Goal: Task Accomplishment & Management: Manage account settings

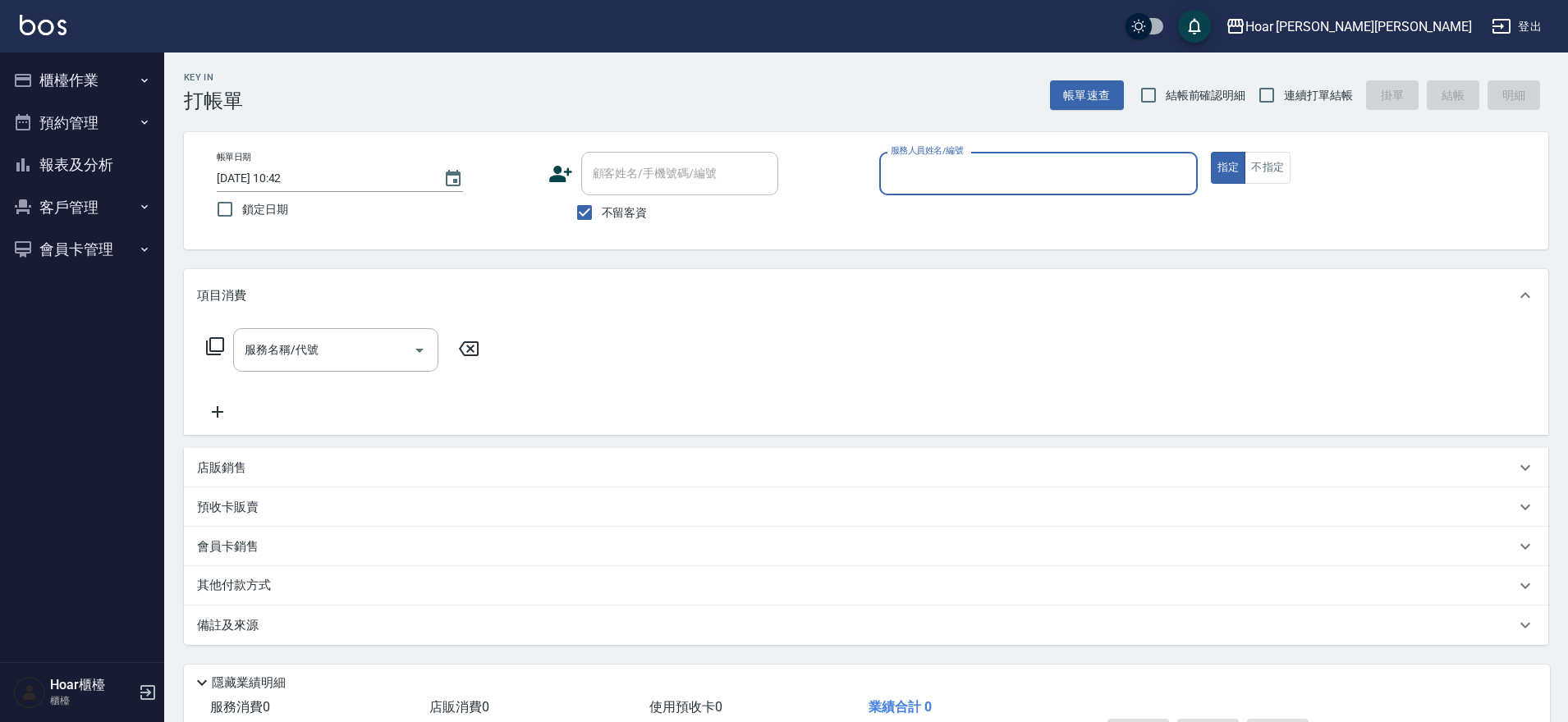
click at [108, 84] on button "櫃檯作業" at bounding box center [81, 80] width 151 height 43
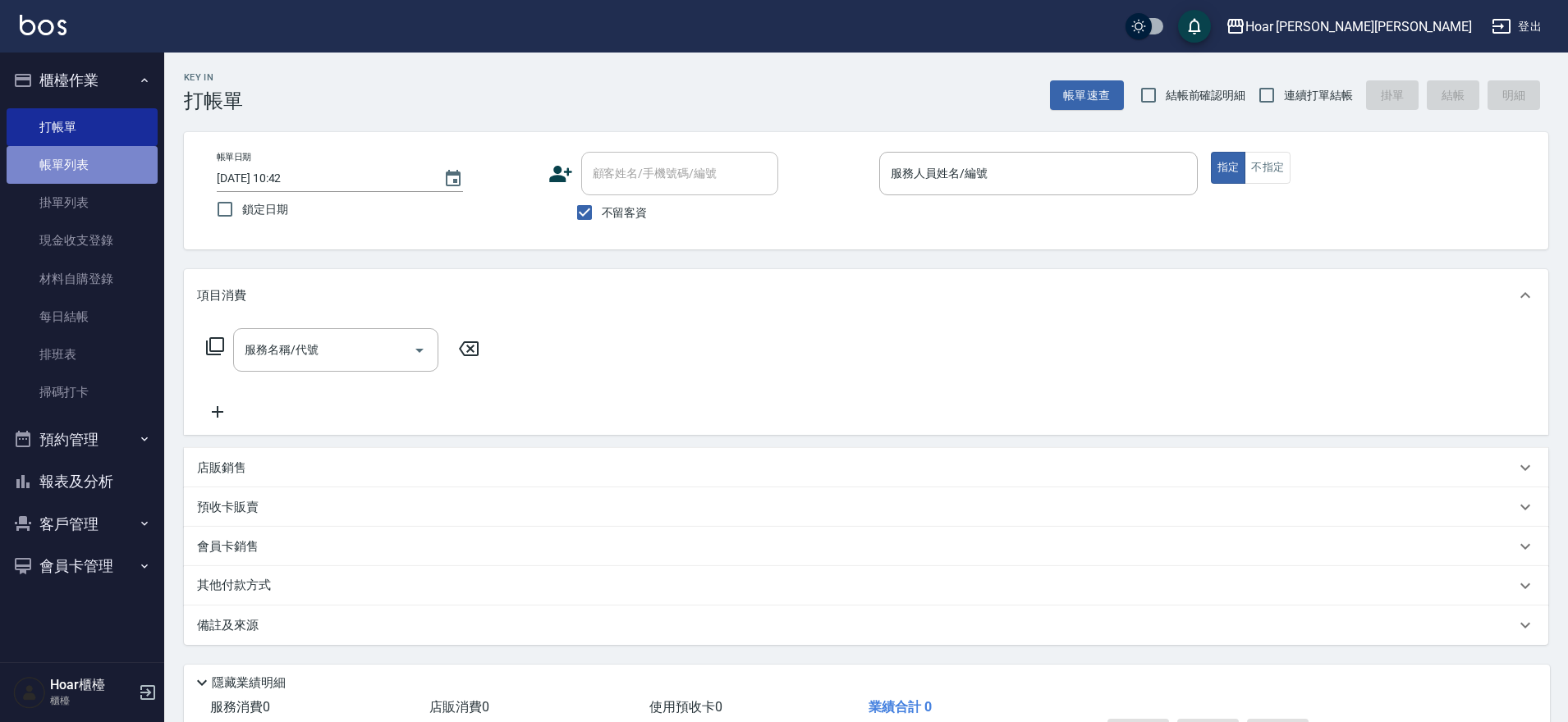
click at [80, 168] on link "帳單列表" at bounding box center [81, 165] width 151 height 37
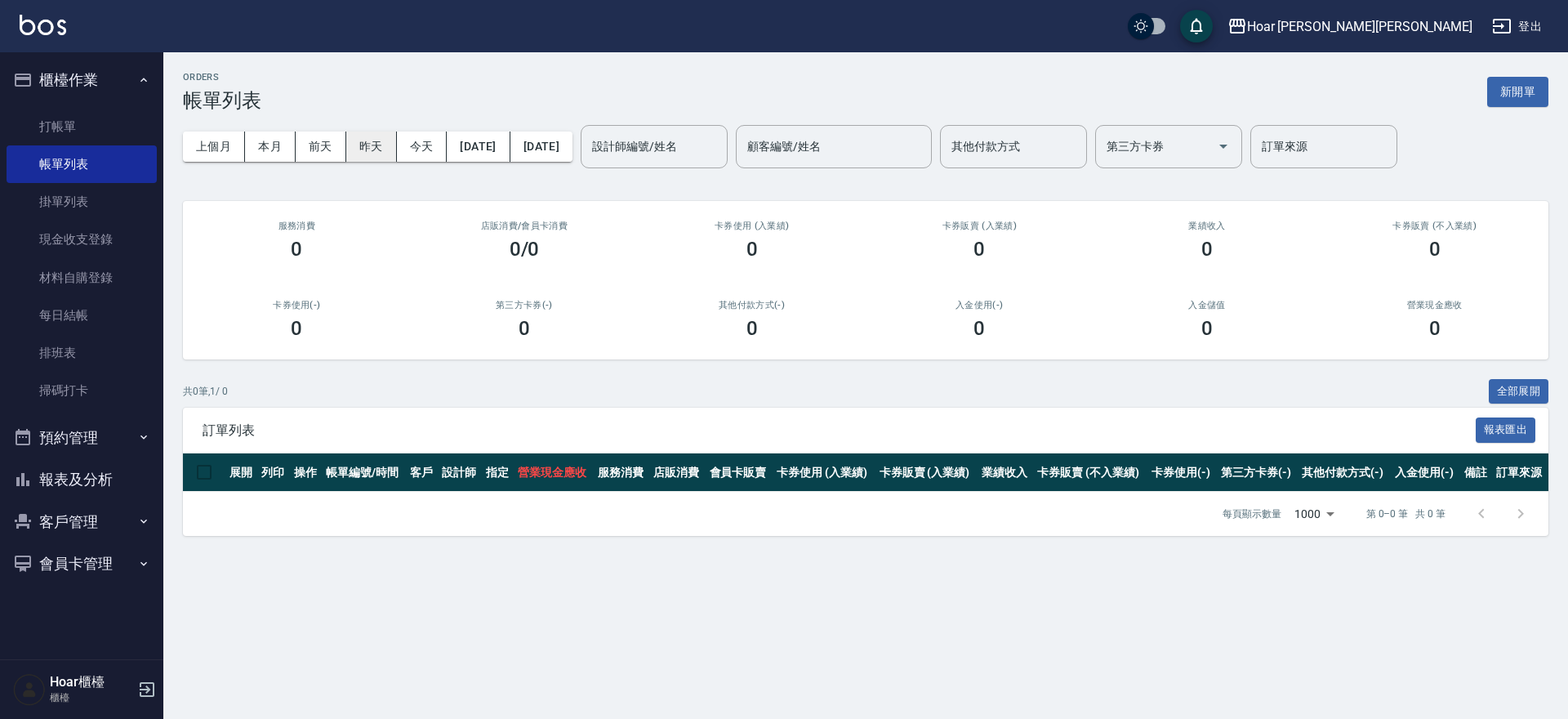
click at [367, 156] on button "昨天" at bounding box center [372, 147] width 51 height 30
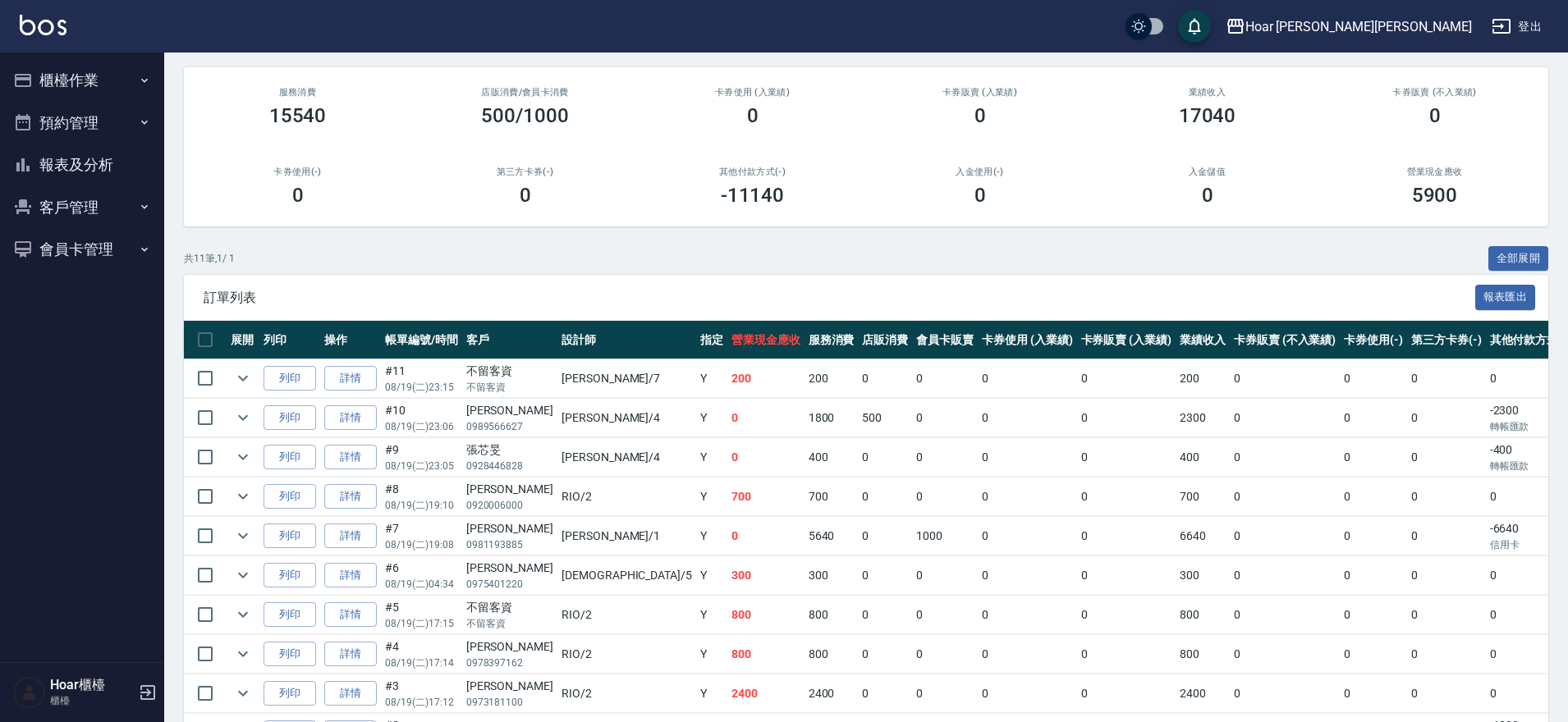
scroll to position [139, 0]
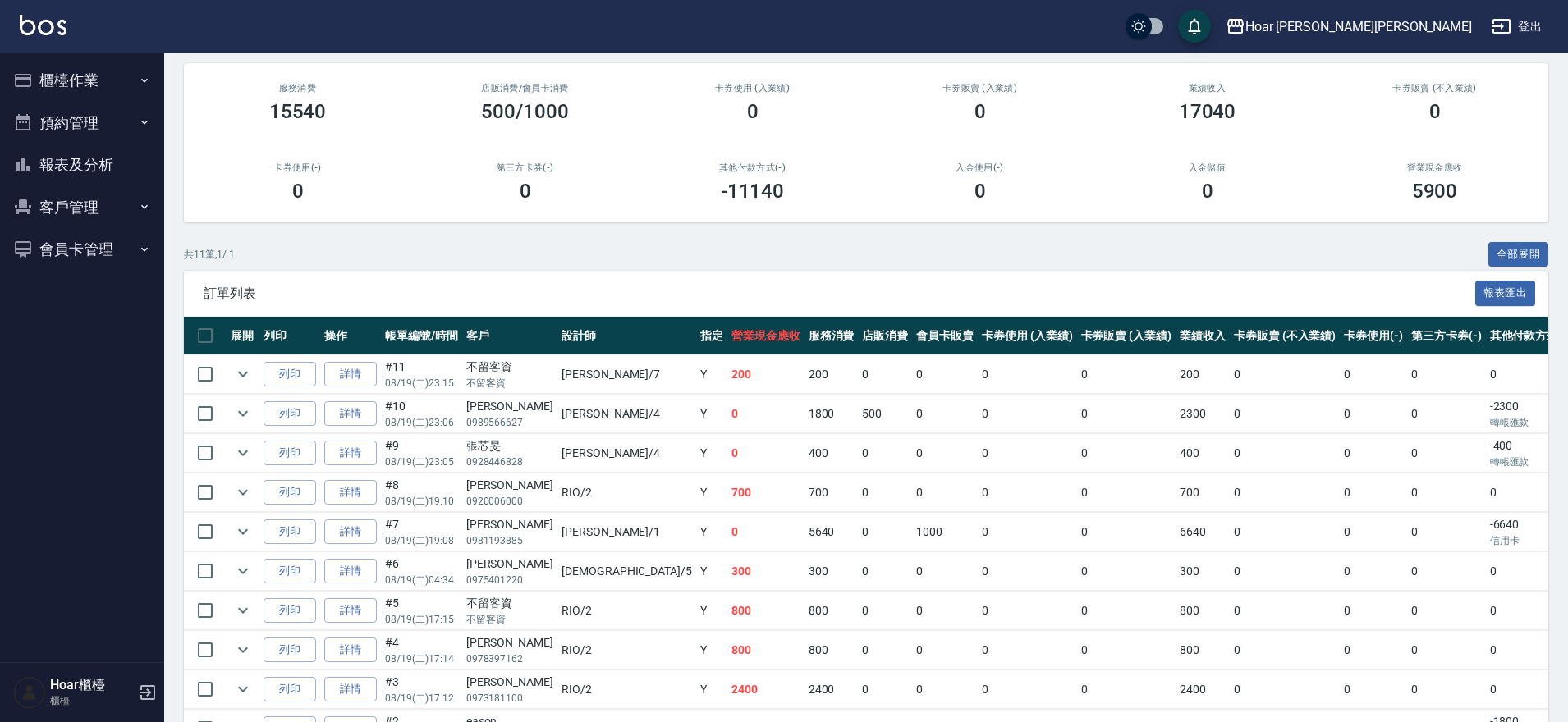
drag, startPoint x: 37, startPoint y: 81, endPoint x: 69, endPoint y: 112, distance: 44.6
click at [37, 81] on button "櫃檯作業" at bounding box center [81, 80] width 151 height 43
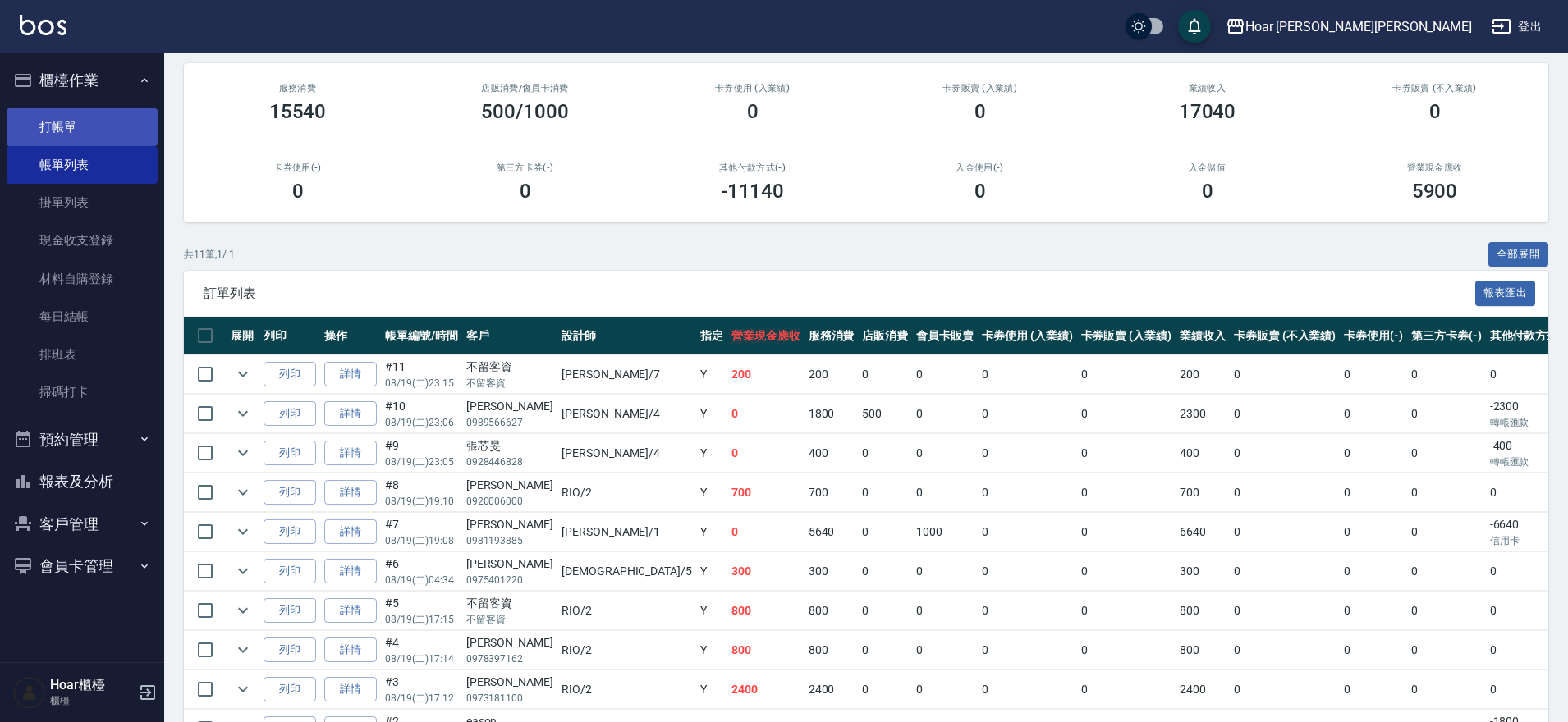
click at [69, 137] on link "打帳單" at bounding box center [81, 127] width 151 height 37
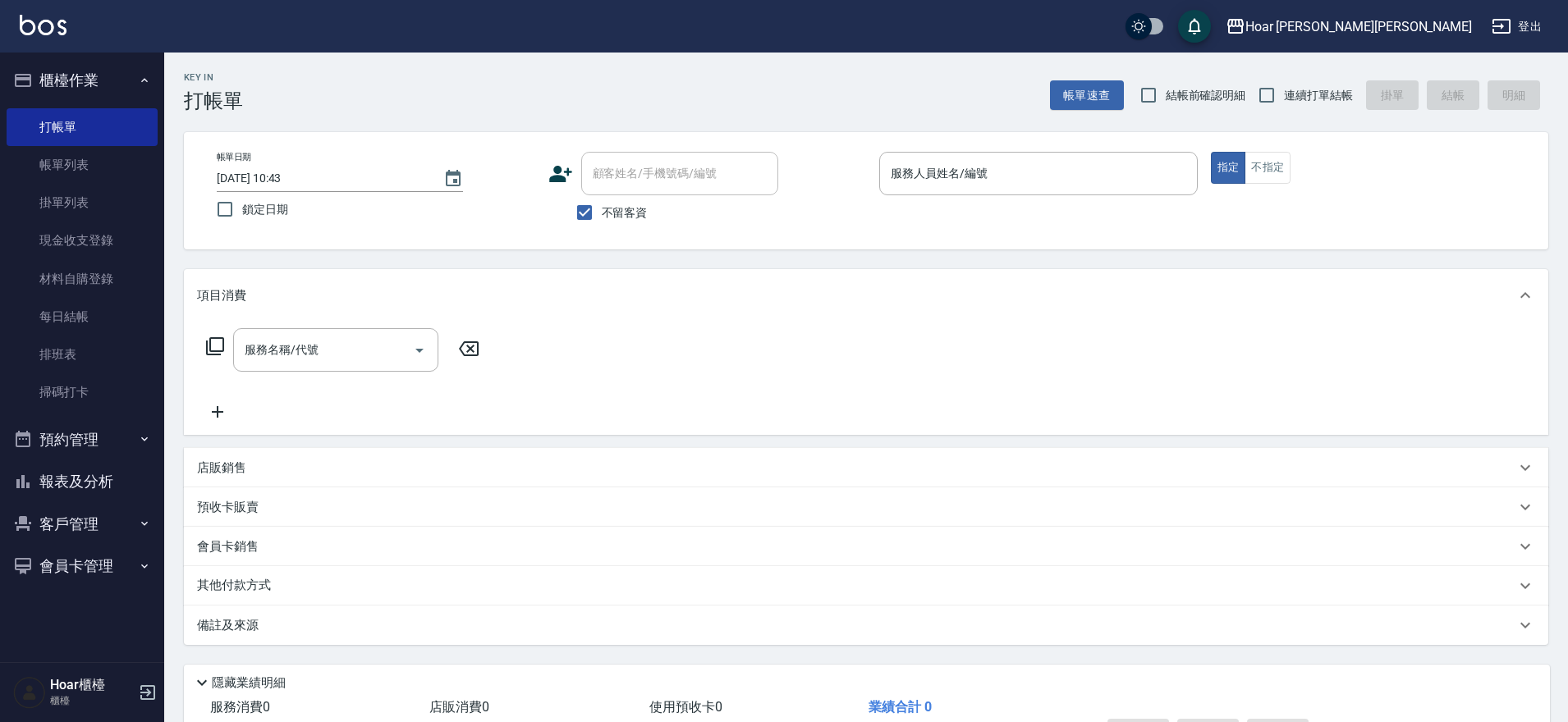
click at [613, 206] on span "不留客資" at bounding box center [624, 213] width 46 height 17
click at [602, 206] on input "不留客資" at bounding box center [585, 213] width 35 height 35
checkbox input "false"
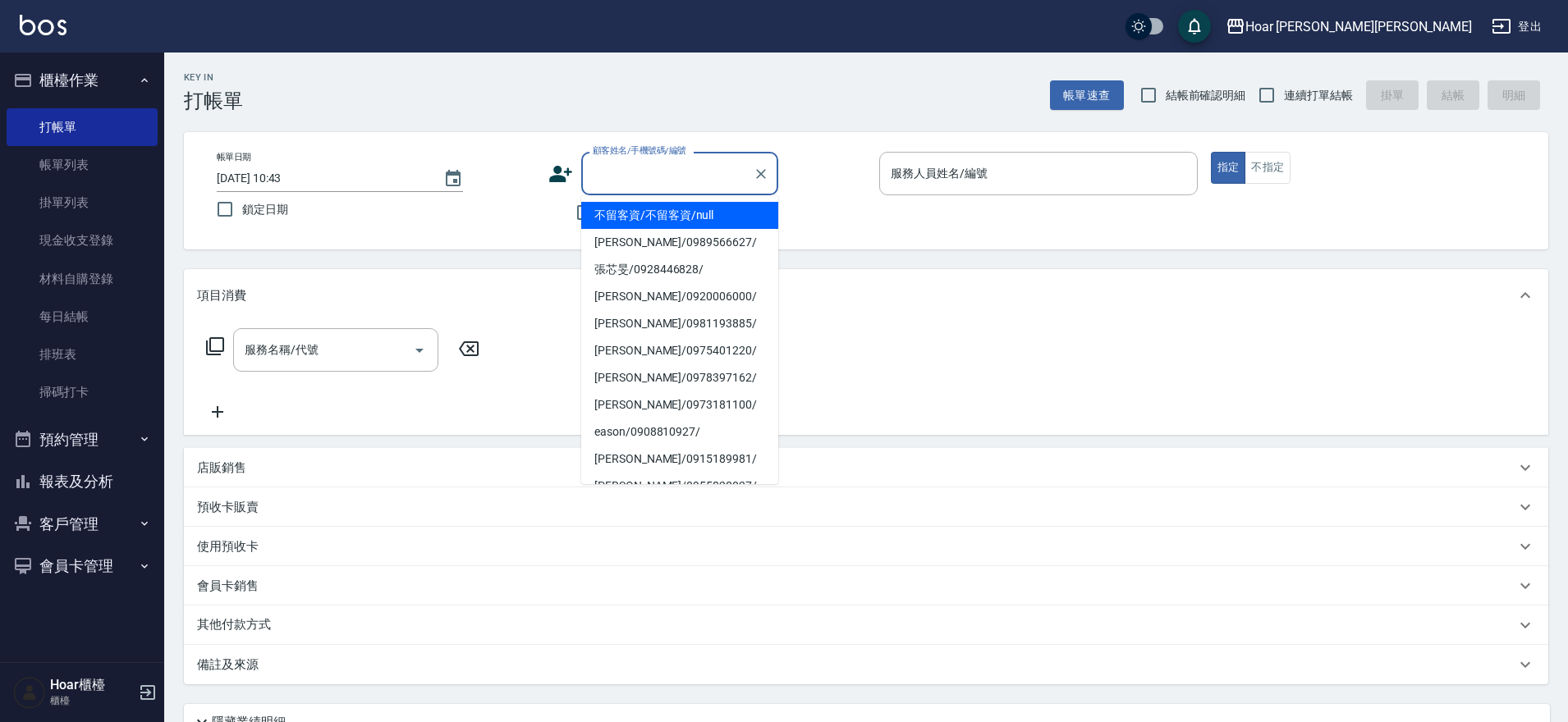
click at [632, 183] on input "顧客姓名/手機號碼/編號" at bounding box center [667, 173] width 157 height 28
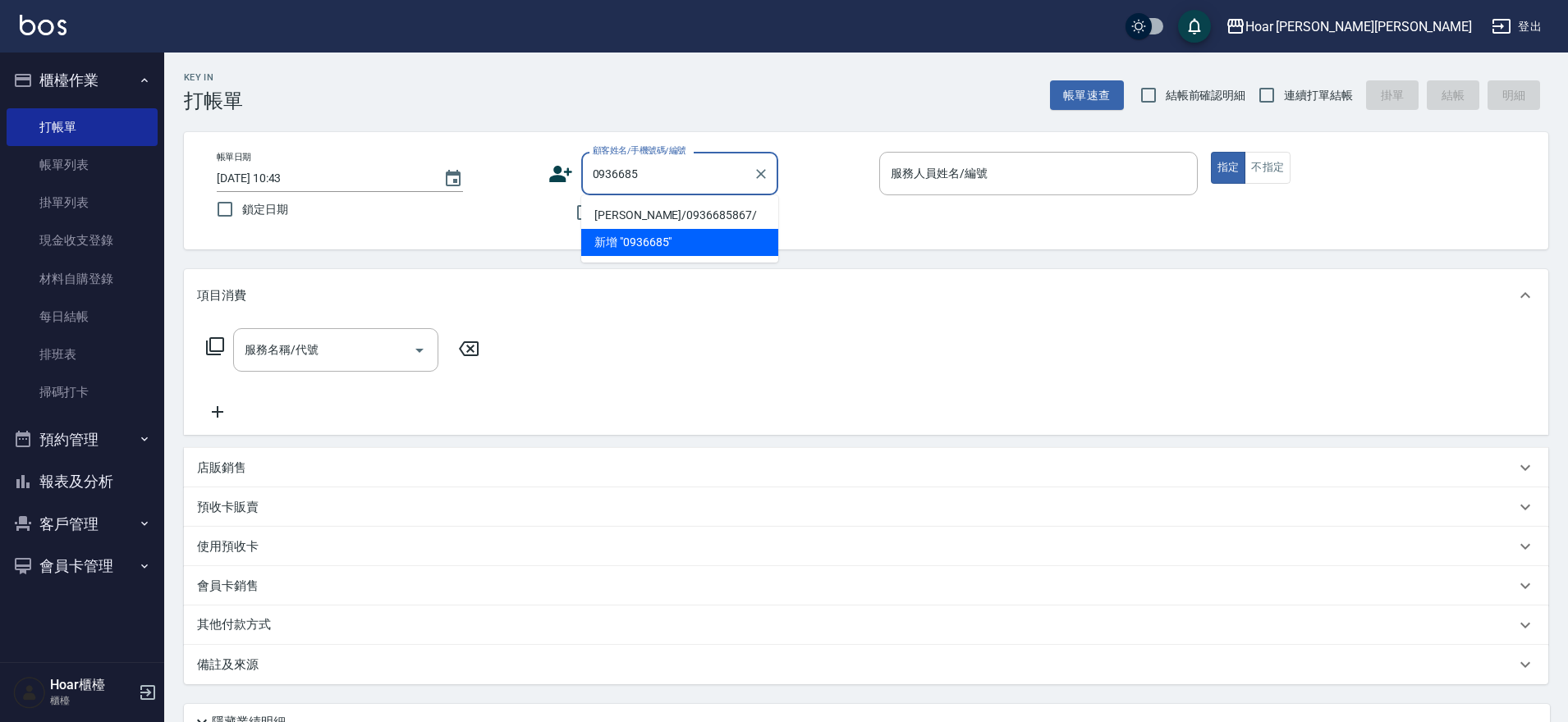
click at [627, 214] on li "[PERSON_NAME]/0936685867/" at bounding box center [680, 216] width 197 height 27
type input "[PERSON_NAME]/0936685867/"
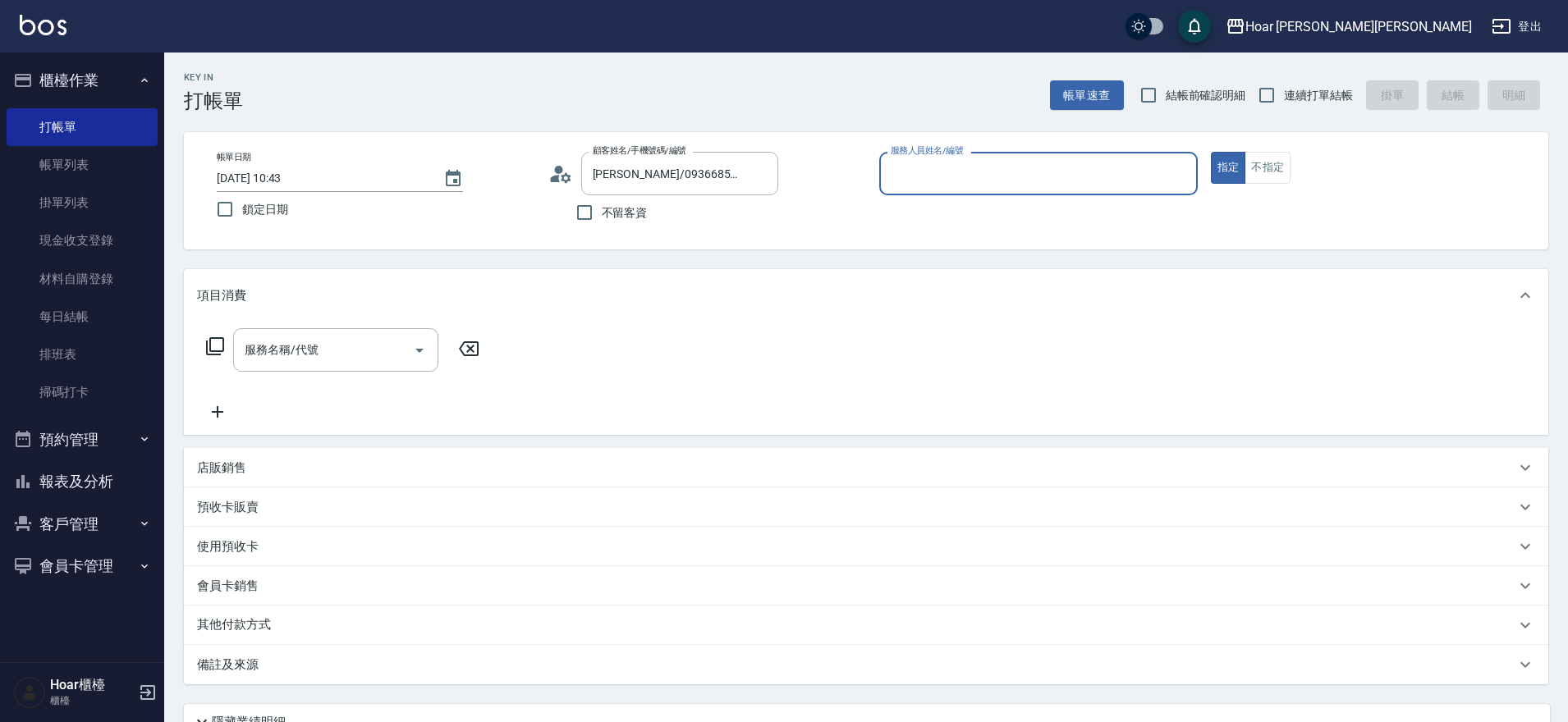
type input "[PERSON_NAME]-1"
drag, startPoint x: 357, startPoint y: 349, endPoint x: 349, endPoint y: 353, distance: 8.9
click at [357, 350] on input "服務名稱/代號" at bounding box center [323, 349] width 165 height 28
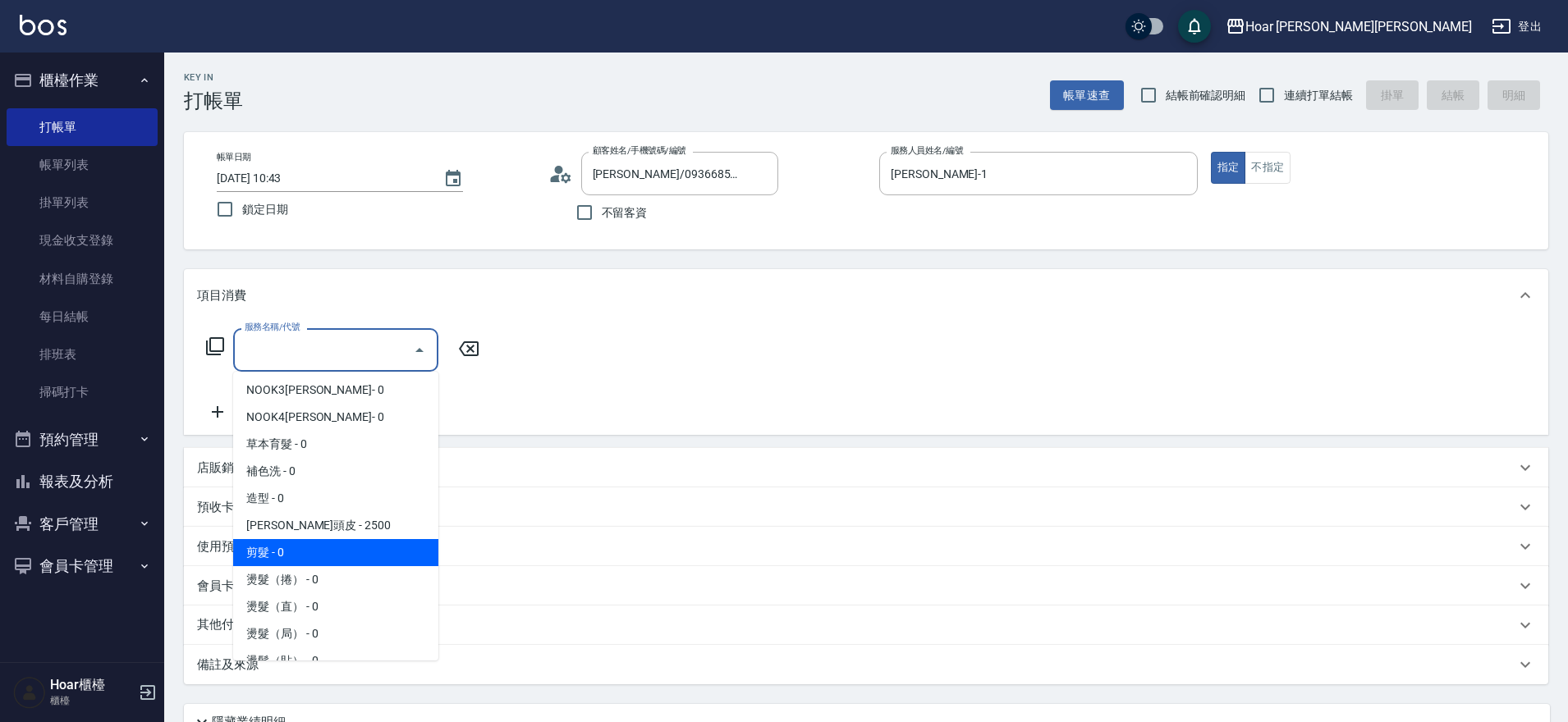
scroll to position [58, 0]
click at [314, 547] on span "剪髮 - 0" at bounding box center [336, 551] width 206 height 27
type input "剪髮(201)"
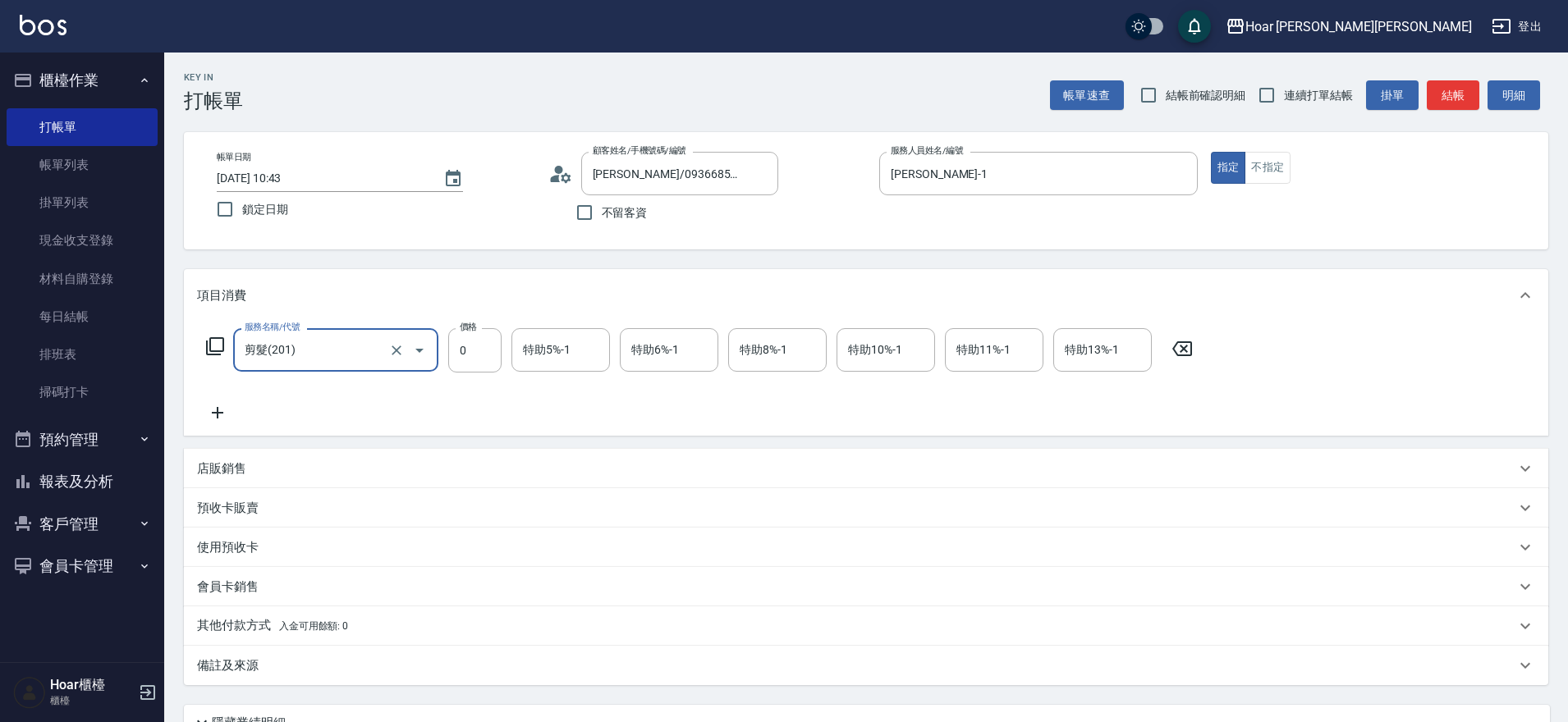
click at [226, 413] on icon at bounding box center [218, 413] width 41 height 20
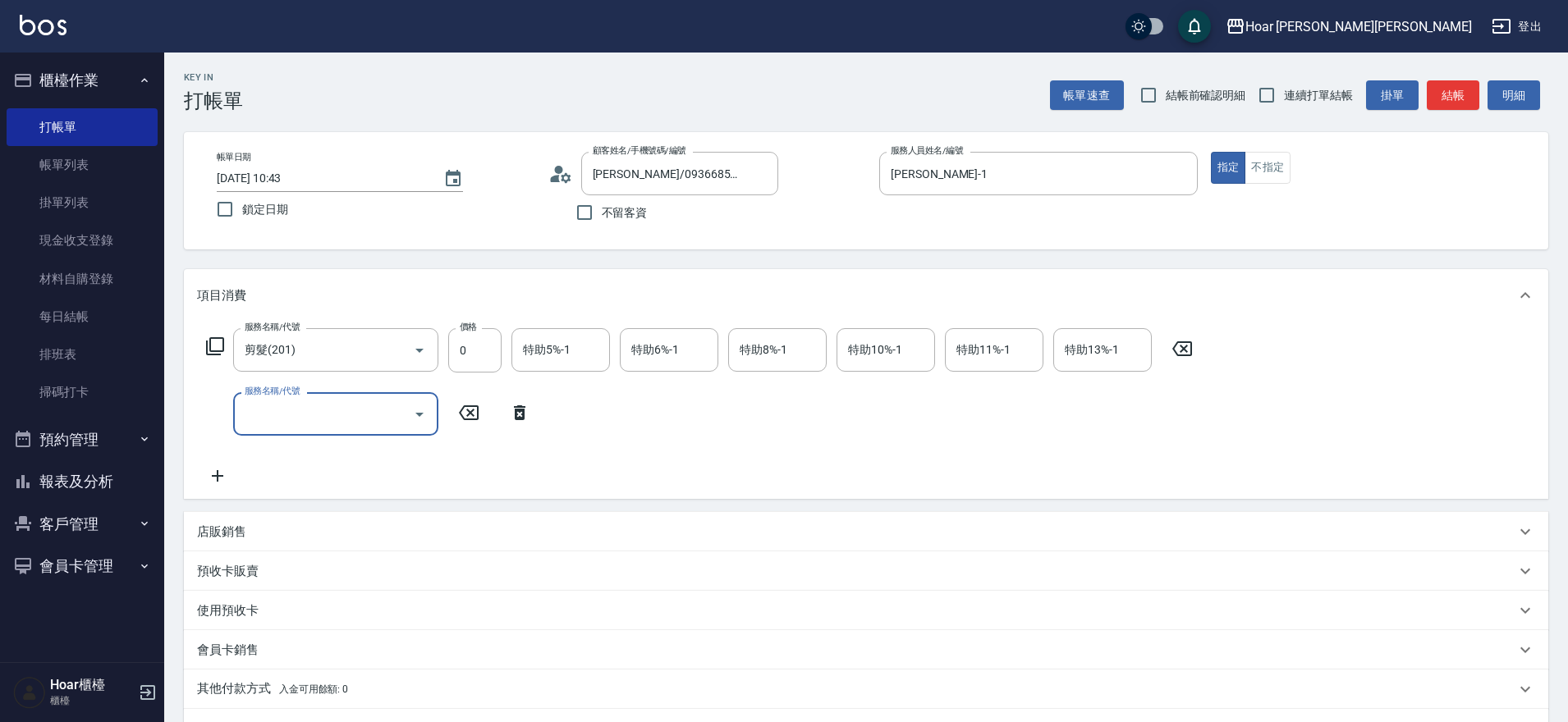
click at [284, 410] on input "服務名稱/代號" at bounding box center [323, 413] width 165 height 28
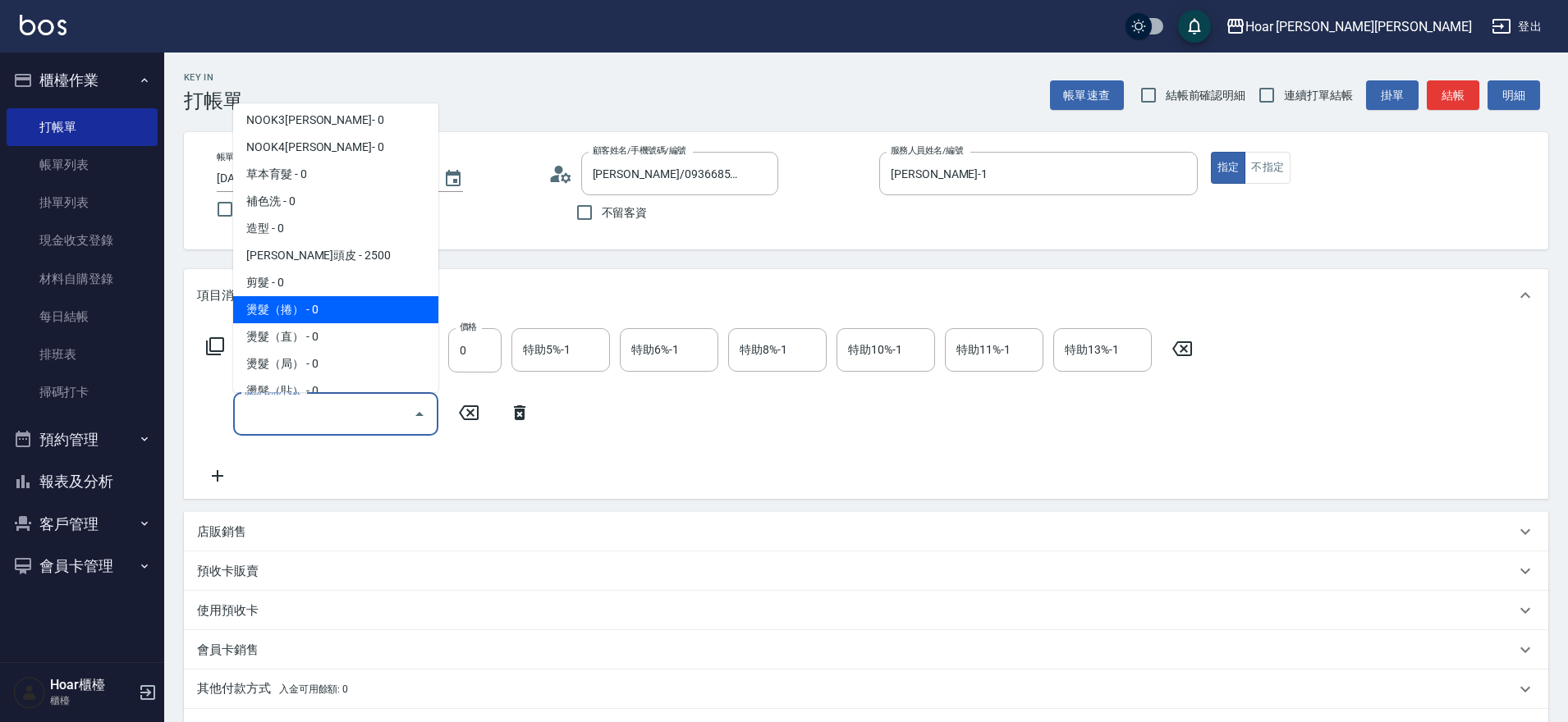
click at [316, 313] on span "燙髮（捲） - 0" at bounding box center [336, 310] width 206 height 27
type input "燙髮（捲）(301)"
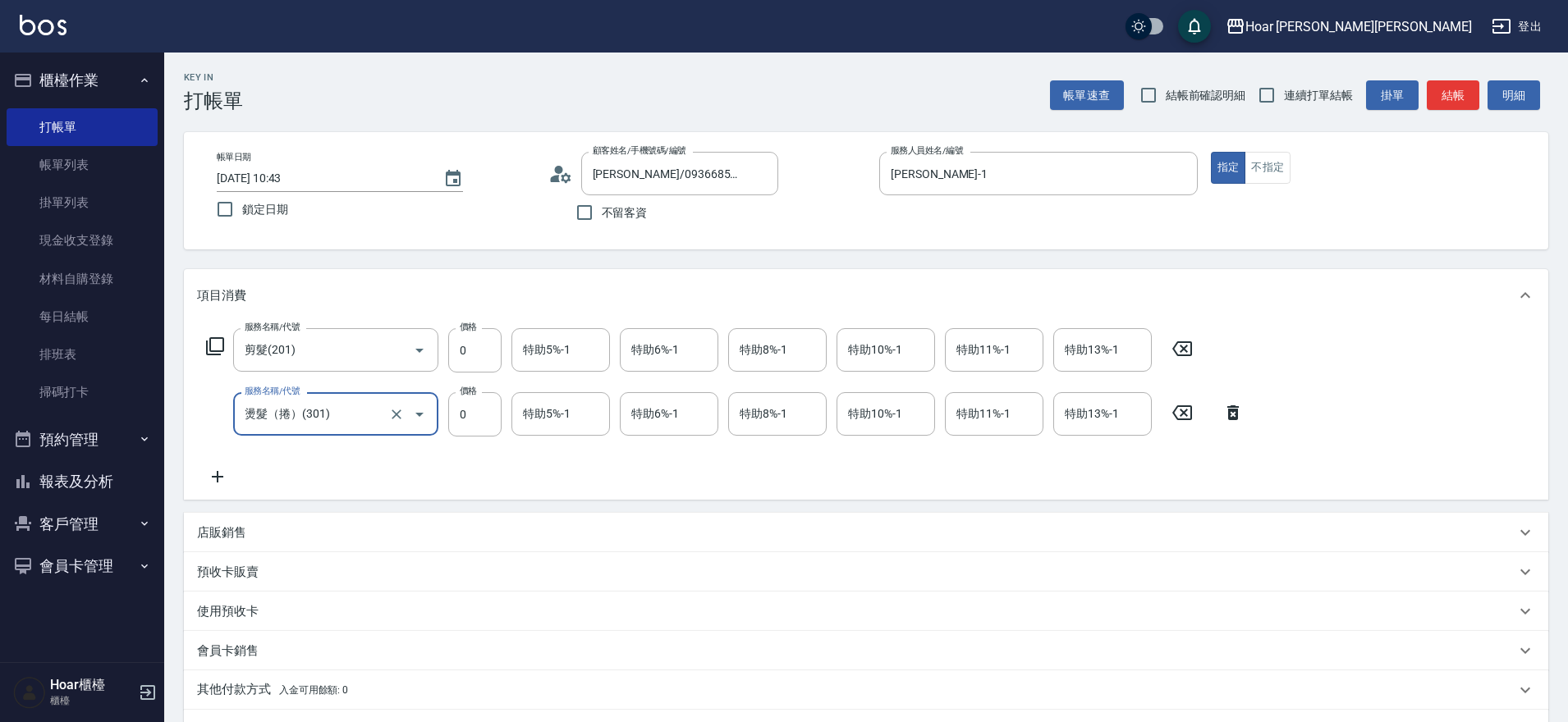
click at [222, 480] on icon at bounding box center [218, 477] width 41 height 20
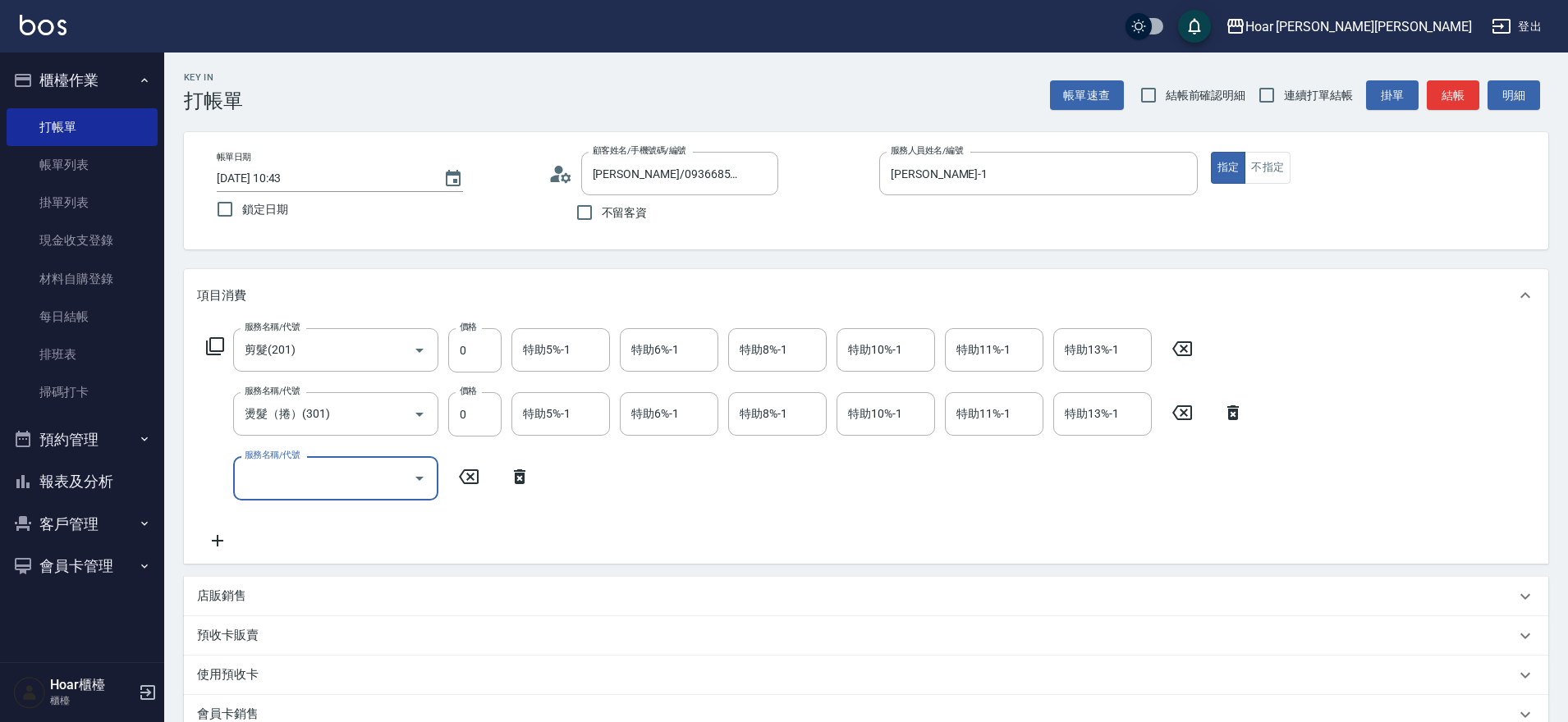
click at [270, 475] on input "服務名稱/代號" at bounding box center [323, 477] width 165 height 28
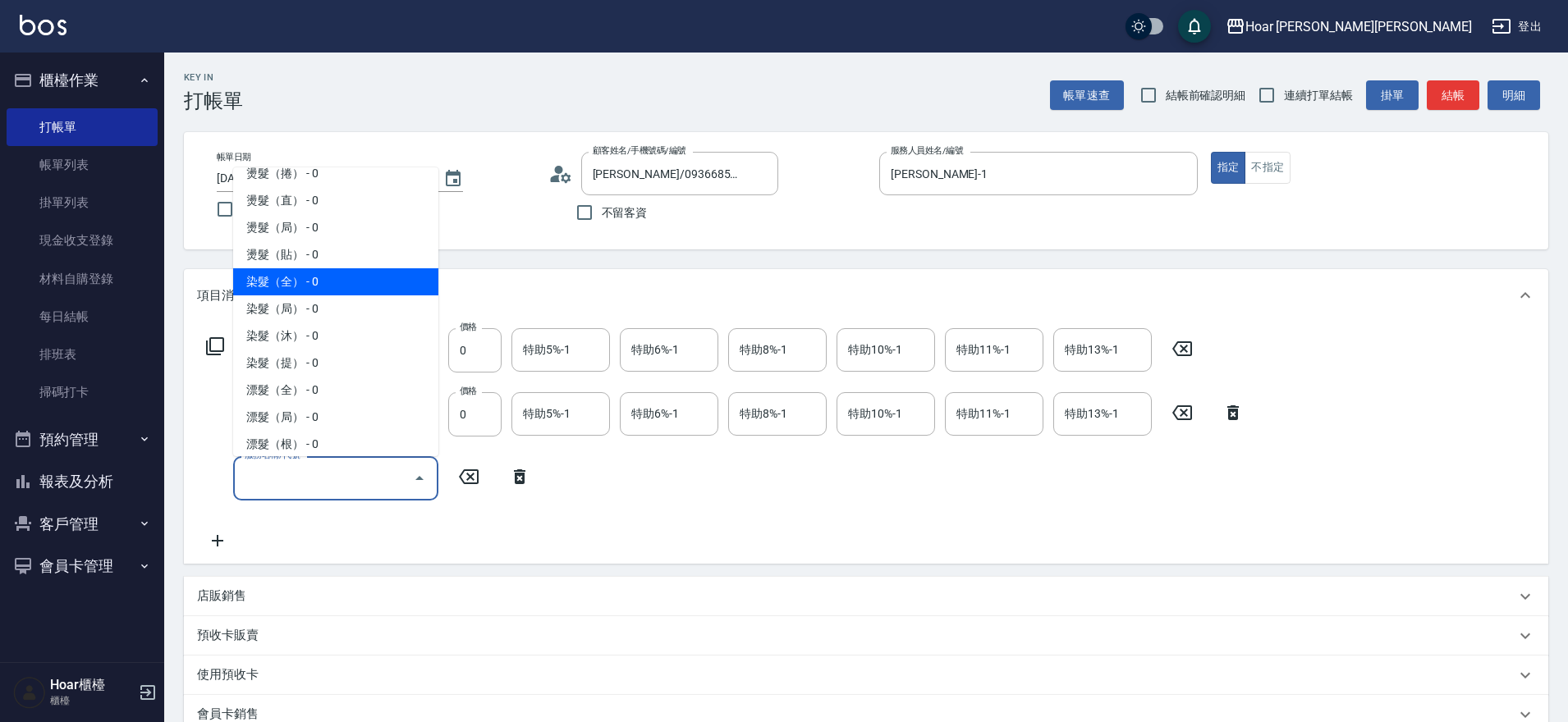
scroll to position [268, 0]
drag, startPoint x: 326, startPoint y: 279, endPoint x: 310, endPoint y: 338, distance: 61.1
click at [326, 279] on span "染髮（全） - 0" at bounding box center [336, 272] width 206 height 27
type input "染髮（全）(401)"
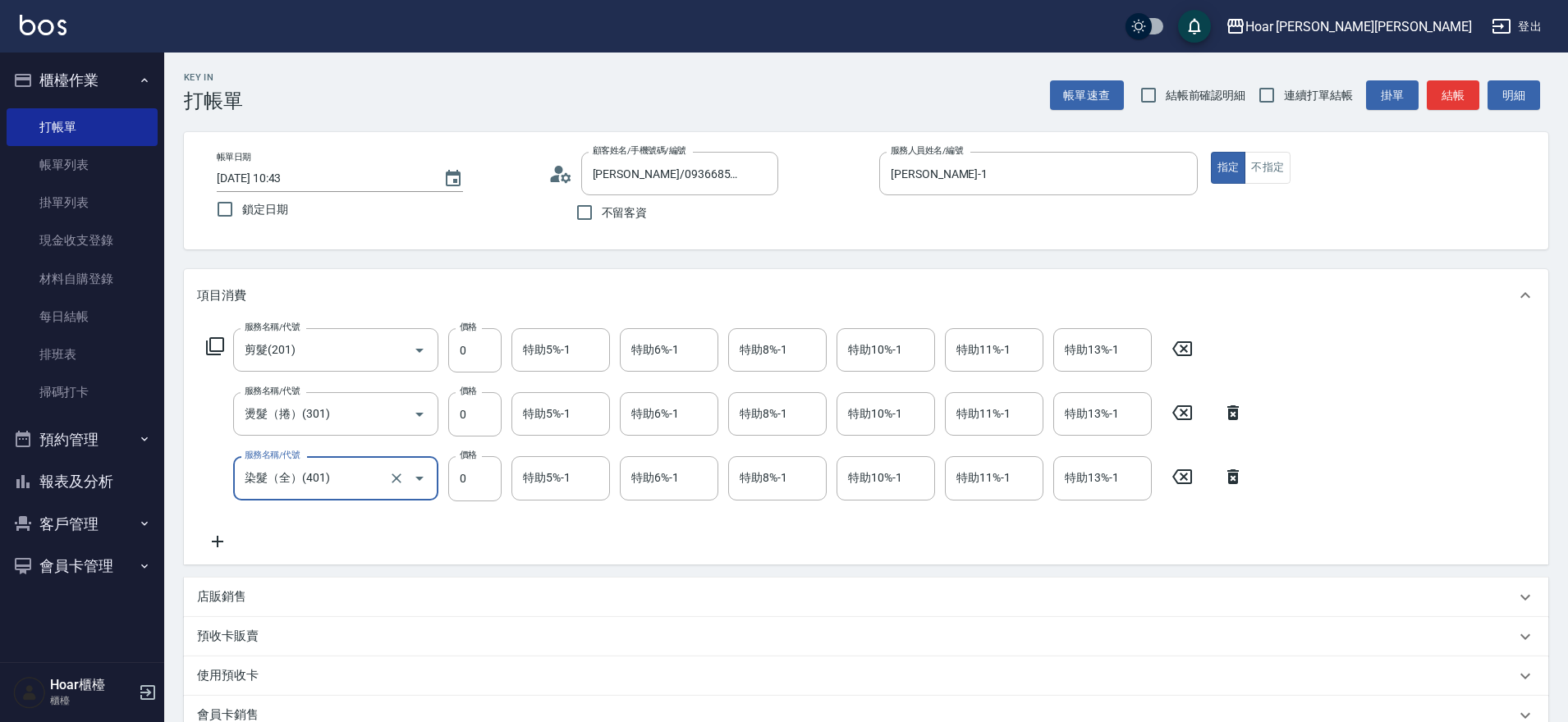
click at [212, 538] on icon at bounding box center [218, 542] width 41 height 20
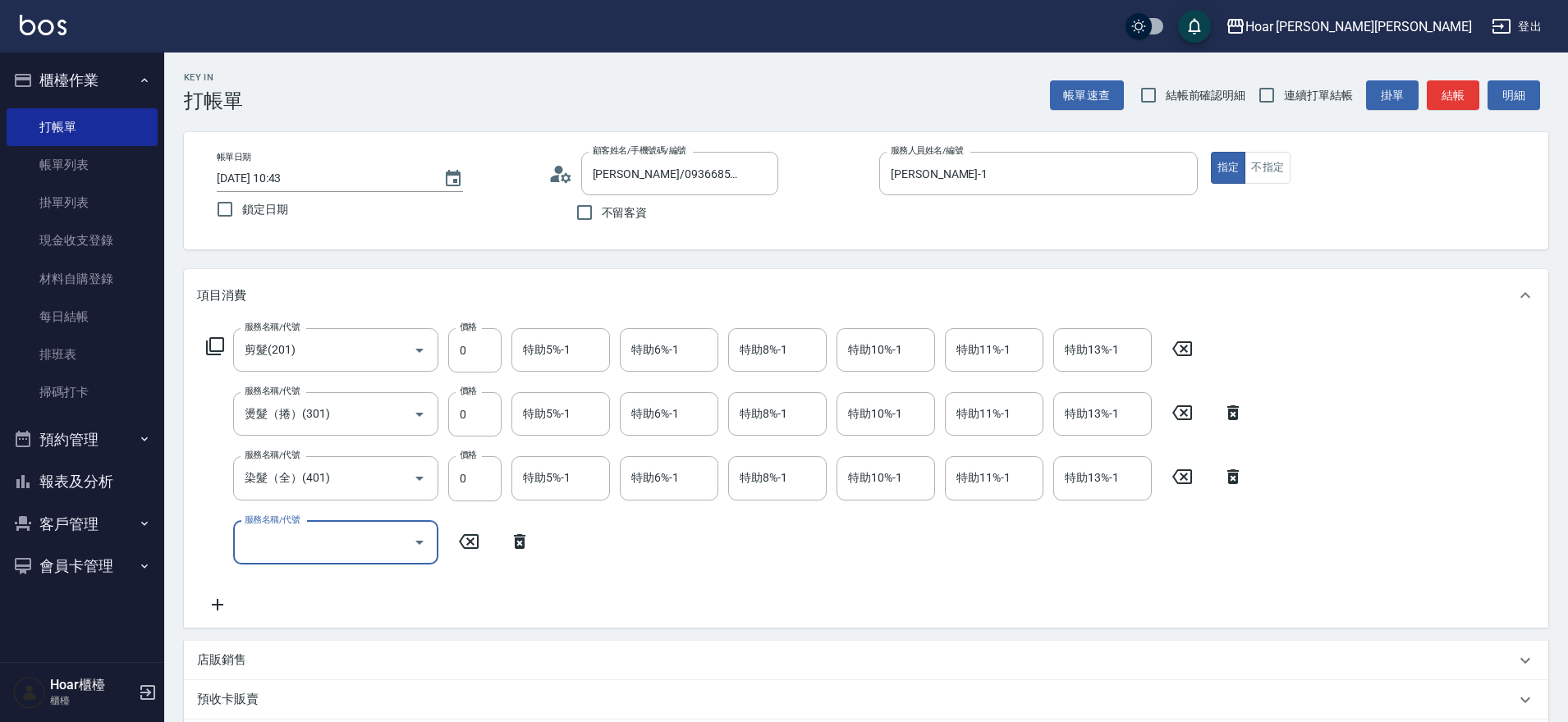
click at [255, 541] on input "服務名稱/代號" at bounding box center [323, 542] width 165 height 28
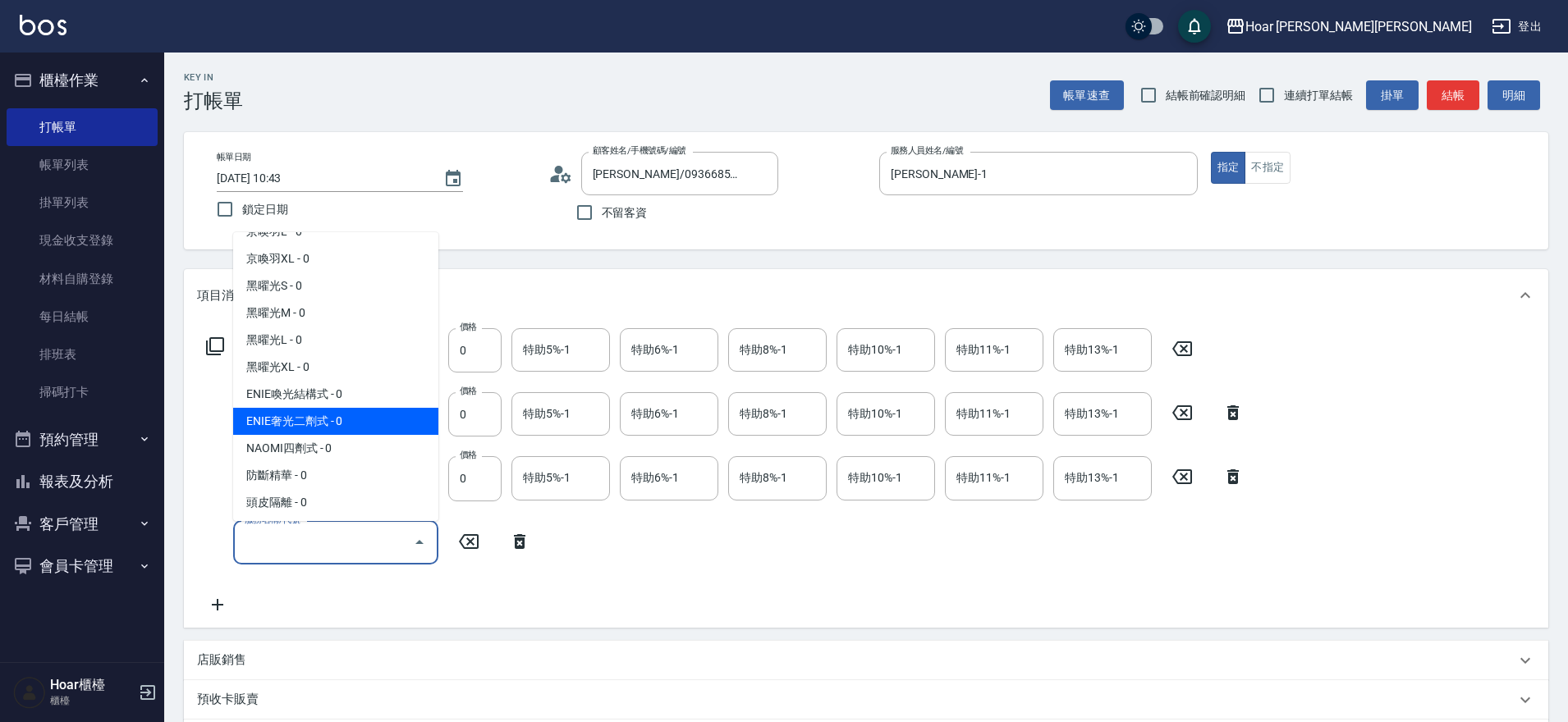
scroll to position [644, 0]
click at [323, 417] on span "ENIE奢光二劑式 - 0" at bounding box center [336, 420] width 206 height 27
type input "ENIE奢光二劑式(610)"
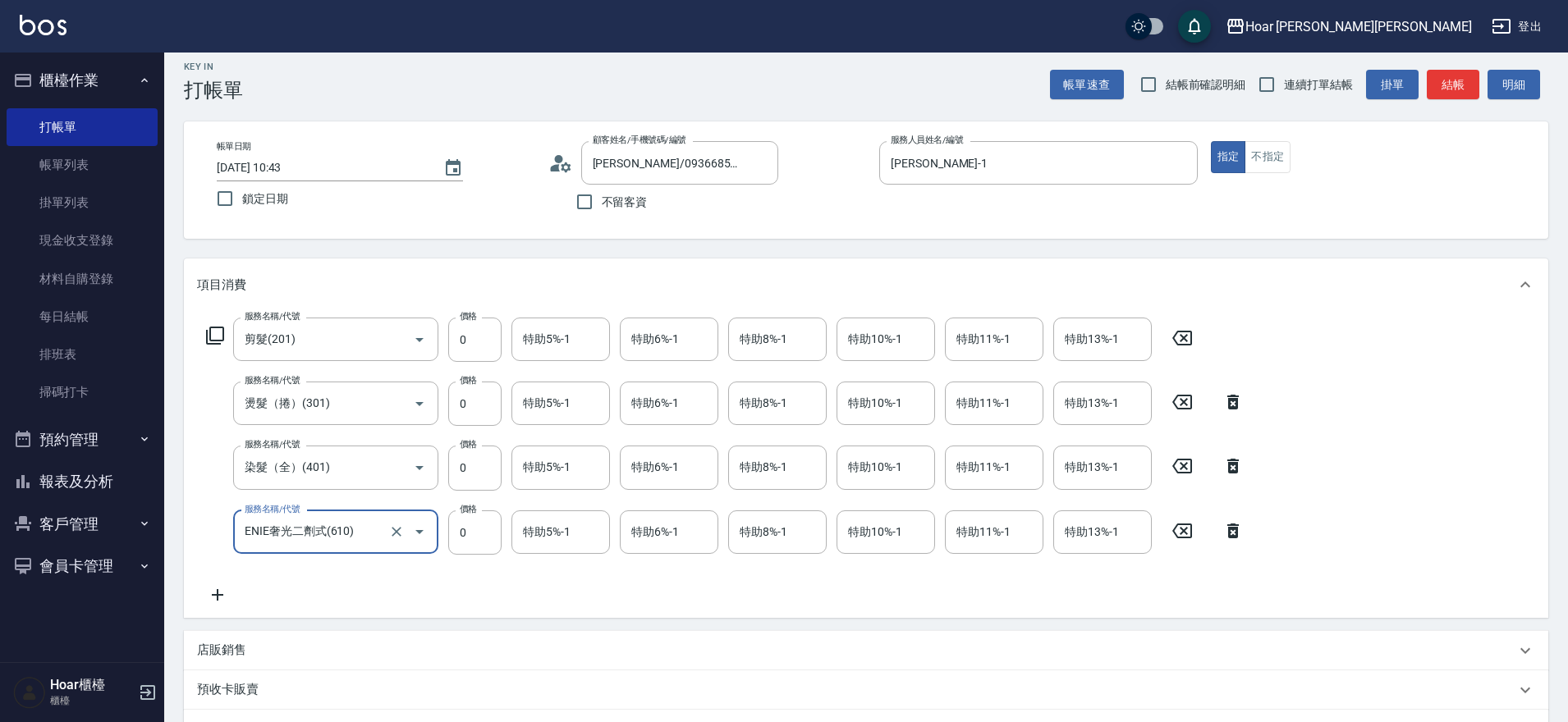
scroll to position [12, 0]
click at [225, 597] on icon at bounding box center [218, 594] width 41 height 20
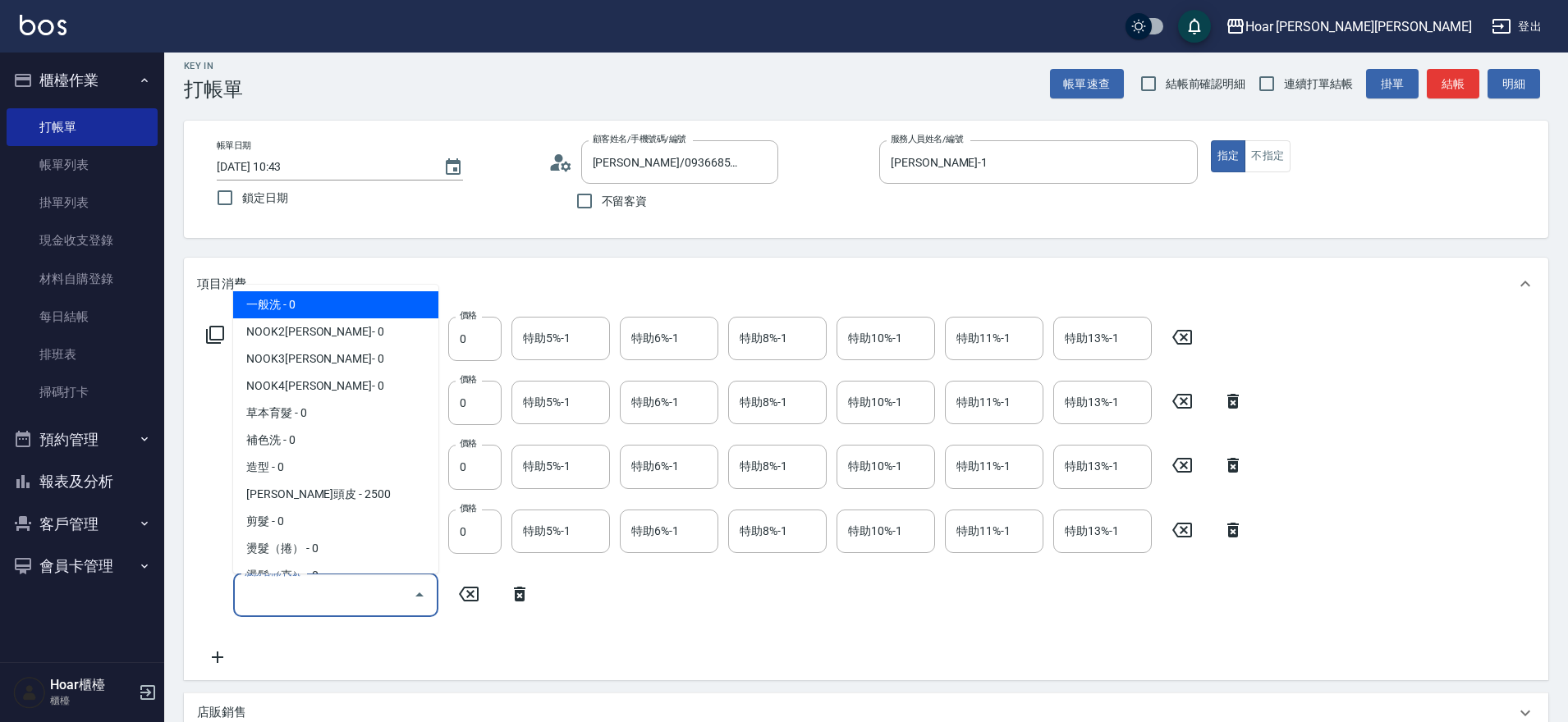
click at [275, 591] on input "服務名稱/代號" at bounding box center [323, 595] width 165 height 28
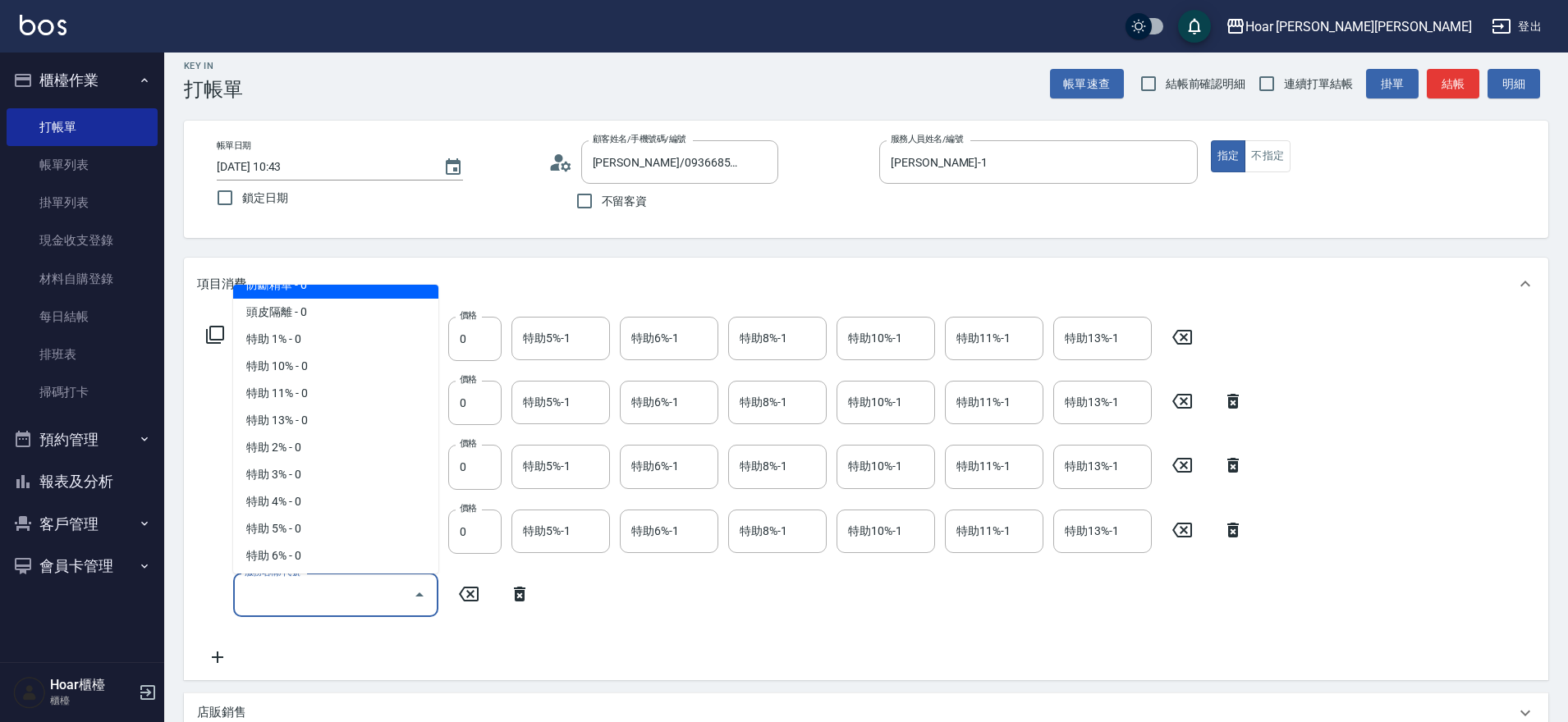
scroll to position [809, 0]
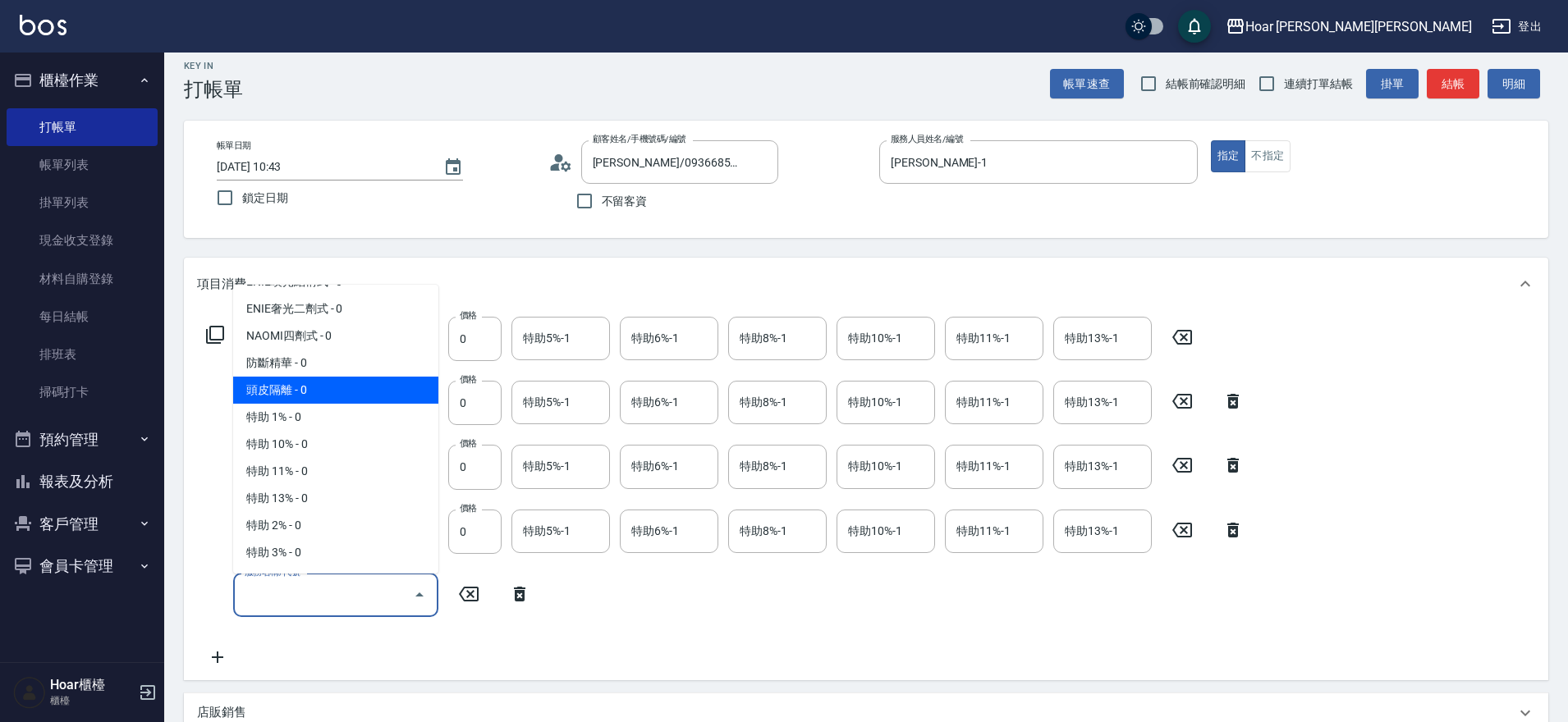
click at [296, 398] on span "頭皮隔離 - 0" at bounding box center [336, 390] width 206 height 27
type input "頭皮隔離(701)"
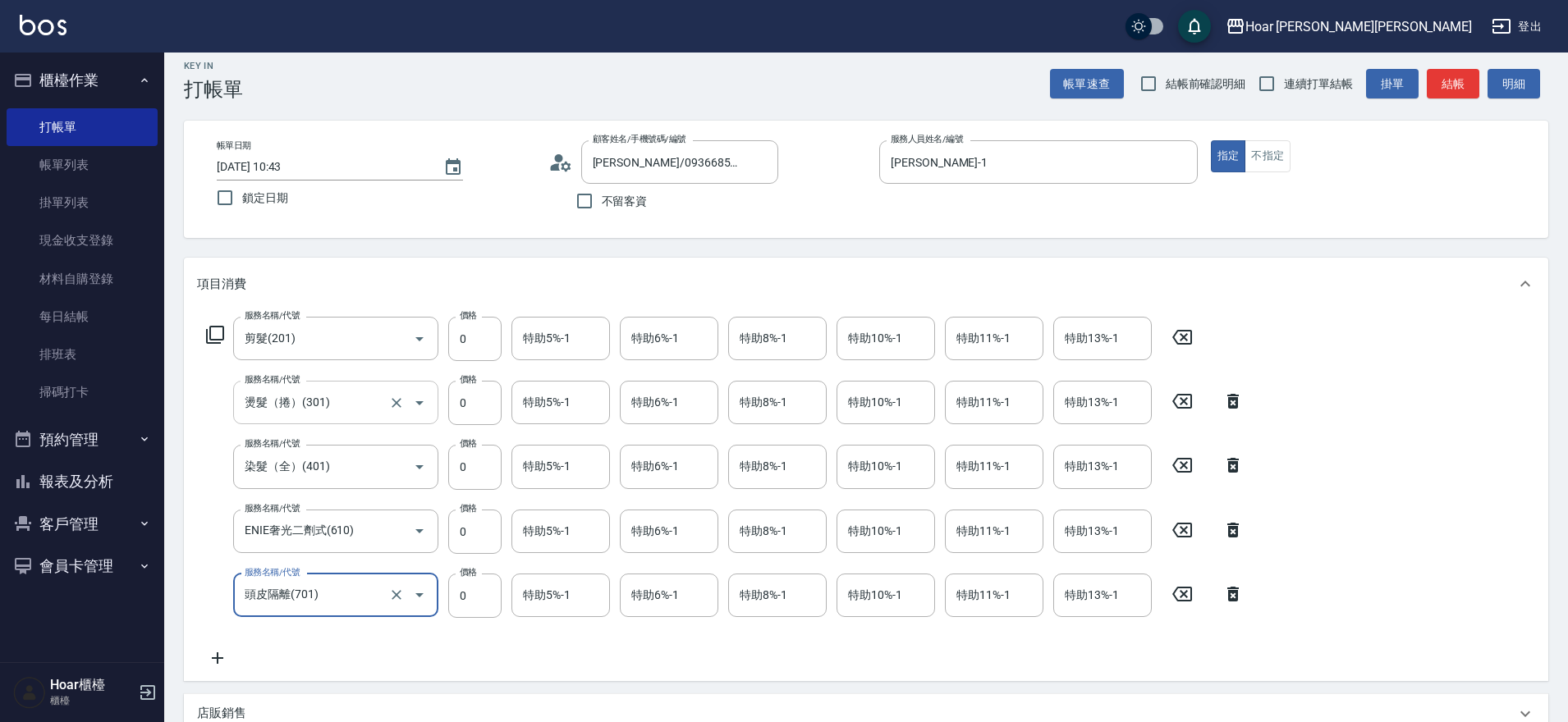
scroll to position [12, 0]
click at [480, 346] on input "0" at bounding box center [475, 338] width 53 height 44
type input "900"
click at [477, 409] on input "0" at bounding box center [475, 402] width 53 height 44
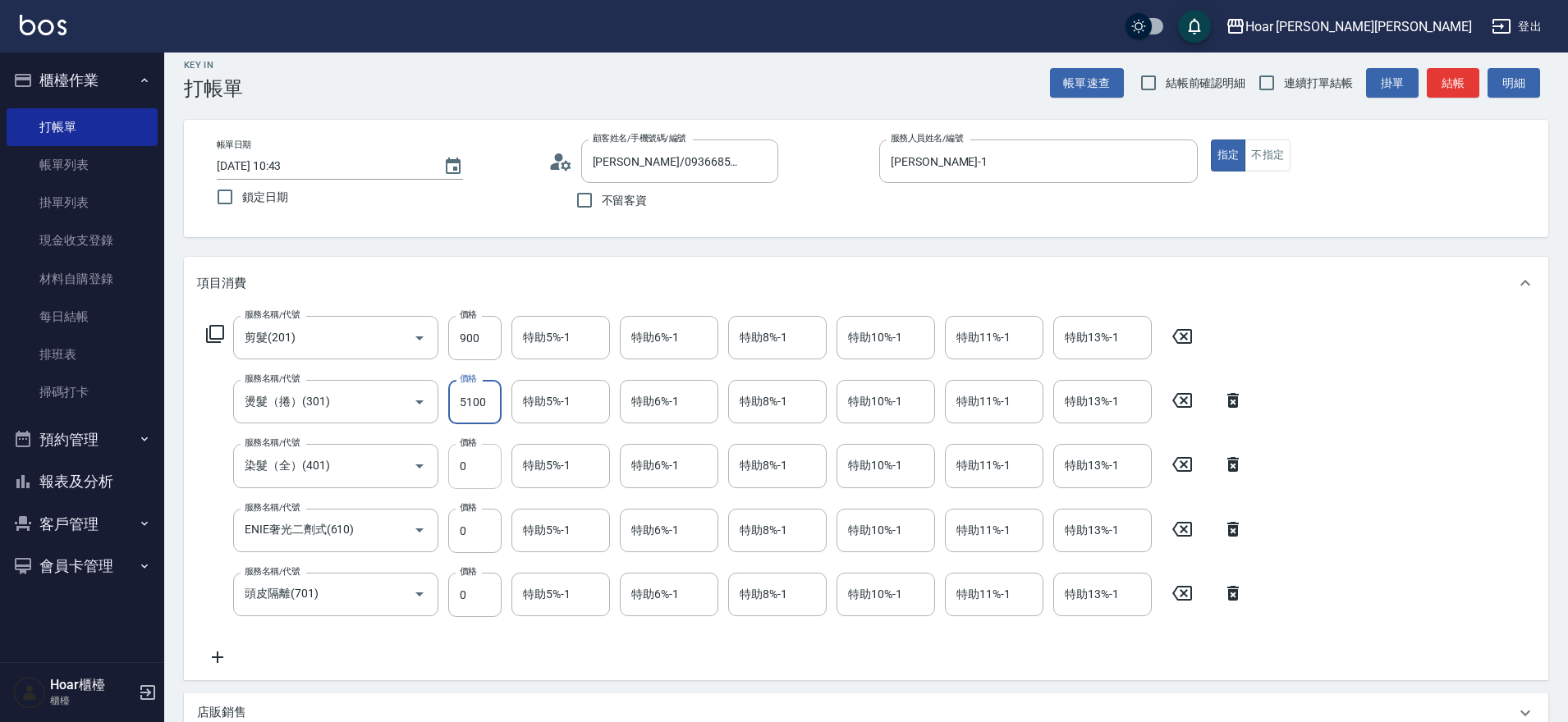
type input "5100"
click at [478, 465] on input "0" at bounding box center [475, 466] width 53 height 44
type input "2550"
click at [483, 530] on input "0" at bounding box center [475, 531] width 53 height 44
type input "1440"
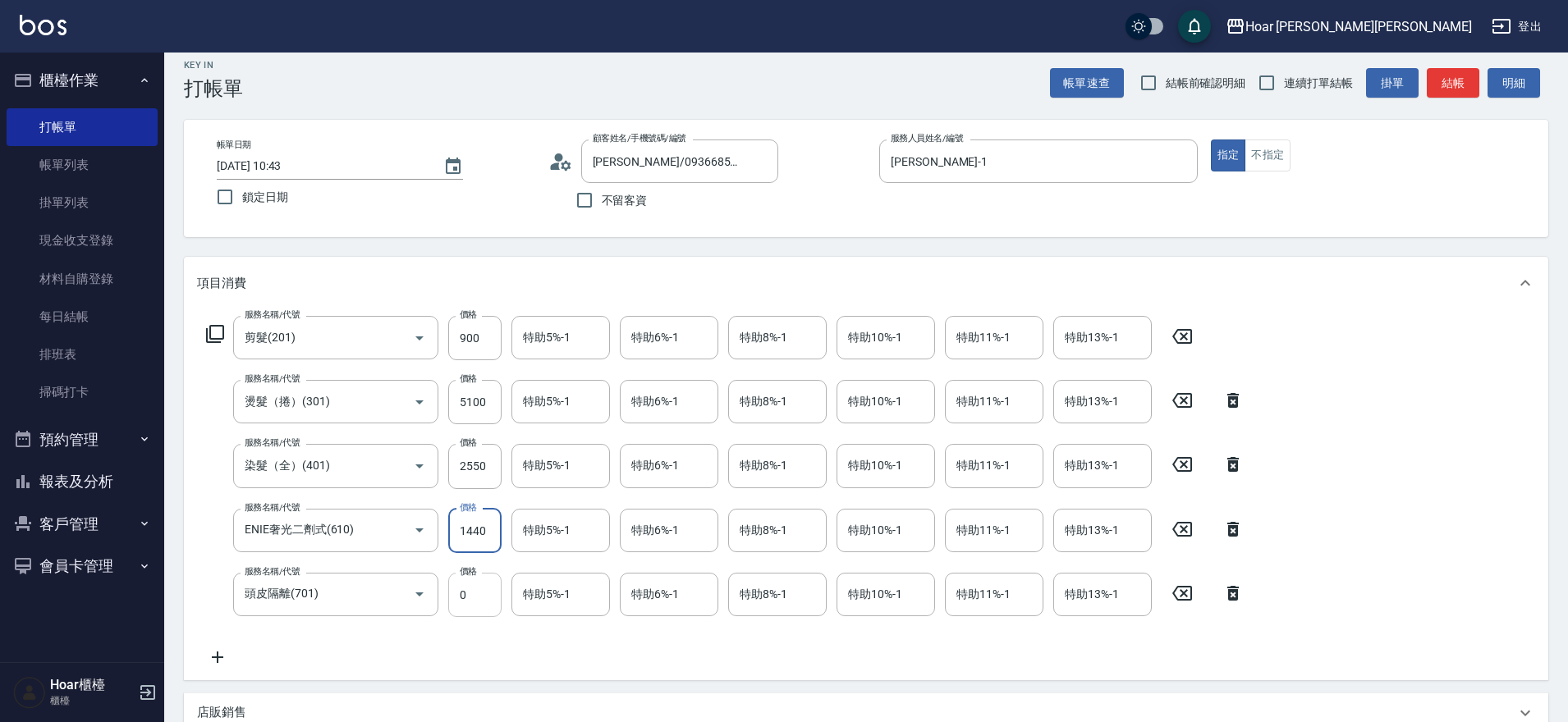
click at [475, 590] on input "0" at bounding box center [475, 595] width 53 height 44
type input "300"
click at [371, 650] on div "服務名稱/代號 剪髮(201) 服務名稱/代號 價格 900 價格 特助5%-1 特助5%-1 特助6%-1 特助6%-1 特助8%-1 特助8%-1 特助1…" at bounding box center [726, 492] width 1057 height 351
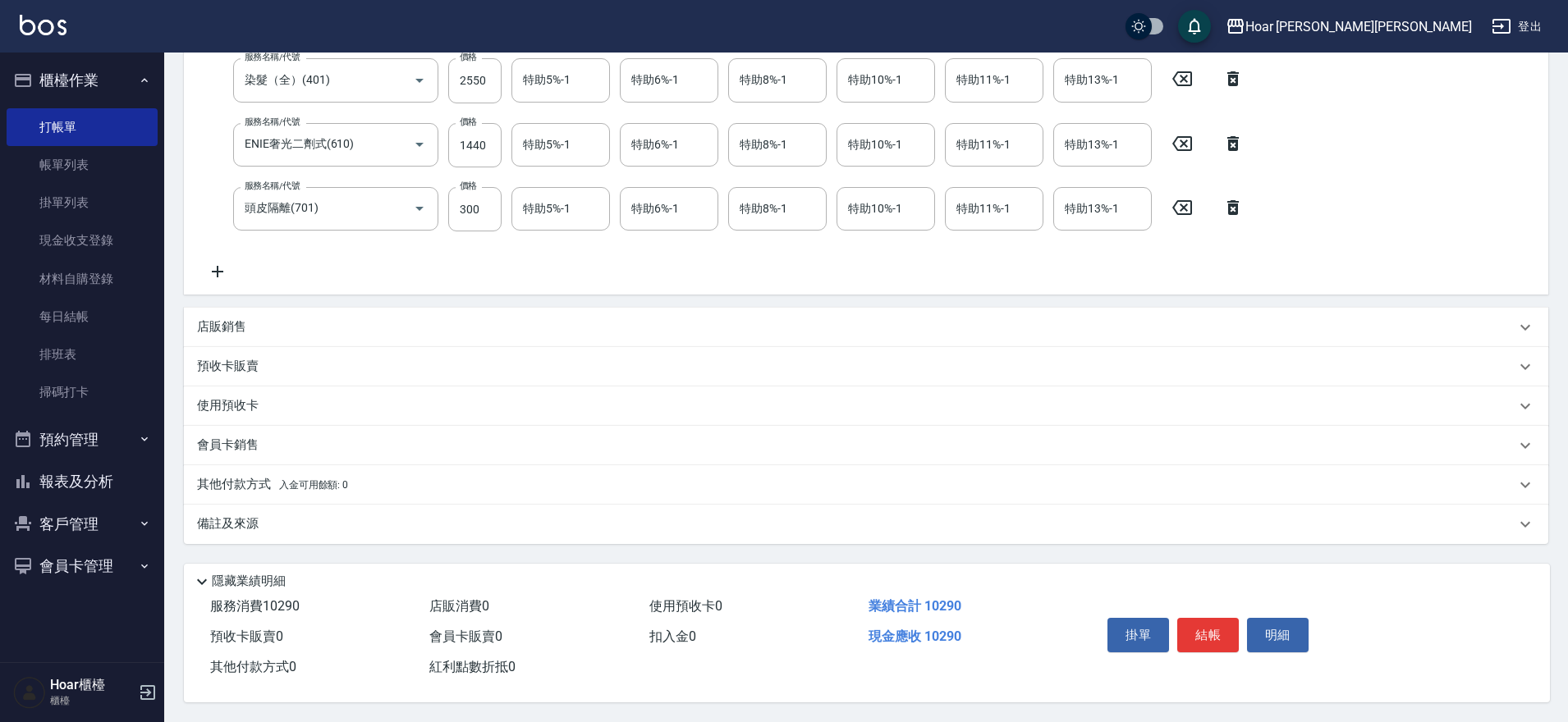
scroll to position [406, 0]
click at [247, 328] on div "店販銷售" at bounding box center [866, 327] width 1365 height 39
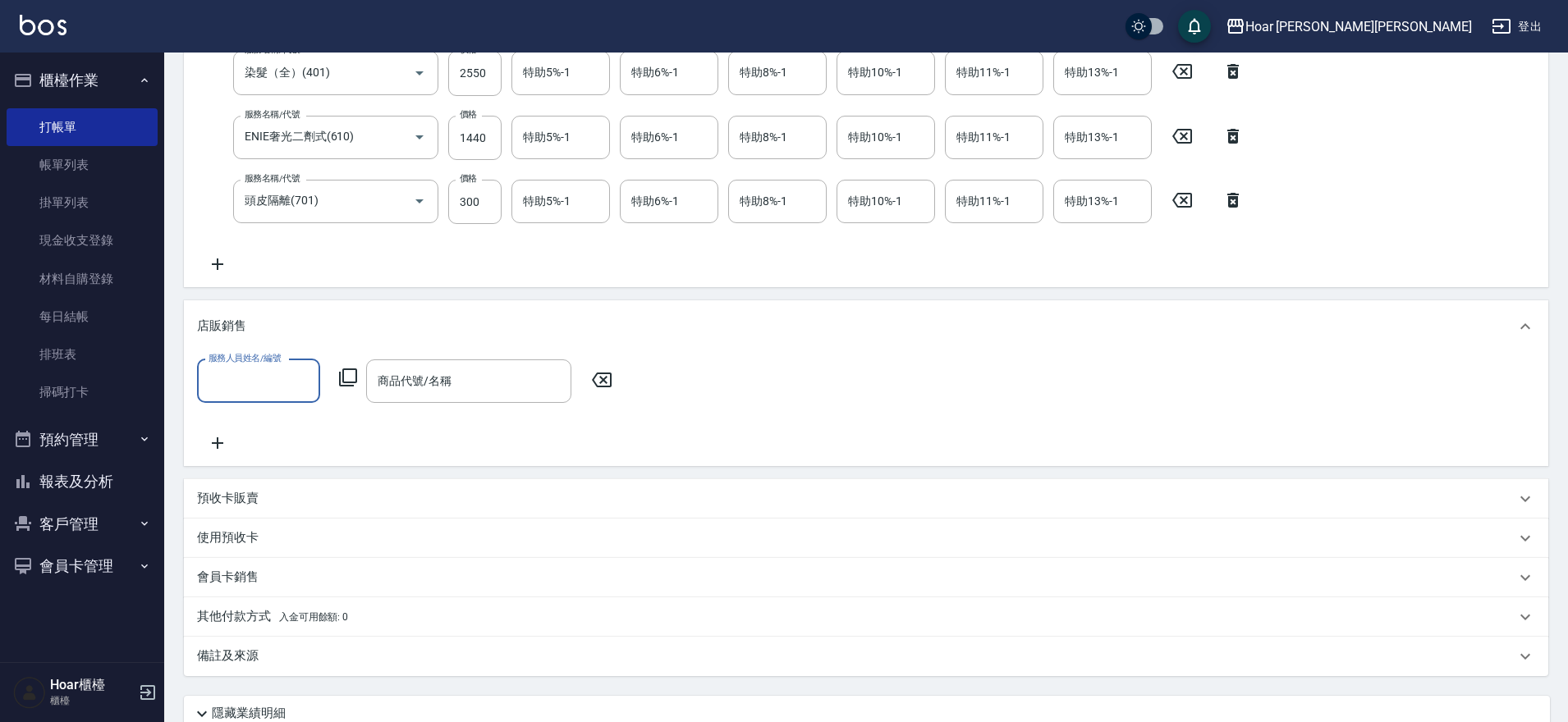
scroll to position [0, 0]
click at [255, 388] on input "服務人員姓名/編號" at bounding box center [259, 380] width 109 height 28
drag, startPoint x: 238, startPoint y: 454, endPoint x: 250, endPoint y: 446, distance: 14.4
click at [238, 454] on span "[PERSON_NAME] -1" at bounding box center [259, 450] width 97 height 17
type input "[PERSON_NAME]-1"
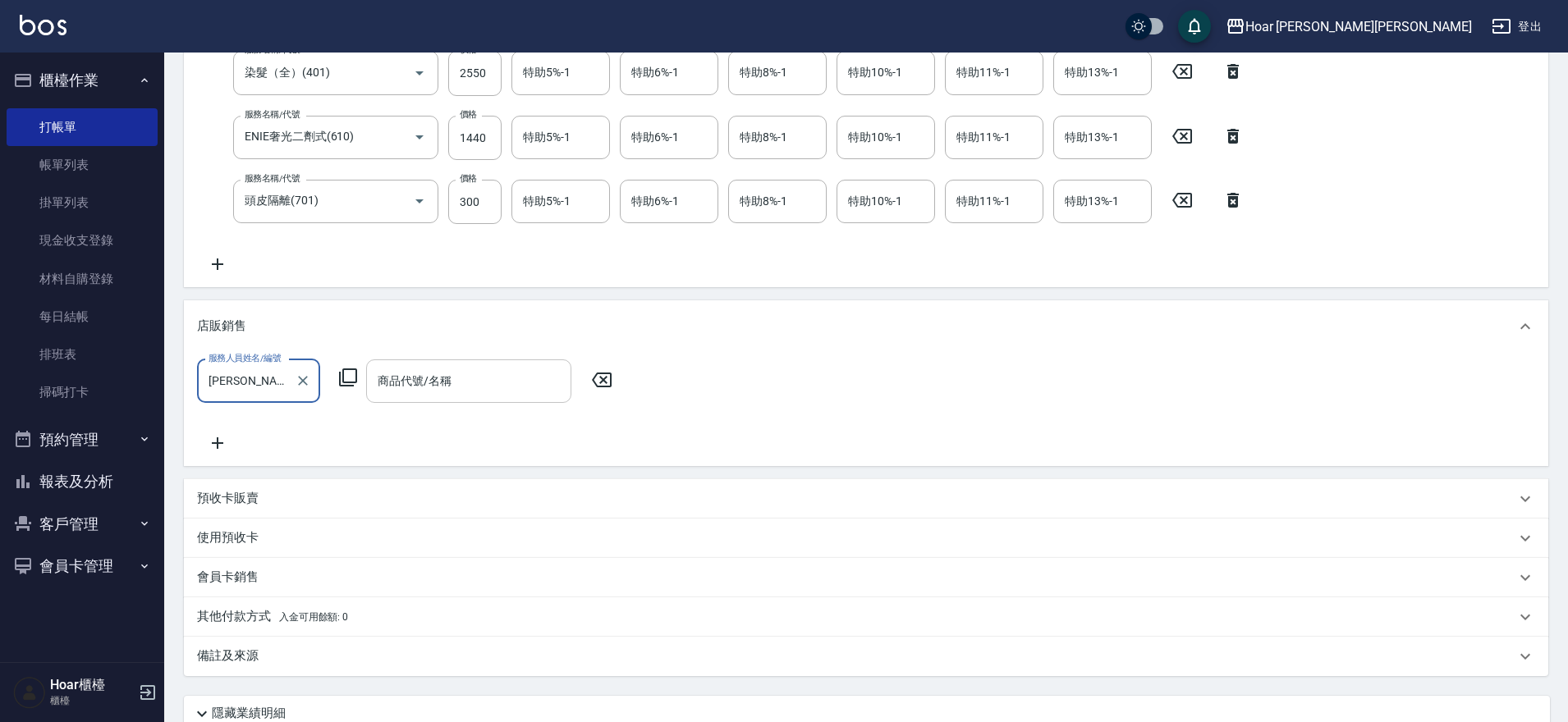
click at [417, 376] on input "商品代號/名稱" at bounding box center [469, 380] width 190 height 28
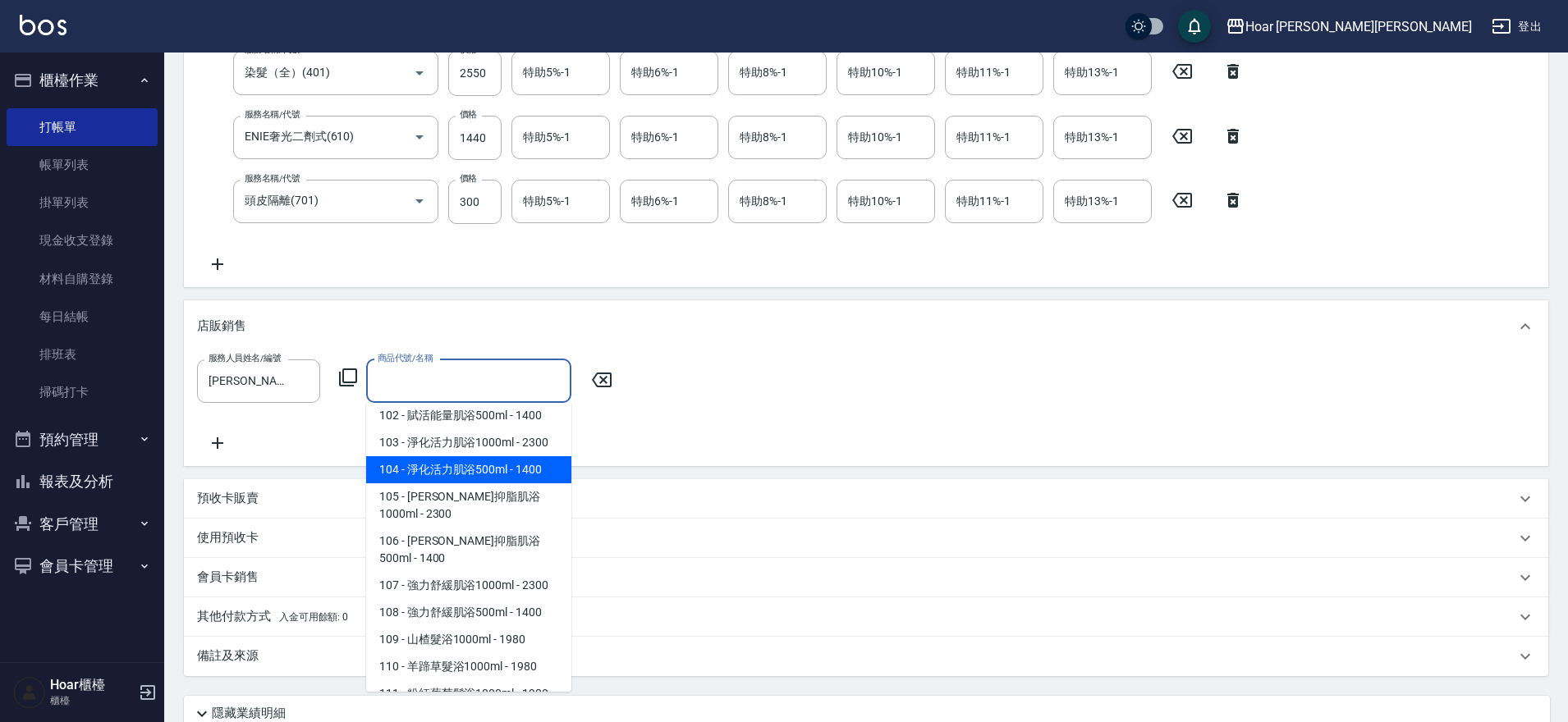
scroll to position [57, 0]
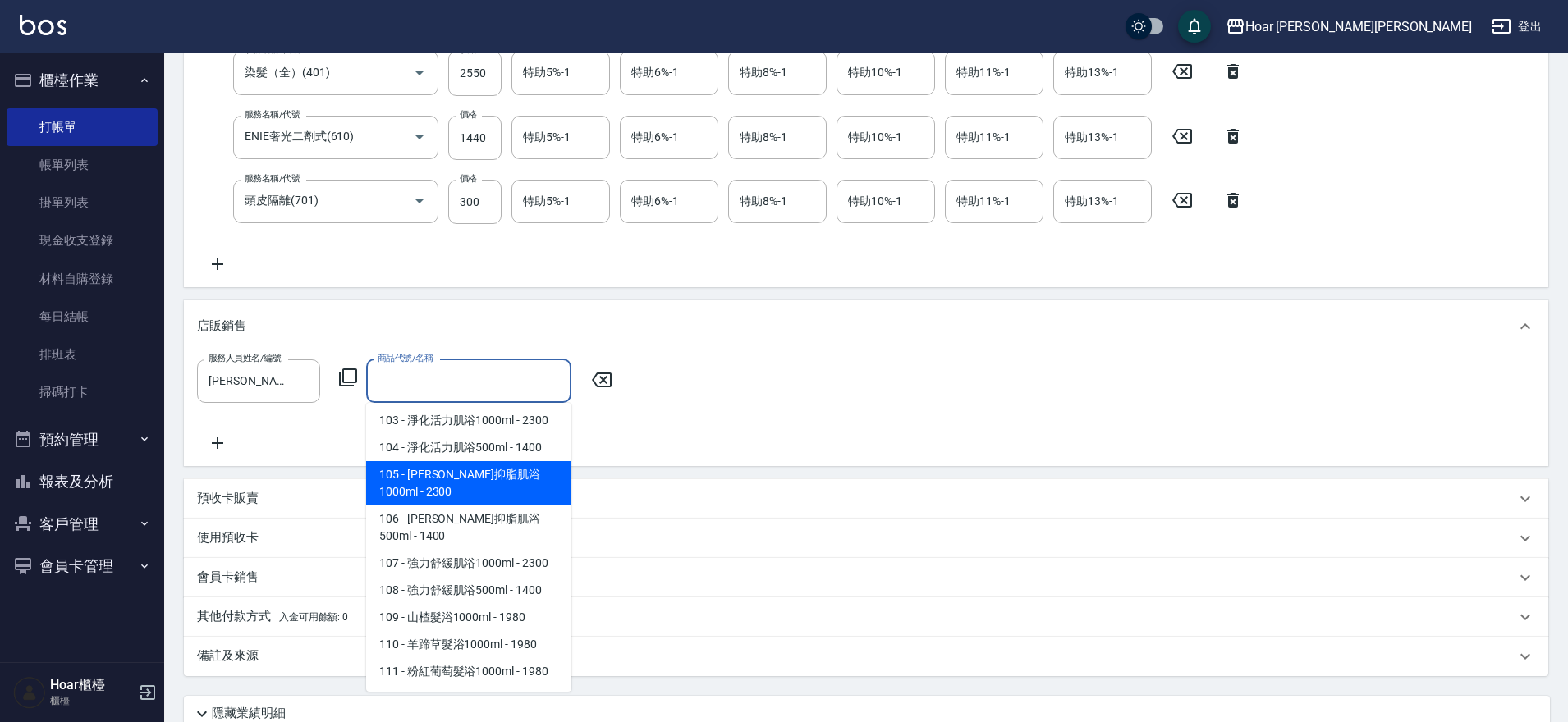
click at [447, 481] on span "105 - [PERSON_NAME]抑脂肌浴1000ml - 2300" at bounding box center [469, 483] width 206 height 44
type input "[PERSON_NAME]抑脂肌浴1000ml"
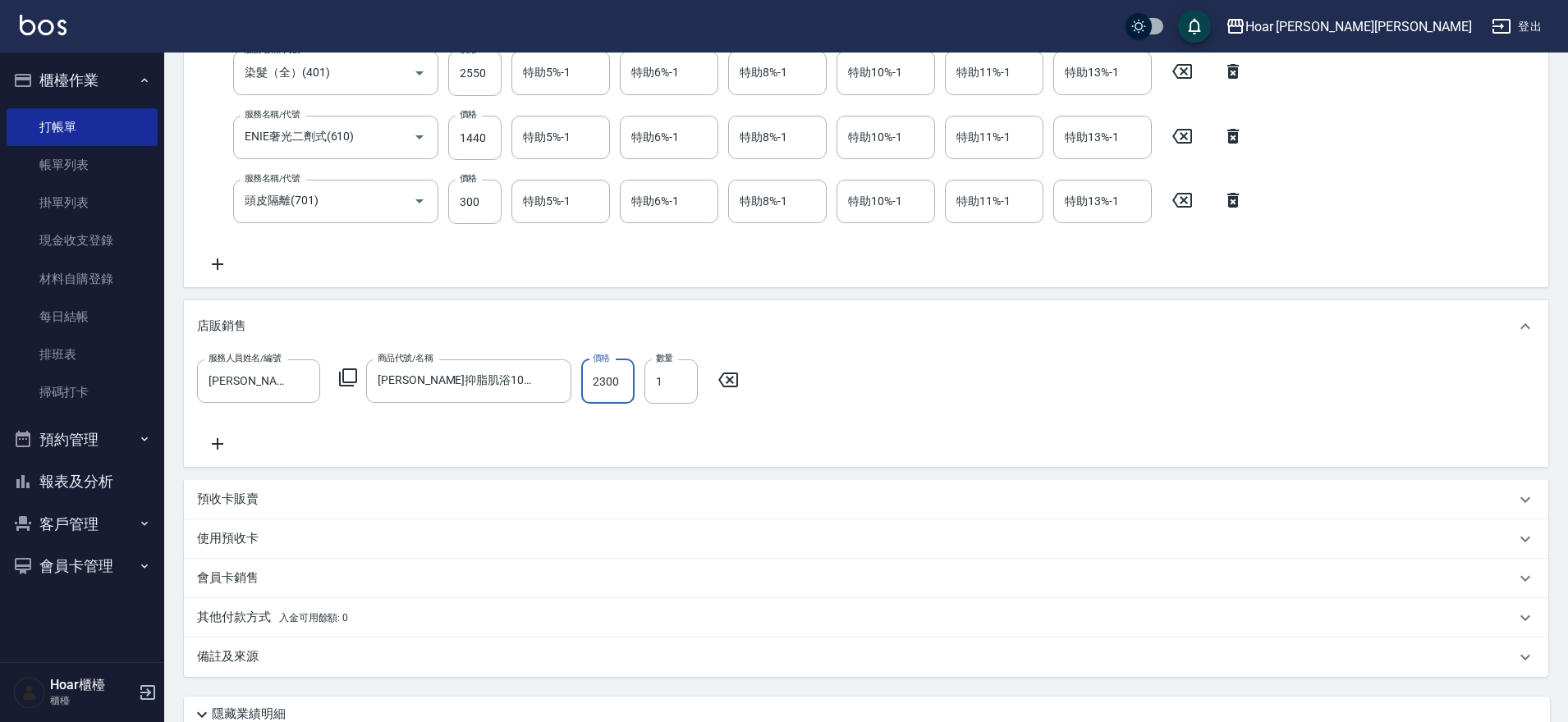
click at [624, 392] on input "2300" at bounding box center [608, 381] width 53 height 44
type input "2070"
click at [605, 435] on div "服務人員姓名/編號 [PERSON_NAME]-1 服務人員姓名/編號 商品代號/名稱 [PERSON_NAME]抑脂肌浴1000ml 商品代號/名稱 價格 …" at bounding box center [867, 406] width 1339 height 94
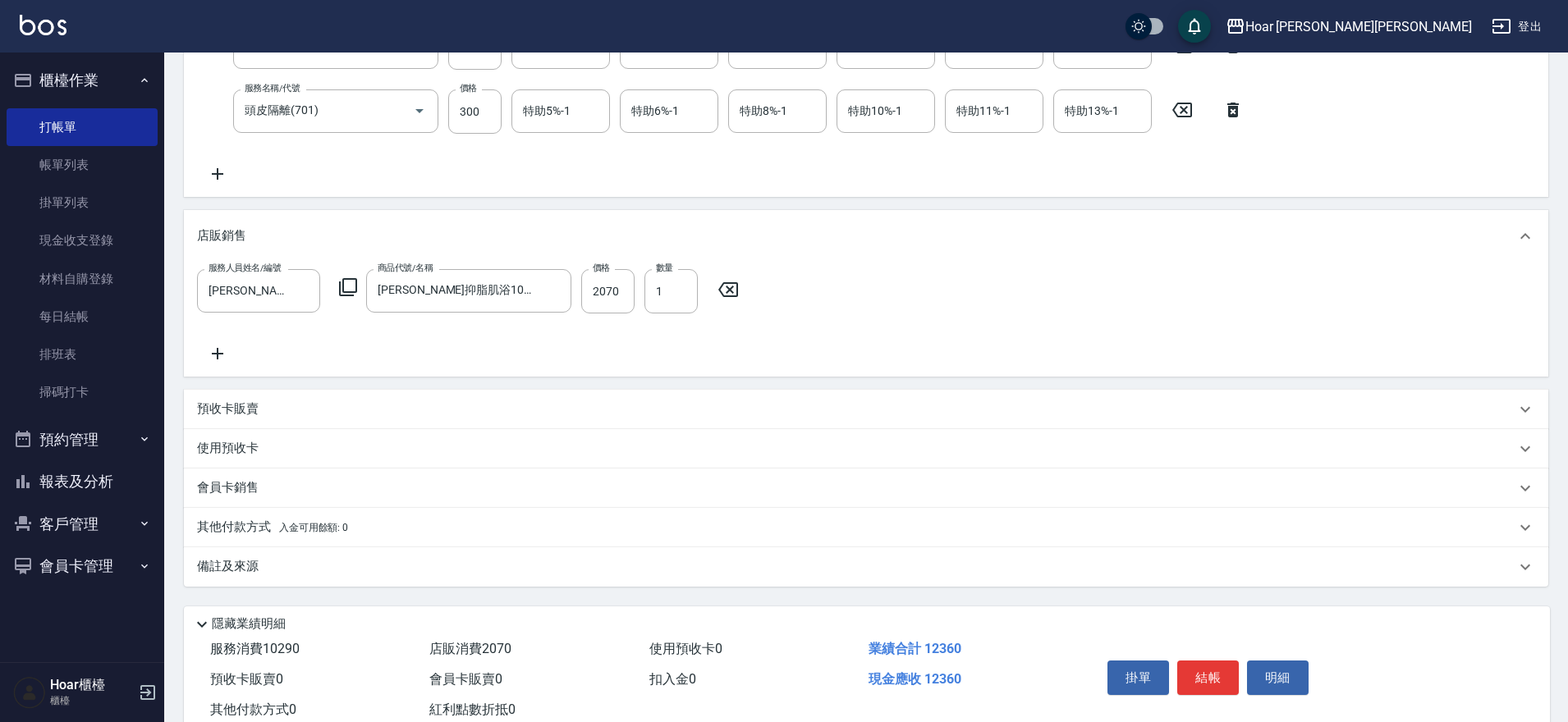
scroll to position [492, 0]
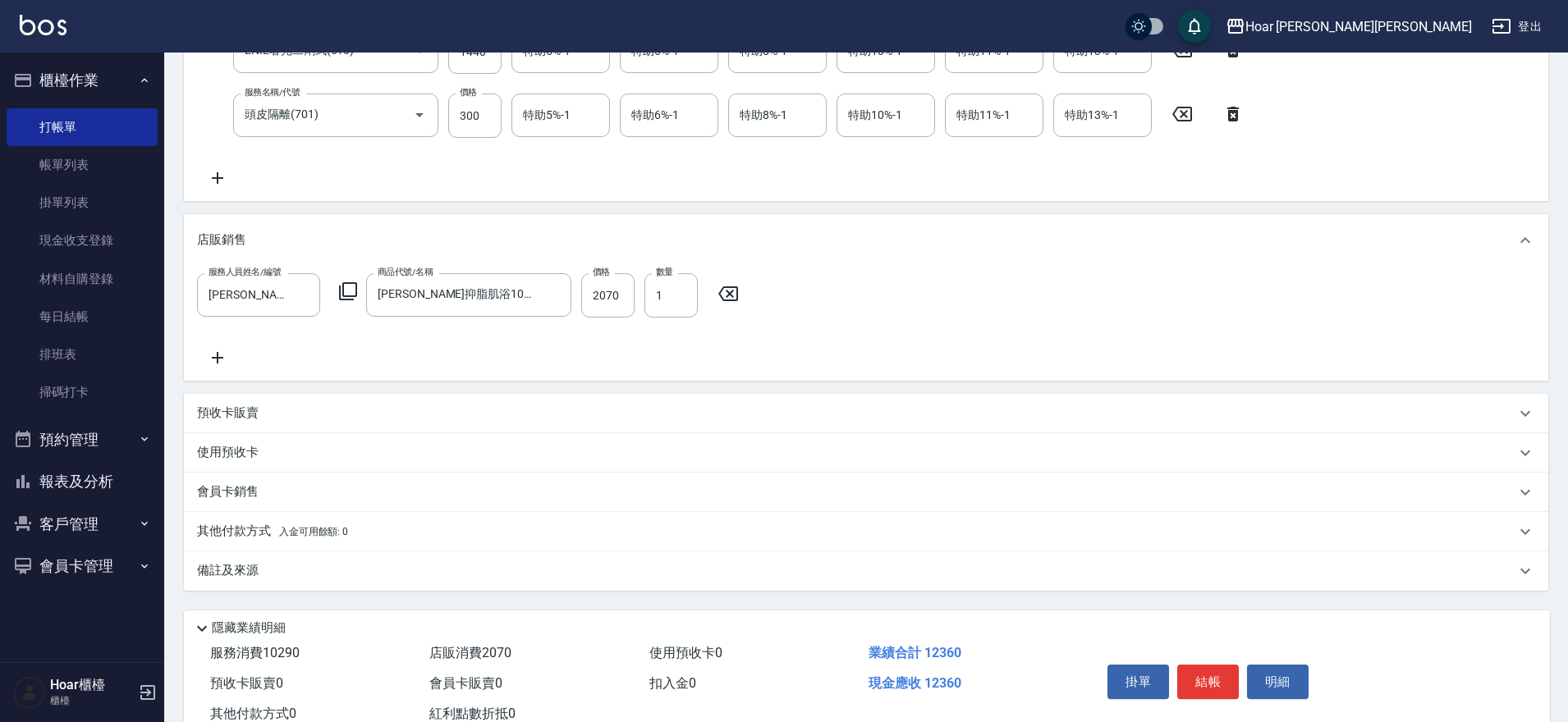
click at [238, 543] on div "其他付款方式 入金可用餘額: 0" at bounding box center [866, 531] width 1365 height 39
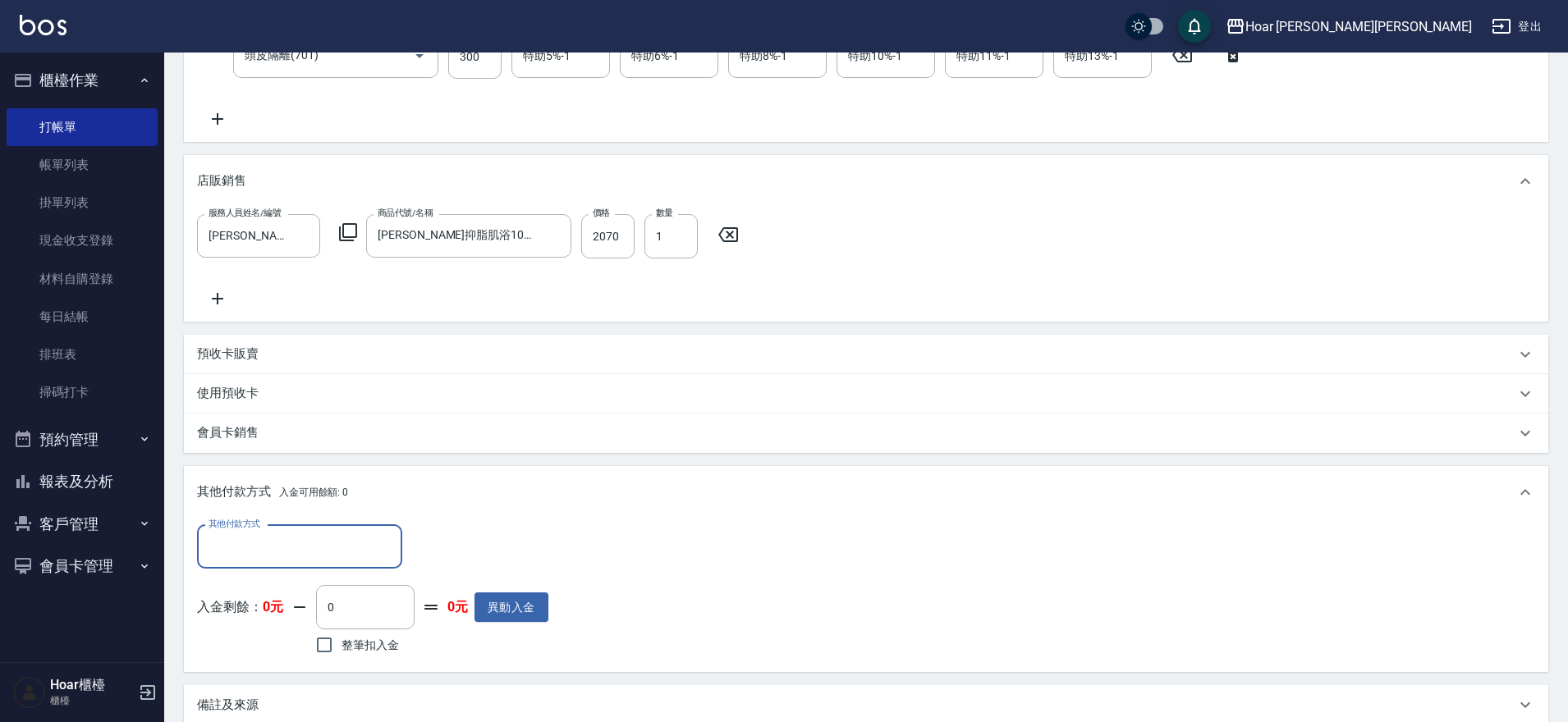
scroll to position [571, 0]
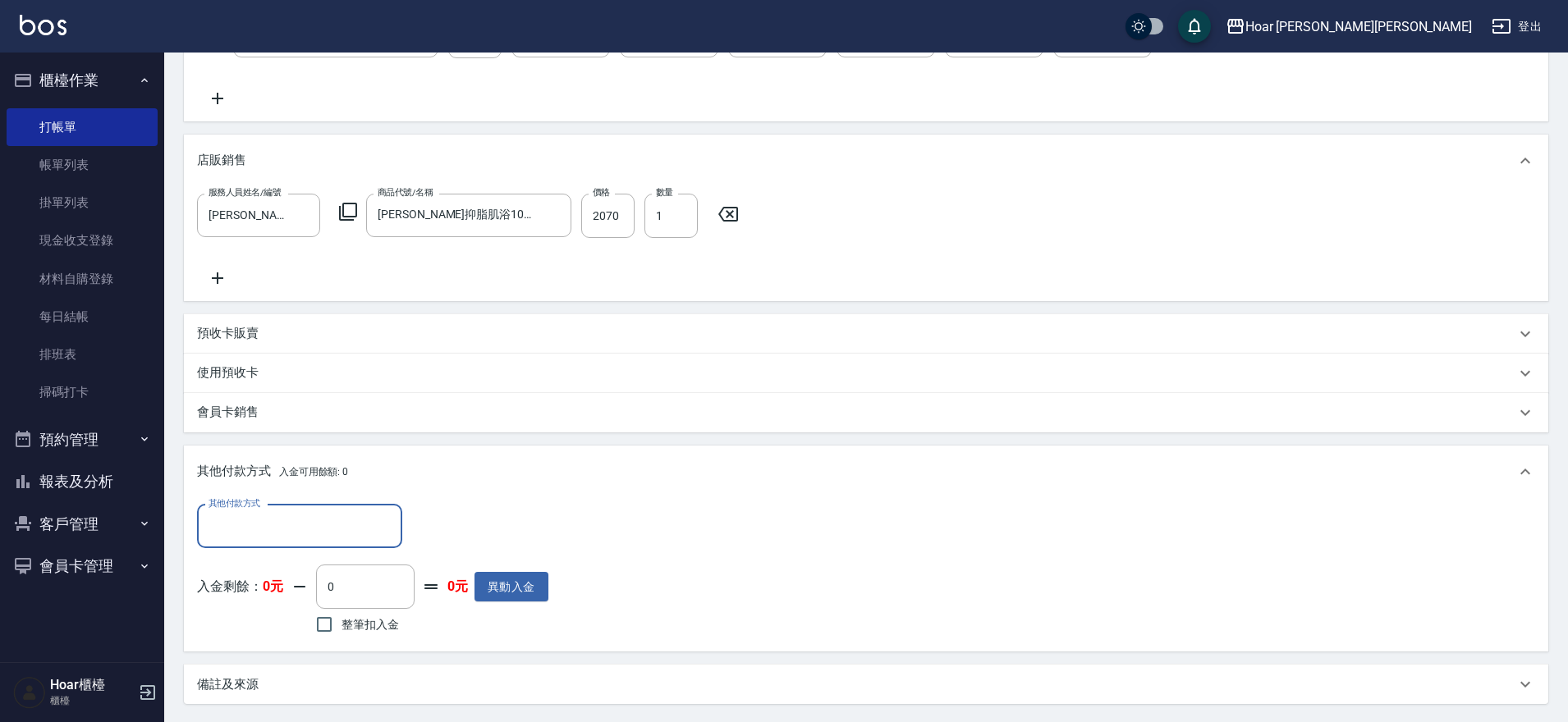
click at [300, 534] on input "其他付款方式" at bounding box center [300, 526] width 190 height 28
click at [261, 588] on span "轉帳匯款" at bounding box center [300, 596] width 206 height 27
type input "轉帳匯款"
click at [324, 517] on input "轉帳匯款" at bounding box center [287, 526] width 165 height 28
click at [426, 531] on input "0" at bounding box center [474, 526] width 123 height 44
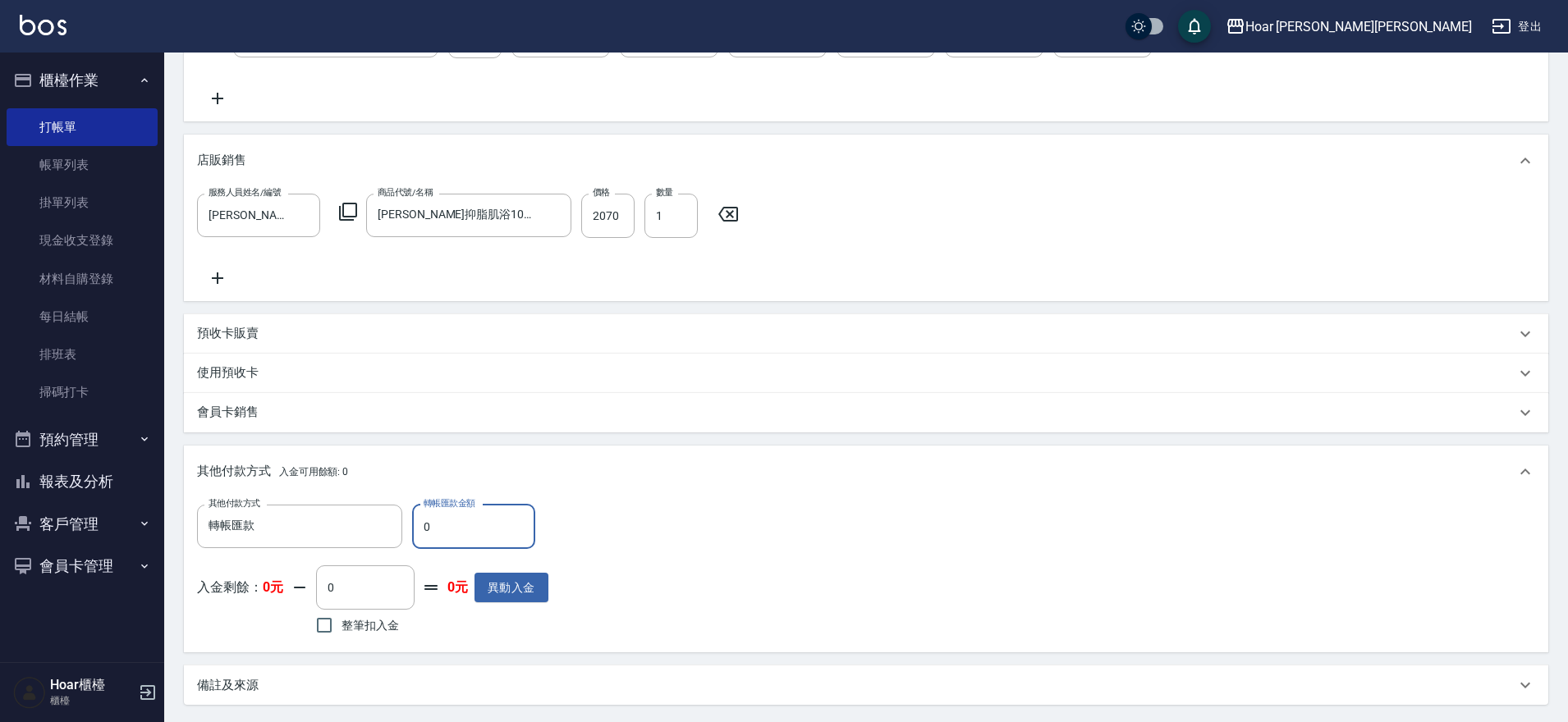
scroll to position [592, 0]
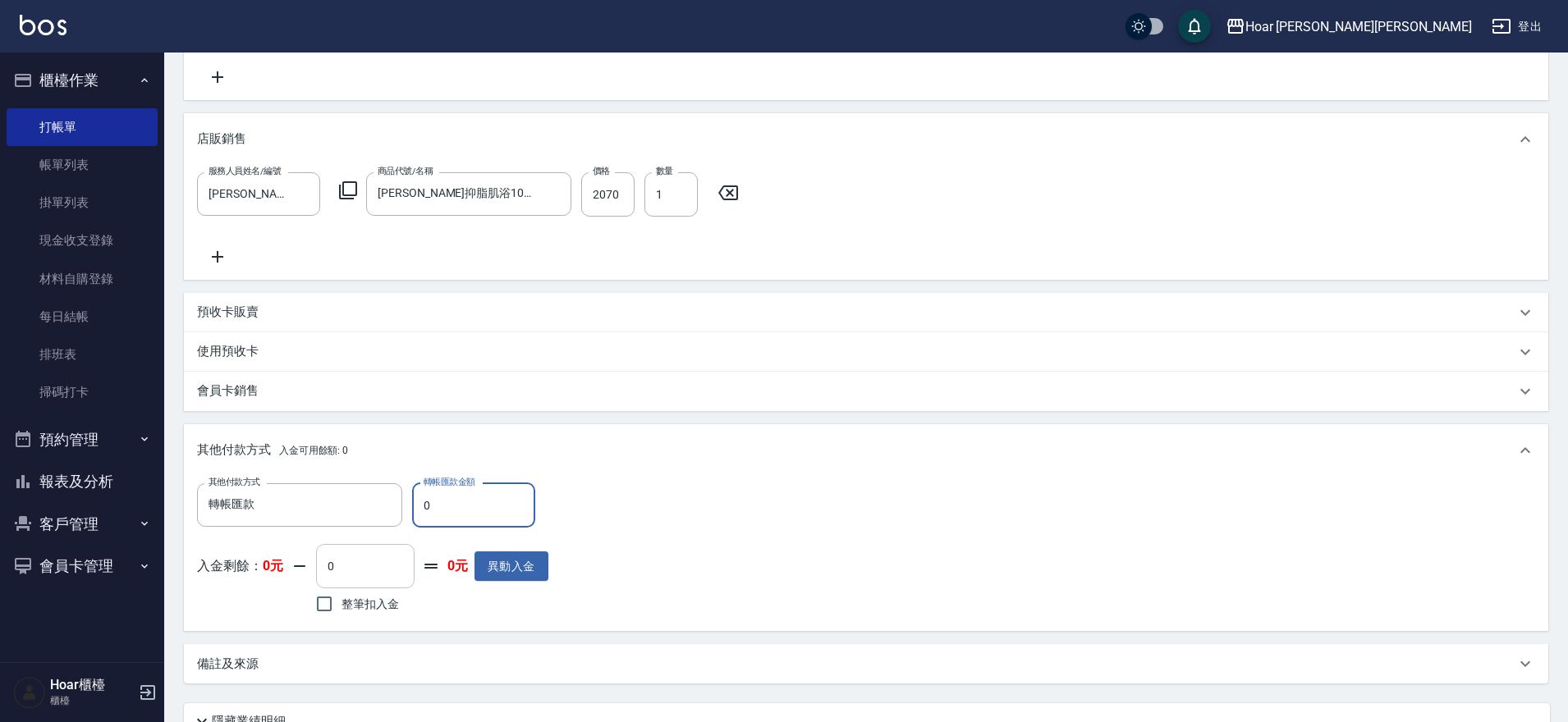
click at [384, 559] on input "0" at bounding box center [366, 566] width 99 height 44
drag, startPoint x: 278, startPoint y: 564, endPoint x: 307, endPoint y: 569, distance: 29.4
click at [278, 564] on strong "0元" at bounding box center [272, 566] width 20 height 16
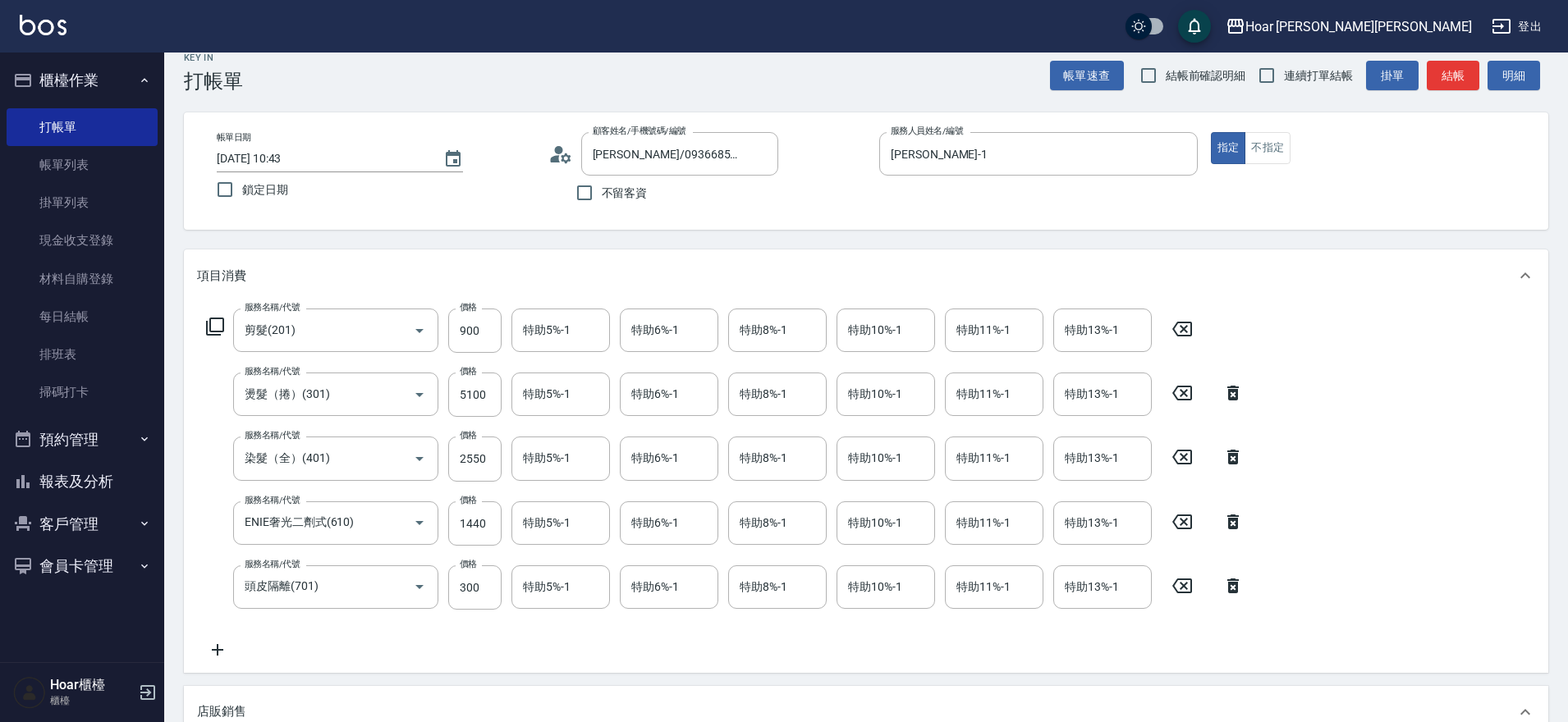
scroll to position [14, 0]
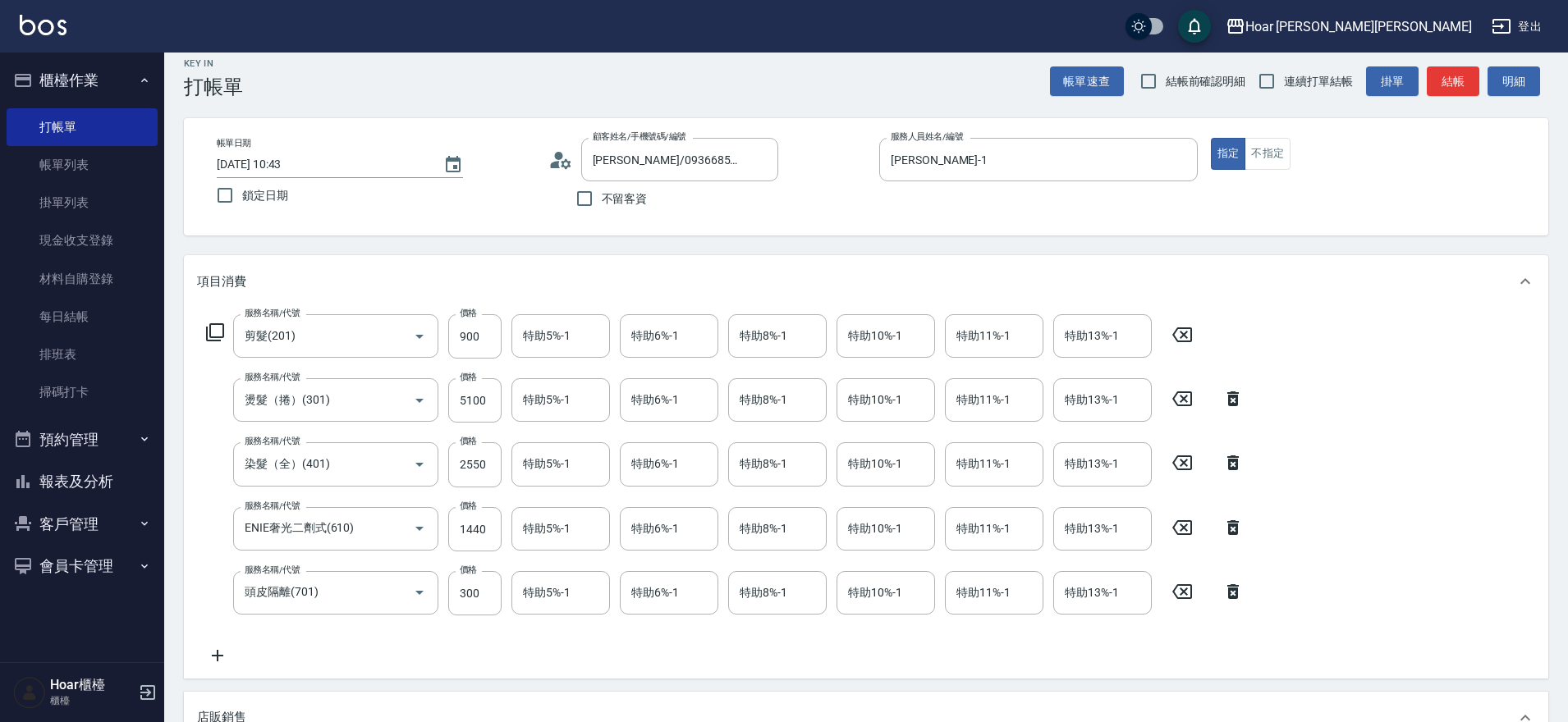
click at [79, 522] on button "客戶管理" at bounding box center [81, 525] width 151 height 43
click at [84, 564] on link "客戶列表" at bounding box center [81, 569] width 151 height 37
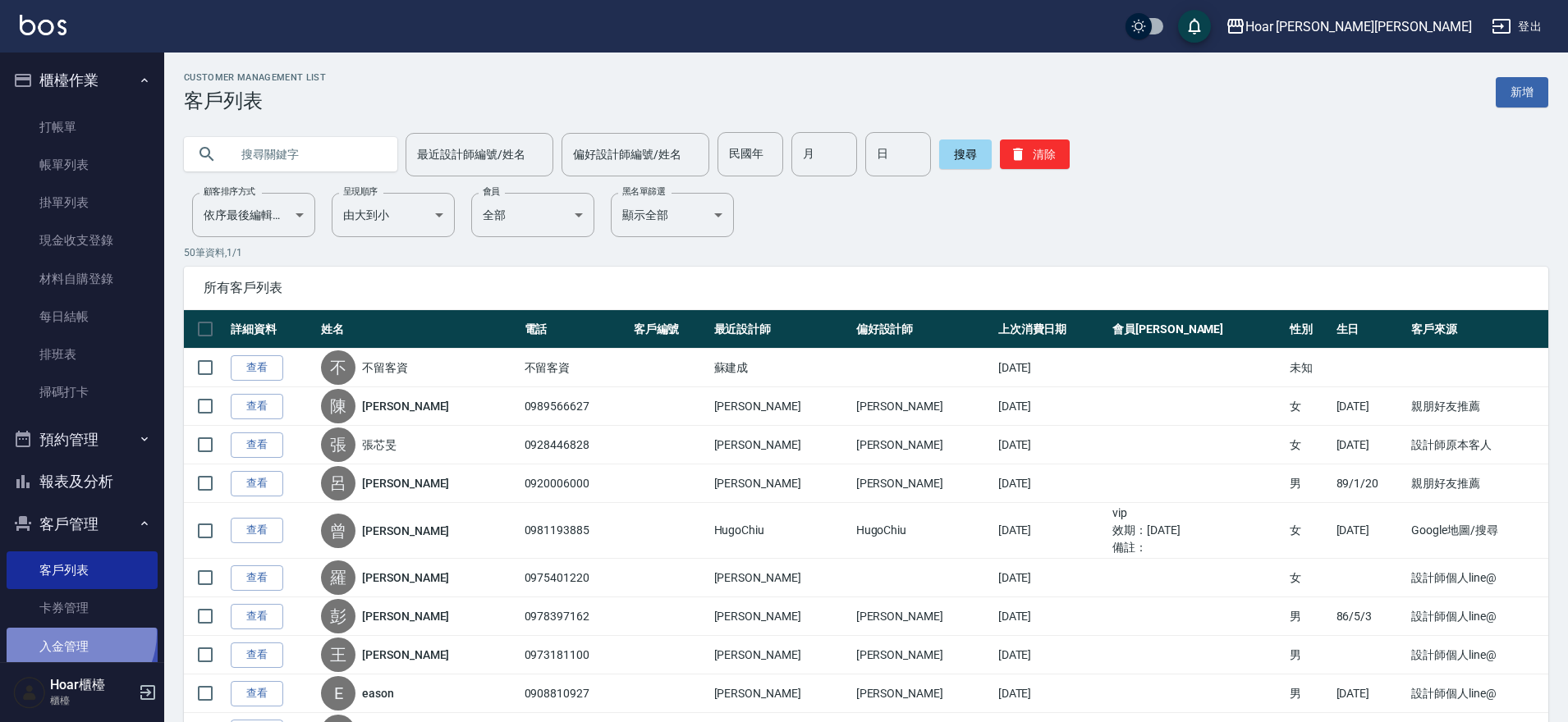
click at [73, 633] on link "入金管理" at bounding box center [81, 646] width 151 height 37
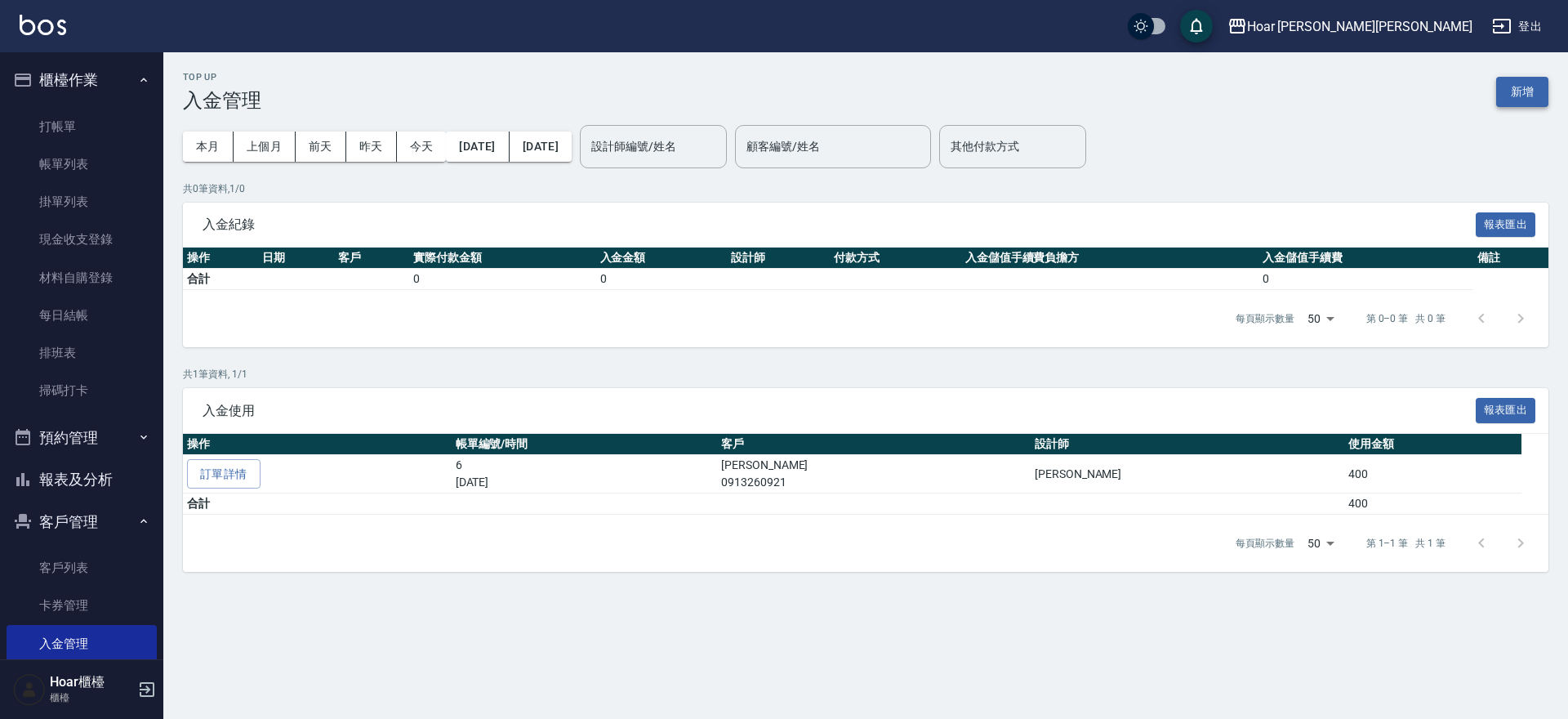
click at [1548, 99] on button "新增" at bounding box center [1522, 91] width 52 height 30
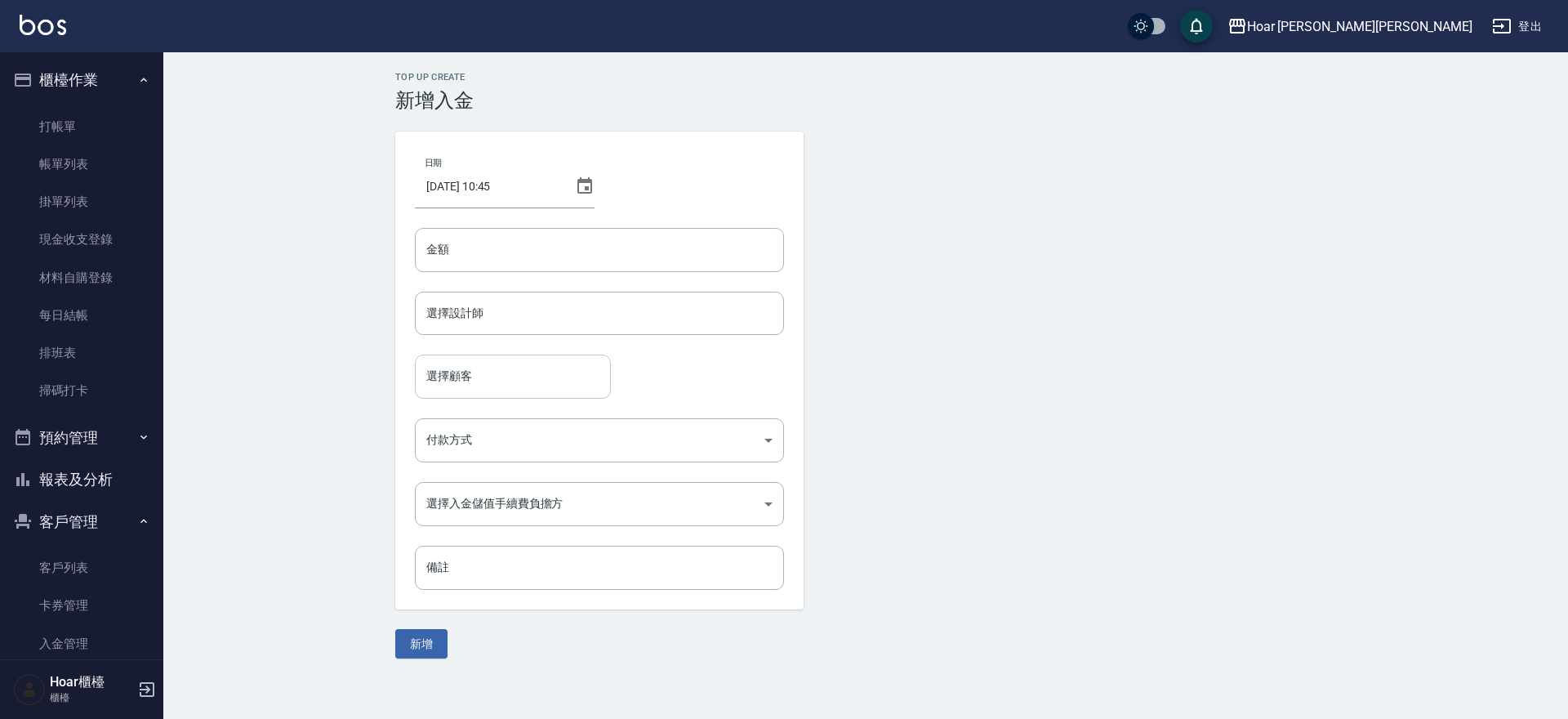
click at [481, 385] on input "選擇顧客" at bounding box center [512, 376] width 181 height 28
click at [437, 415] on span "[PERSON_NAME]/ 0936685867 /" at bounding box center [513, 419] width 196 height 27
type input "[PERSON_NAME]/0936685867/"
click at [514, 257] on input "金額" at bounding box center [599, 250] width 369 height 44
type input "20000"
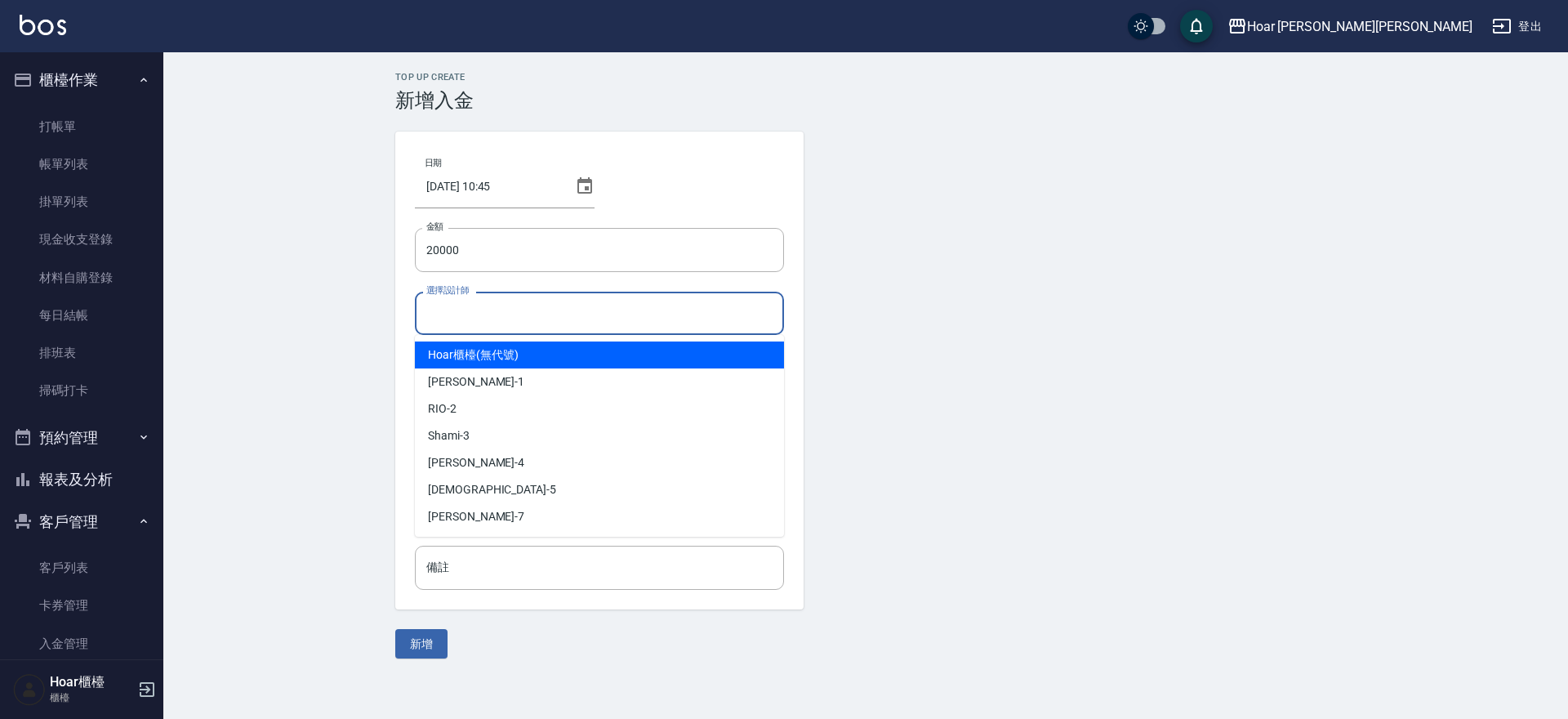
click at [442, 311] on input "選擇設計師" at bounding box center [599, 313] width 355 height 28
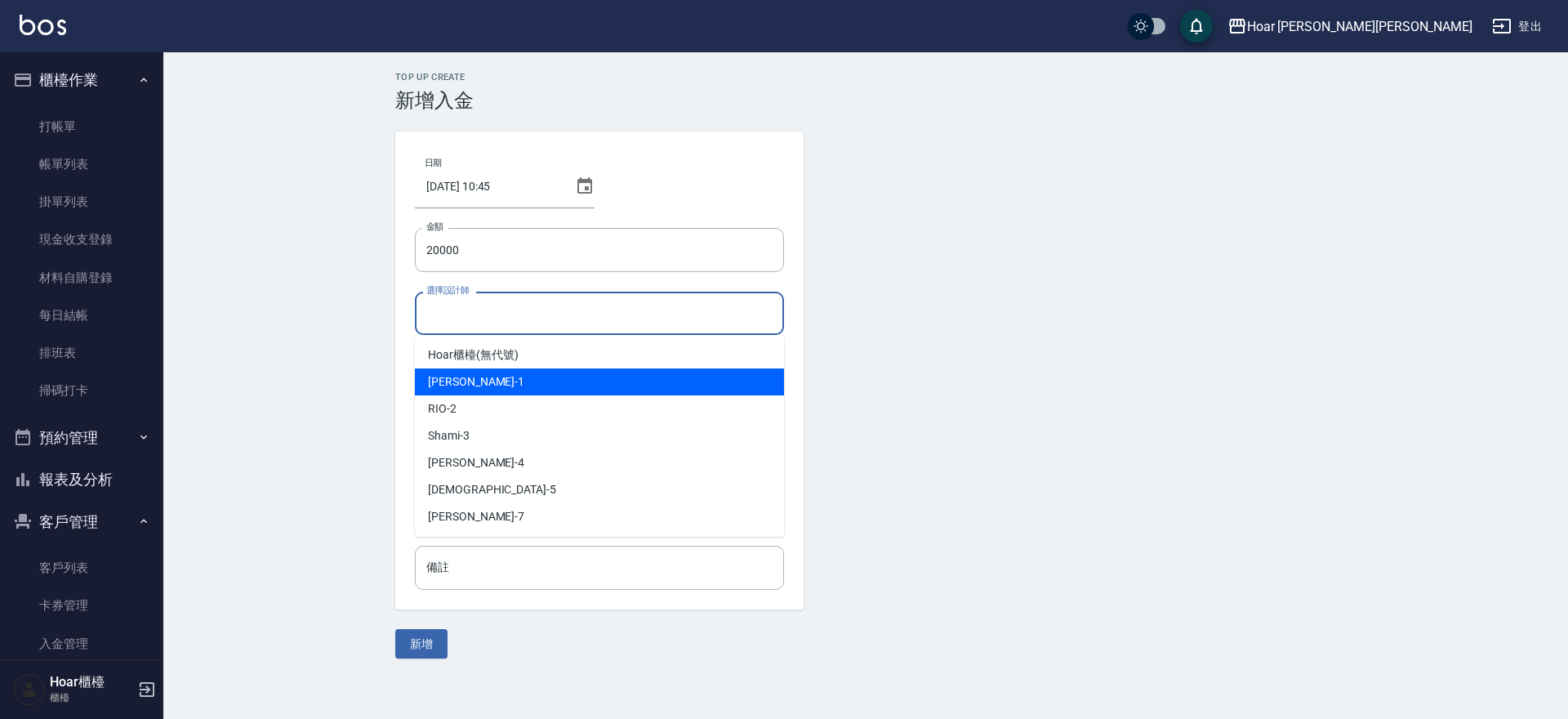
click at [457, 375] on span "[PERSON_NAME] -1" at bounding box center [477, 381] width 96 height 17
type input "[PERSON_NAME]-1"
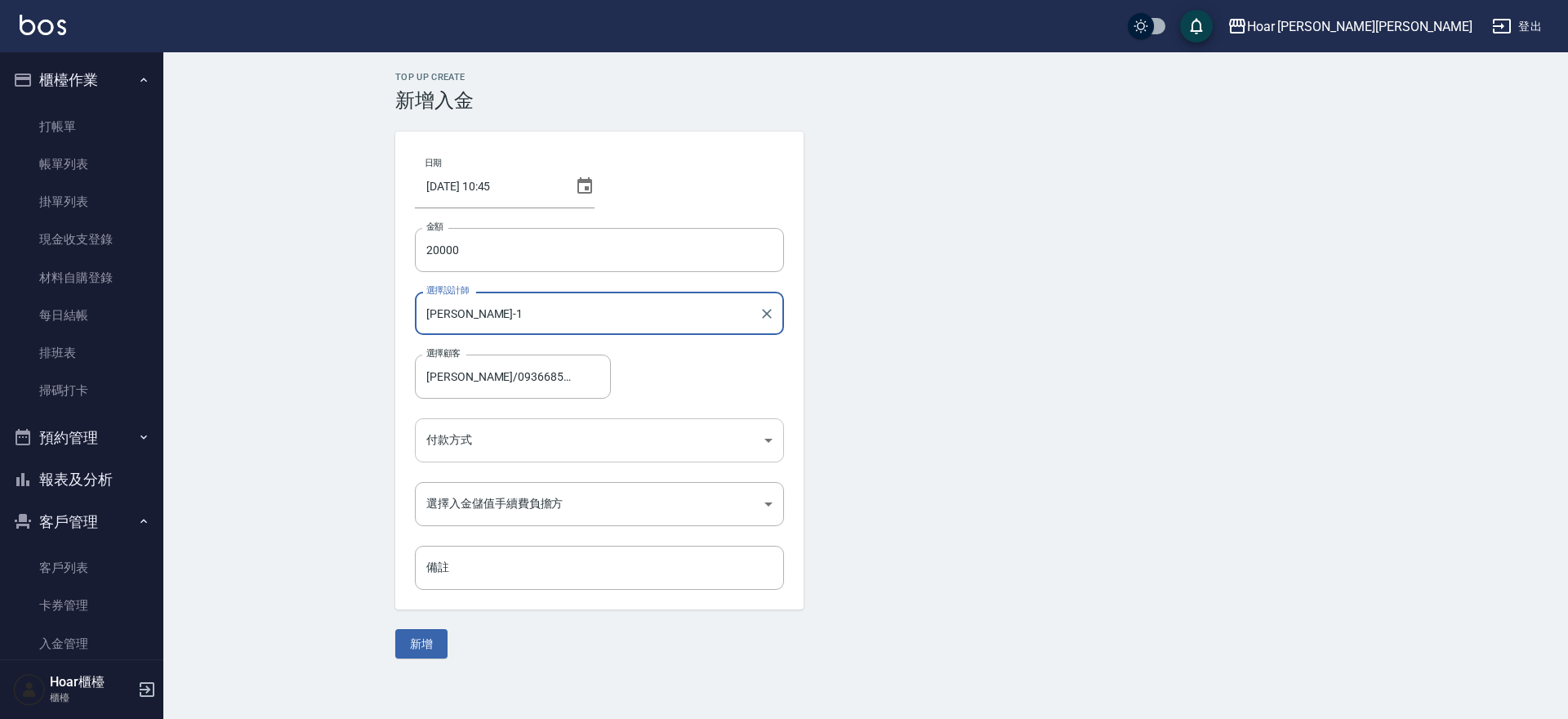
click at [465, 432] on body "Hoar [PERSON_NAME][PERSON_NAME] 登出 櫃檯作業 打帳單 帳單列表 掛單列表 現金收支登錄 材料自購登錄 每日結帳 排班表 掃碼…" at bounding box center [784, 360] width 1568 height 719
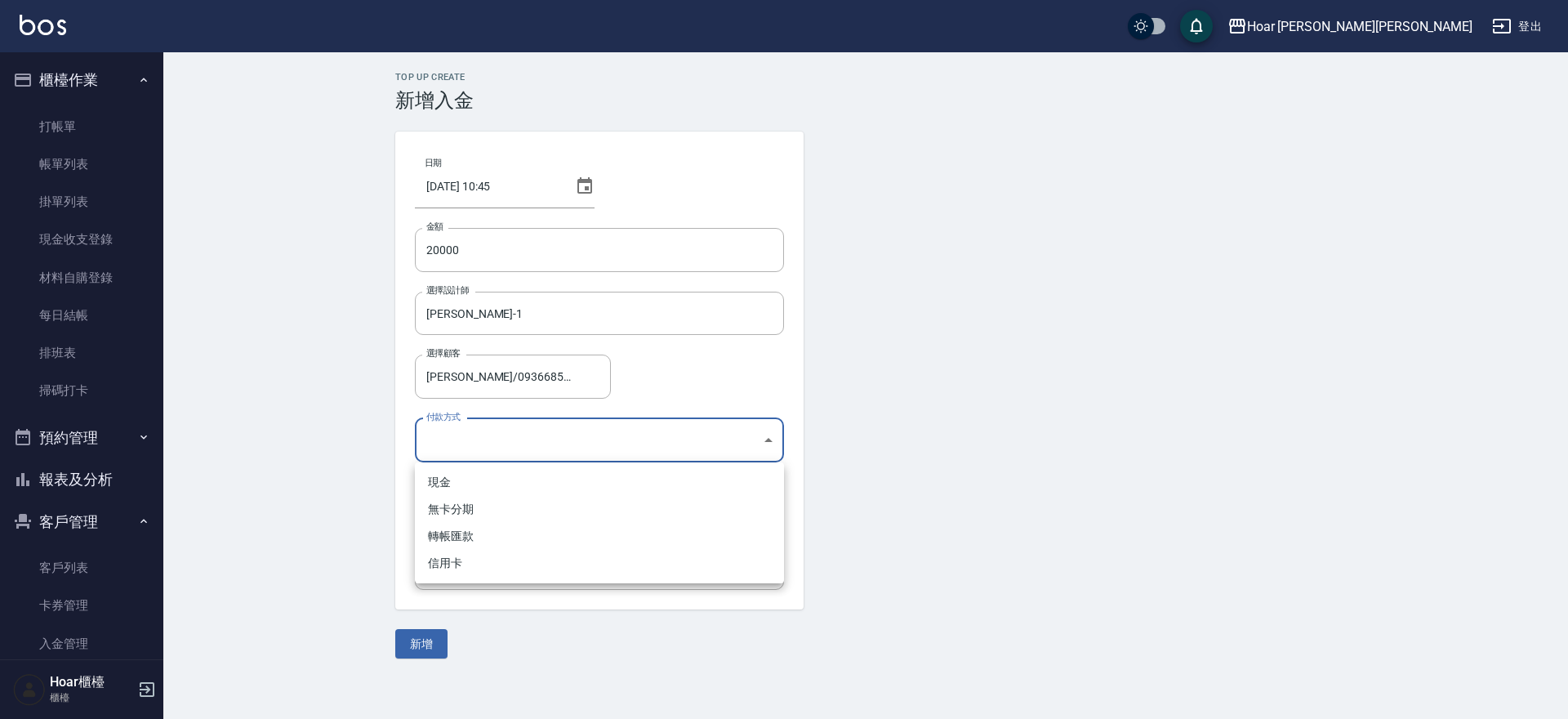
click at [470, 477] on li "現金" at bounding box center [599, 482] width 369 height 27
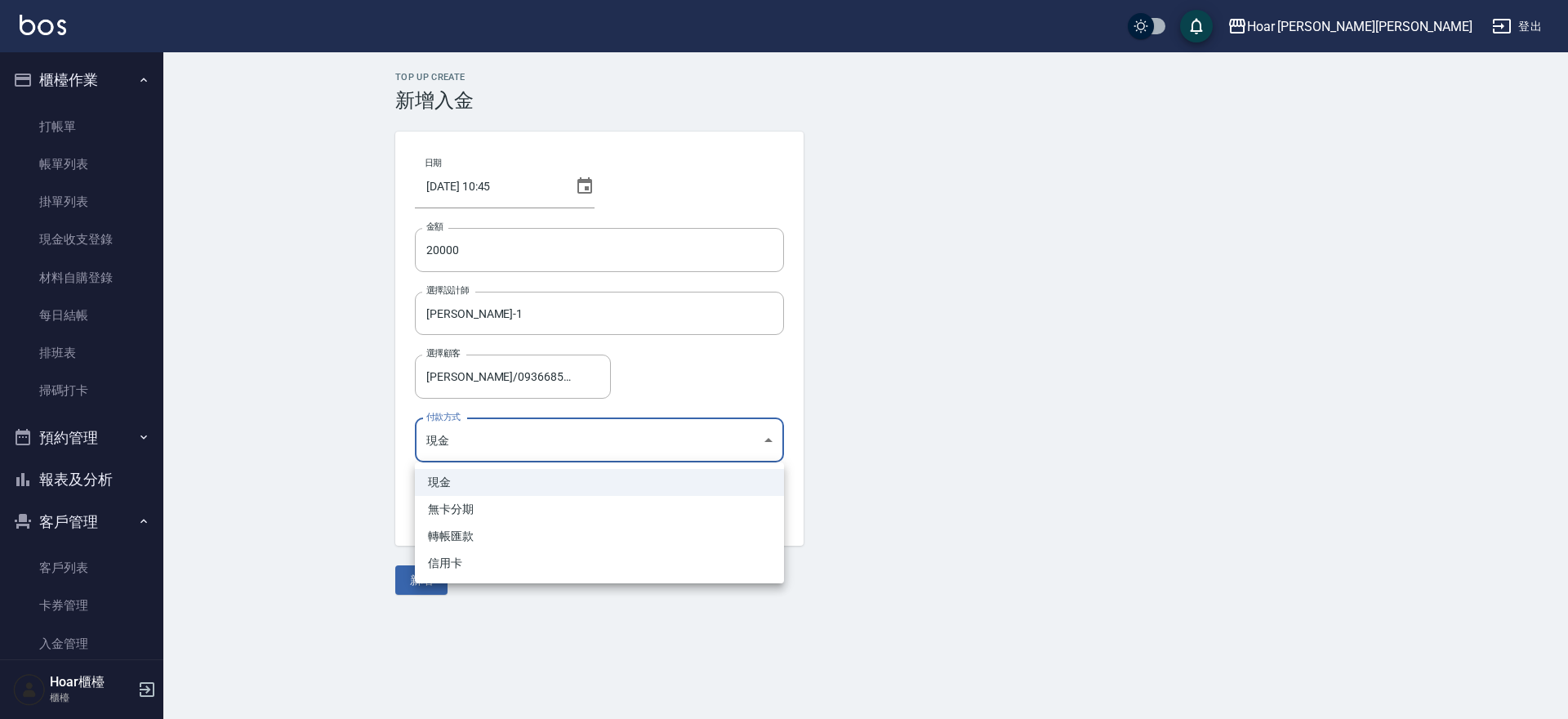
click at [479, 451] on body "Hoar [PERSON_NAME][PERSON_NAME] 登出 櫃檯作業 打帳單 帳單列表 掛單列表 現金收支登錄 材料自購登錄 每日結帳 排班表 掃碼…" at bounding box center [784, 360] width 1568 height 719
click at [464, 525] on li "轉帳匯款" at bounding box center [599, 537] width 369 height 27
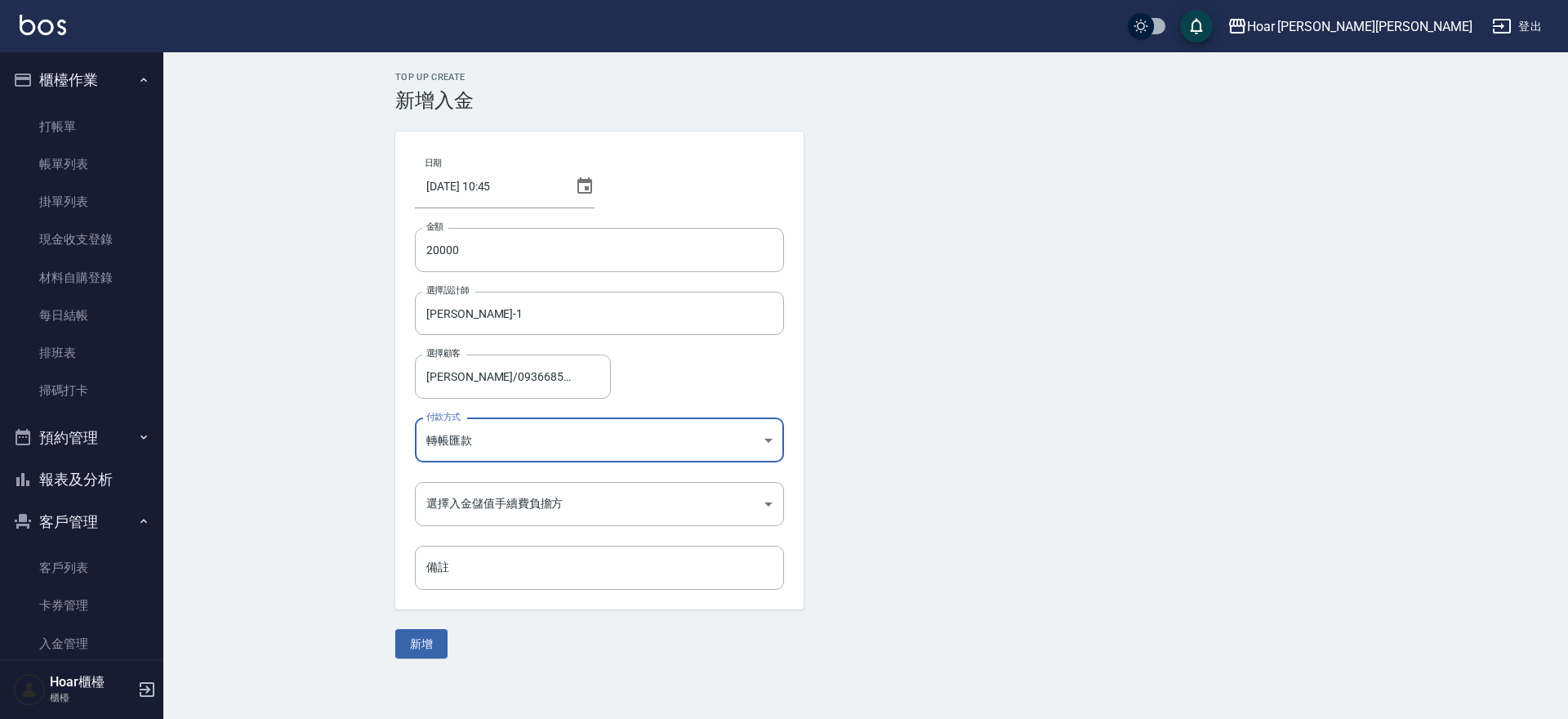
click at [495, 454] on body "Hoar [PERSON_NAME][PERSON_NAME] 登出 櫃檯作業 打帳單 帳單列表 掛單列表 現金收支登錄 材料自購登錄 每日結帳 排班表 掃碼…" at bounding box center [784, 360] width 1568 height 719
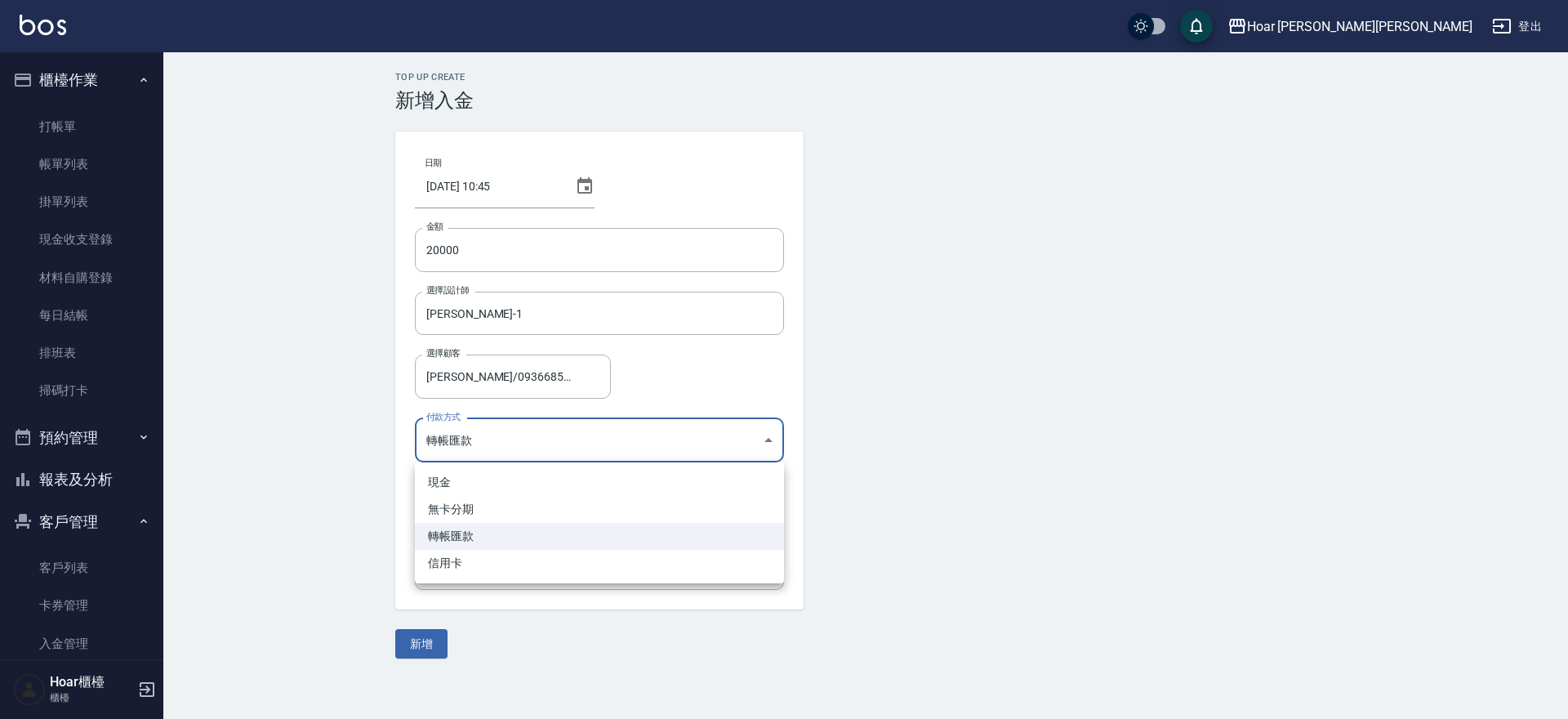
click at [471, 485] on li "現金" at bounding box center [599, 482] width 369 height 27
type input "現金"
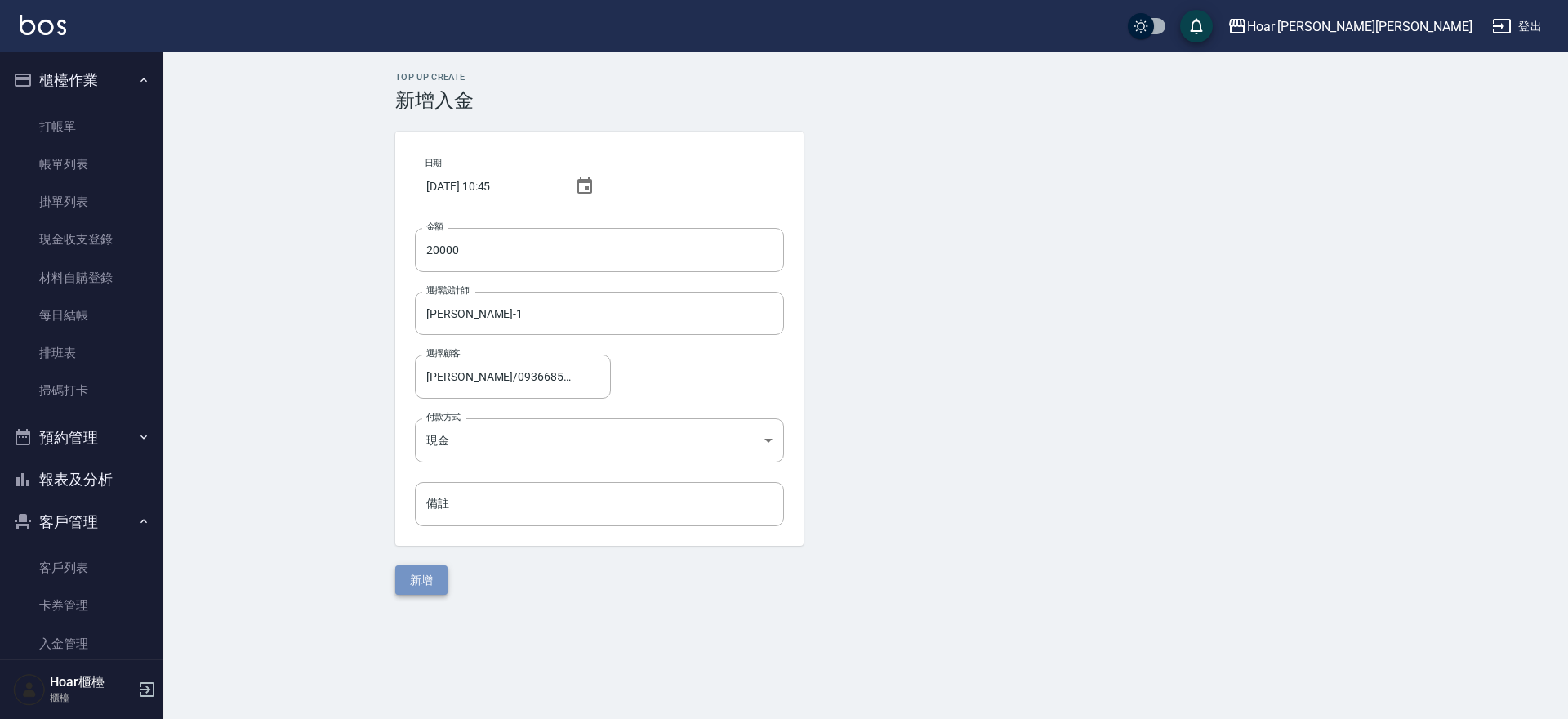
click at [432, 582] on button "新增" at bounding box center [421, 580] width 52 height 30
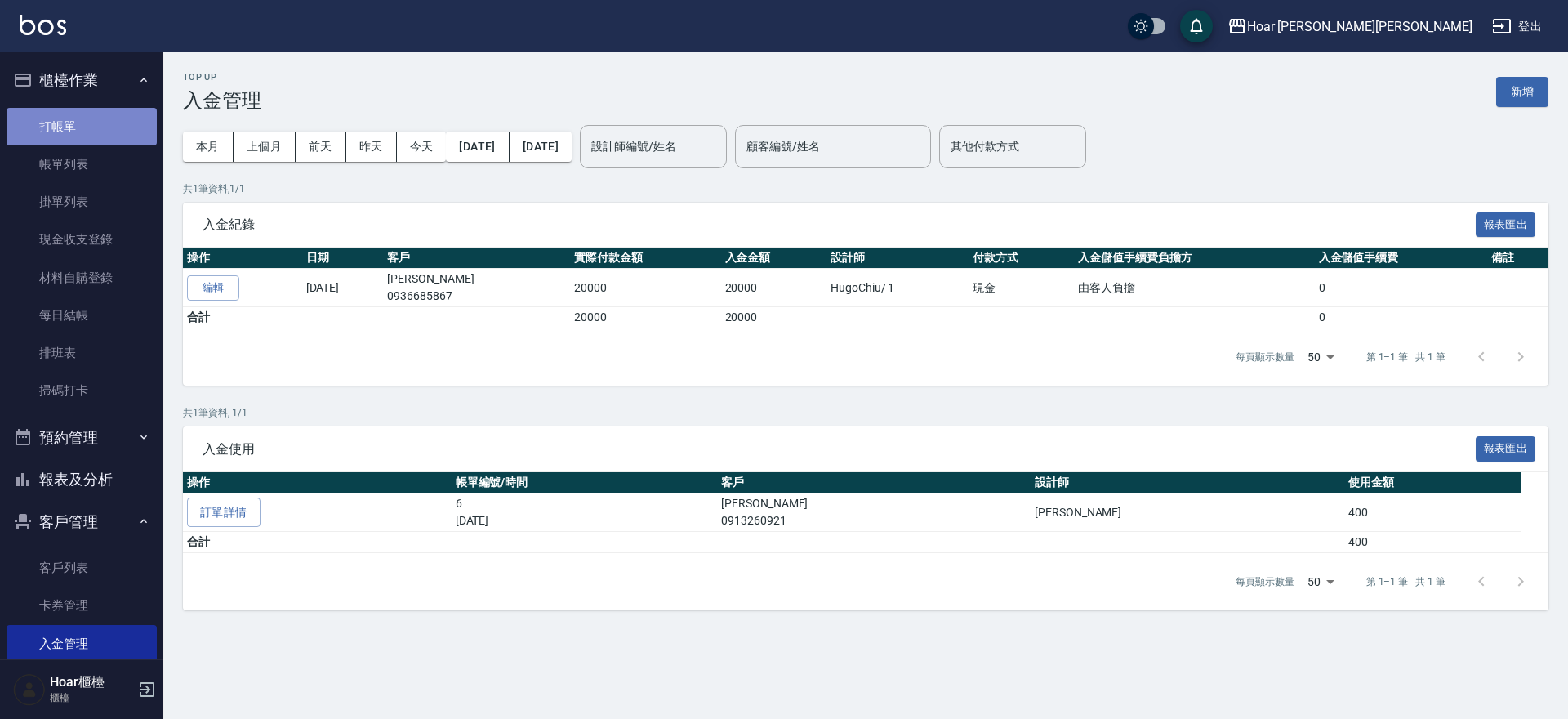
click at [106, 125] on link "打帳單" at bounding box center [81, 127] width 150 height 37
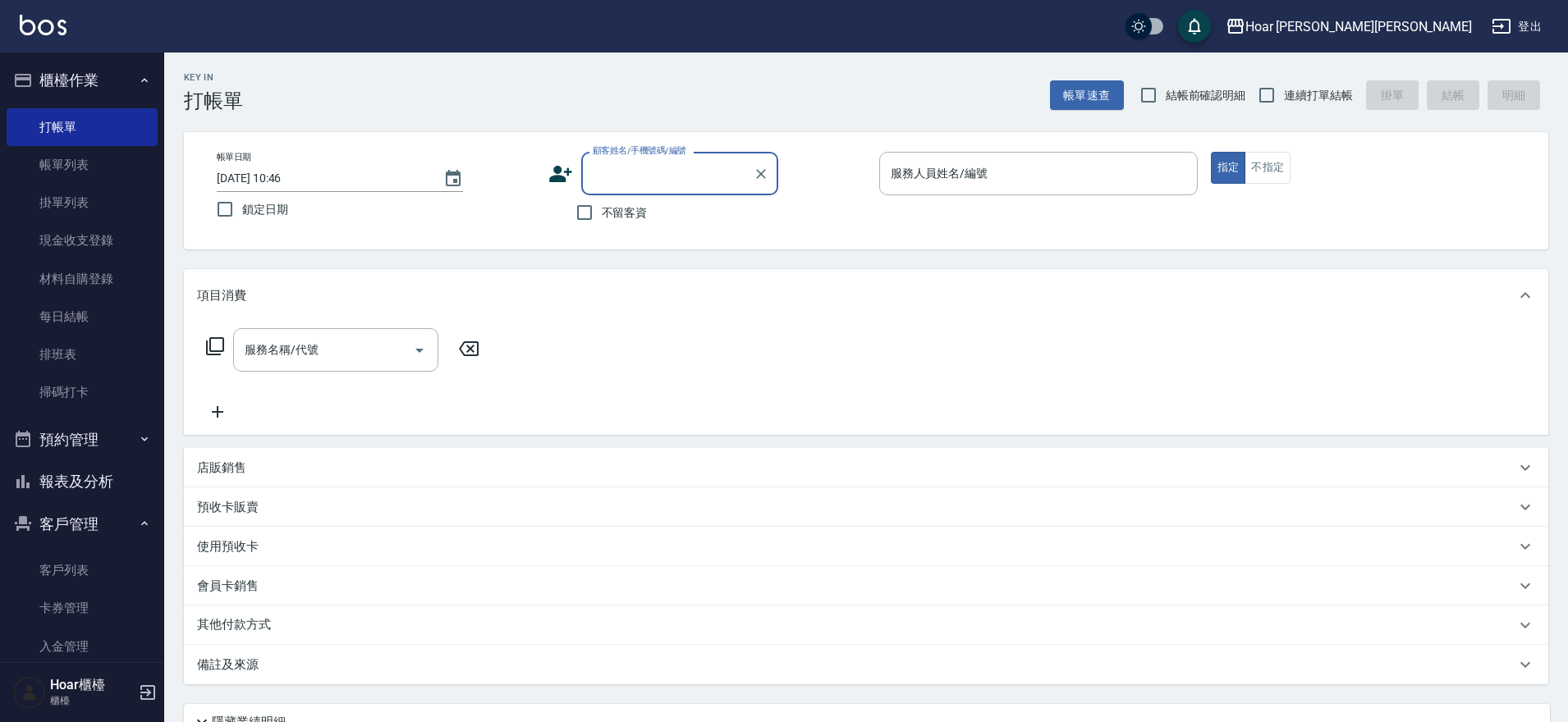
click at [620, 190] on div "顧客姓名/手機號碼/編號" at bounding box center [680, 174] width 197 height 44
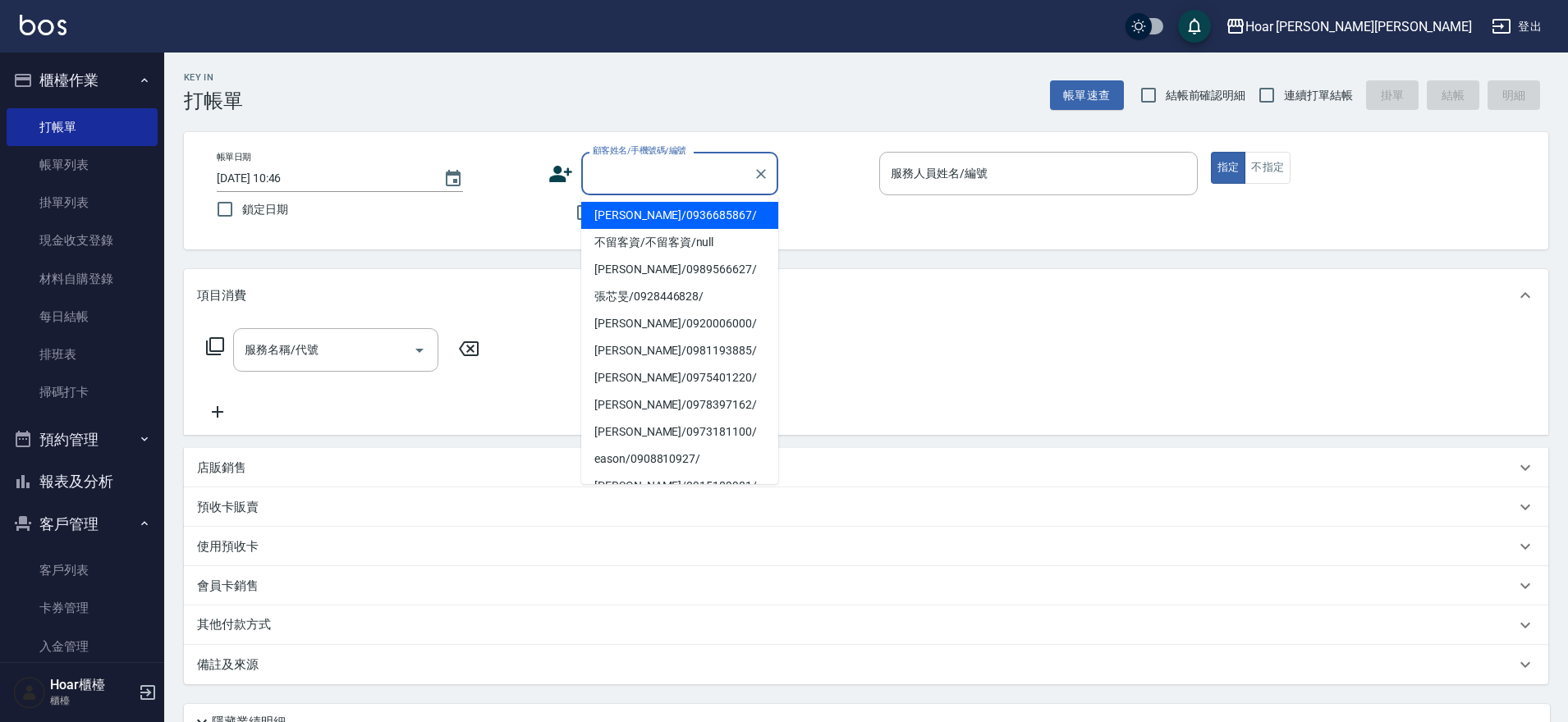
click at [632, 209] on li "[PERSON_NAME]/0936685867/" at bounding box center [680, 216] width 197 height 27
type input "[PERSON_NAME]/0936685867/"
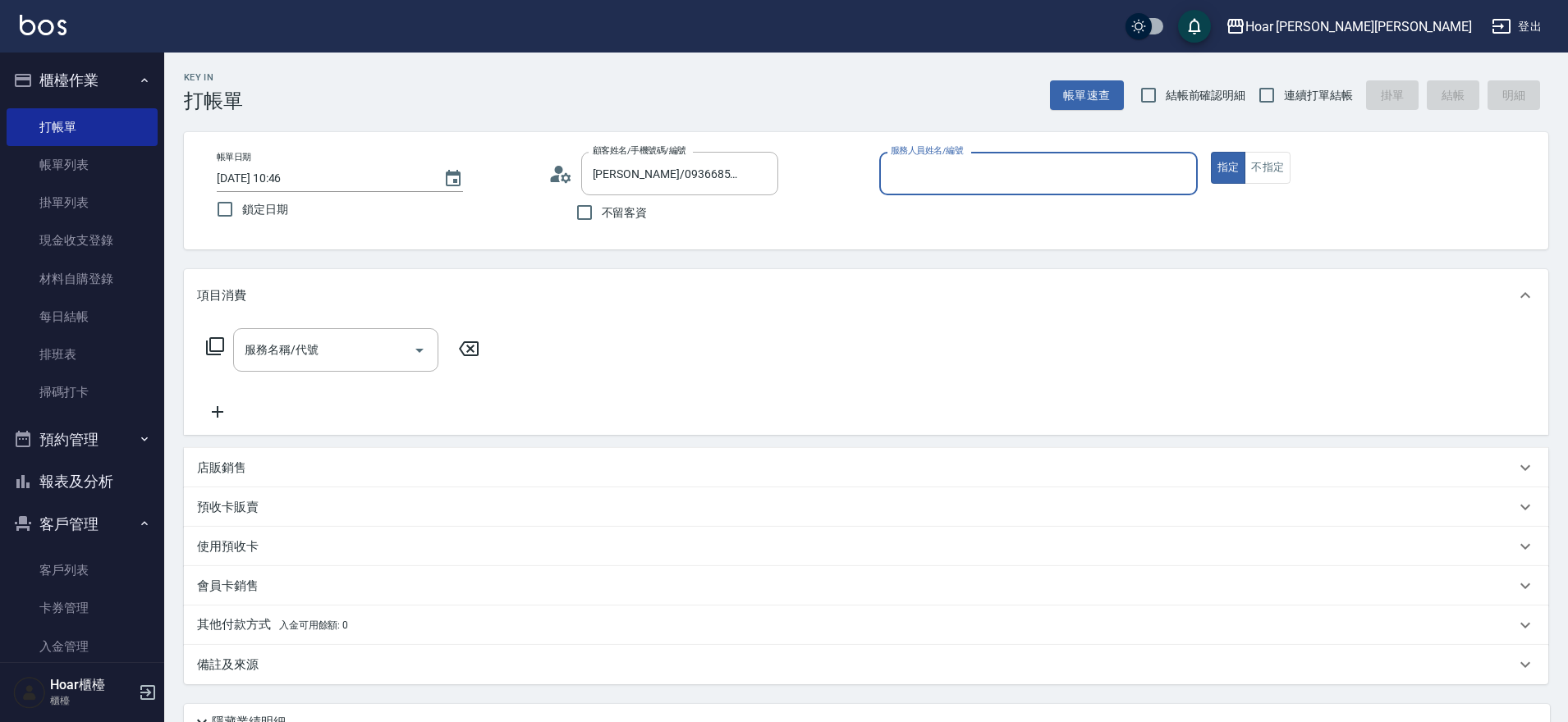
type input "[PERSON_NAME]-1"
click at [301, 336] on div "服務名稱/代號 服務名稱/代號" at bounding box center [336, 350] width 206 height 44
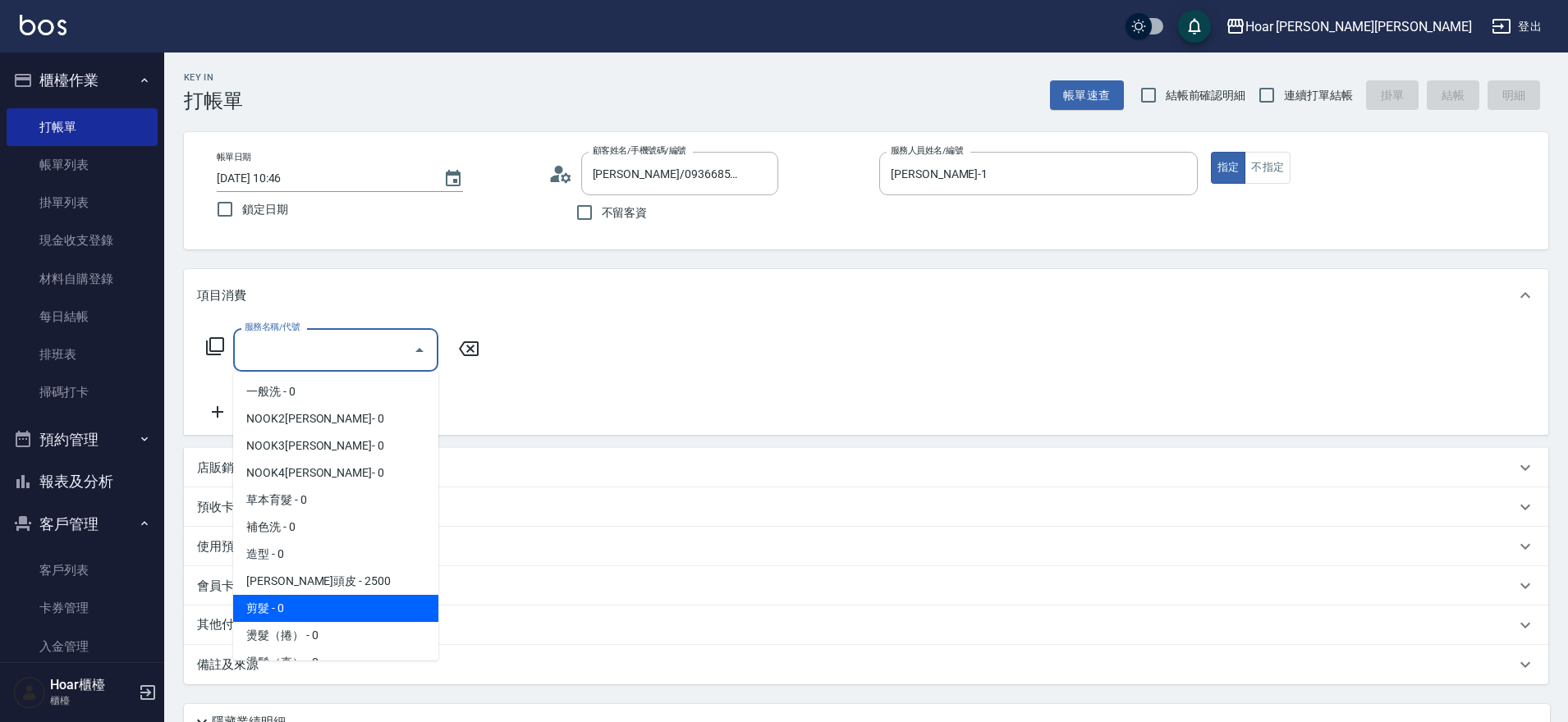
drag, startPoint x: 263, startPoint y: 611, endPoint x: 261, endPoint y: 568, distance: 43.0
click at [263, 611] on span "剪髮 - 0" at bounding box center [336, 609] width 206 height 27
type input "剪髮(201)"
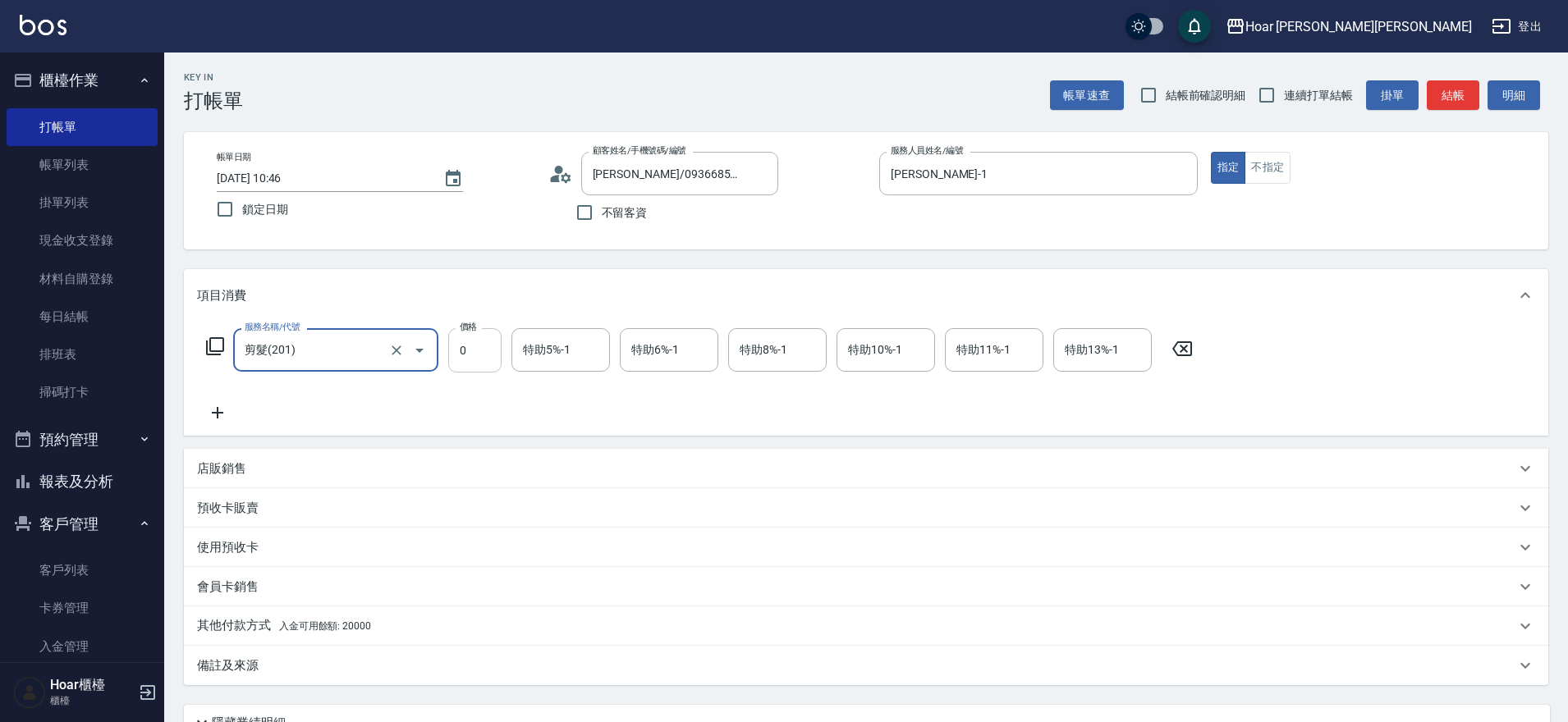
click at [475, 368] on input "0" at bounding box center [475, 350] width 53 height 44
type input "900"
click at [229, 416] on icon at bounding box center [218, 413] width 41 height 20
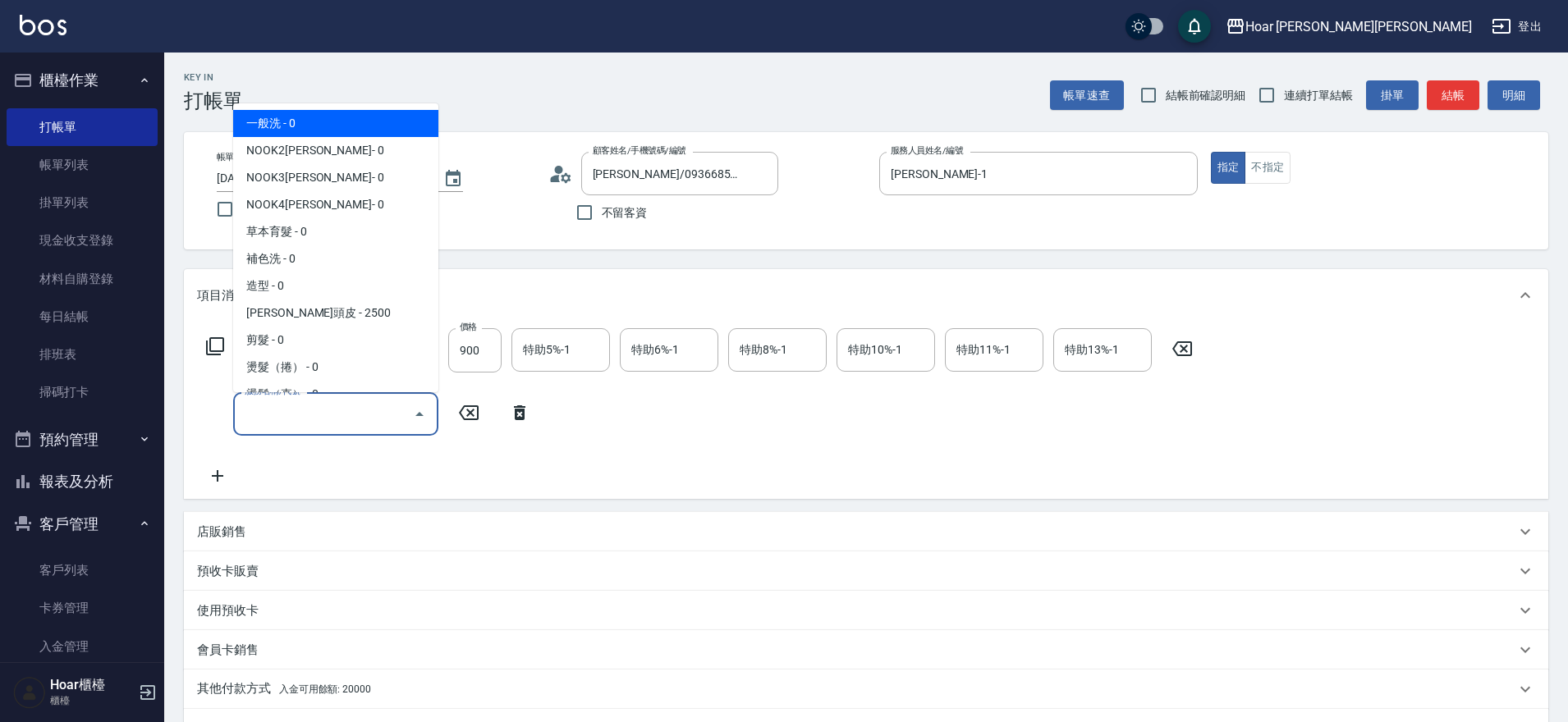
click at [272, 415] on input "服務名稱/代號" at bounding box center [323, 413] width 165 height 28
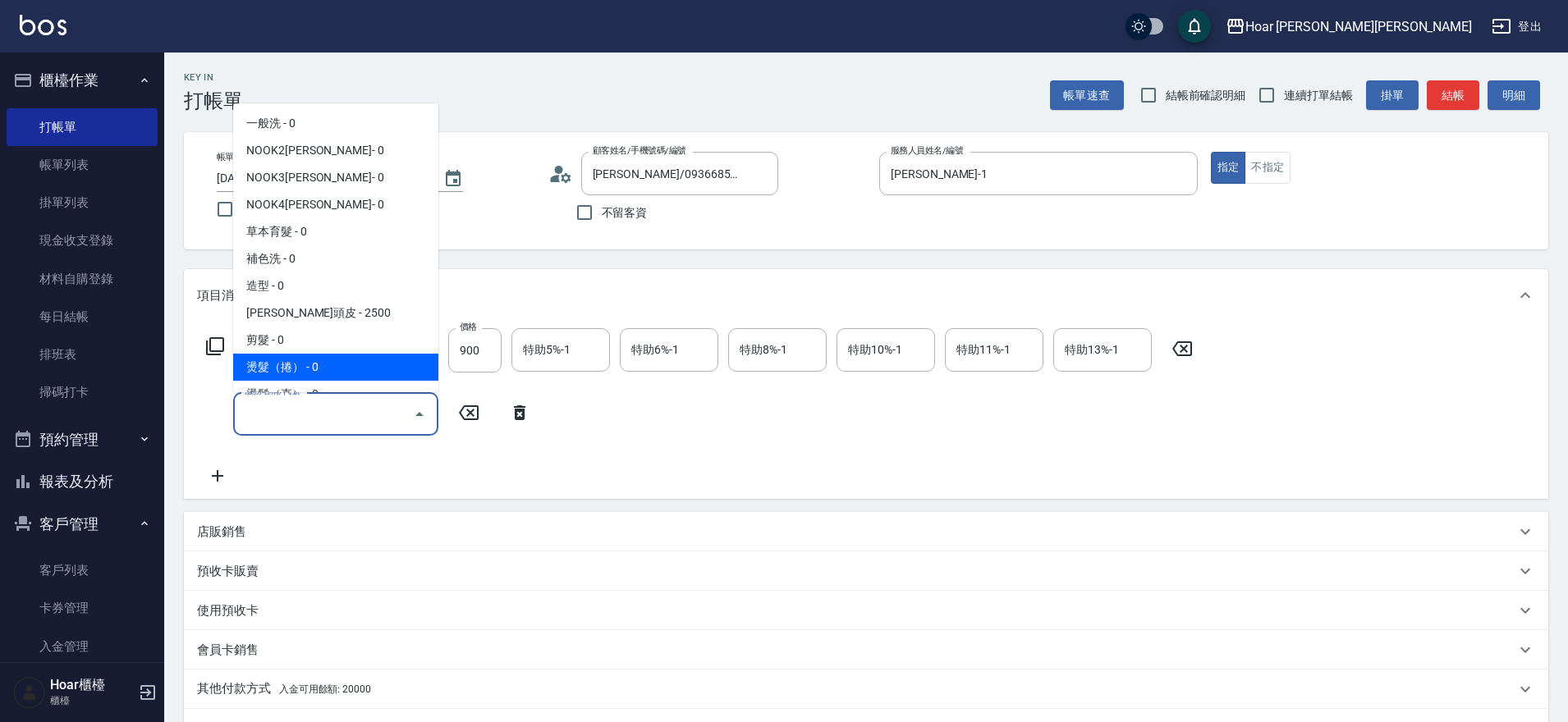
drag, startPoint x: 306, startPoint y: 359, endPoint x: 355, endPoint y: 390, distance: 58.0
click at [307, 360] on span "燙髮（捲） - 0" at bounding box center [336, 367] width 206 height 27
type input "燙髮（捲）(301)"
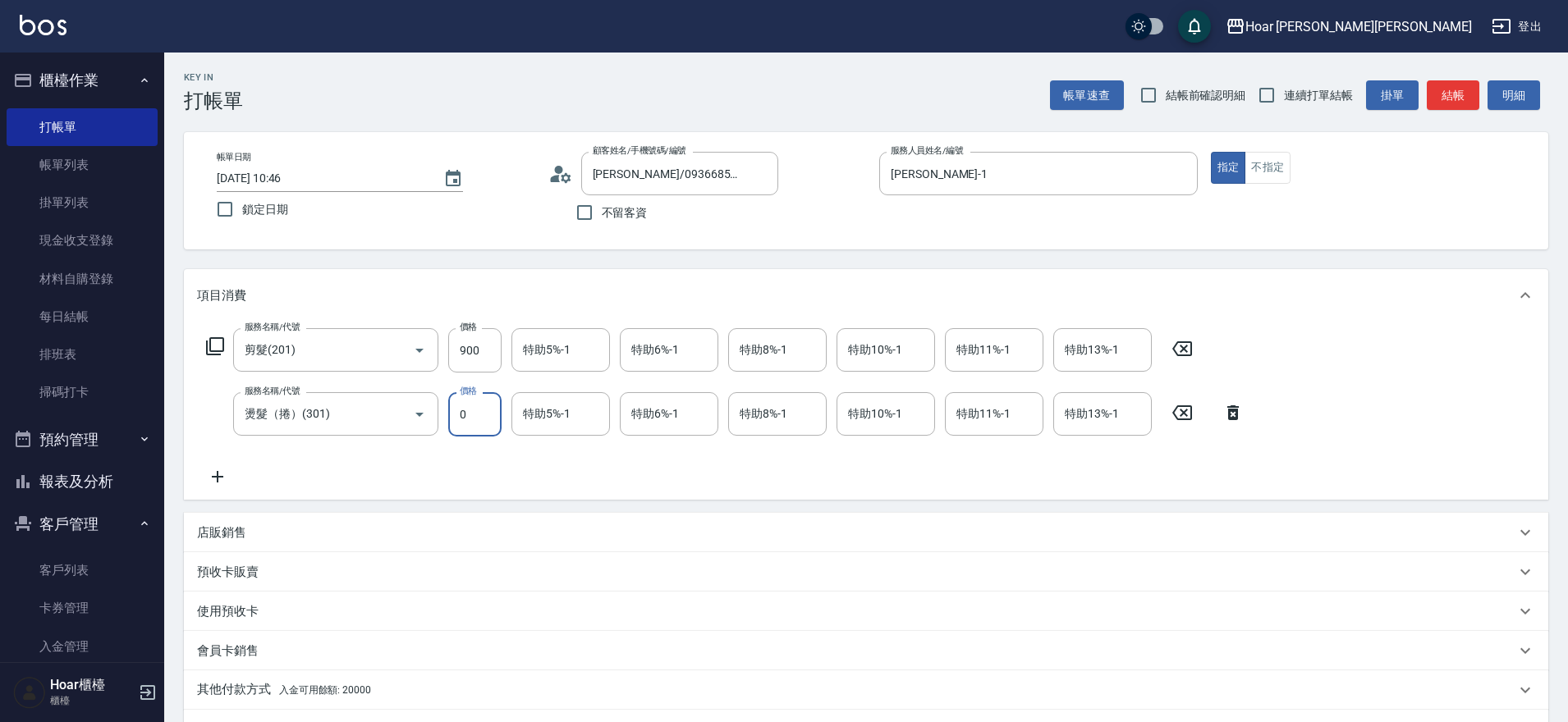
click at [466, 422] on input "0" at bounding box center [475, 414] width 53 height 44
type input "5100"
click at [475, 468] on div "服務名稱/代號 剪髮(201) 服務名稱/代號 價格 900 價格 特助5%-1 特助5%-1 特助6%-1 特助6%-1 特助8%-1 特助8%-1 特助1…" at bounding box center [726, 407] width 1057 height 158
click at [223, 478] on icon at bounding box center [218, 477] width 41 height 20
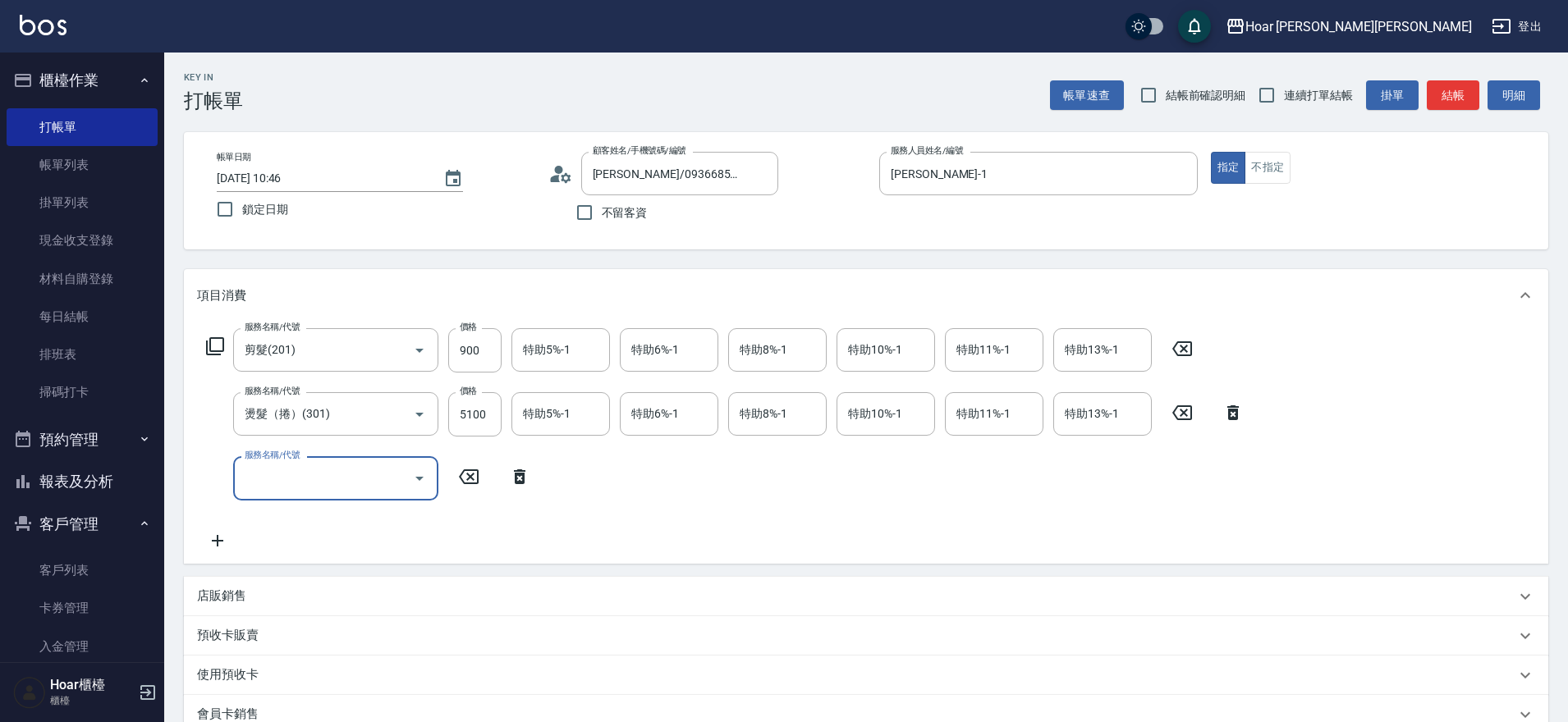
click at [270, 482] on input "服務名稱/代號" at bounding box center [323, 477] width 165 height 28
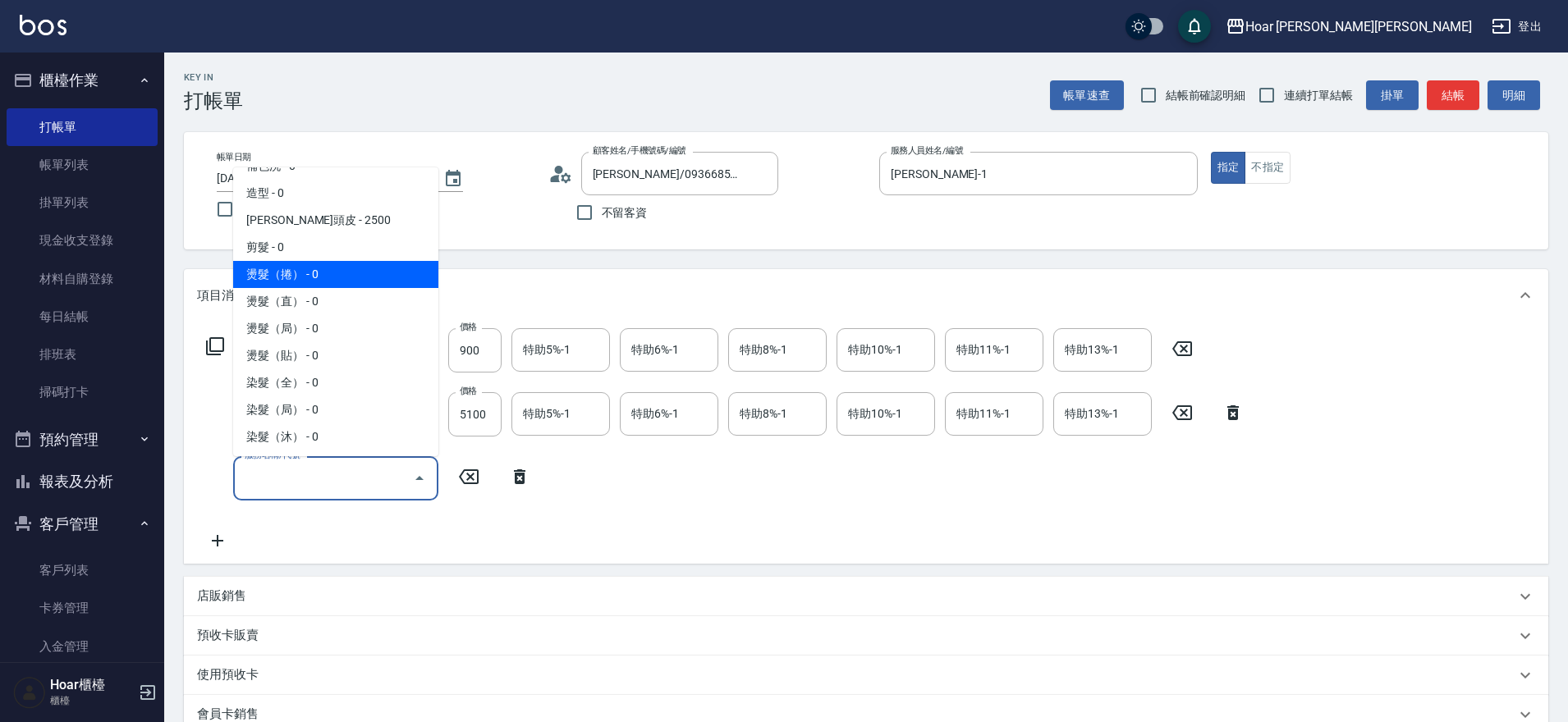
scroll to position [164, 0]
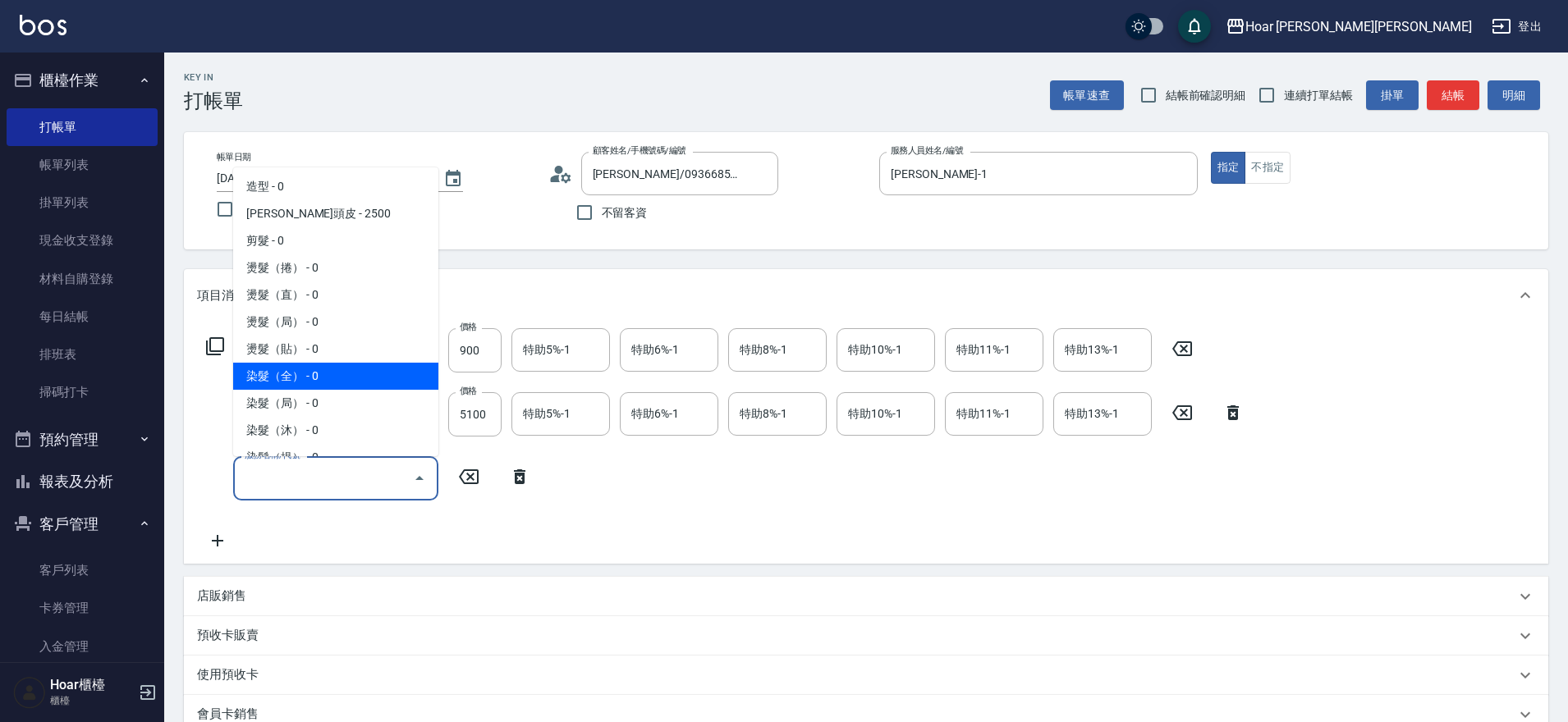
click at [319, 375] on span "染髮（全） - 0" at bounding box center [336, 377] width 206 height 27
type input "染髮（全）(401)"
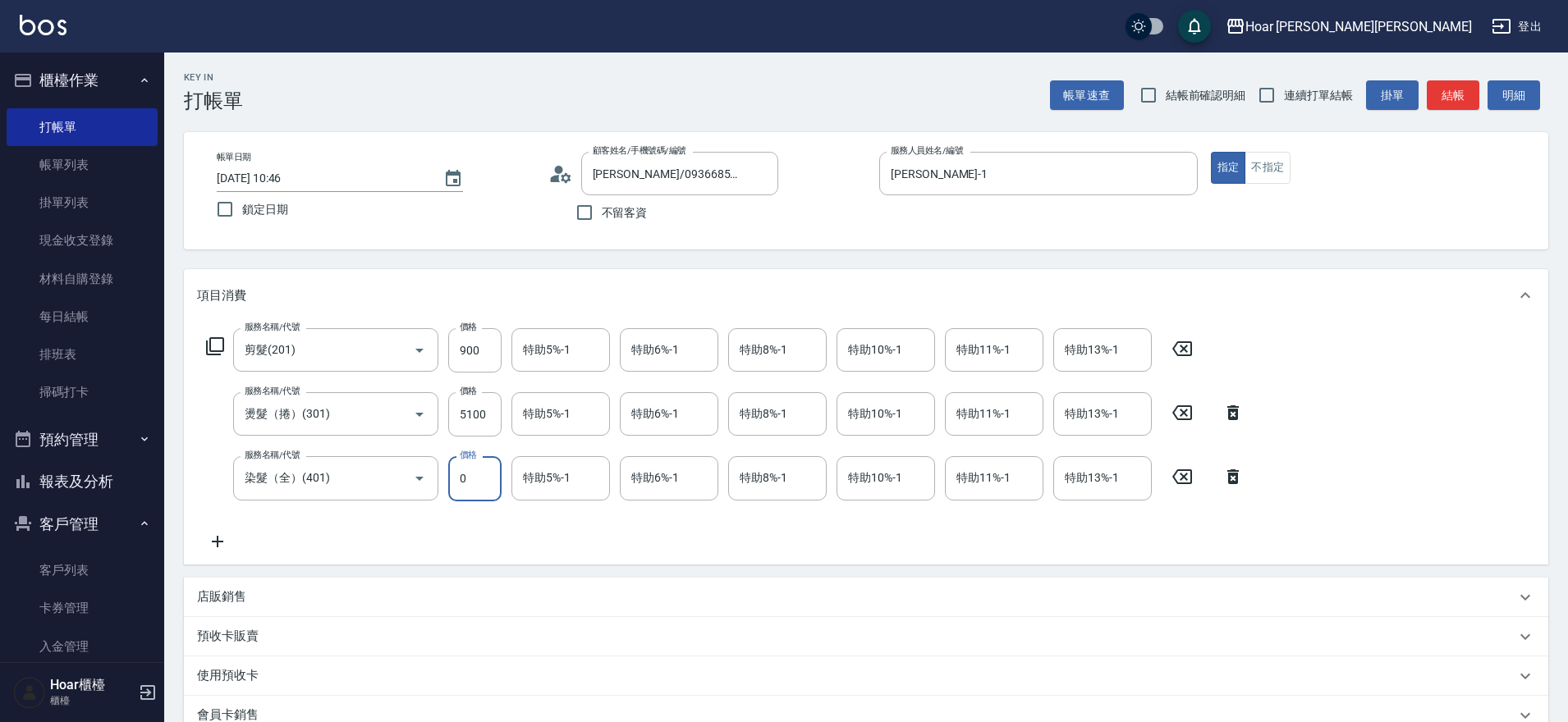
click at [474, 487] on input "0" at bounding box center [475, 478] width 53 height 44
type input "2550"
click at [213, 534] on icon at bounding box center [218, 542] width 41 height 20
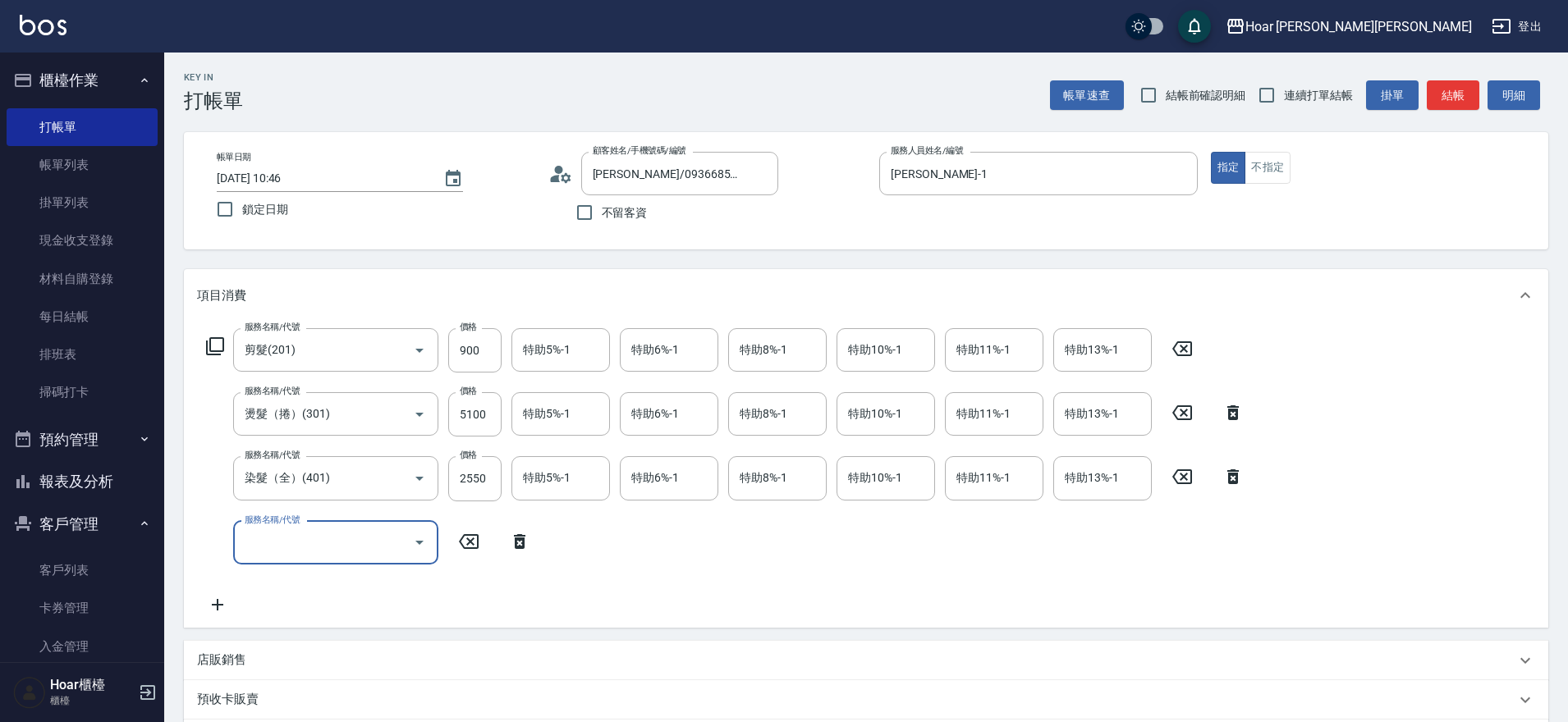
drag, startPoint x: 280, startPoint y: 538, endPoint x: 312, endPoint y: 536, distance: 32.1
click at [280, 538] on input "服務名稱/代號" at bounding box center [323, 542] width 165 height 28
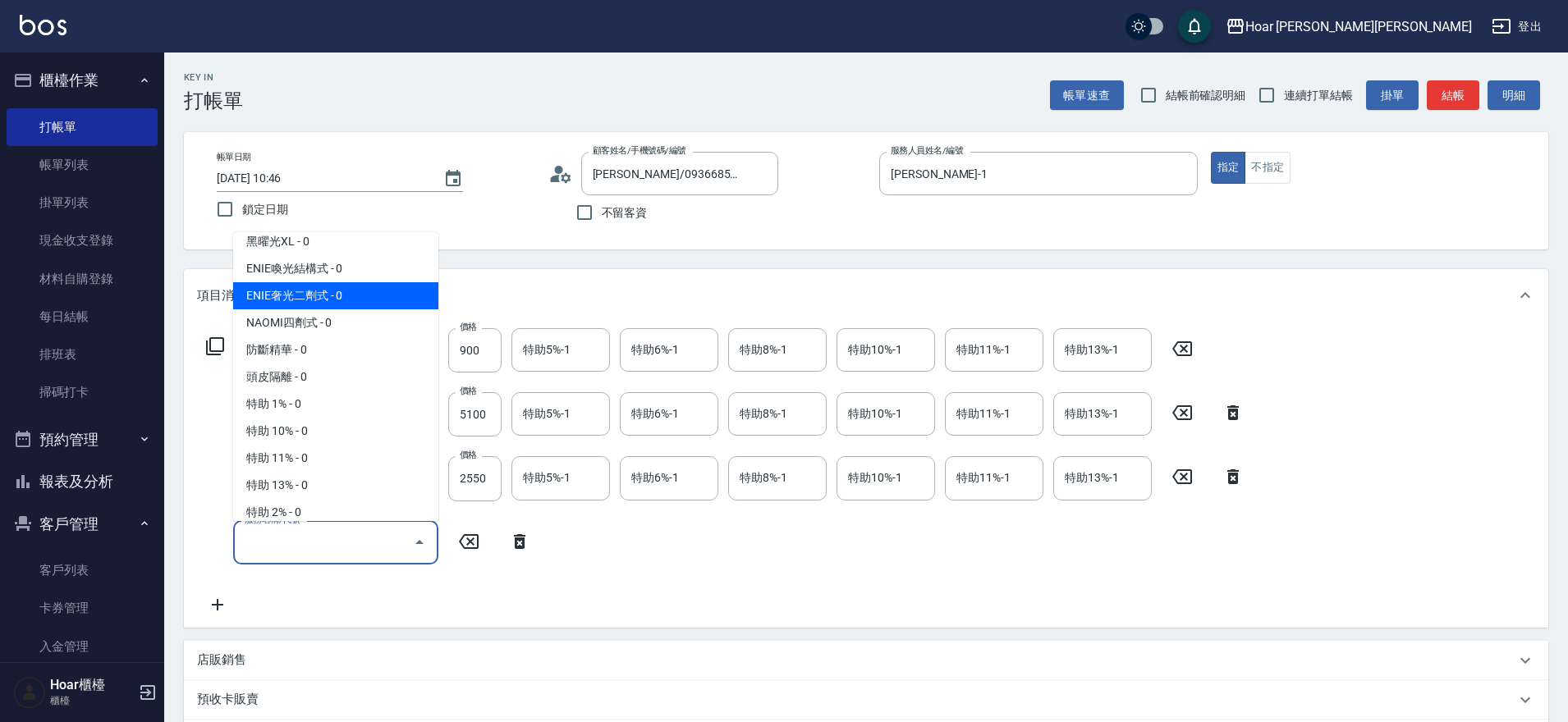
scroll to position [770, 0]
drag, startPoint x: 322, startPoint y: 293, endPoint x: 477, endPoint y: 439, distance: 212.9
click at [322, 293] on span "ENIE奢光二劑式 - 0" at bounding box center [336, 294] width 206 height 27
type input "ENIE奢光二劑式(610)"
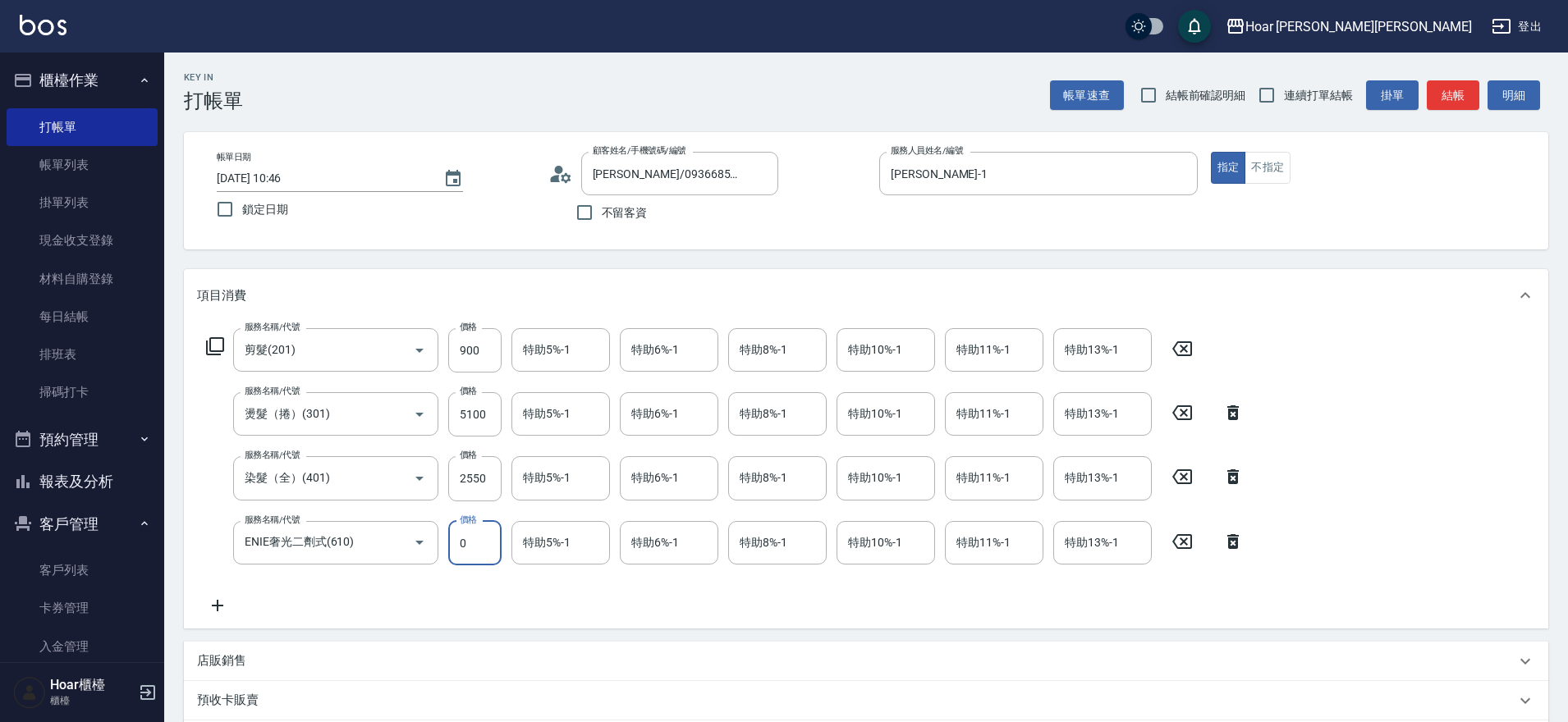
click at [483, 536] on input "0" at bounding box center [475, 543] width 53 height 44
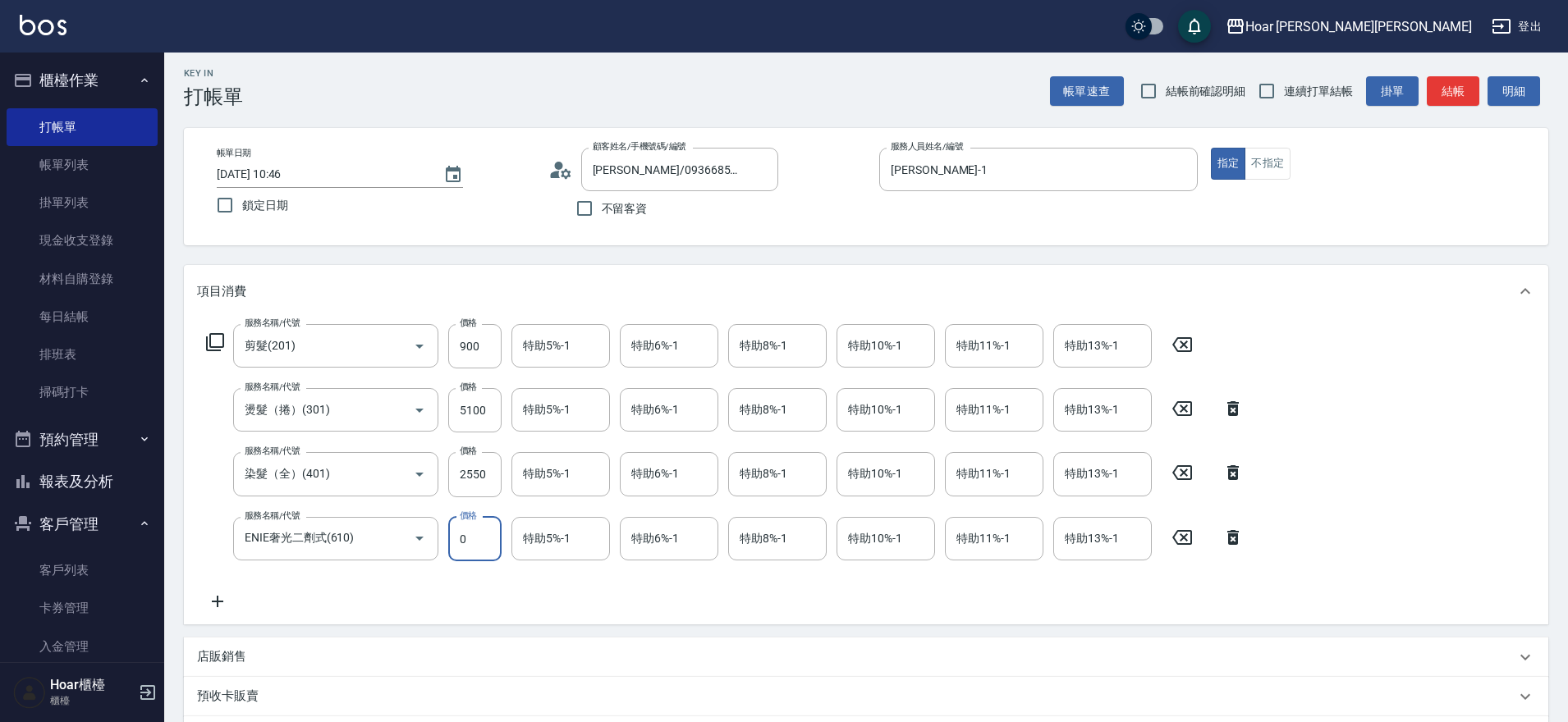
scroll to position [6, 0]
type input "1440"
click at [208, 600] on icon at bounding box center [218, 600] width 41 height 20
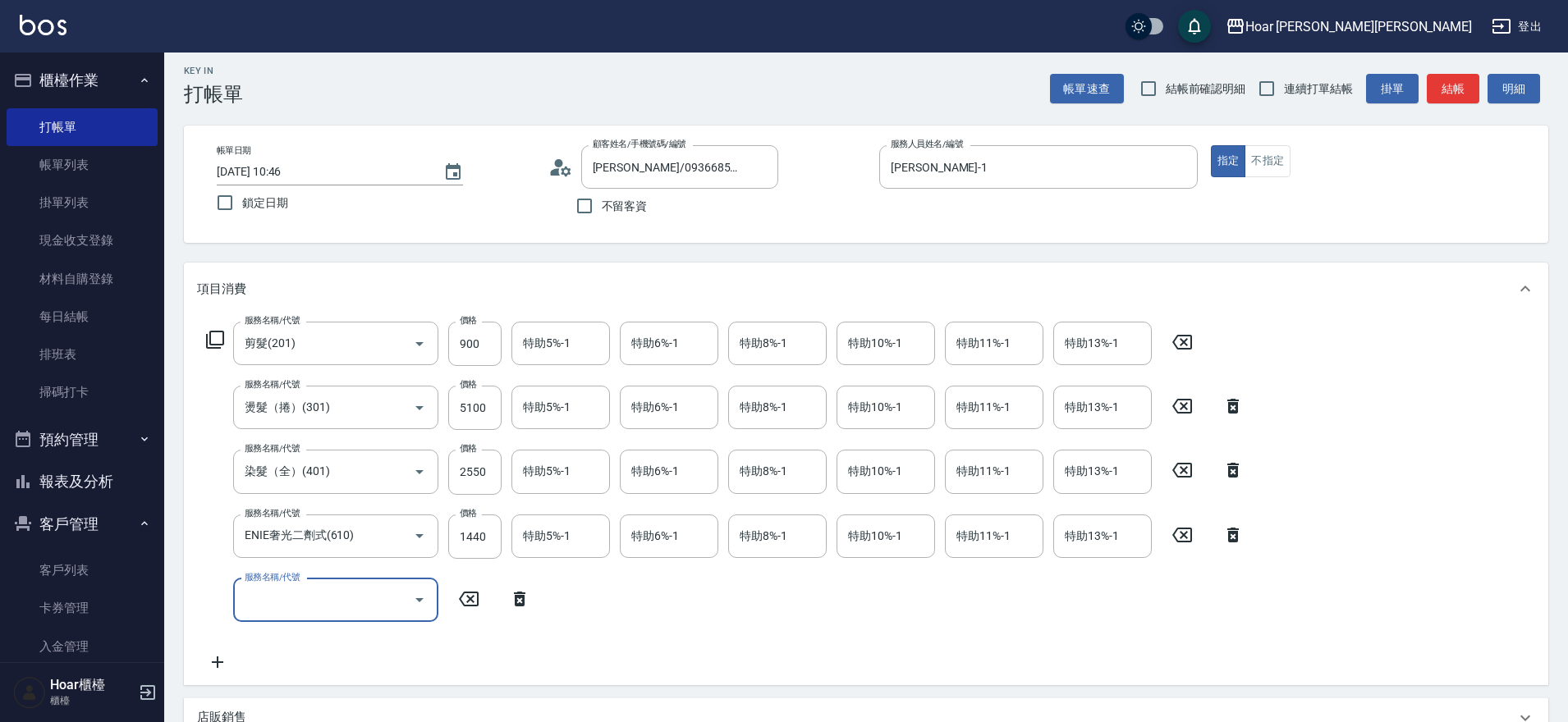
click at [261, 601] on input "服務名稱/代號" at bounding box center [323, 600] width 165 height 28
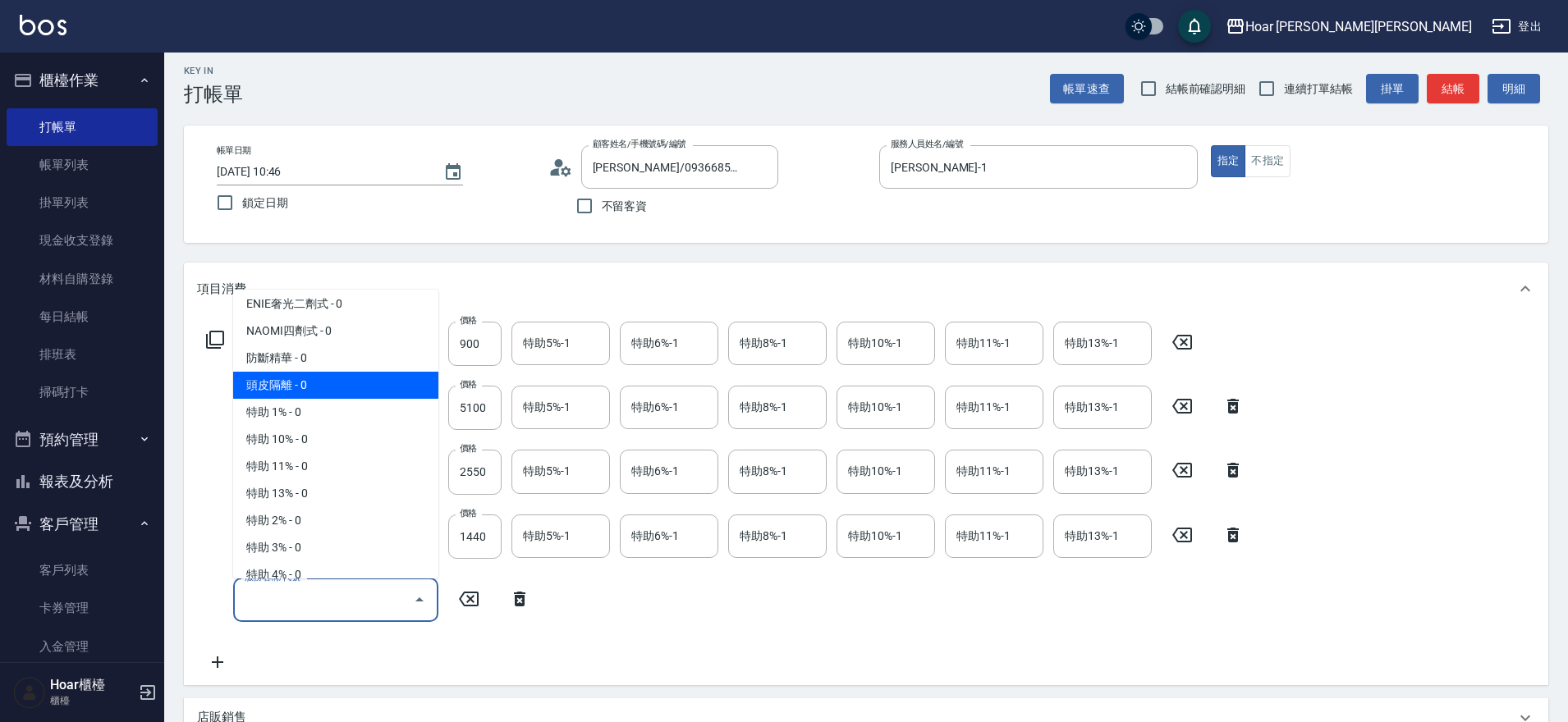
drag, startPoint x: 318, startPoint y: 382, endPoint x: 390, endPoint y: 451, distance: 99.7
click at [318, 382] on span "頭皮隔離 - 0" at bounding box center [336, 386] width 206 height 27
type input "頭皮隔離(701)"
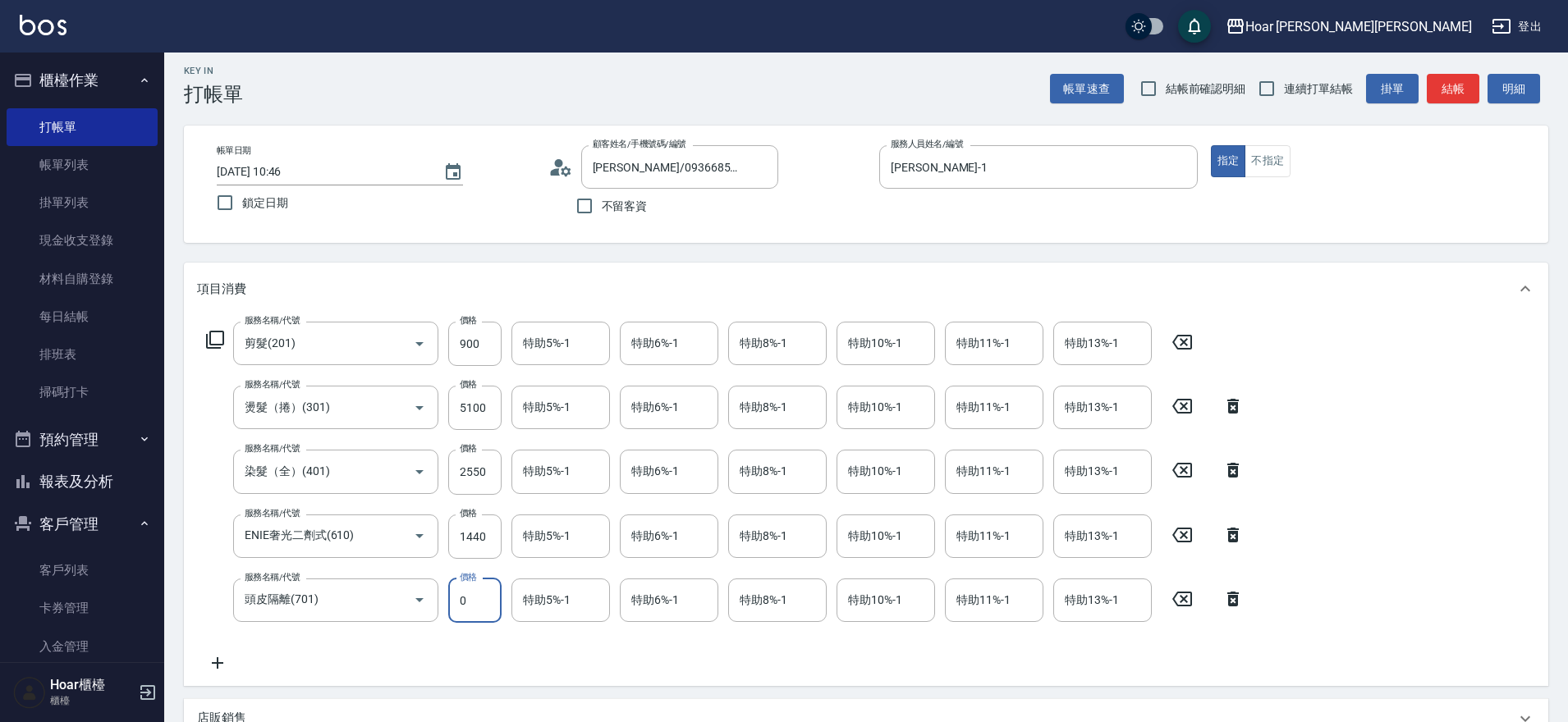
click at [485, 606] on input "0" at bounding box center [475, 600] width 53 height 44
type input "300"
click at [415, 632] on div "服務名稱/代號 剪髮(201) 服務名稱/代號 價格 900 價格 特助5%-1 特助5%-1 特助6%-1 特助6%-1 特助8%-1 特助8%-1 特助1…" at bounding box center [726, 497] width 1057 height 351
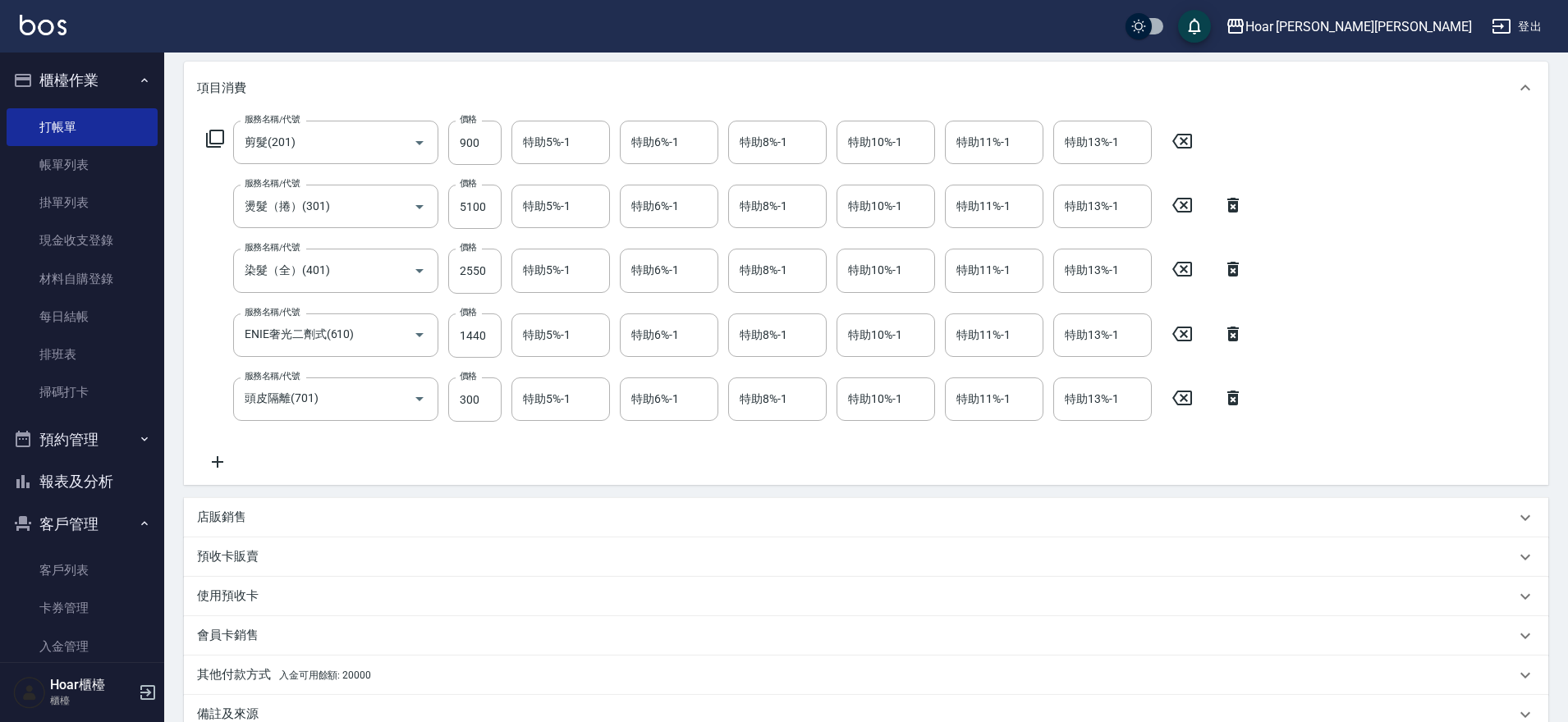
scroll to position [212, 0]
click at [265, 517] on div "店販銷售" at bounding box center [857, 513] width 1318 height 17
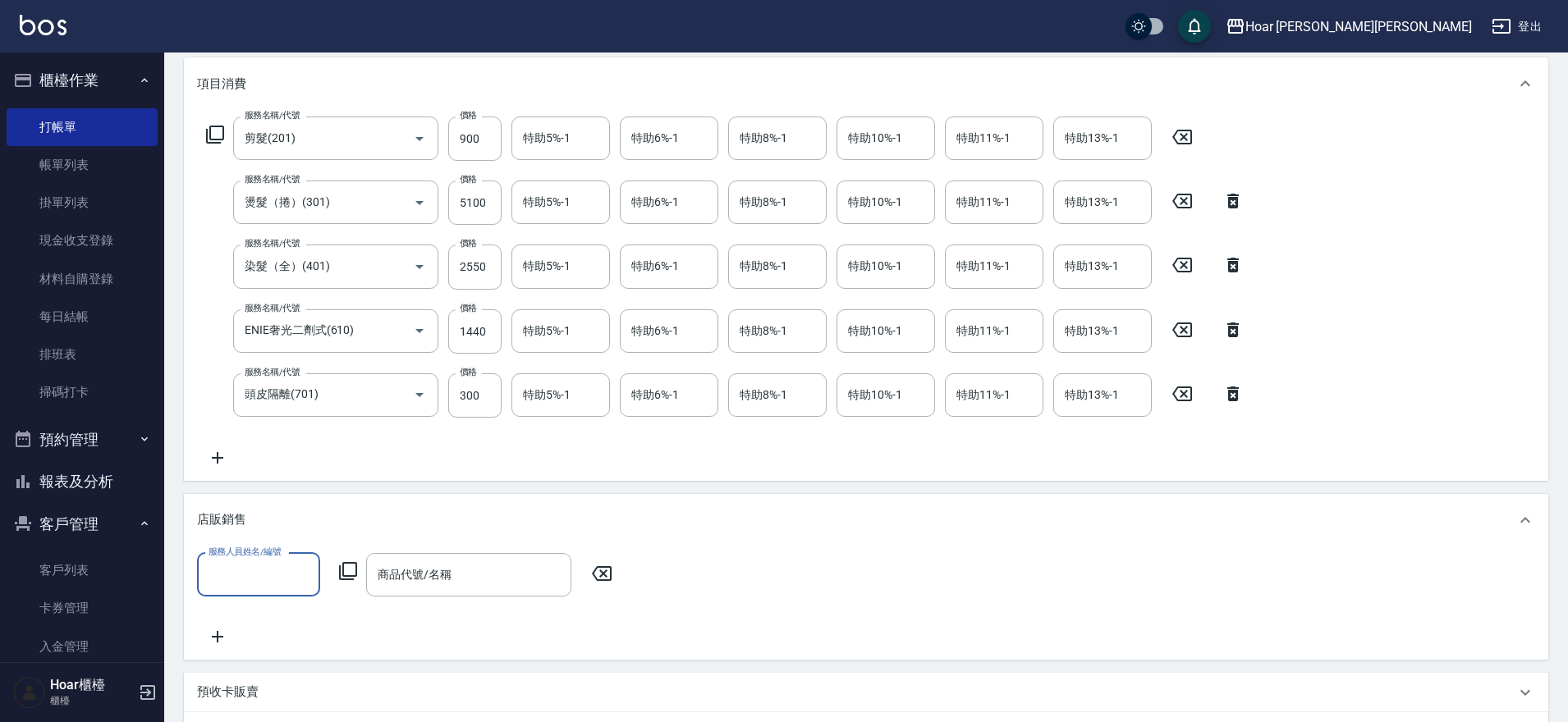
scroll to position [0, 0]
click at [254, 562] on input "服務人員姓名/編號" at bounding box center [259, 574] width 109 height 28
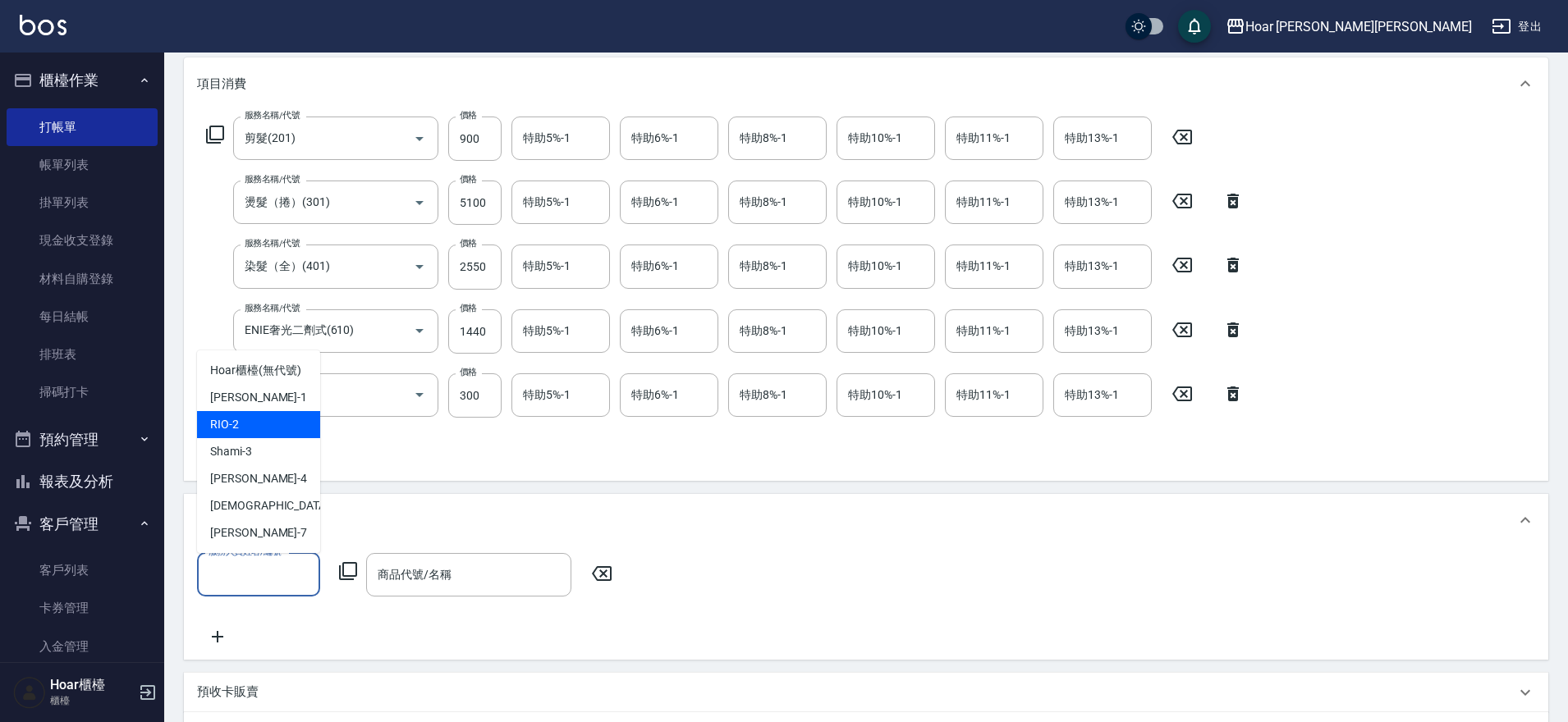
click at [257, 409] on div "[PERSON_NAME] -1" at bounding box center [259, 398] width 123 height 27
type input "[PERSON_NAME]-1"
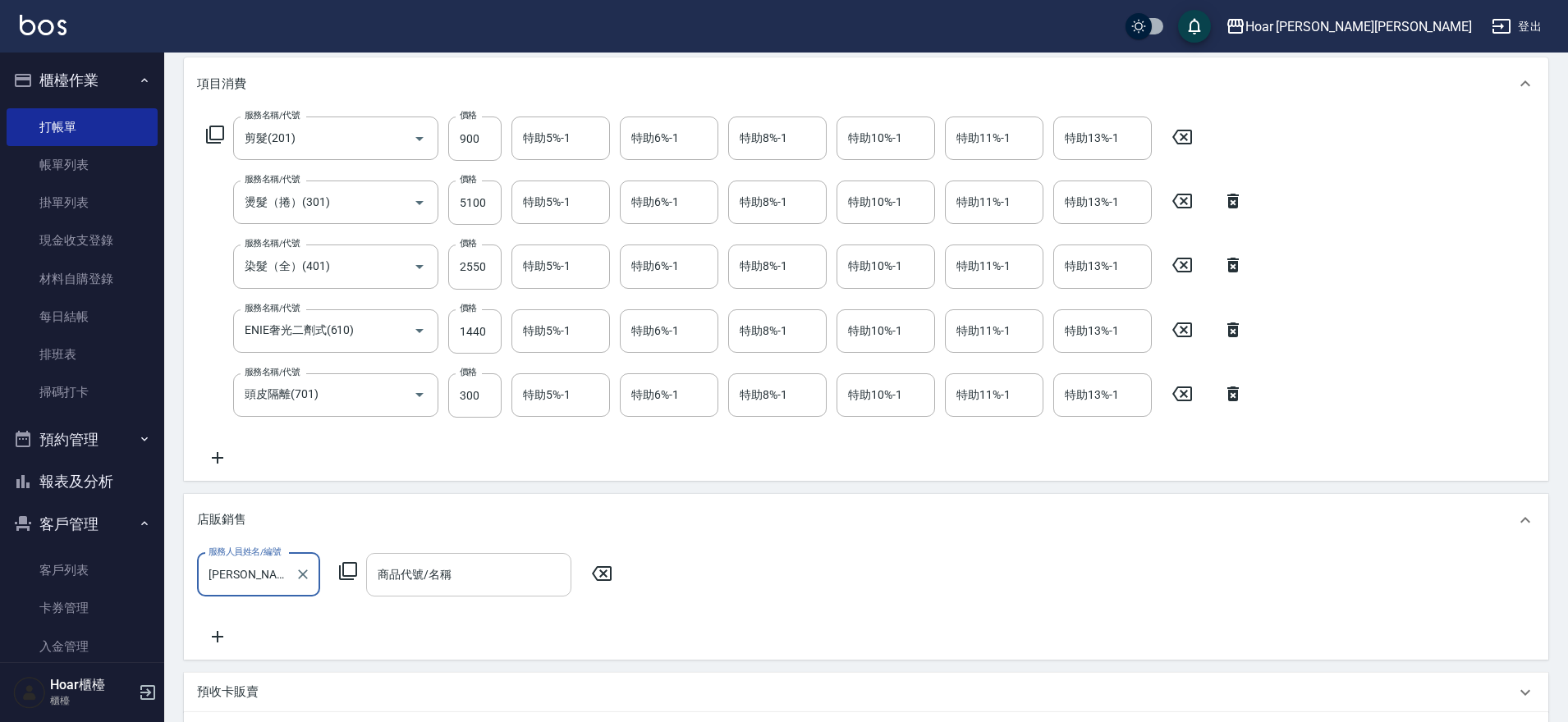
click at [407, 574] on input "商品代號/名稱" at bounding box center [469, 574] width 190 height 28
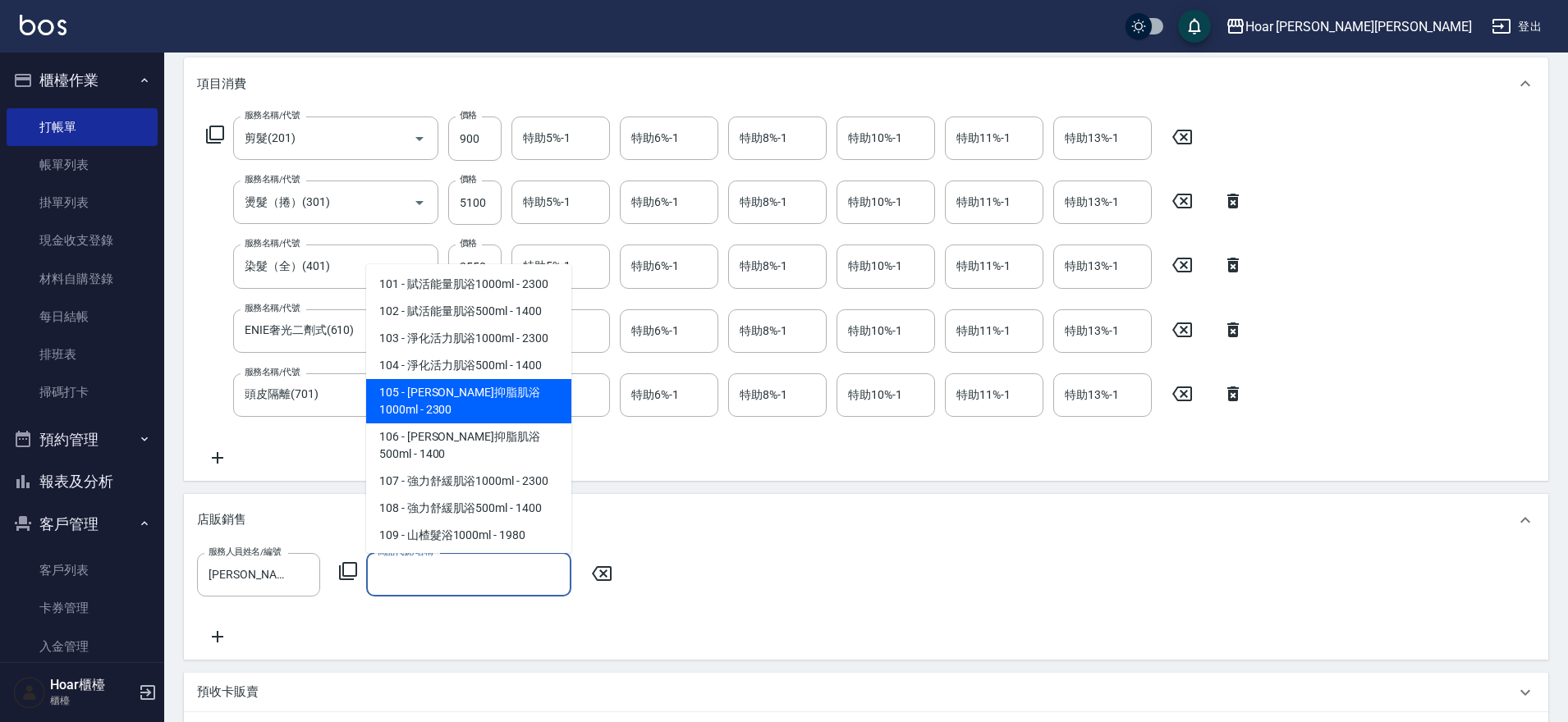
click at [479, 403] on span "105 - [PERSON_NAME]抑脂肌浴1000ml - 2300" at bounding box center [469, 401] width 206 height 44
type input "[PERSON_NAME]抑脂肌浴1000ml"
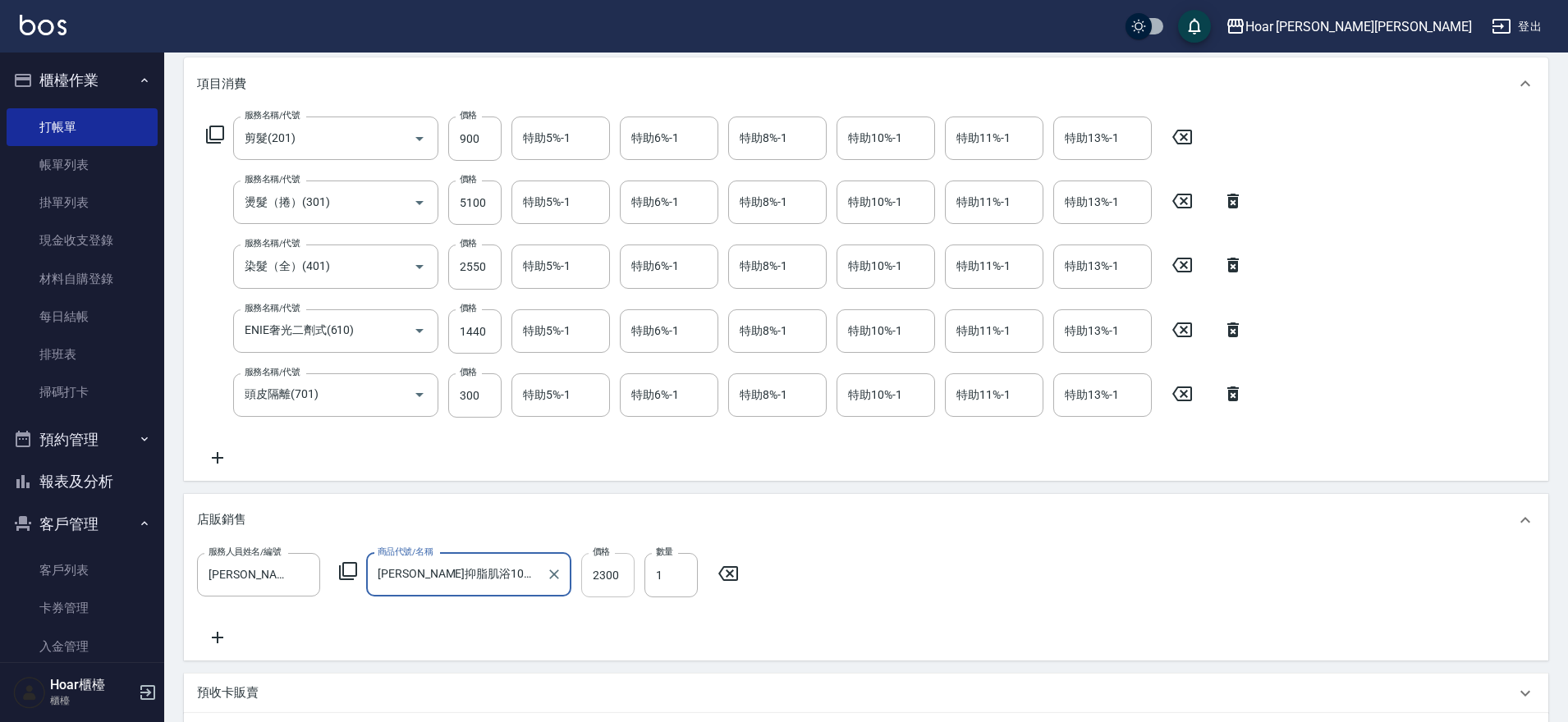
click at [628, 571] on input "2300" at bounding box center [608, 575] width 53 height 44
type input "2070"
drag, startPoint x: 598, startPoint y: 622, endPoint x: 568, endPoint y: 636, distance: 33.1
click at [592, 624] on div "服務人員姓名/編號 [PERSON_NAME]-1 服務人員姓名/編號 商品代號/名稱 [PERSON_NAME]抑脂肌浴1000ml 商品代號/名稱 價格 …" at bounding box center [867, 600] width 1339 height 94
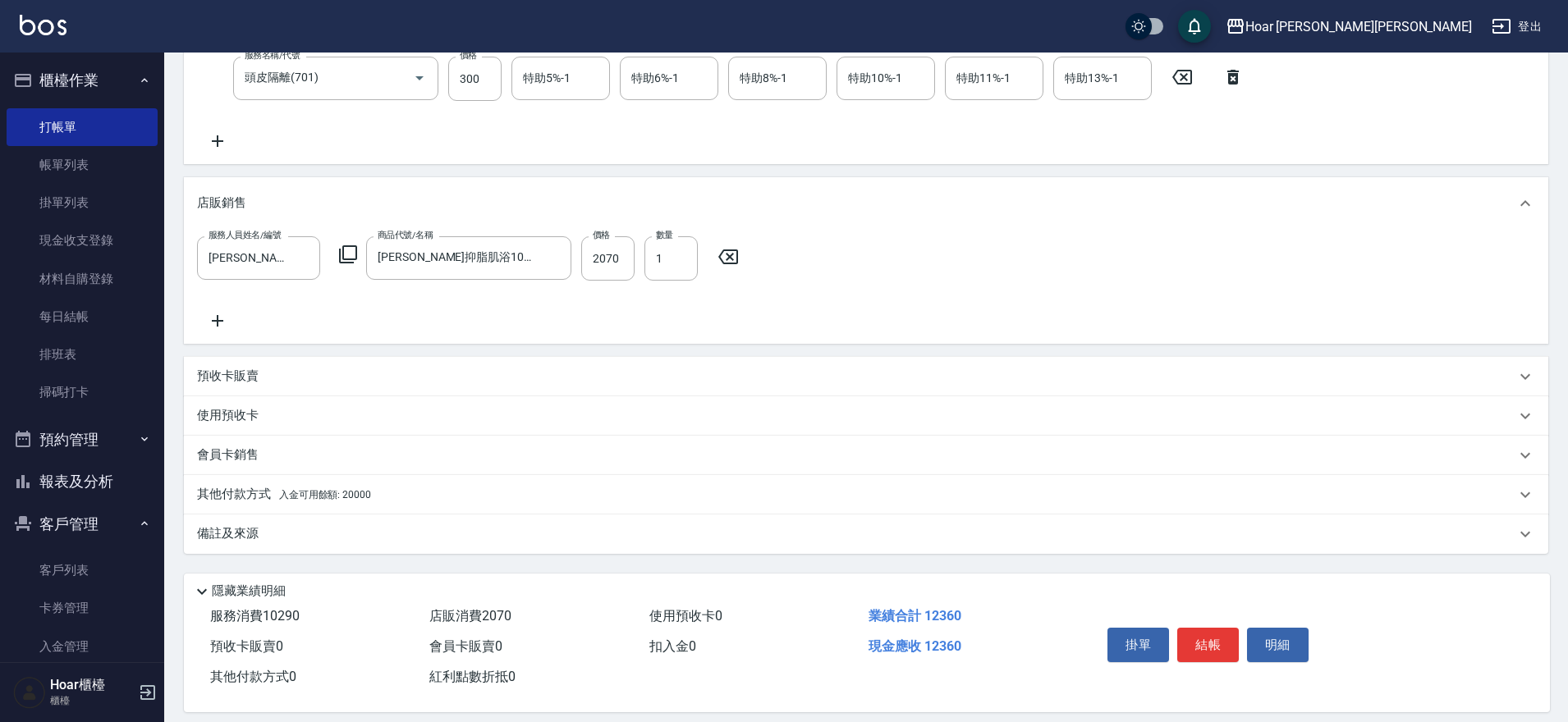
scroll to position [546, 0]
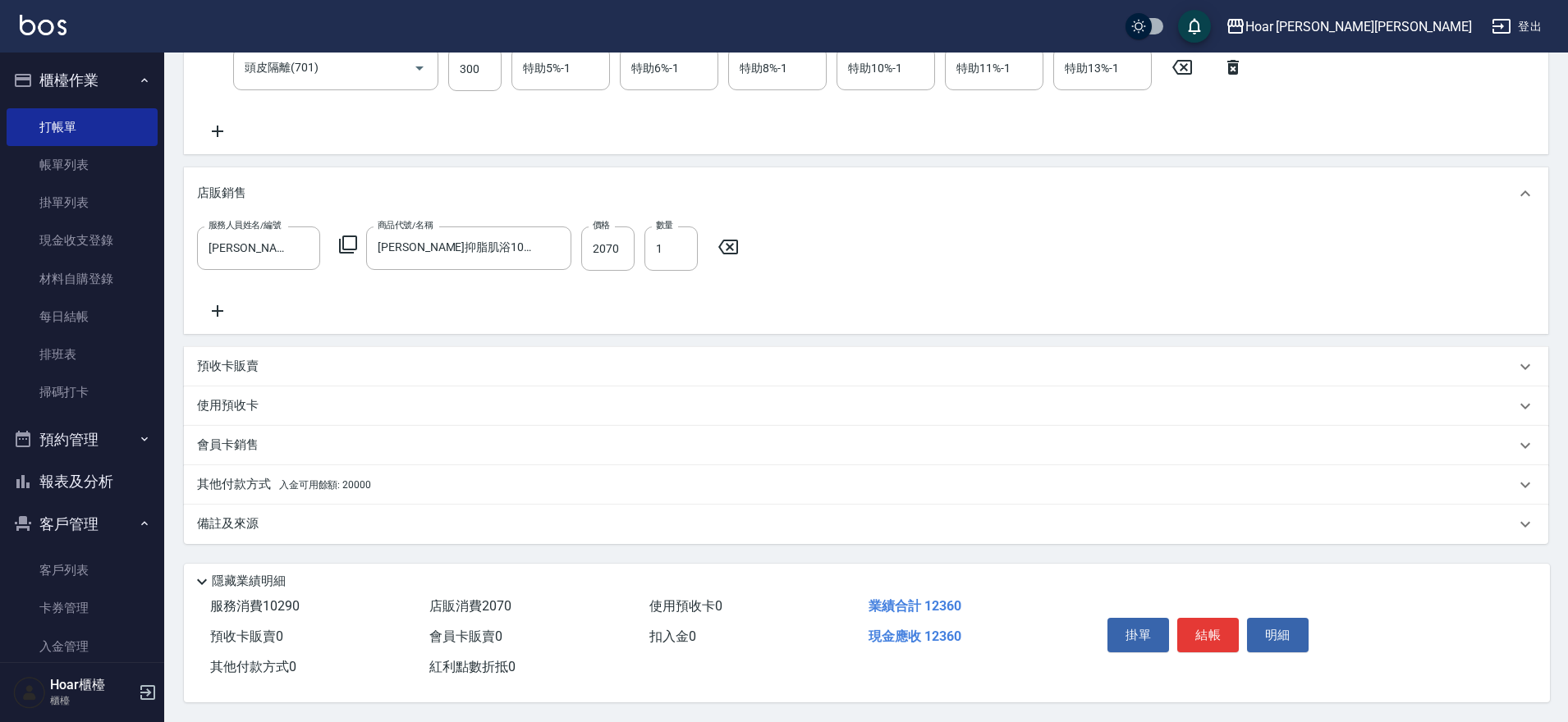
click at [309, 479] on span "入金可用餘額: 20000" at bounding box center [325, 484] width 92 height 12
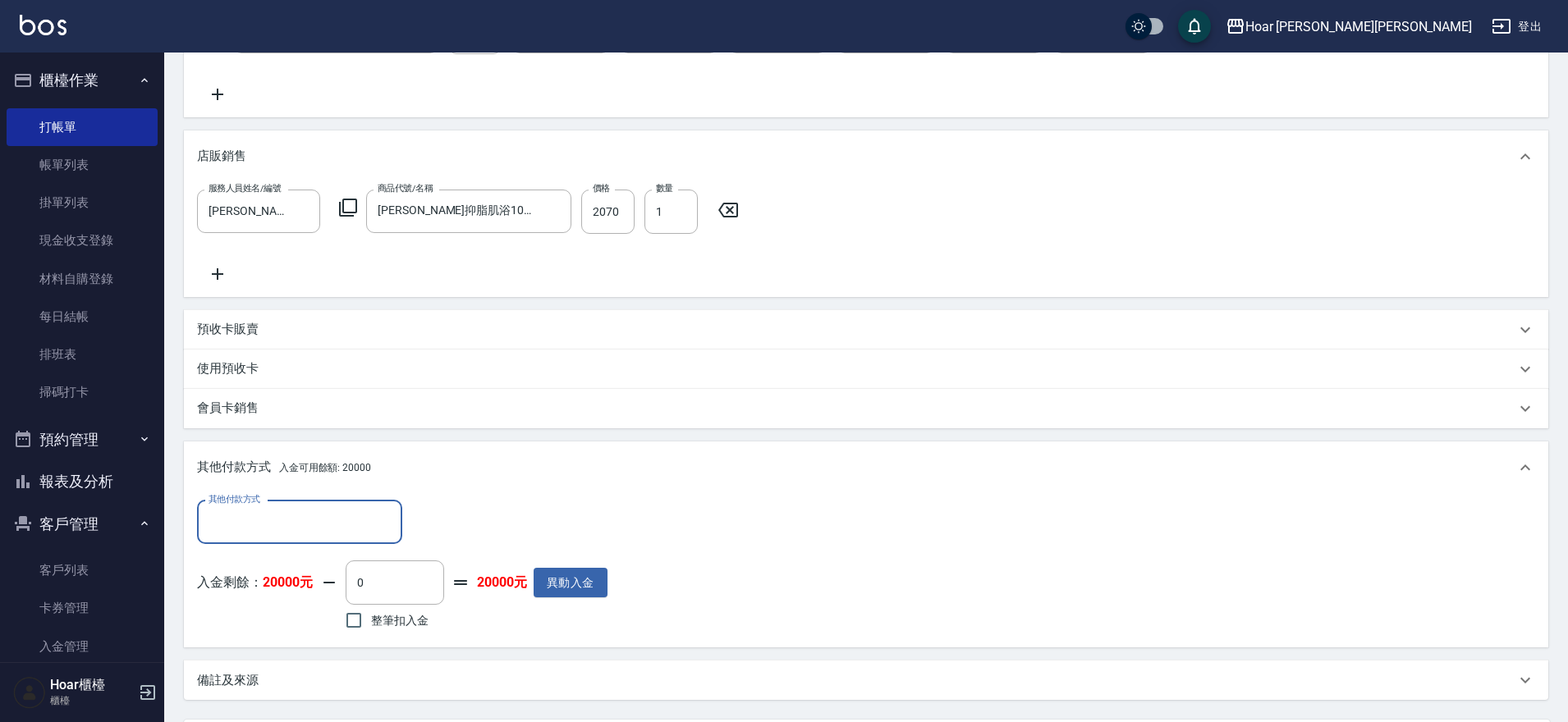
scroll to position [580, 0]
click at [347, 511] on input "其他付款方式" at bounding box center [300, 517] width 190 height 28
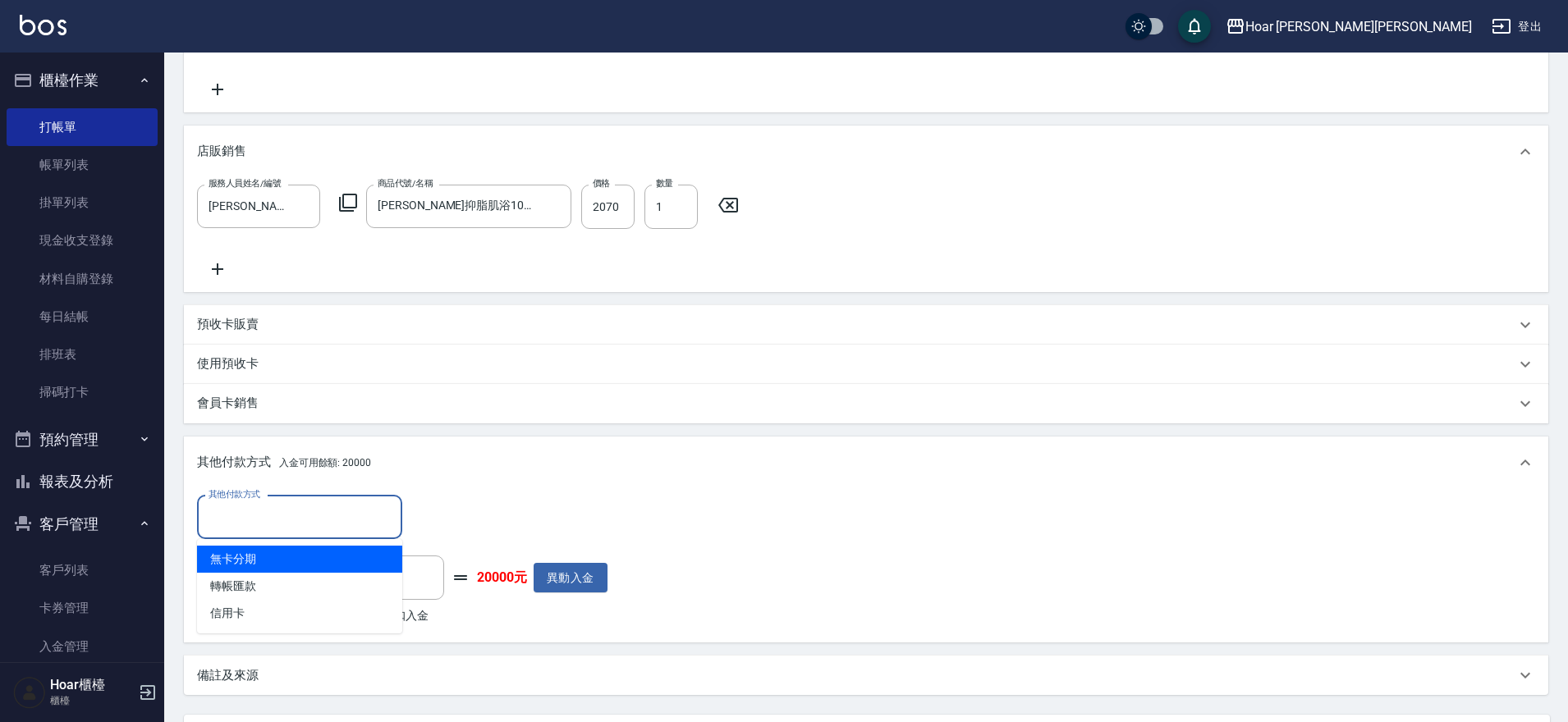
click at [471, 505] on div "其他付款方式 其他付款方式" at bounding box center [402, 517] width 411 height 44
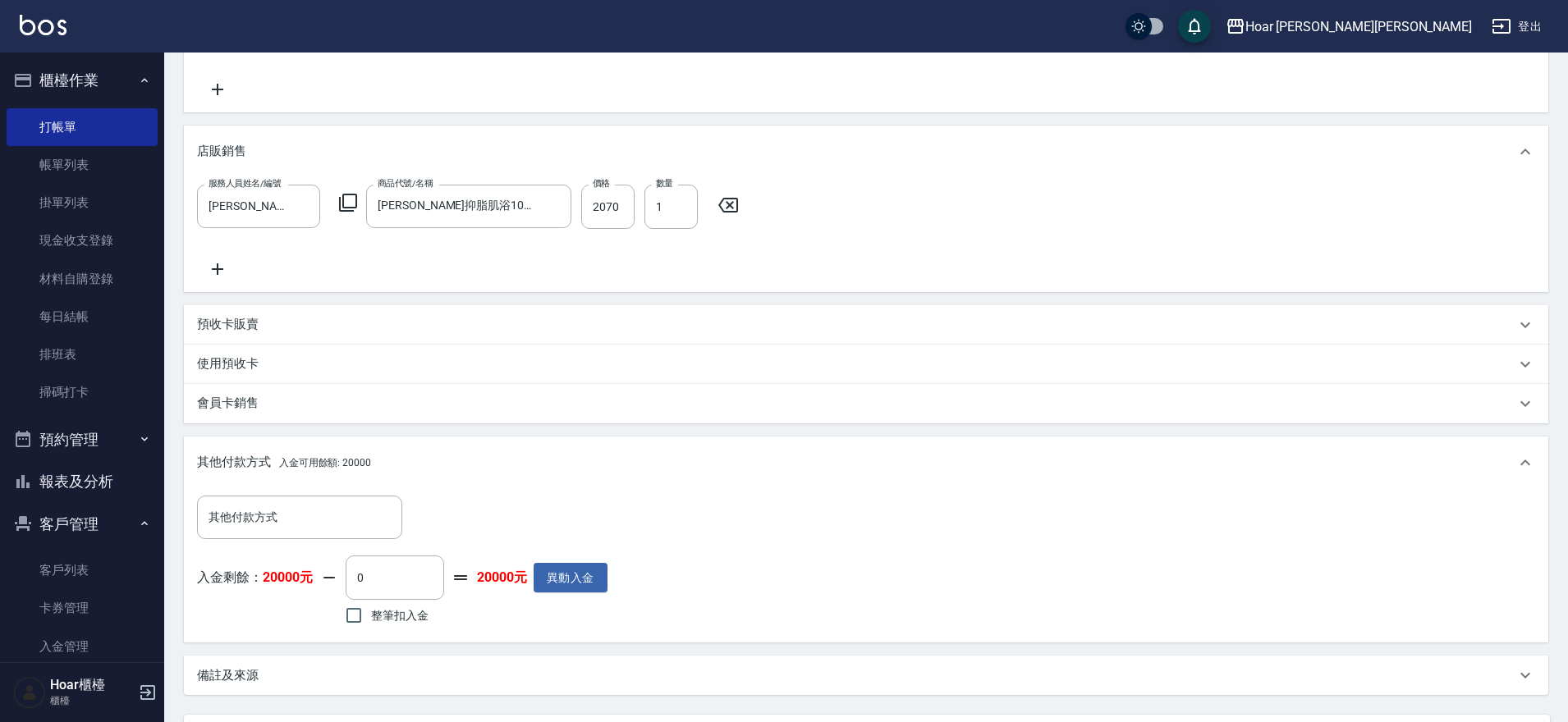
scroll to position [581, 0]
click at [409, 565] on input "0" at bounding box center [395, 577] width 99 height 44
click at [368, 616] on input "整筆扣入金" at bounding box center [354, 615] width 35 height 35
checkbox input "true"
type input "12360"
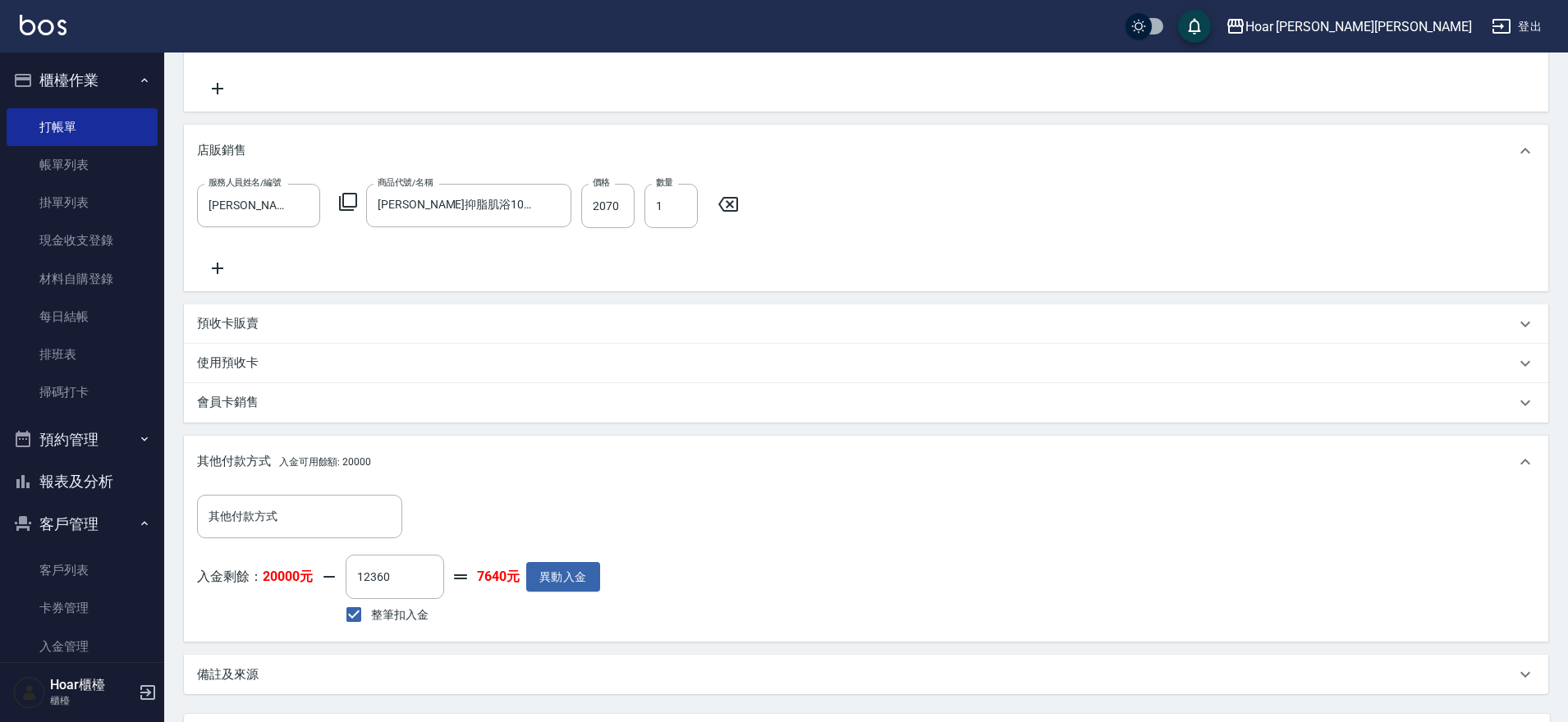
click at [545, 497] on div "其他付款方式 其他付款方式" at bounding box center [399, 517] width 403 height 44
click at [261, 409] on div "會員卡銷售" at bounding box center [857, 402] width 1318 height 17
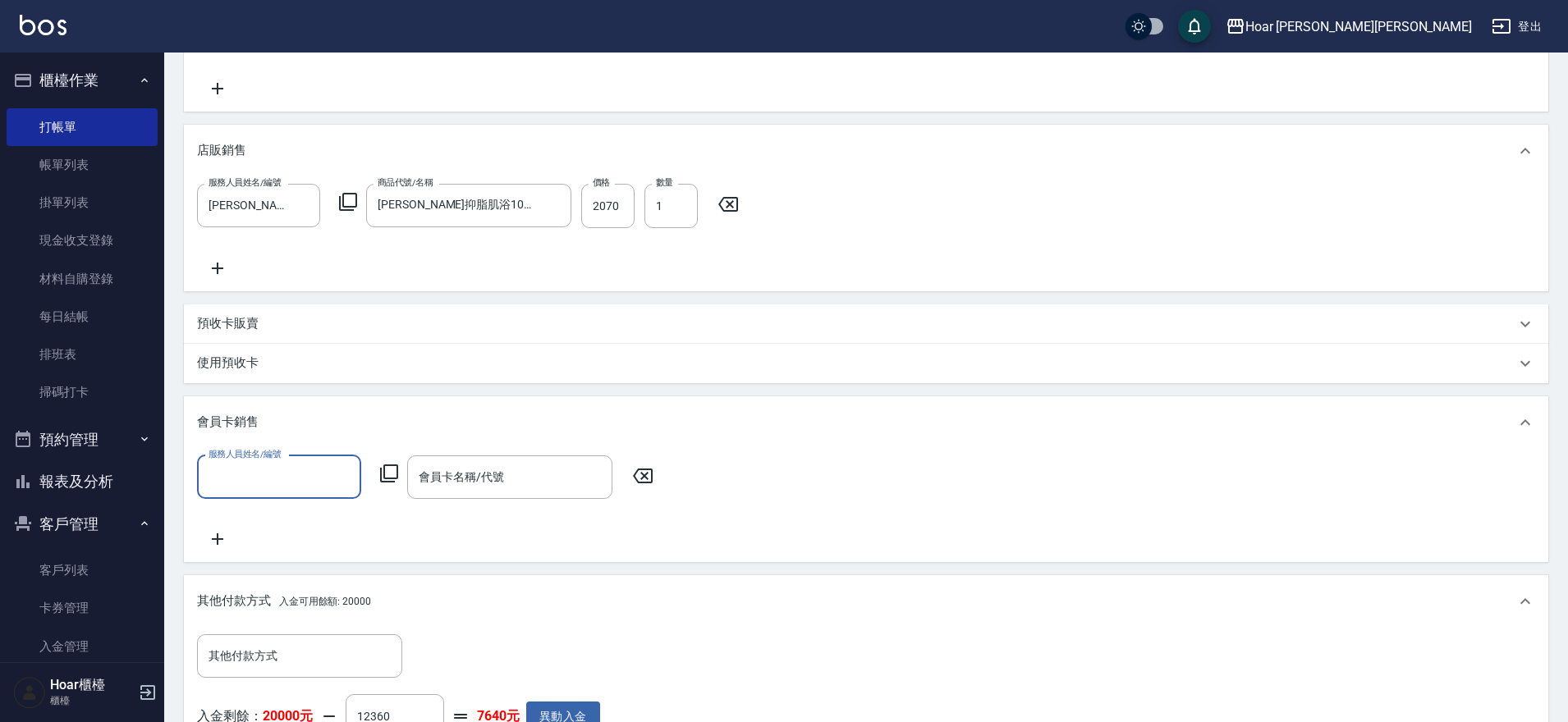
scroll to position [0, 0]
click at [268, 482] on input "服務人員姓名/編號" at bounding box center [279, 476] width 149 height 28
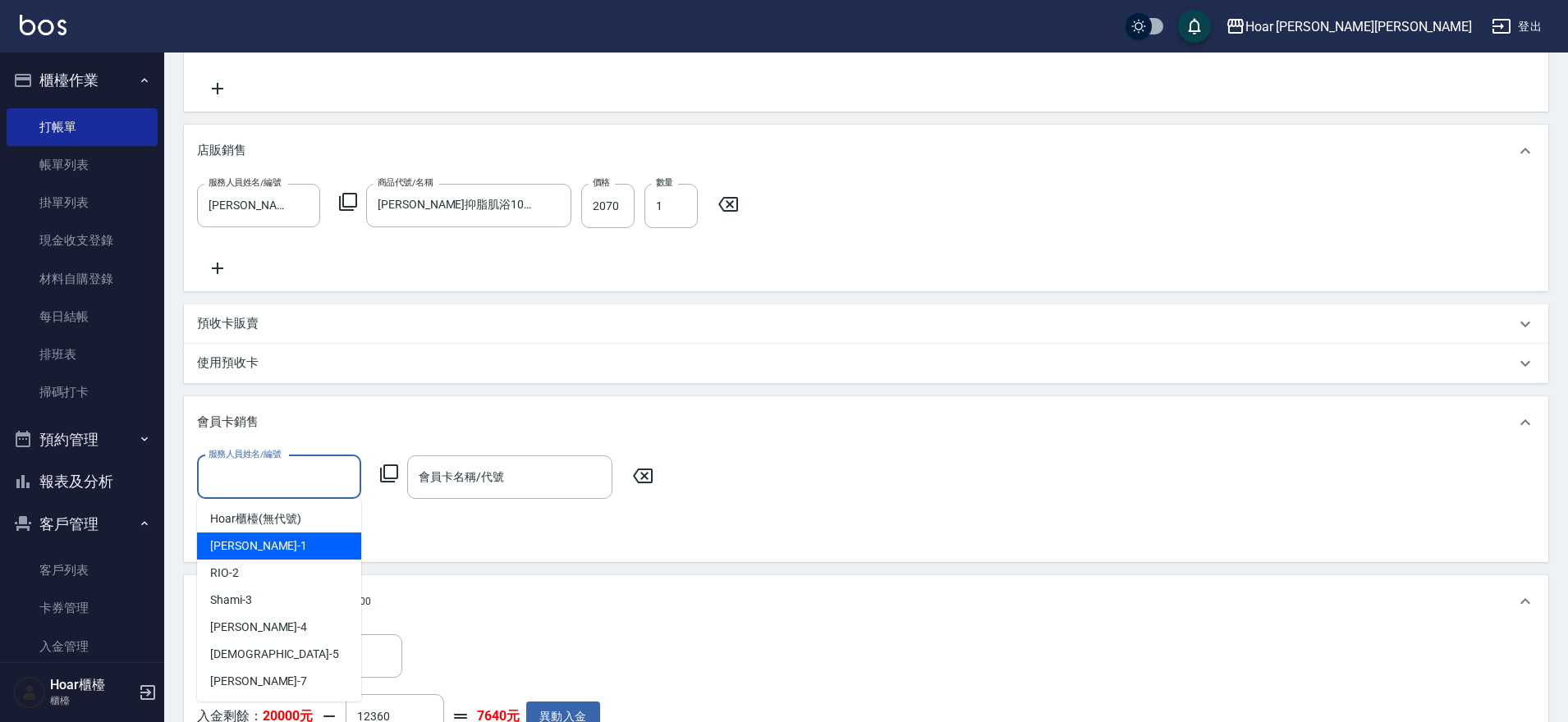
click at [244, 536] on div "[PERSON_NAME] -1" at bounding box center [280, 547] width 165 height 27
type input "[PERSON_NAME]-1"
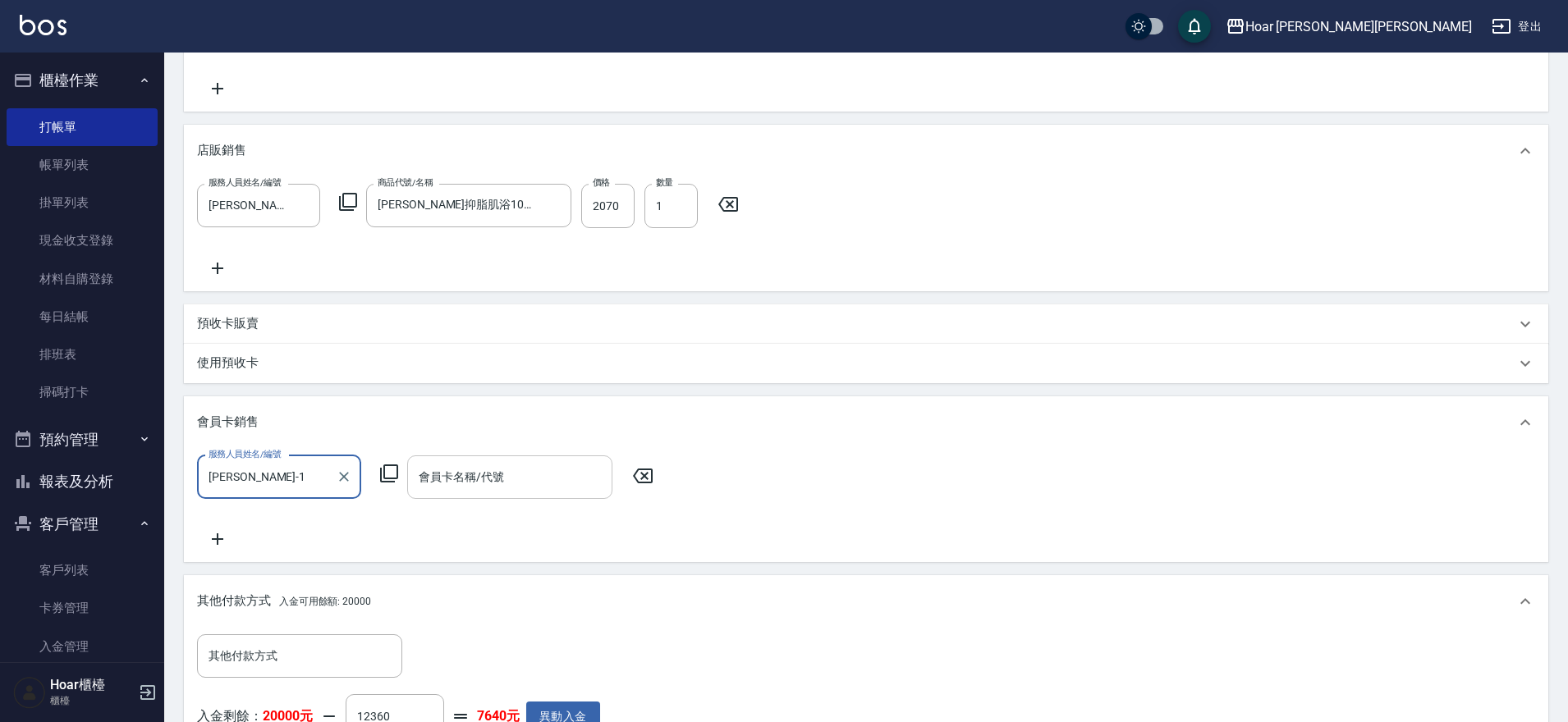
click at [447, 487] on input "會員卡名稱/代號" at bounding box center [510, 476] width 190 height 28
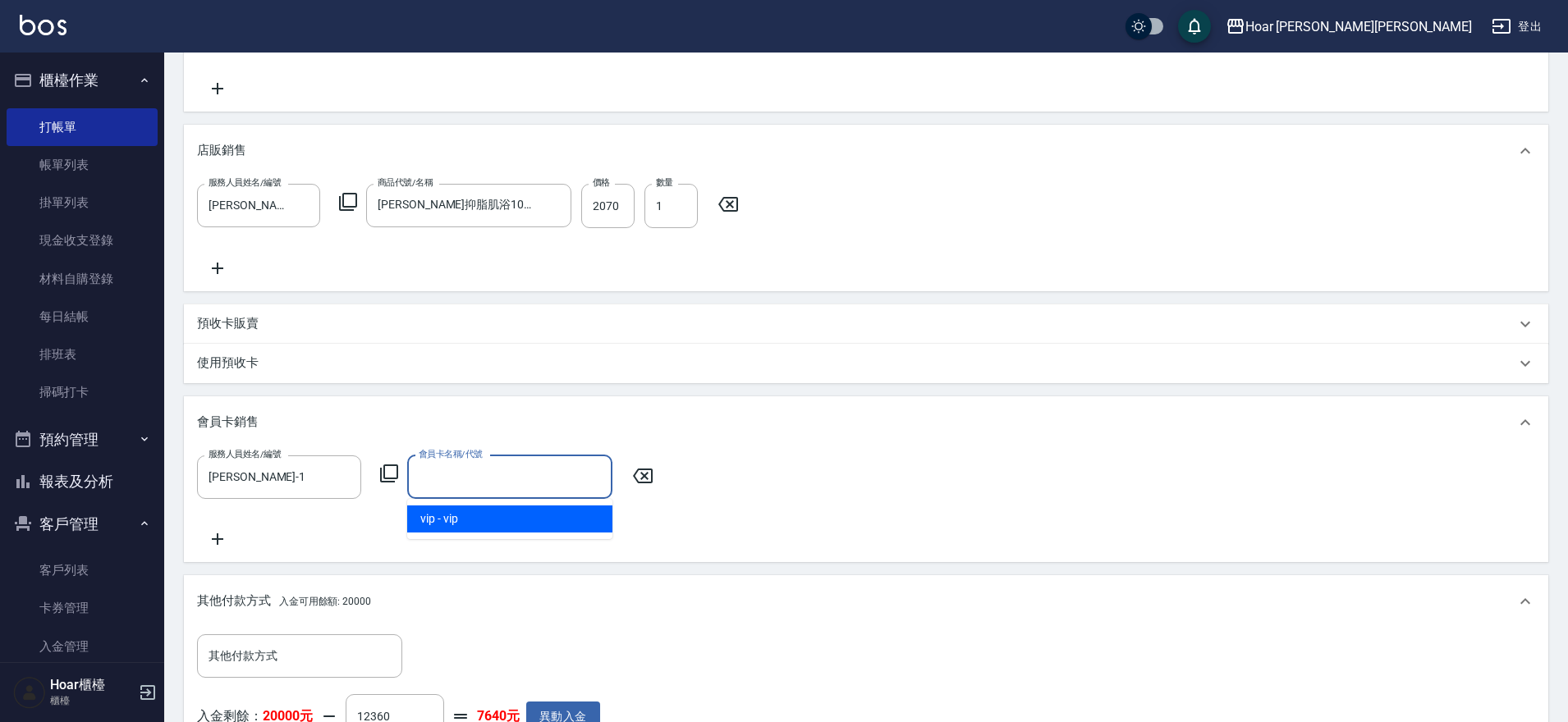
drag, startPoint x: 431, startPoint y: 526, endPoint x: 478, endPoint y: 505, distance: 51.5
click at [430, 526] on span "vip - vip" at bounding box center [509, 519] width 206 height 27
type input "vip-365天"
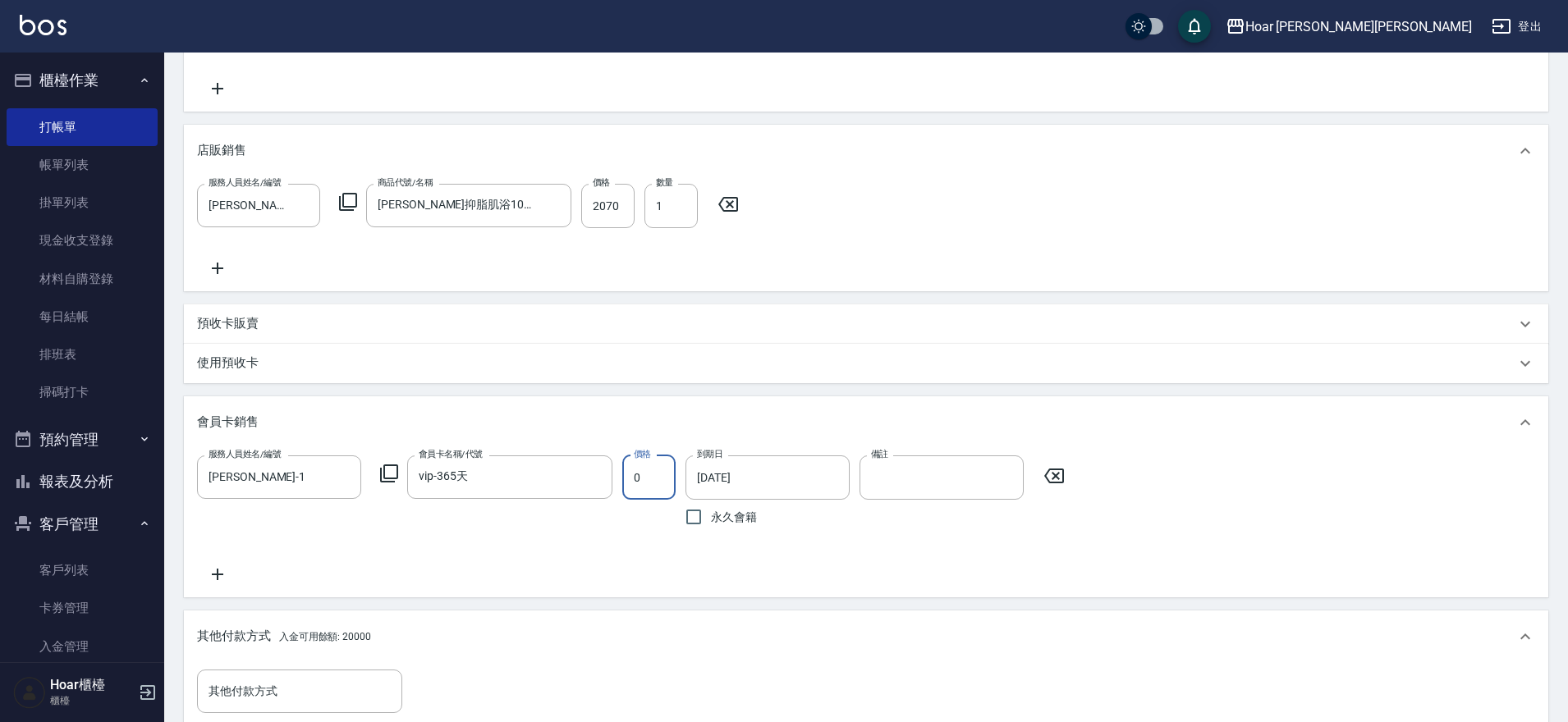
type input "0"
click at [645, 544] on div "服務人員姓名/編號 [PERSON_NAME]-1 服務人員姓名/編號 會員卡名稱/代號 vip-365天 會員卡名稱/代號 價格 0 價格 到期日 [DAT…" at bounding box center [867, 519] width 1339 height 129
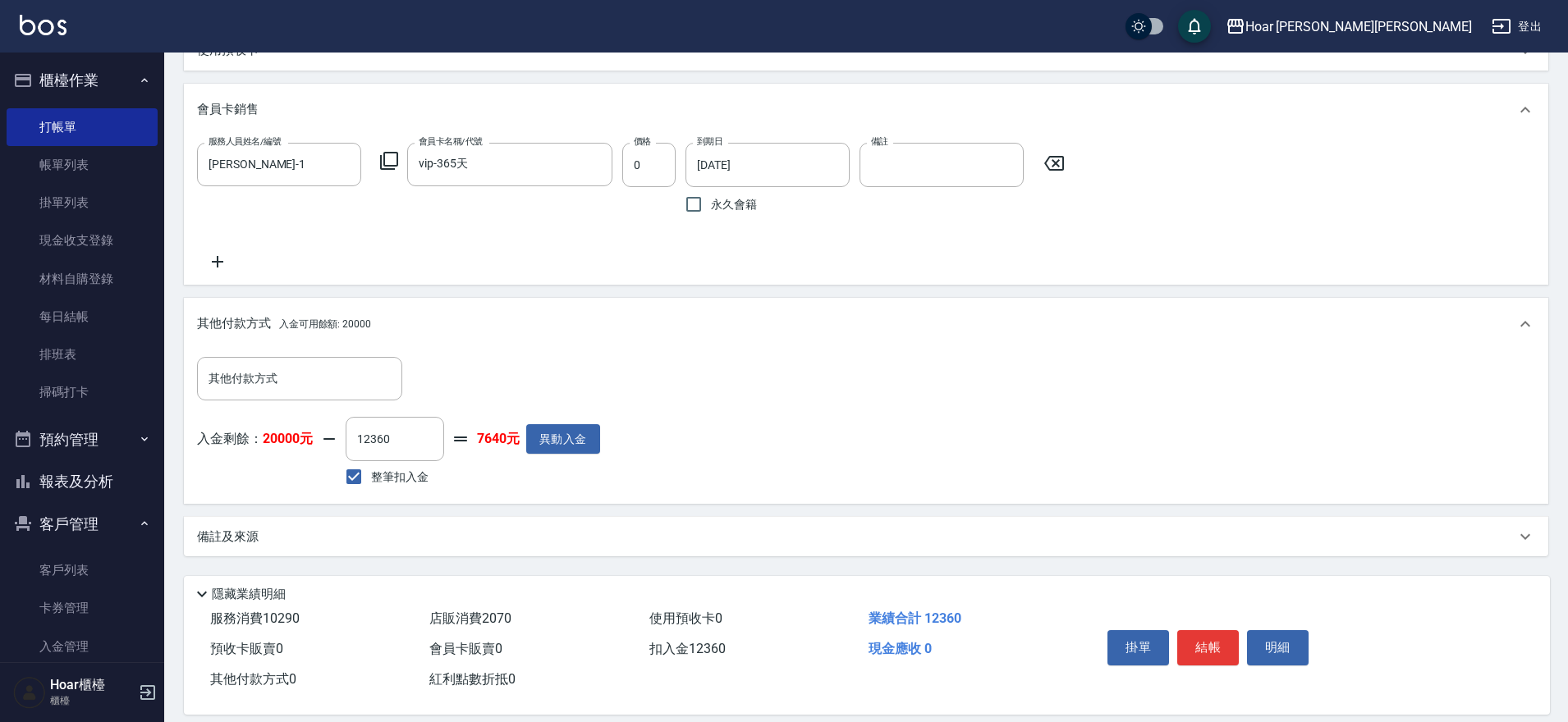
scroll to position [914, 0]
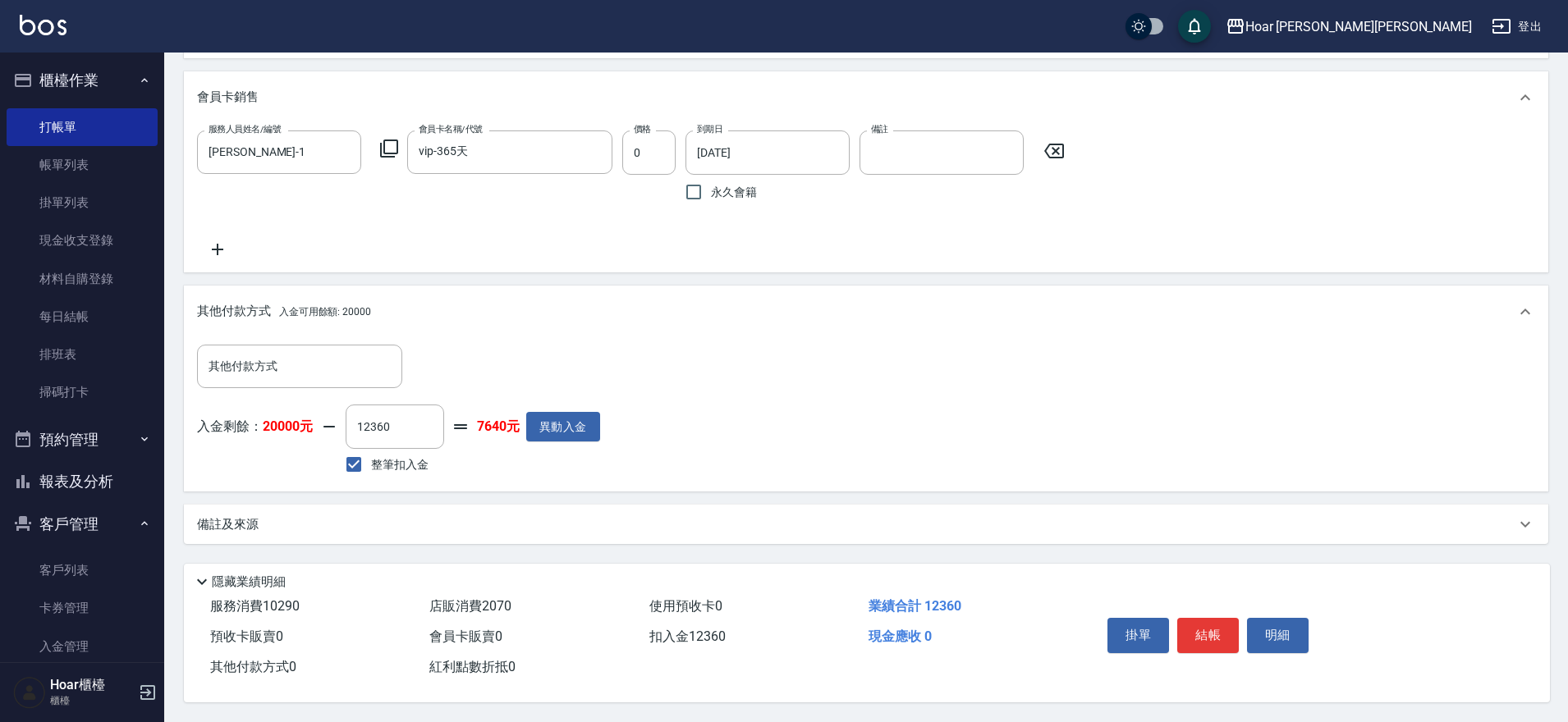
click at [1193, 632] on button "結帳" at bounding box center [1208, 635] width 61 height 35
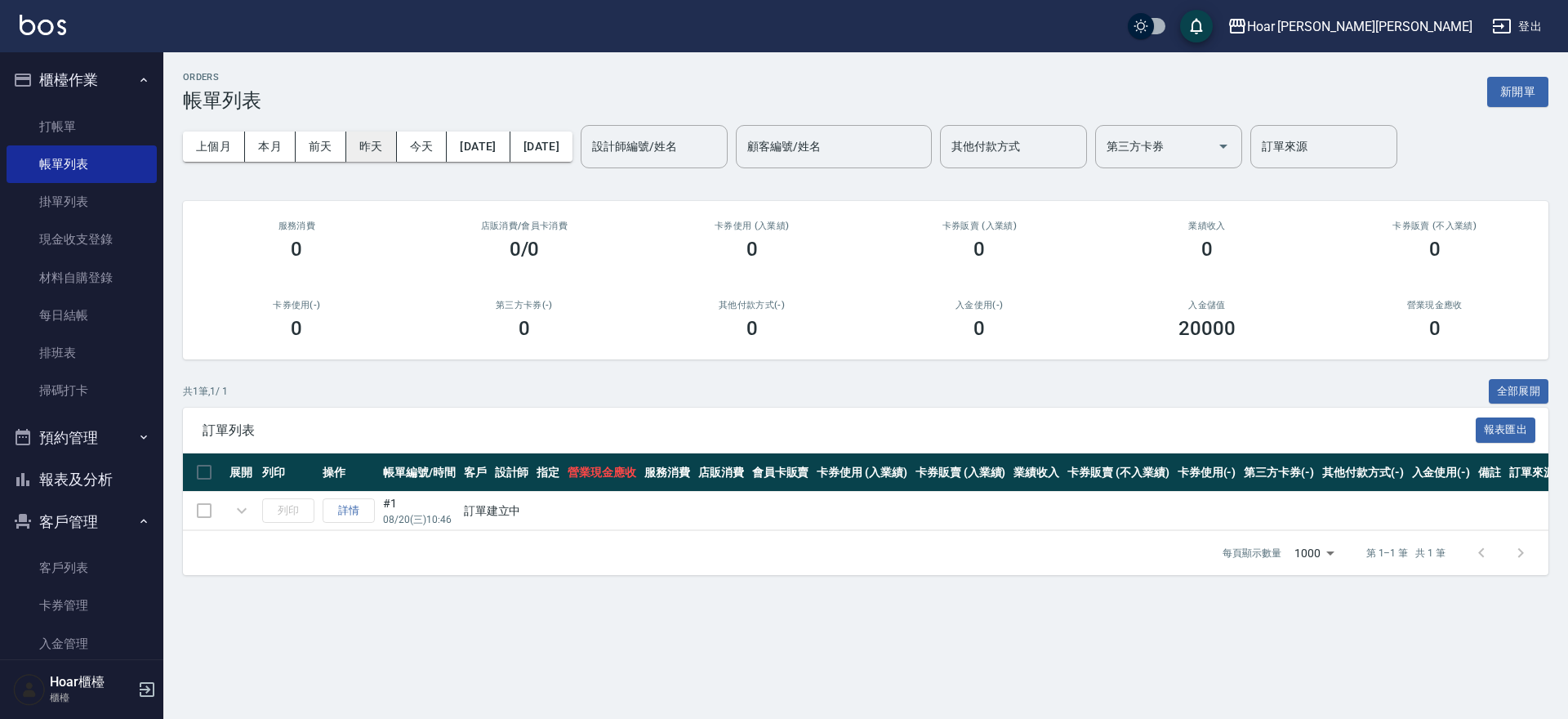
click at [379, 149] on button "昨天" at bounding box center [372, 147] width 51 height 30
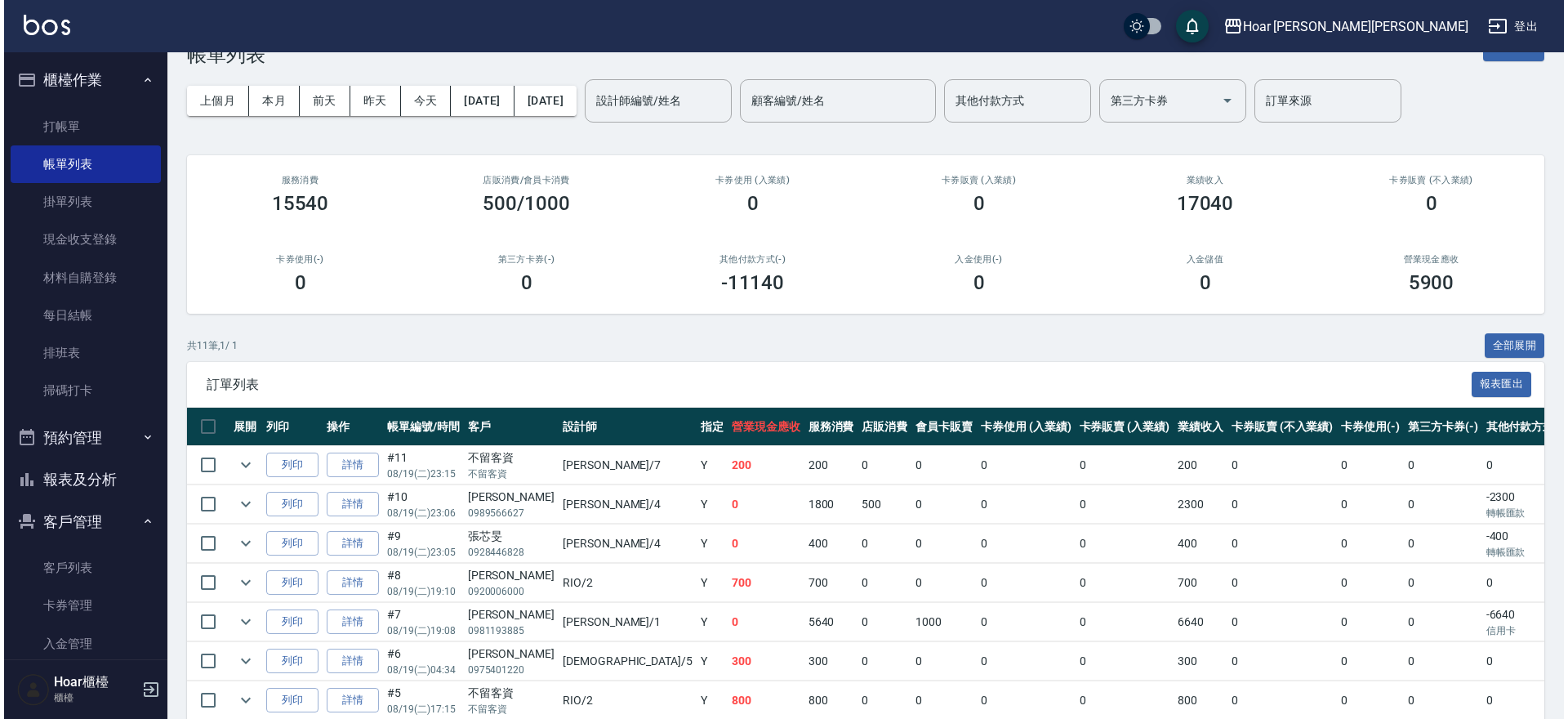
scroll to position [63, 0]
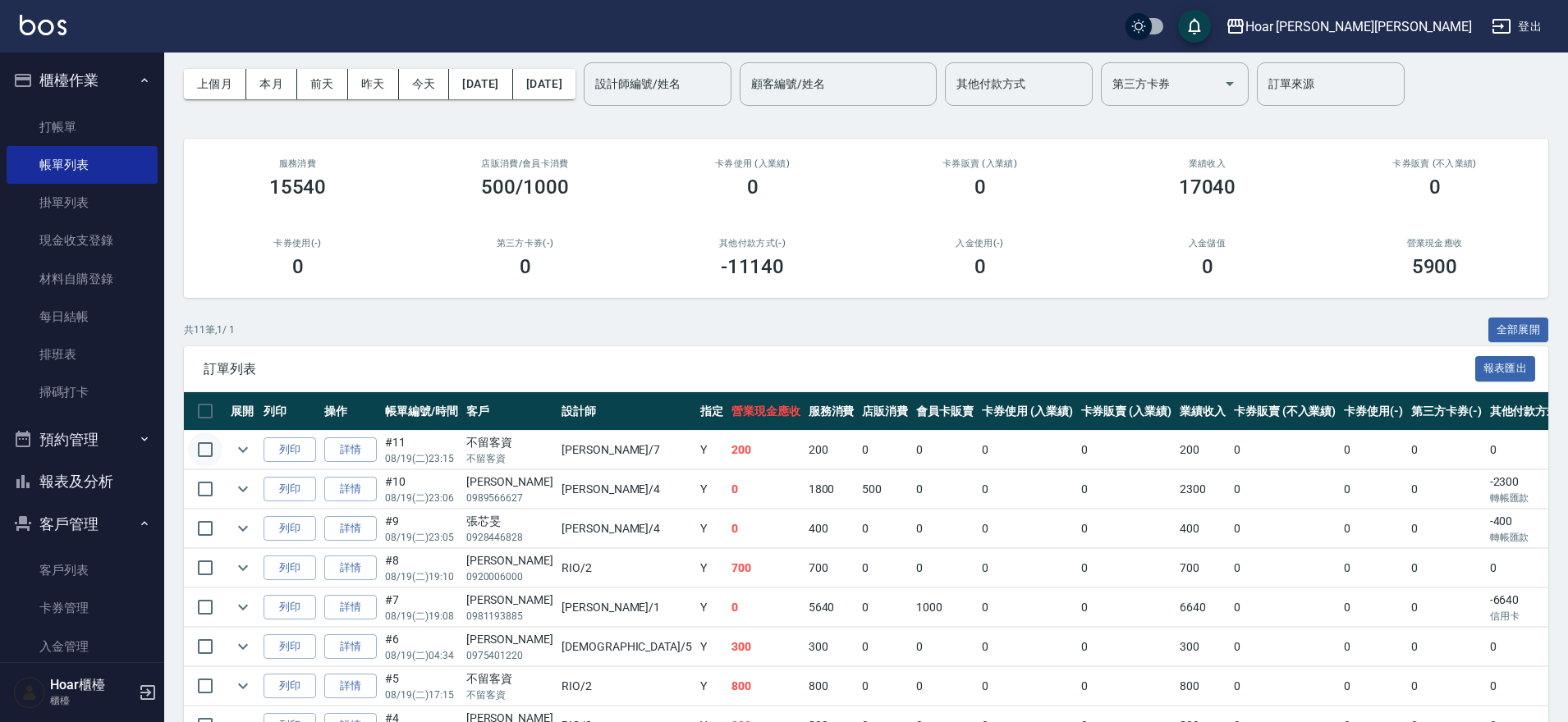
click at [204, 451] on input "checkbox" at bounding box center [206, 450] width 35 height 35
checkbox input "true"
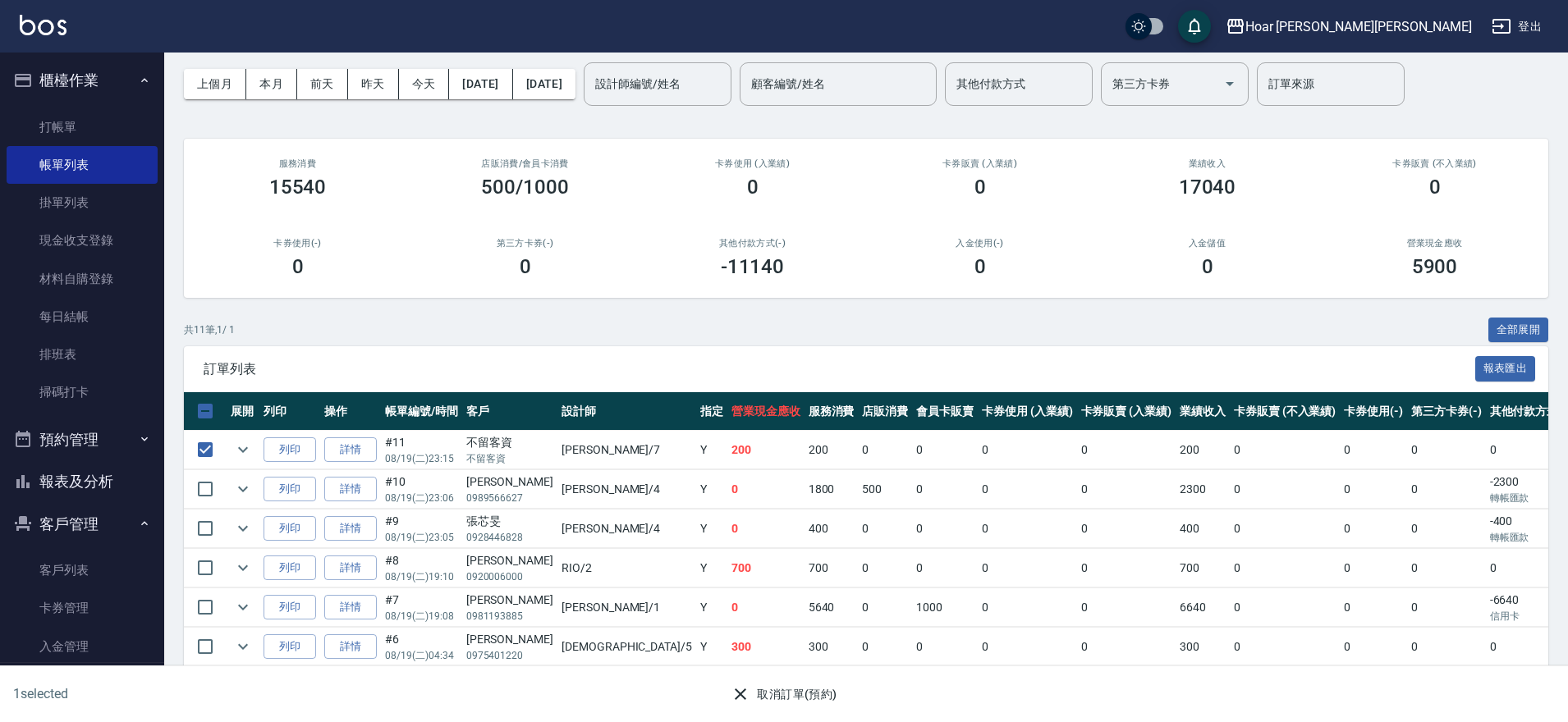
click at [767, 698] on button "取消訂單(預約)" at bounding box center [784, 695] width 119 height 30
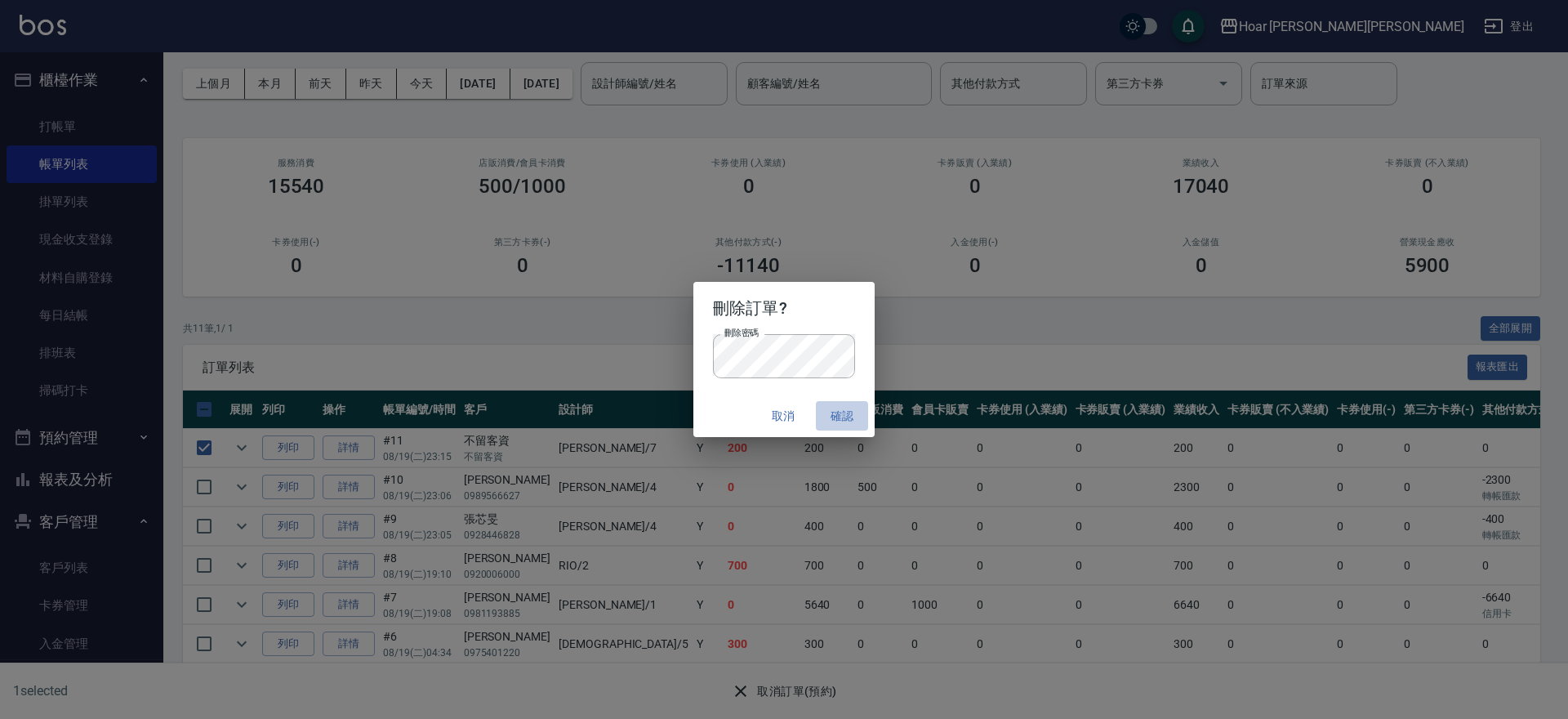
click at [833, 412] on button "確認" at bounding box center [841, 416] width 52 height 30
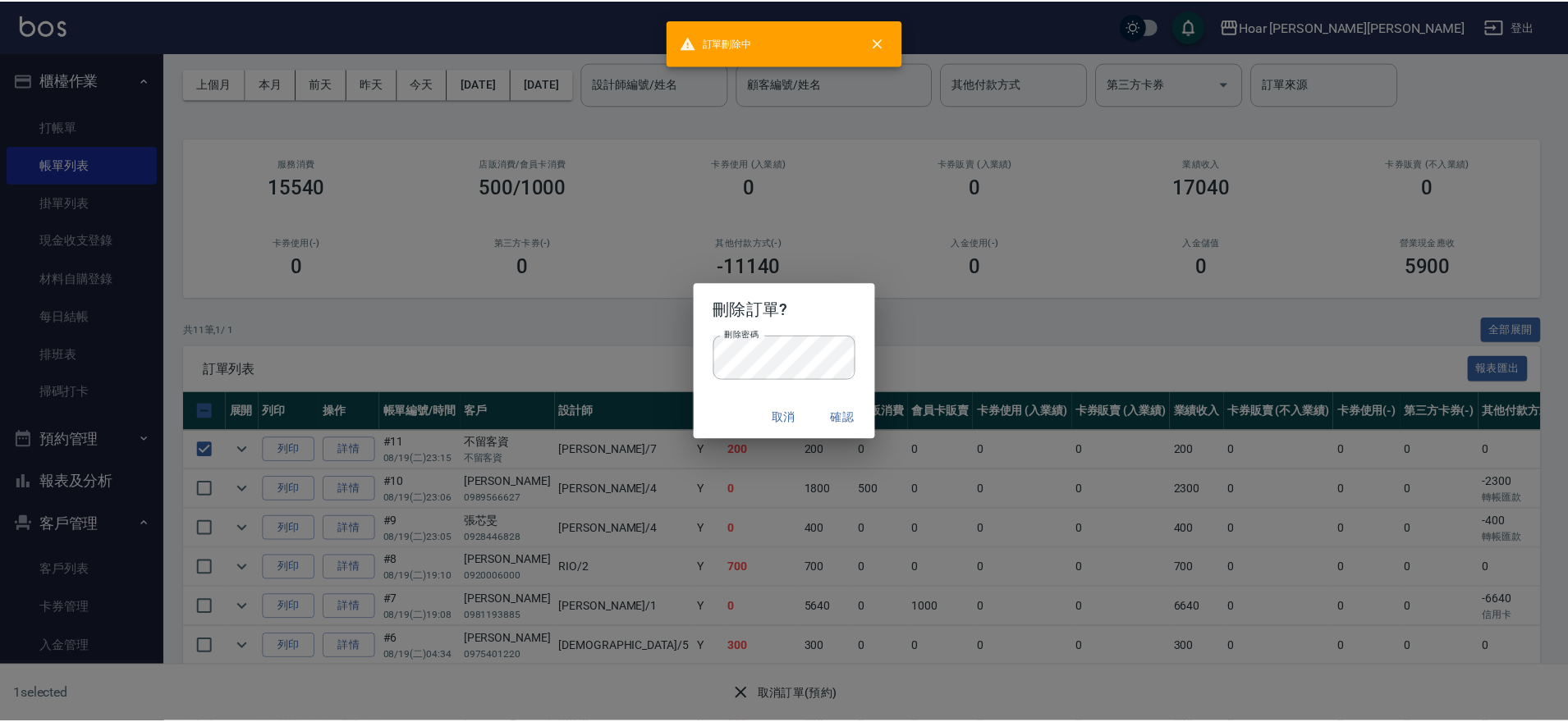
scroll to position [0, 0]
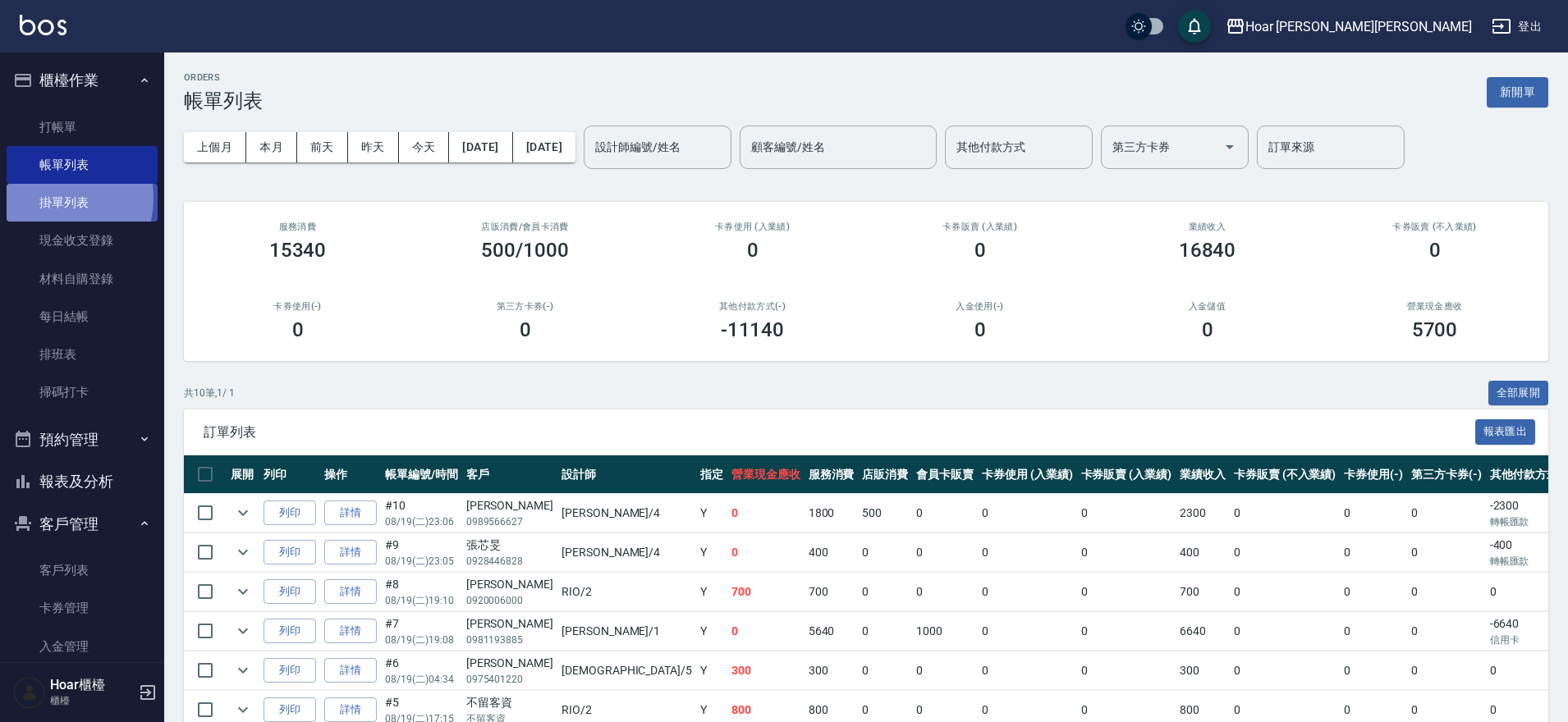
click at [47, 197] on link "掛單列表" at bounding box center [81, 202] width 151 height 37
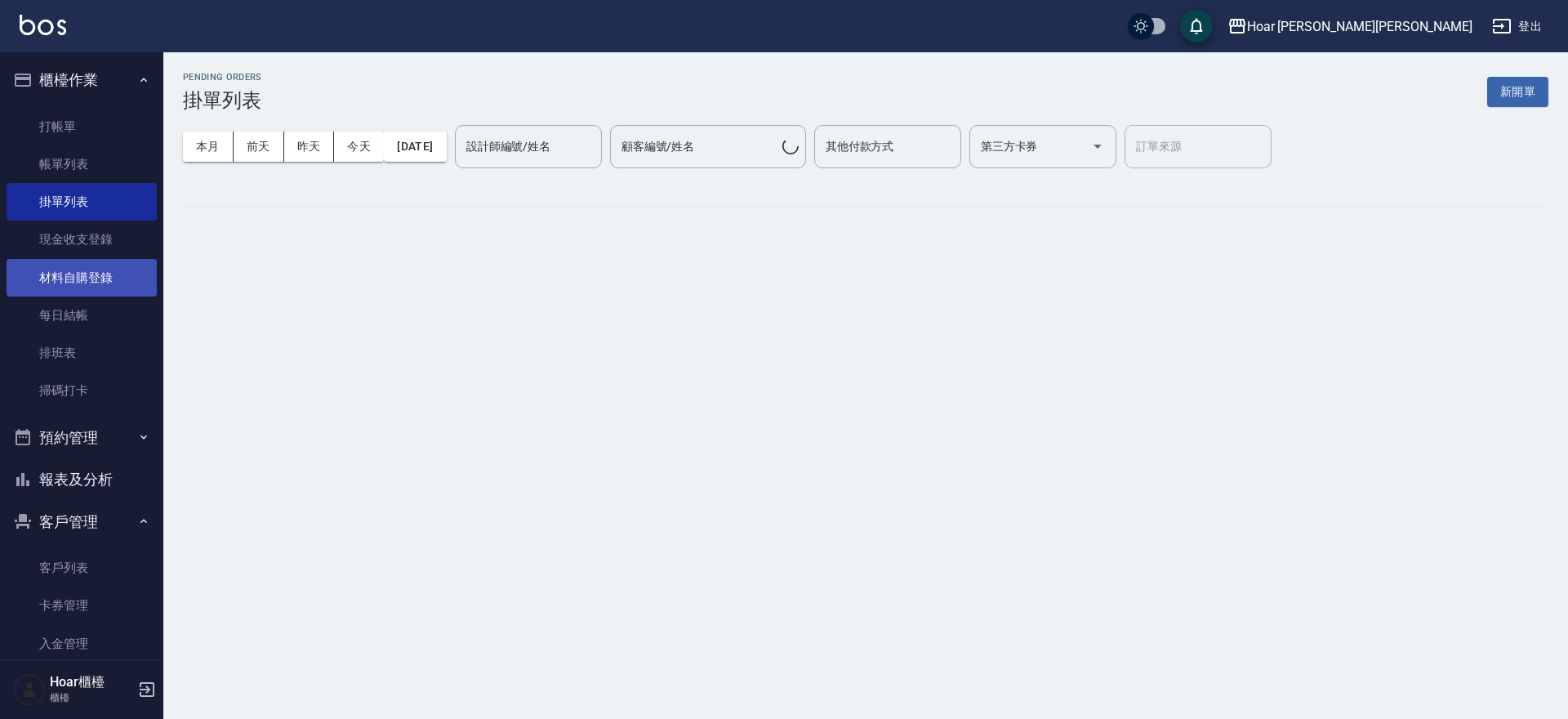
click at [76, 280] on link "材料自購登錄" at bounding box center [81, 278] width 150 height 37
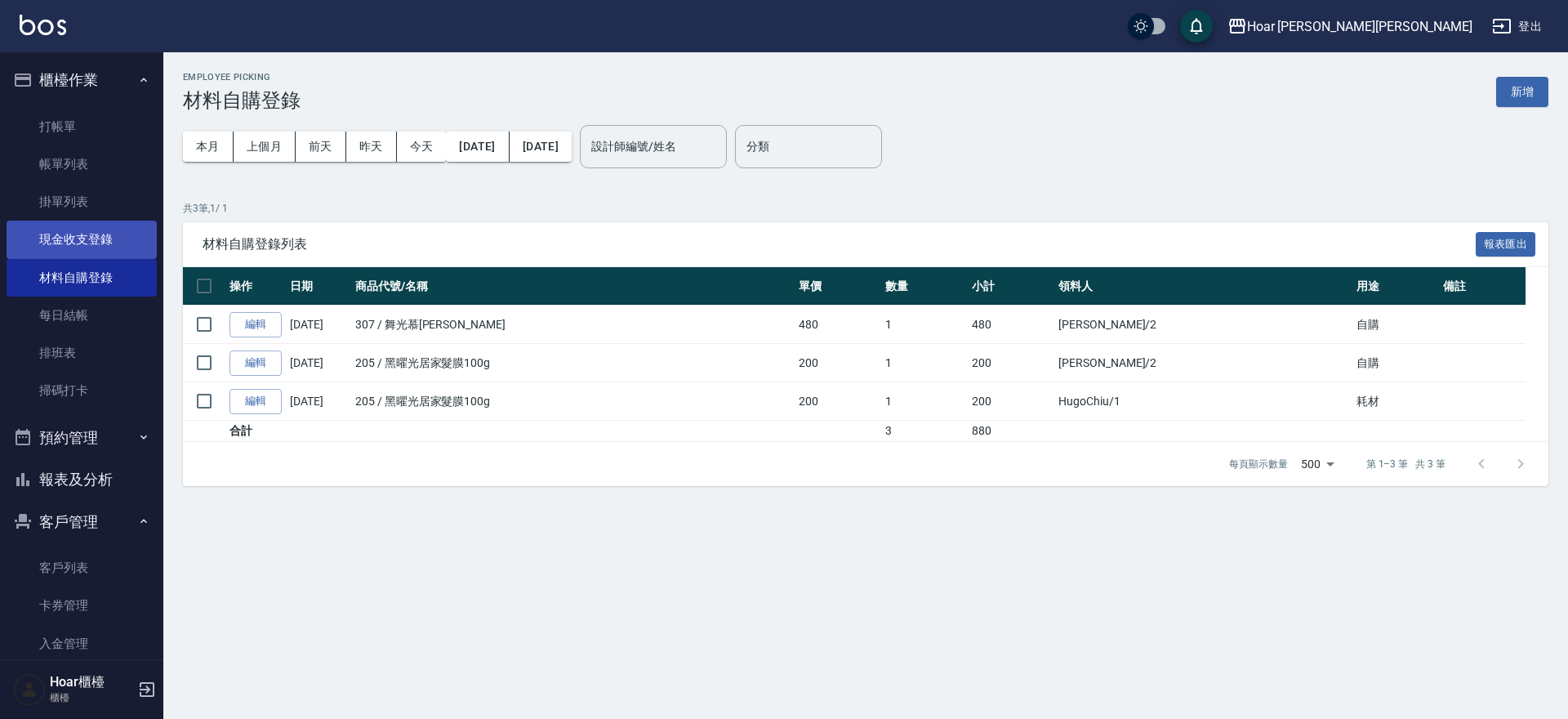
click at [83, 248] on link "現金收支登錄" at bounding box center [81, 238] width 150 height 37
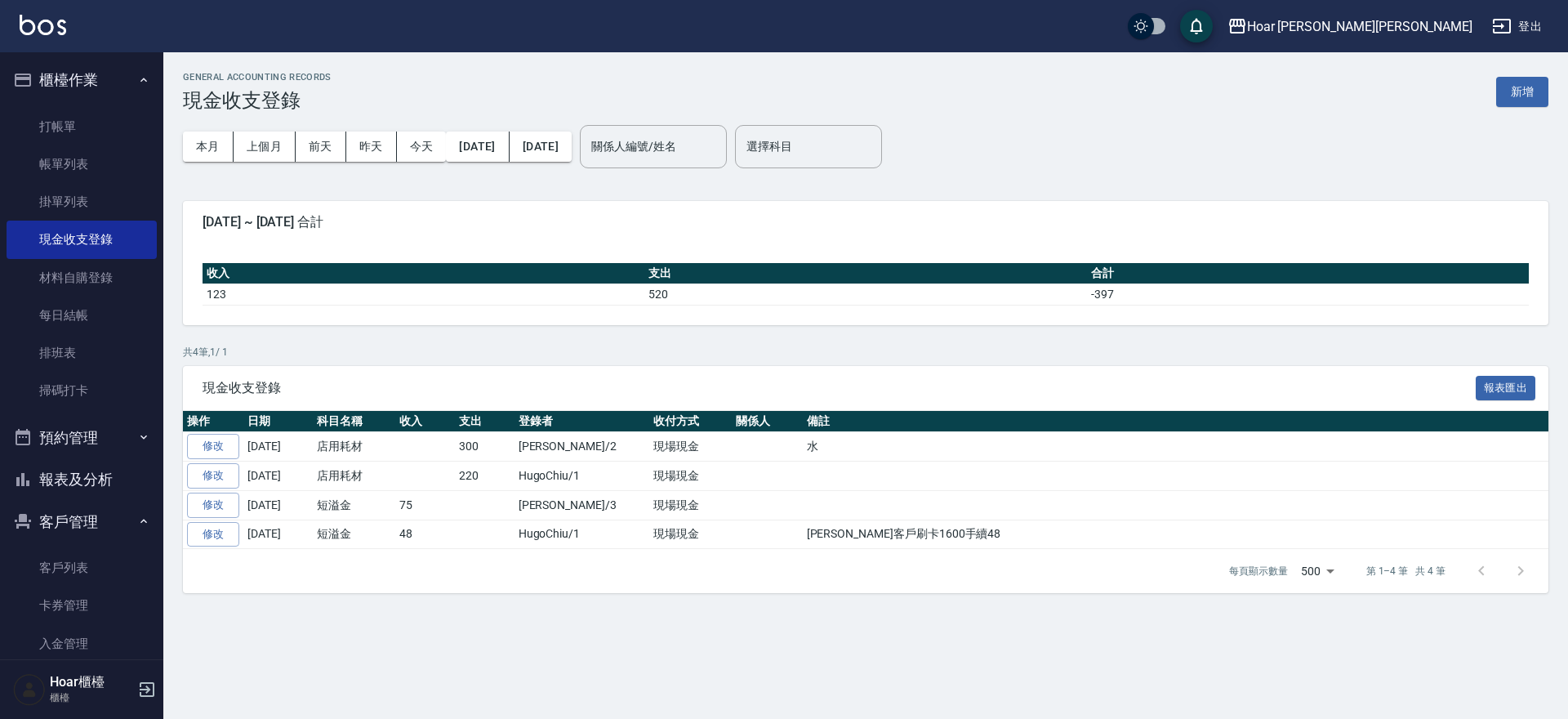
click at [1518, 98] on button "新增" at bounding box center [1522, 91] width 52 height 30
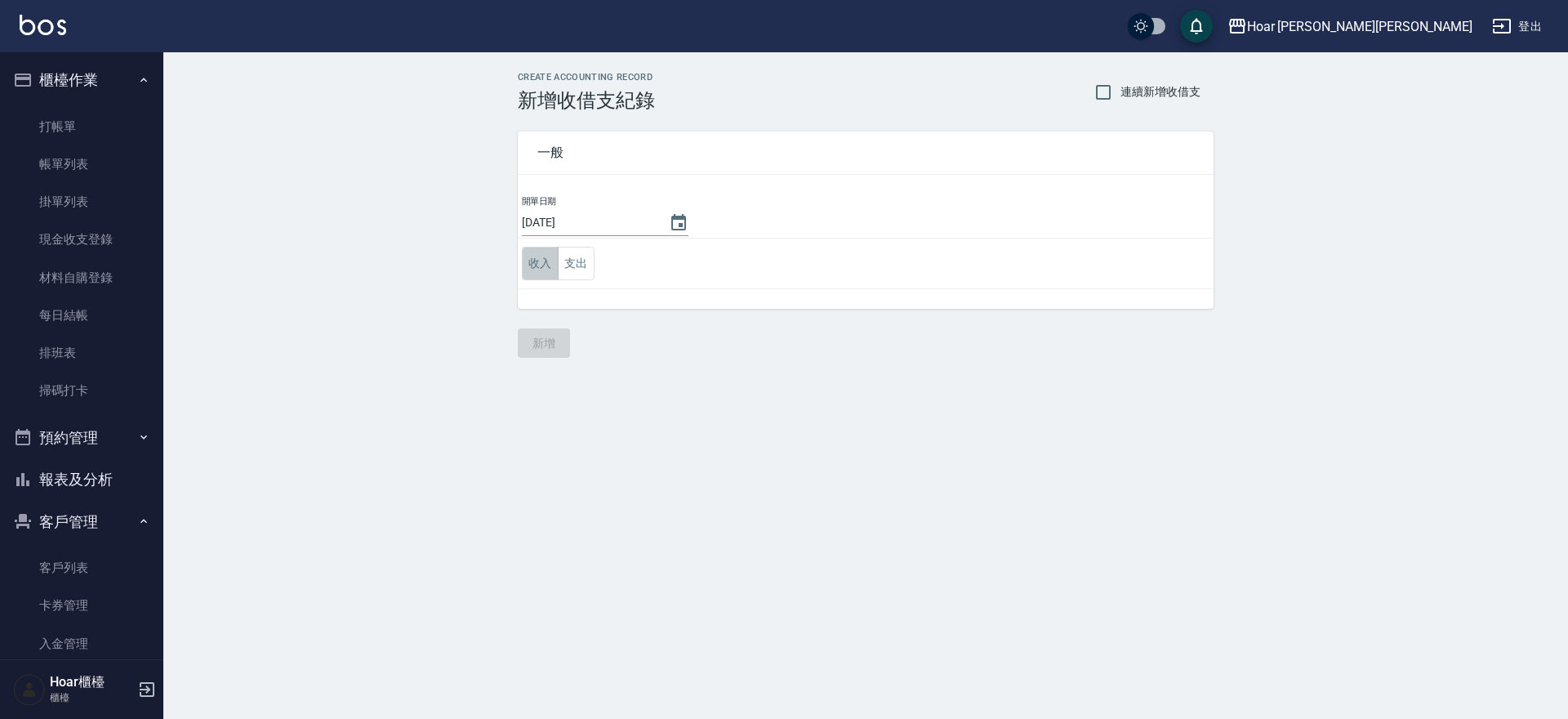
click at [541, 267] on button "收入" at bounding box center [540, 263] width 36 height 34
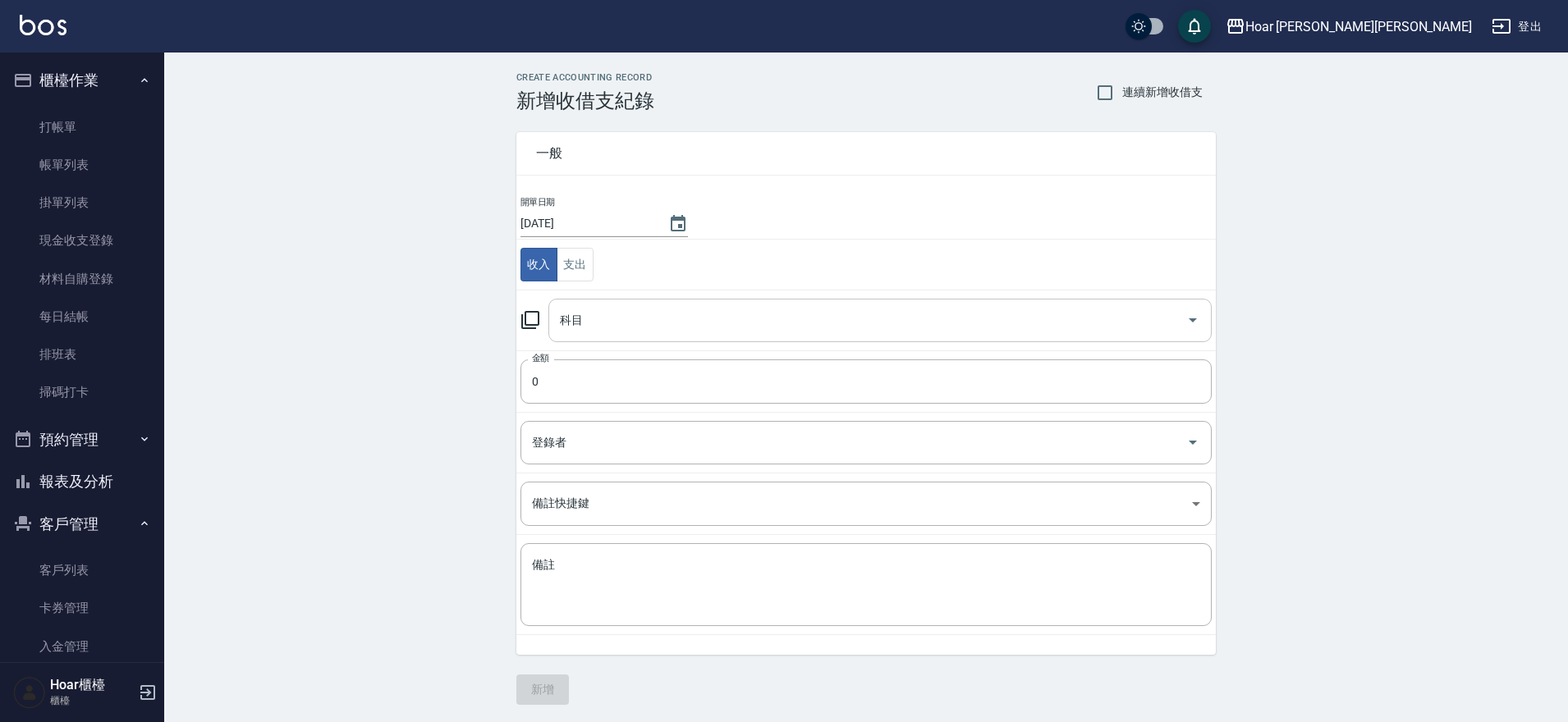
click at [598, 328] on input "科目" at bounding box center [868, 320] width 624 height 28
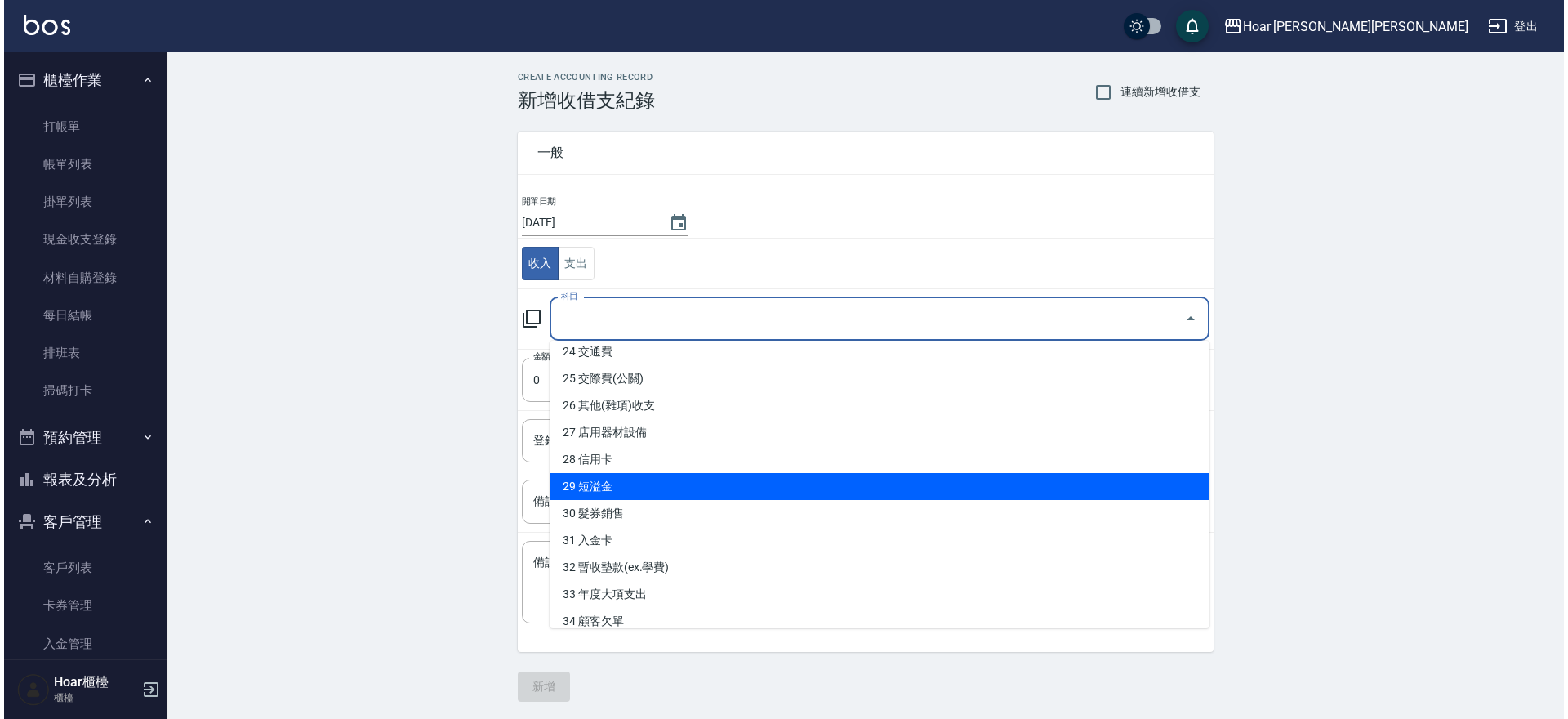
scroll to position [696, 0]
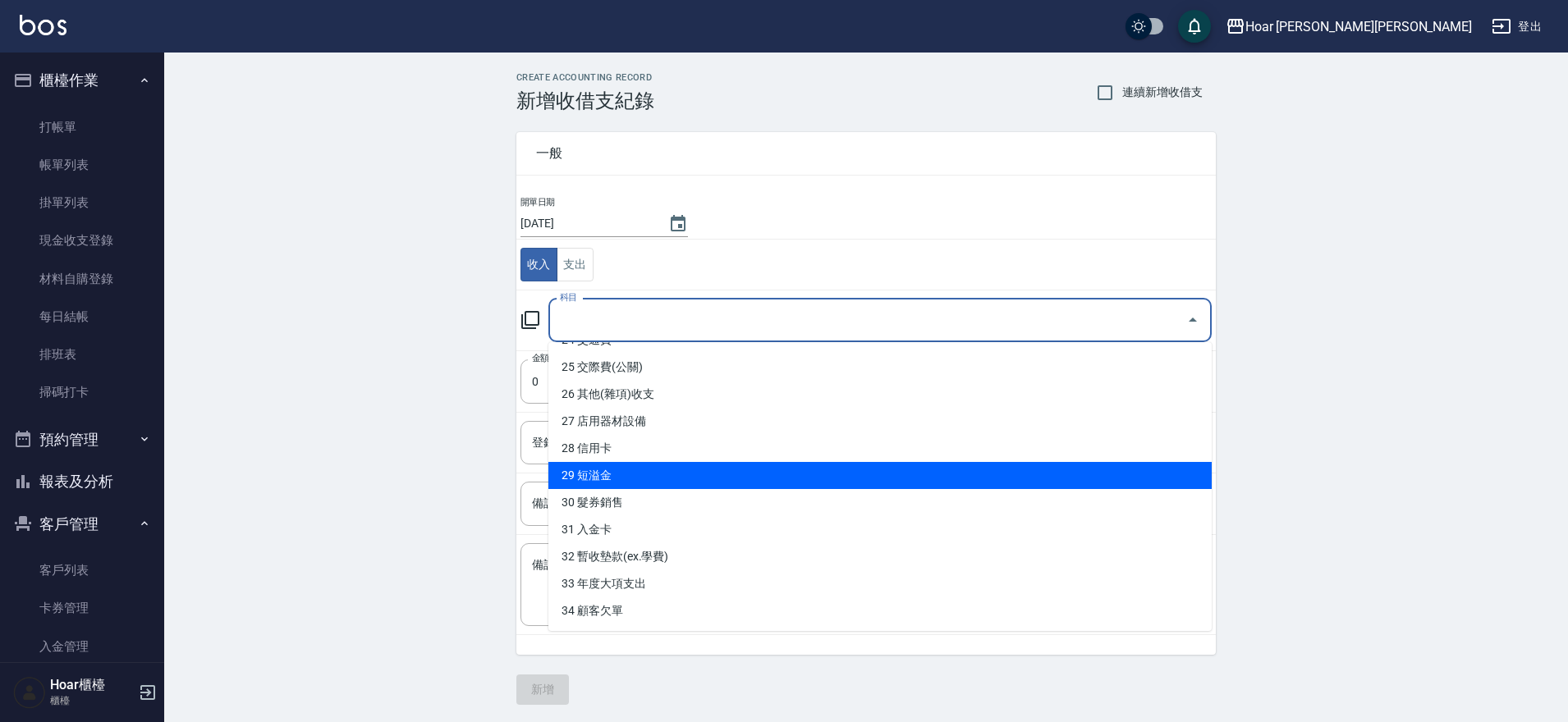
drag, startPoint x: 627, startPoint y: 480, endPoint x: 597, endPoint y: 474, distance: 30.6
click at [629, 480] on li "29 短溢金" at bounding box center [880, 476] width 664 height 27
type input "29 短溢金"
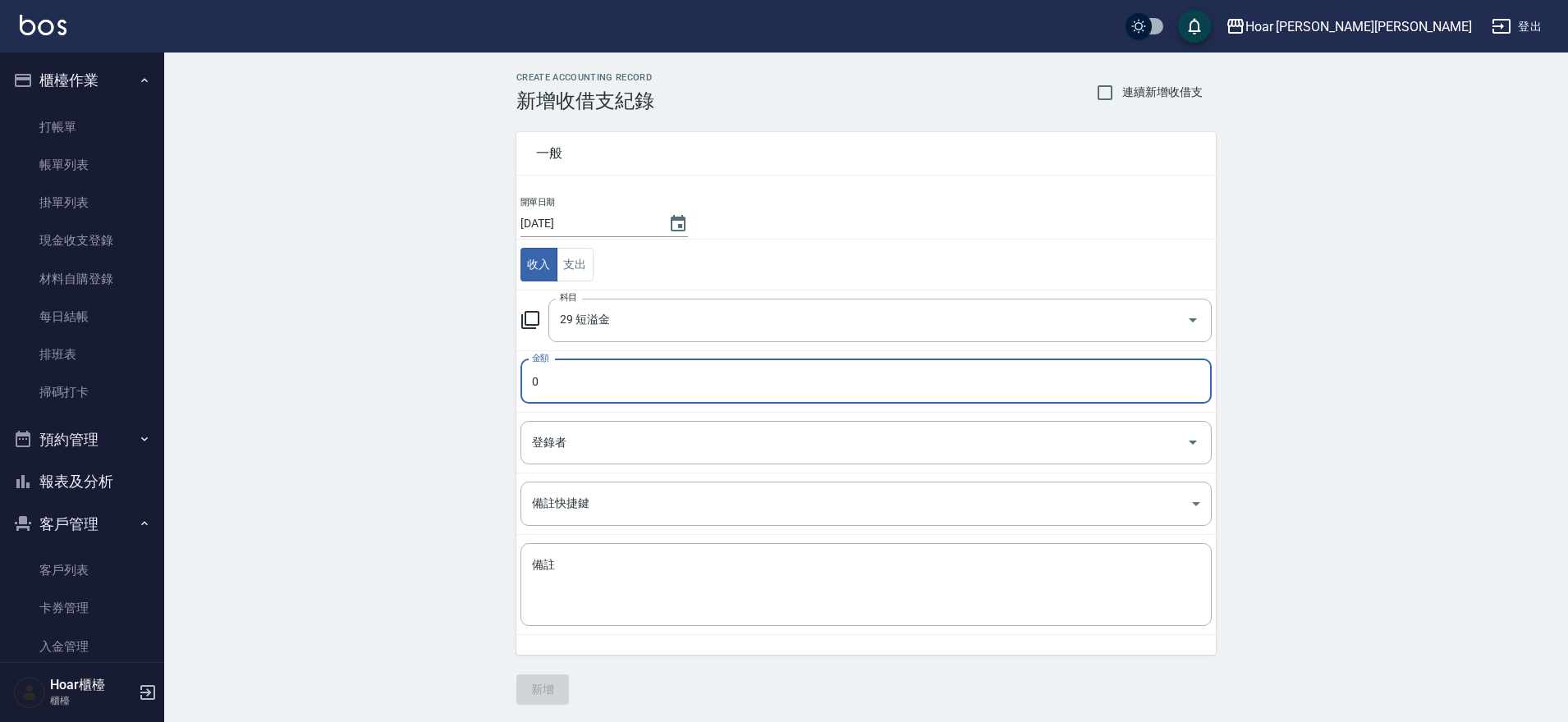
click at [605, 376] on input "0" at bounding box center [866, 381] width 691 height 44
type input "0200"
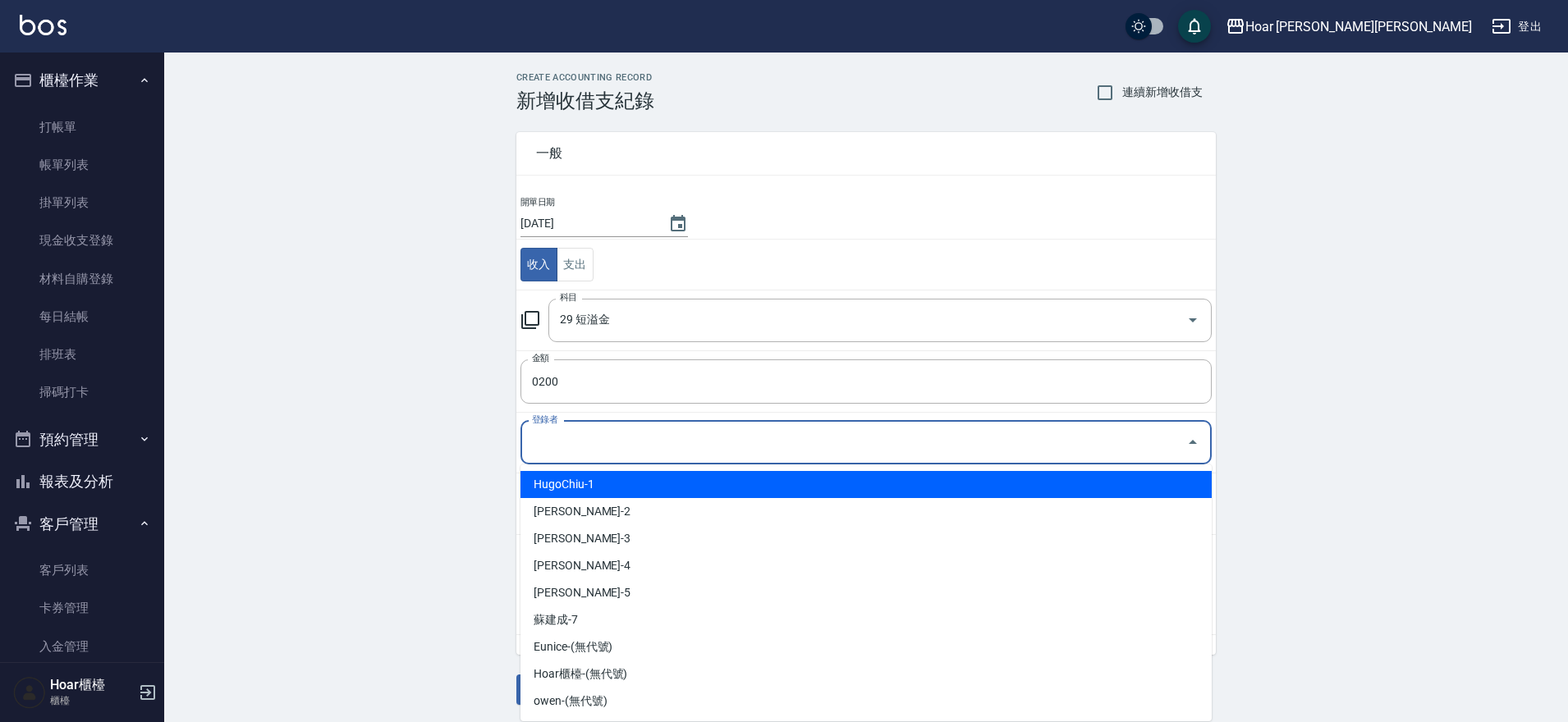
click at [564, 433] on input "登錄者" at bounding box center [853, 442] width 652 height 28
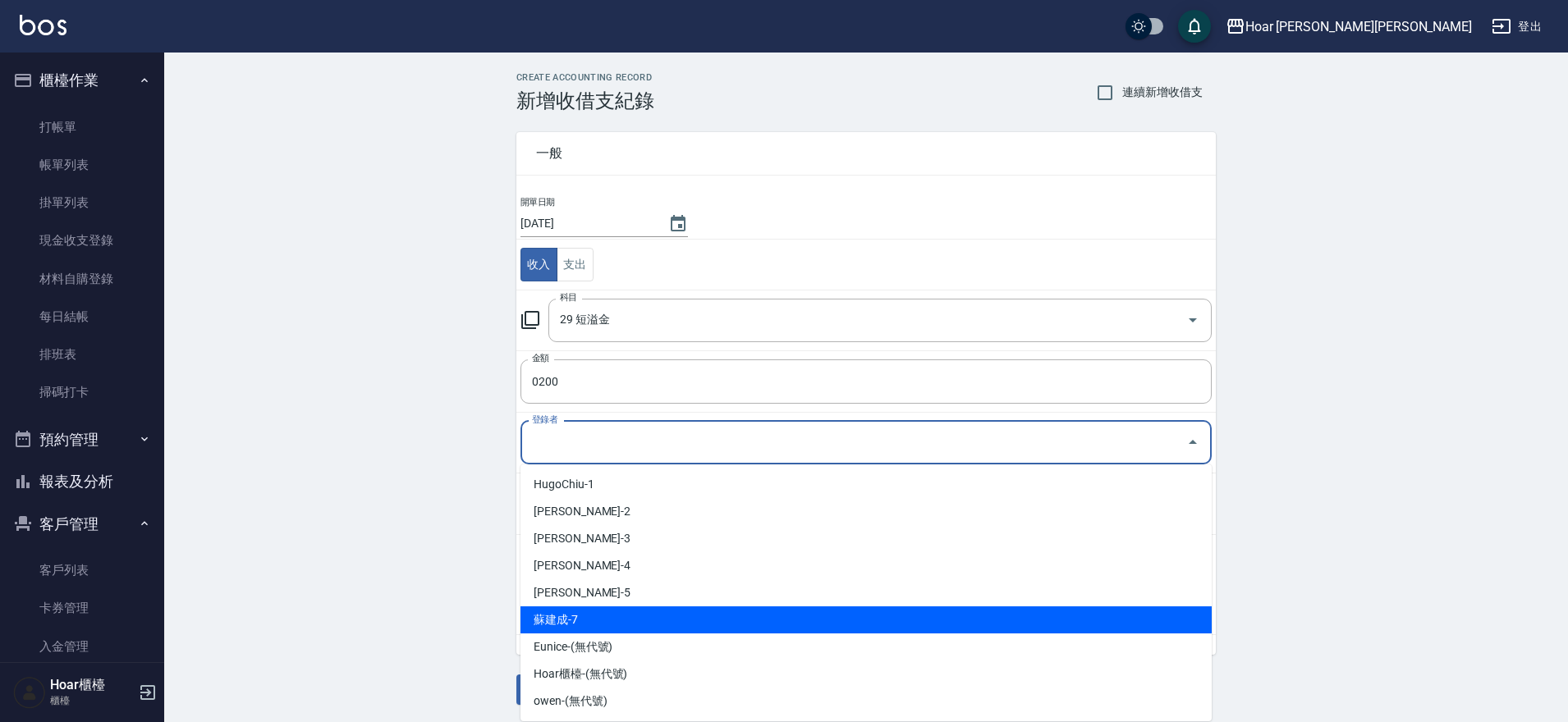
click at [560, 616] on li "蘇建成-7" at bounding box center [866, 621] width 691 height 27
type input "蘇建成-7"
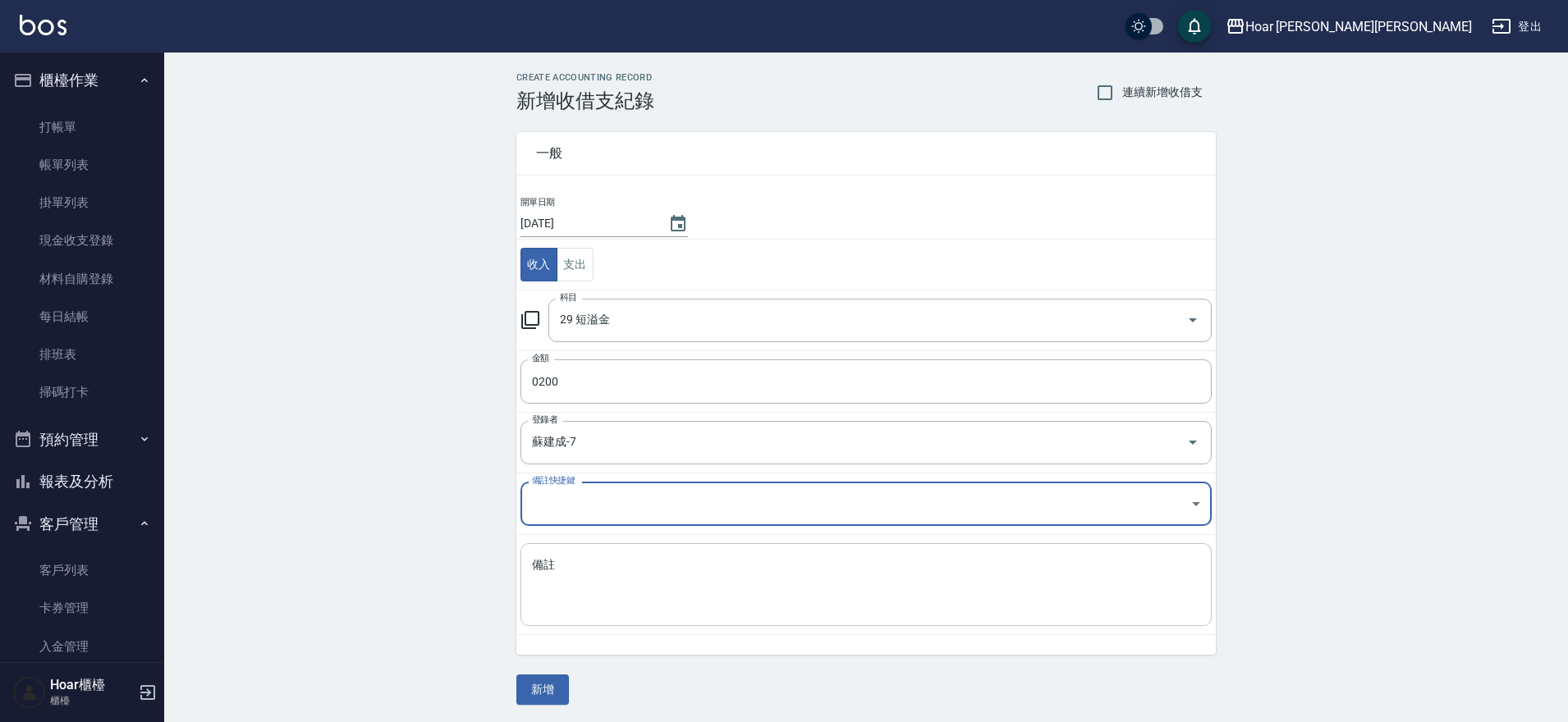
click at [615, 591] on textarea "備註" at bounding box center [866, 585] width 668 height 56
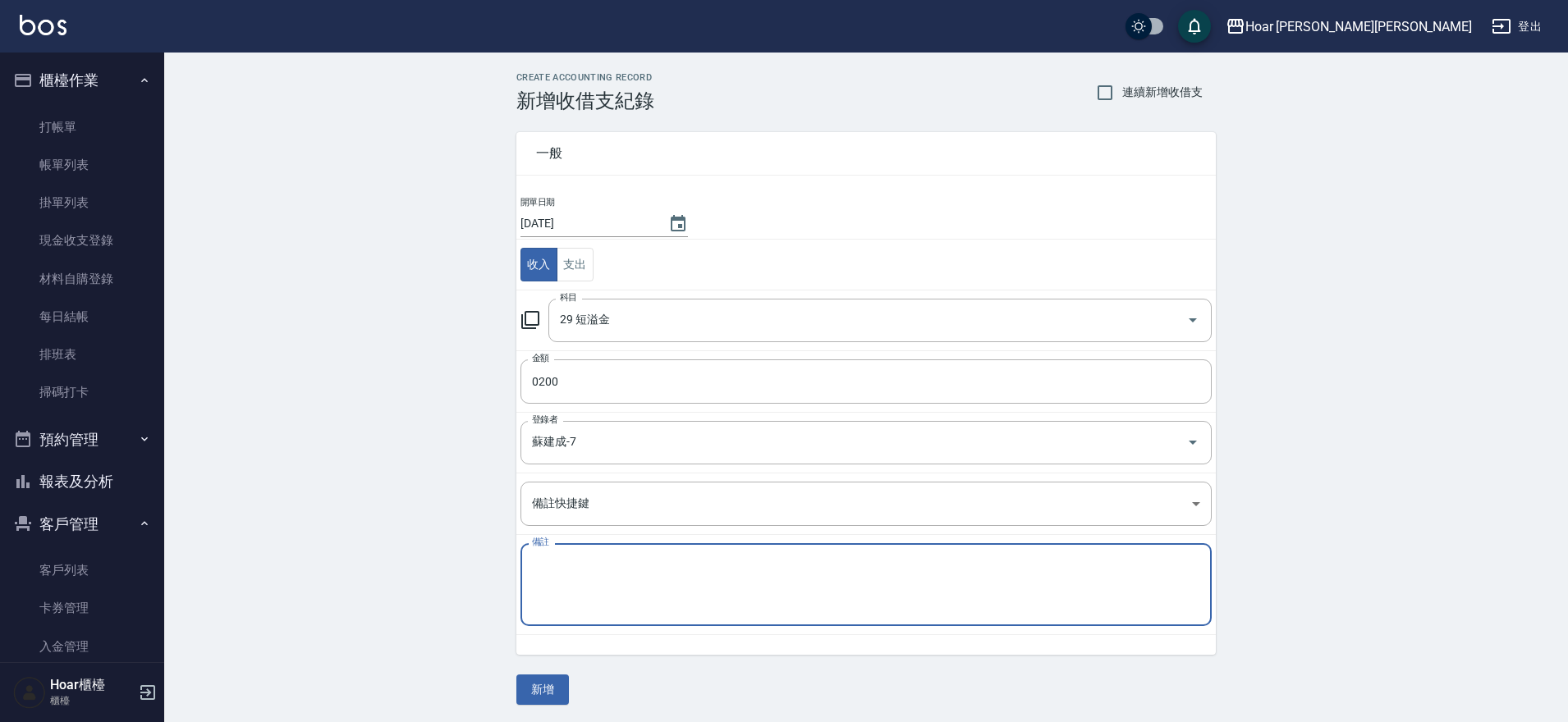
type textarea "d"
type textarea "克"
type textarea "客"
click at [545, 688] on button "新增" at bounding box center [542, 689] width 52 height 30
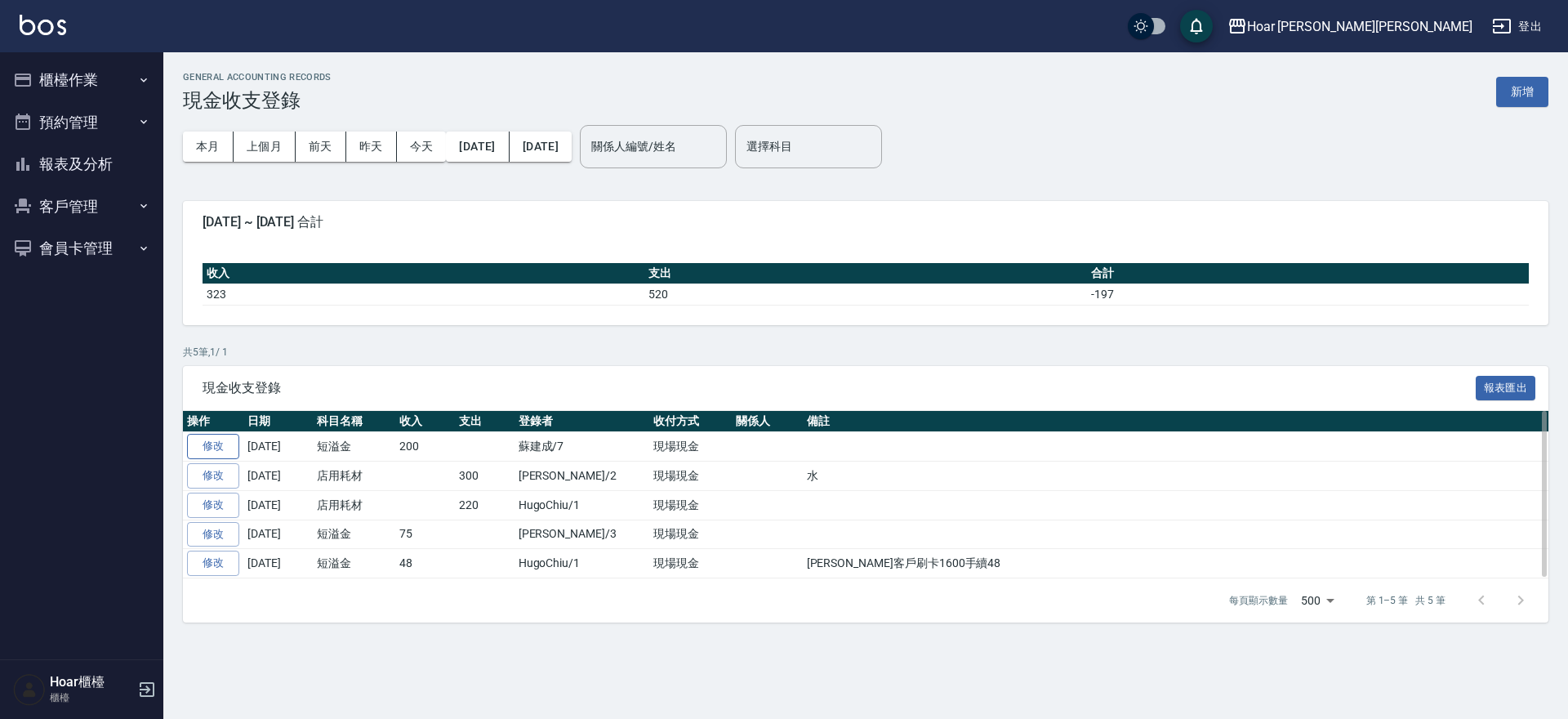
click at [232, 451] on link "修改" at bounding box center [213, 447] width 52 height 25
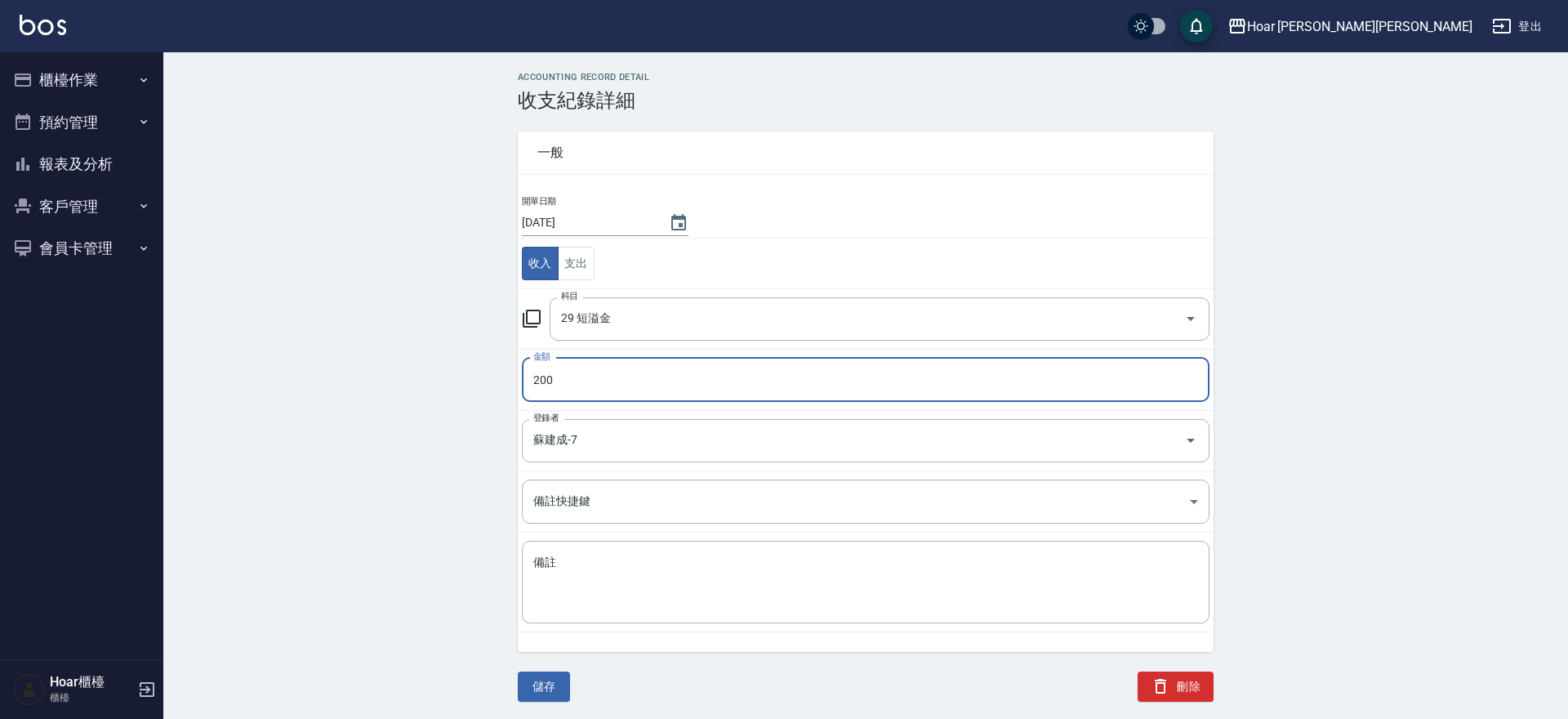
click at [597, 391] on input "200" at bounding box center [866, 380] width 688 height 44
type input "180"
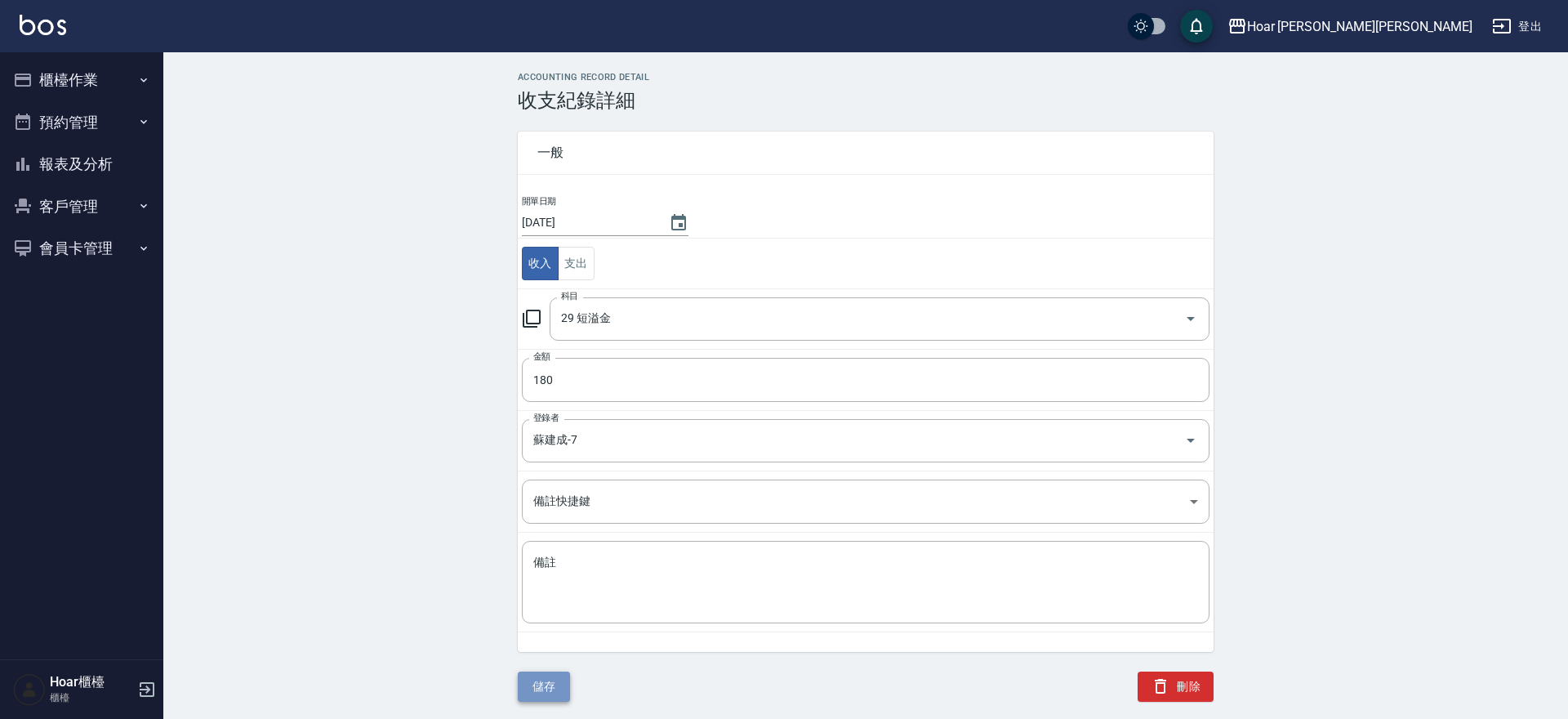
click at [565, 677] on button "儲存" at bounding box center [543, 686] width 52 height 30
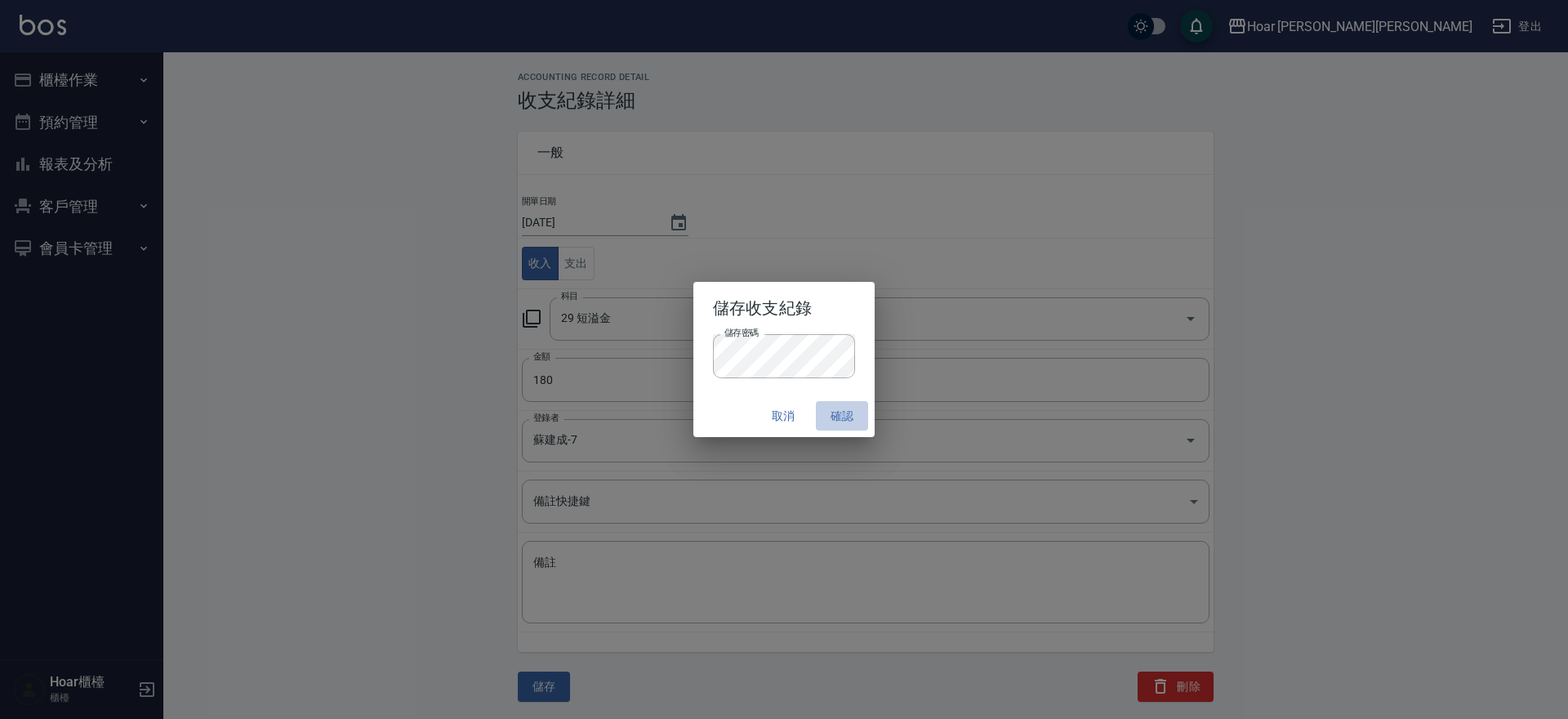
click at [836, 413] on button "確認" at bounding box center [841, 416] width 52 height 30
click at [855, 420] on button "確認" at bounding box center [841, 416] width 52 height 30
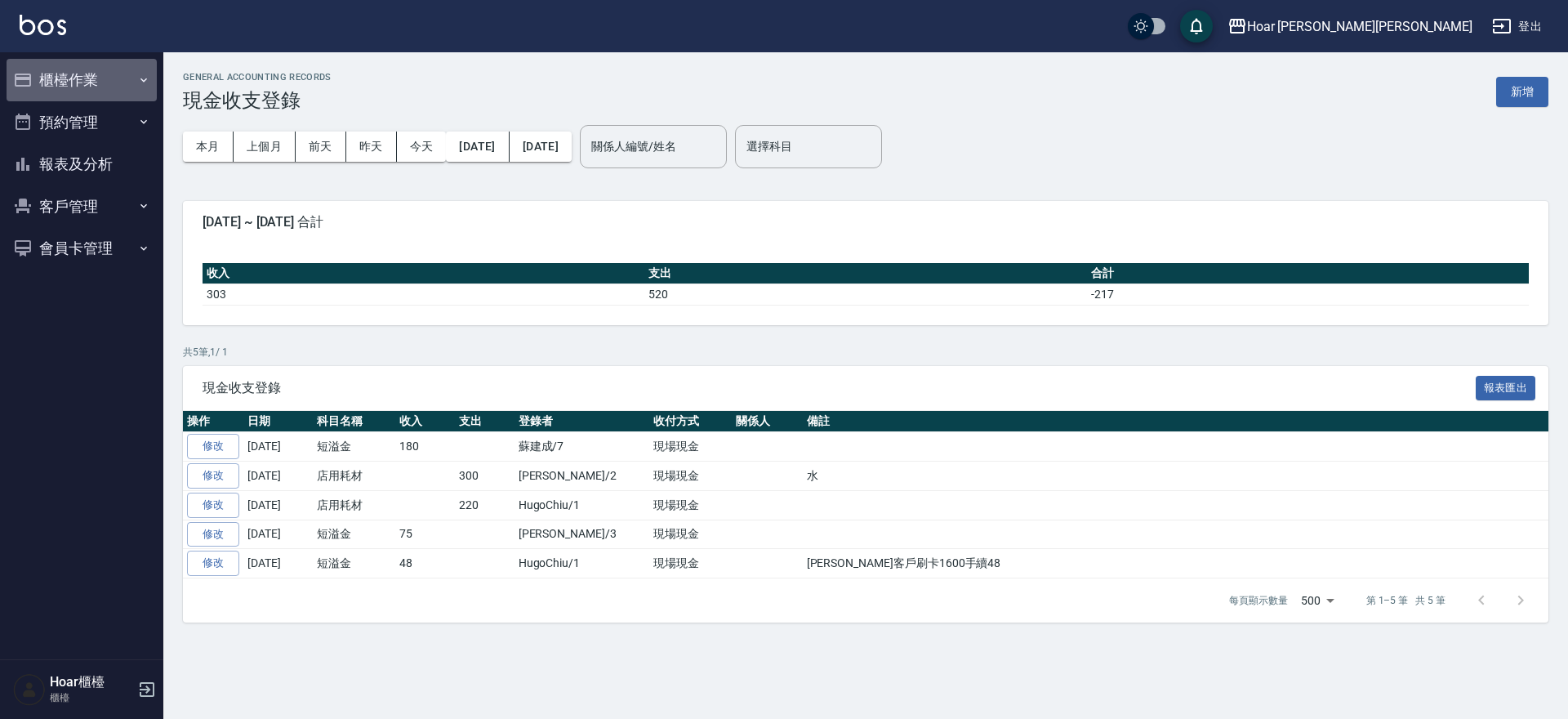
click at [76, 83] on button "櫃檯作業" at bounding box center [81, 80] width 150 height 43
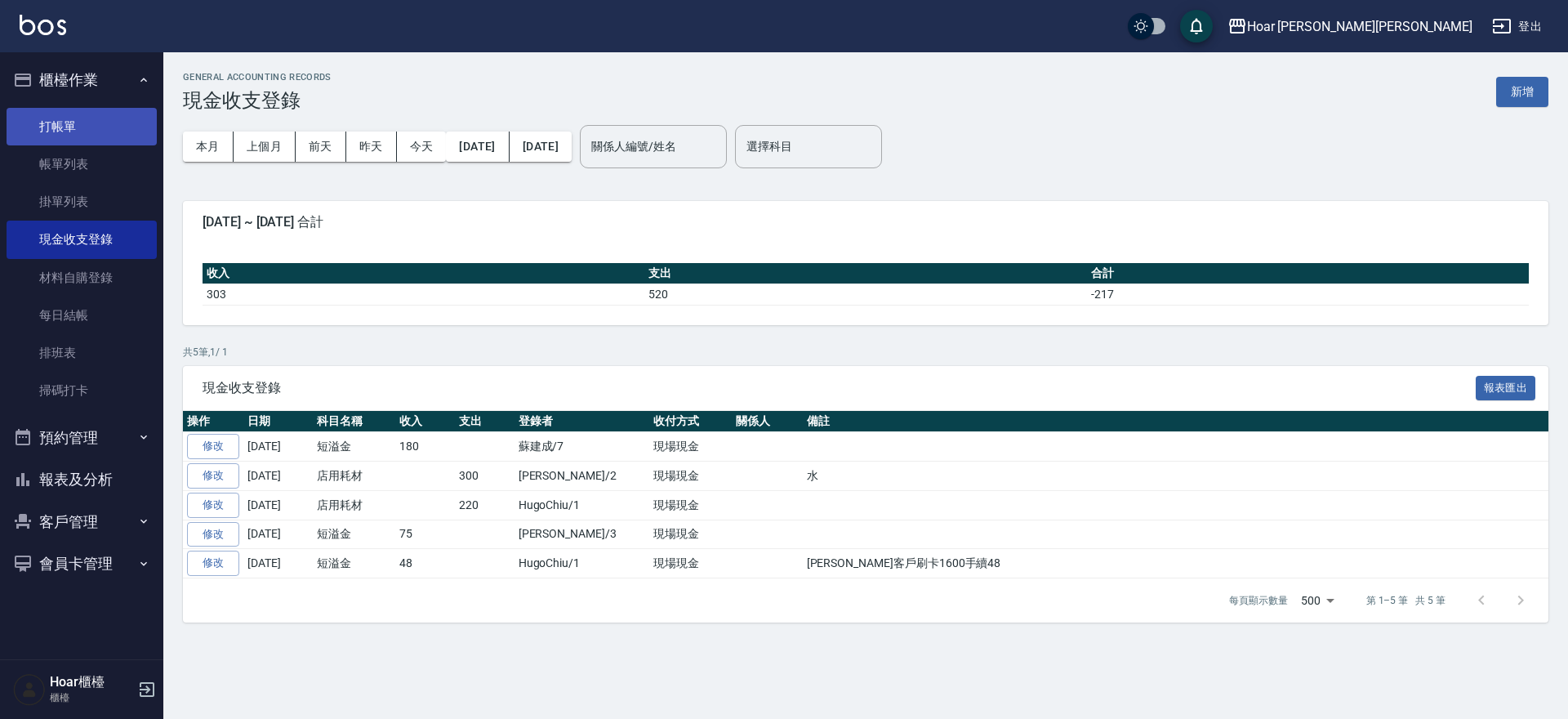
click at [76, 124] on link "打帳單" at bounding box center [81, 127] width 150 height 37
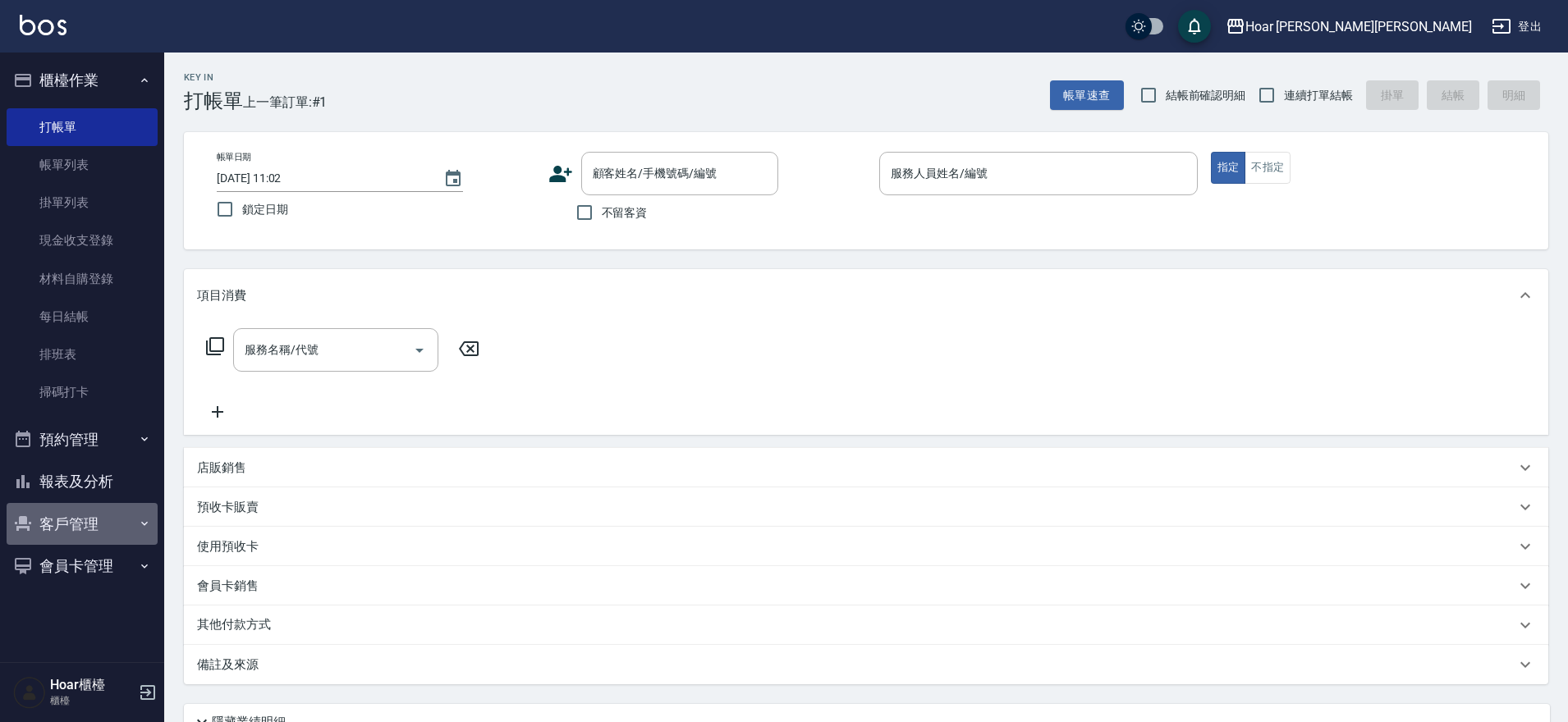
click at [70, 521] on button "客戶管理" at bounding box center [81, 525] width 151 height 43
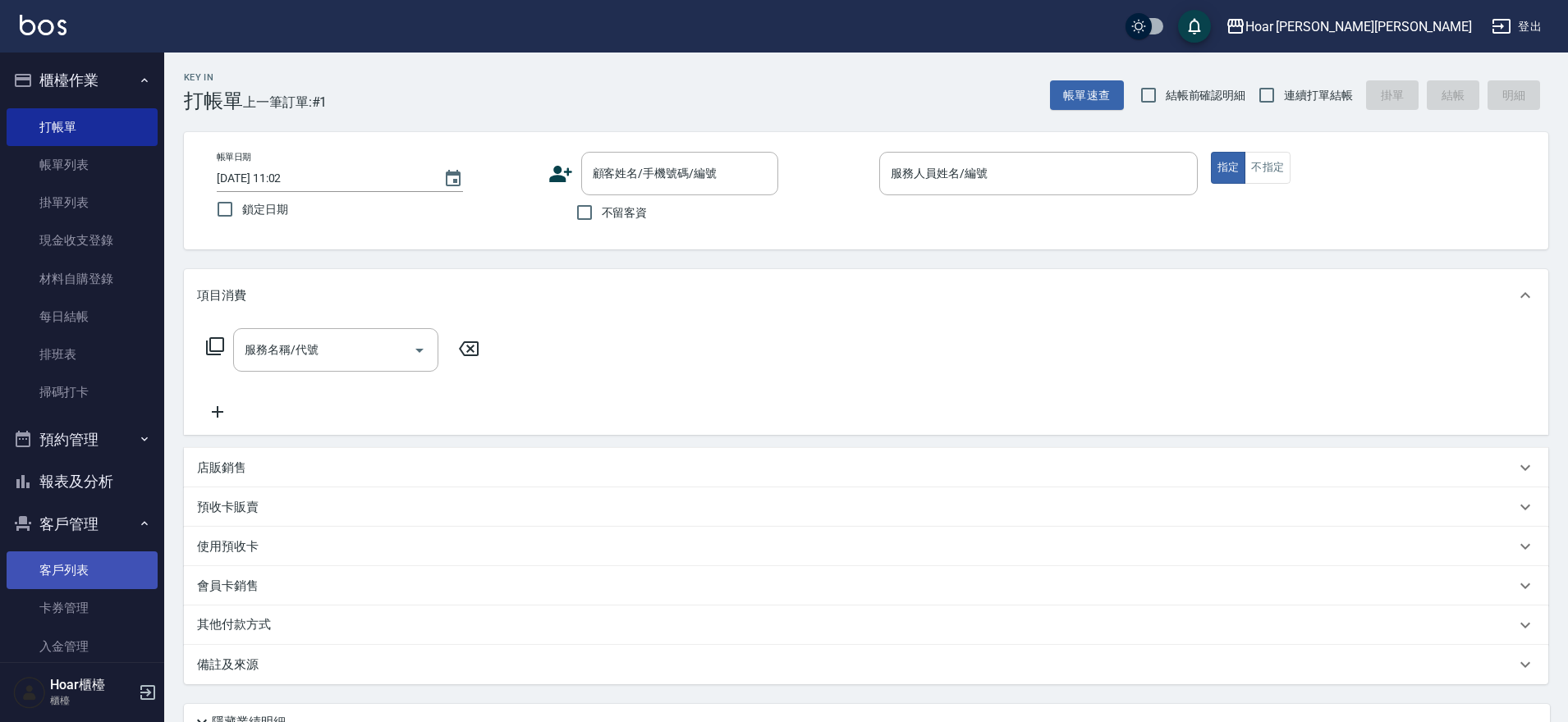
click at [73, 565] on link "客戶列表" at bounding box center [81, 569] width 151 height 37
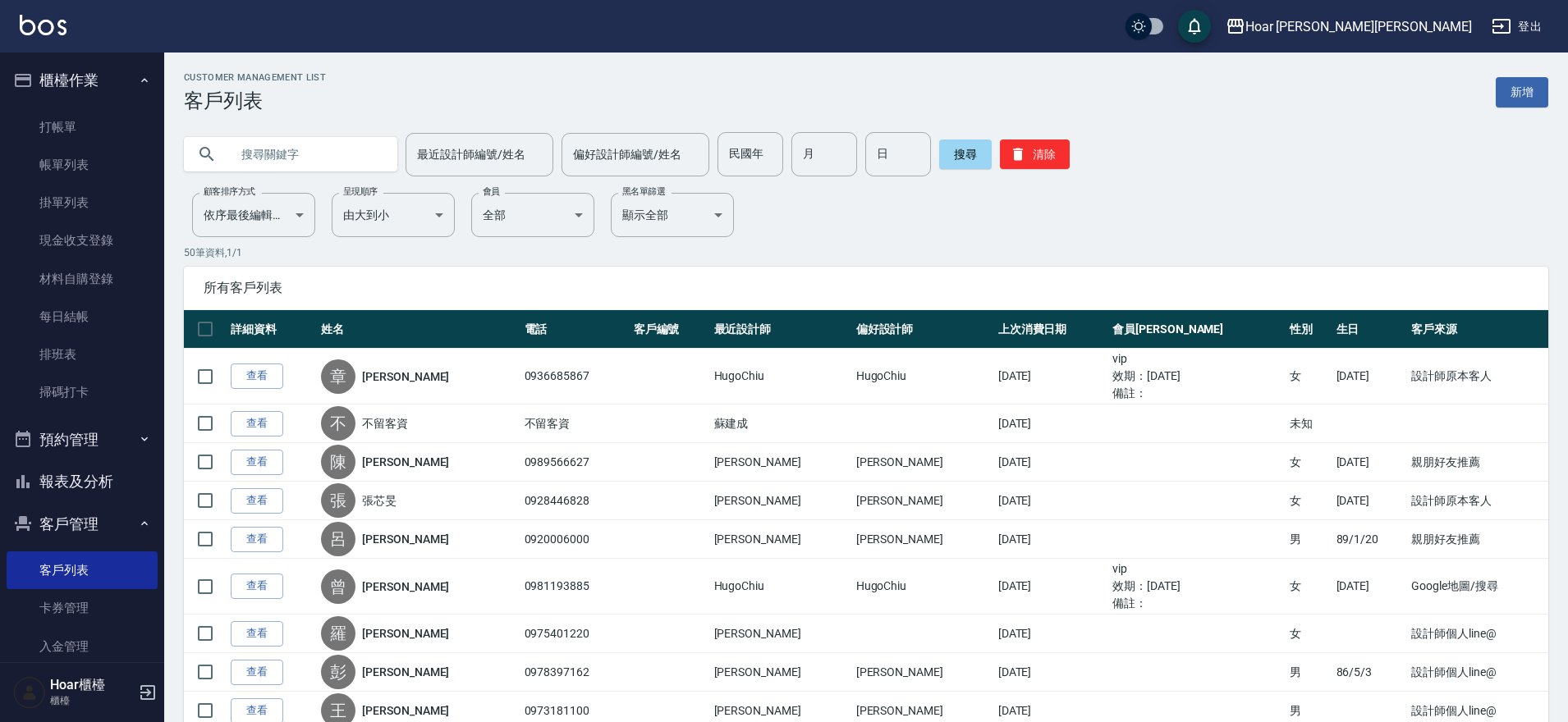
click at [342, 146] on input "text" at bounding box center [306, 154] width 155 height 44
type input "q"
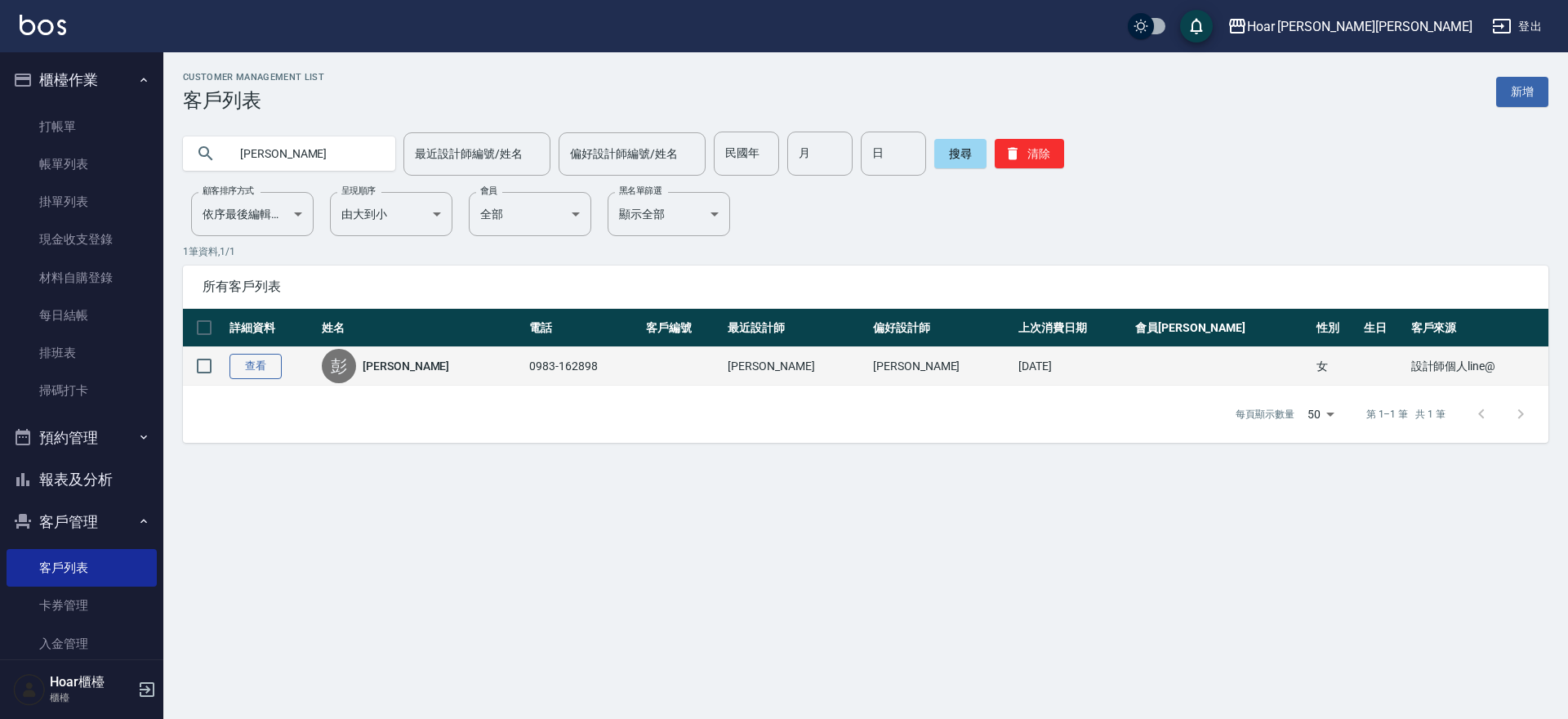
type input "彭渝"
click at [255, 365] on link "查看" at bounding box center [255, 367] width 52 height 25
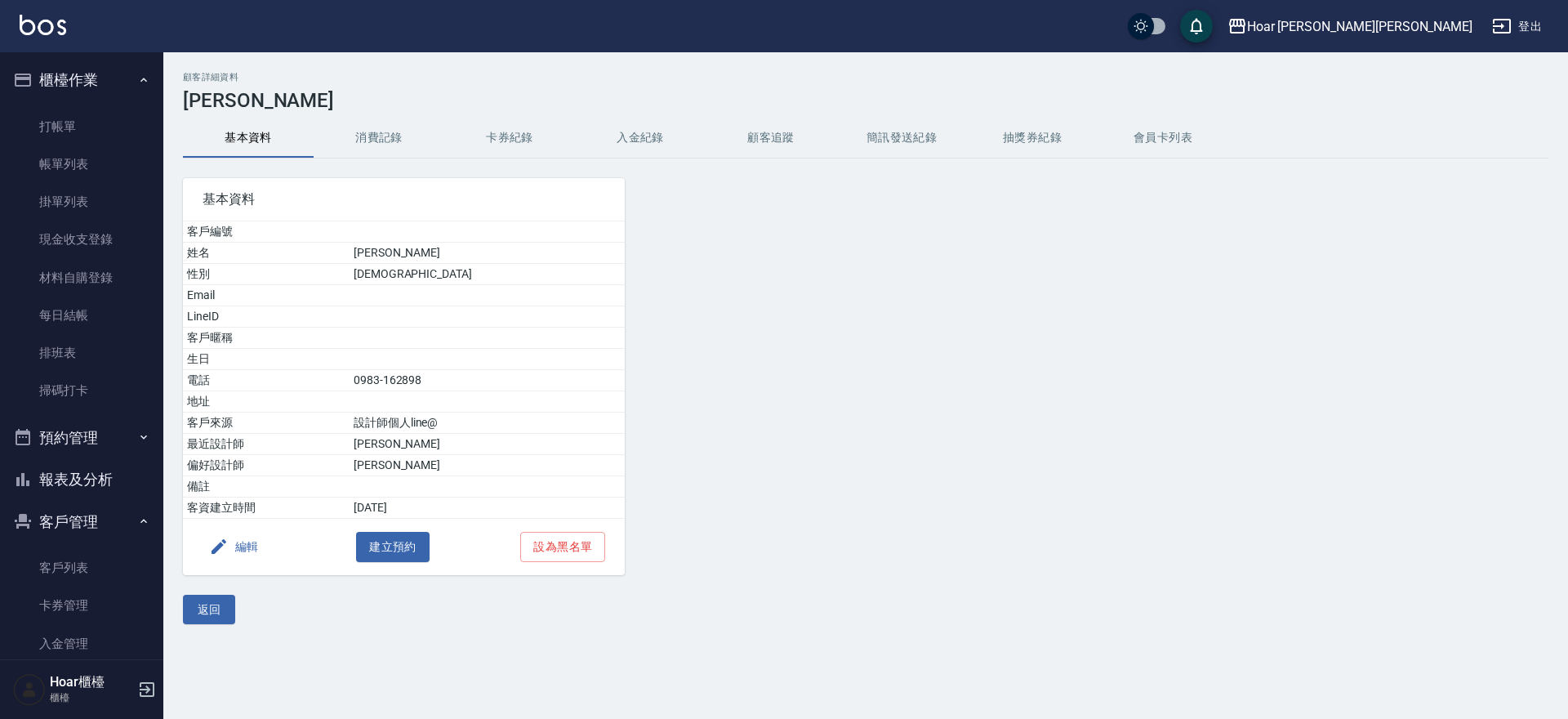
click at [381, 143] on button "消費記錄" at bounding box center [379, 137] width 131 height 39
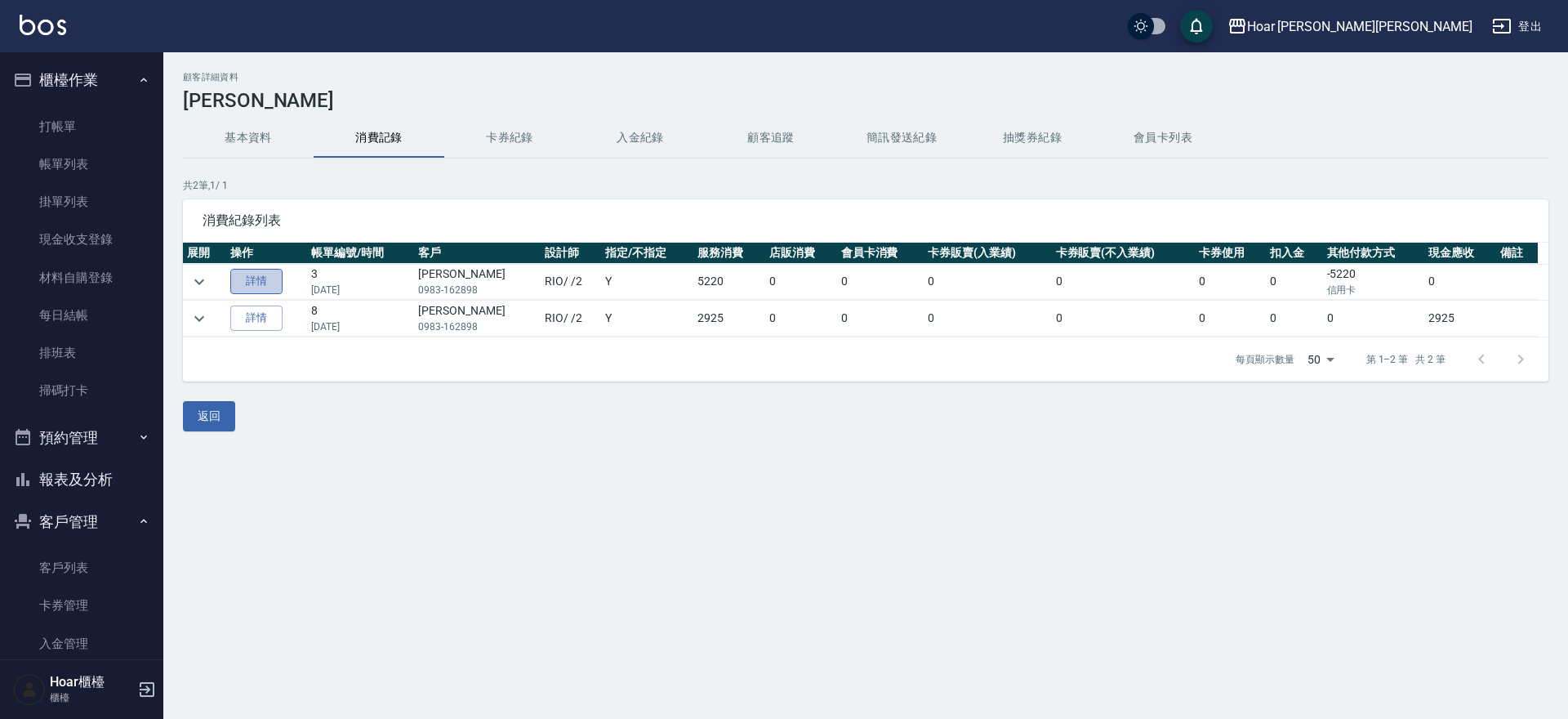
click at [257, 288] on link "詳情" at bounding box center [256, 281] width 52 height 25
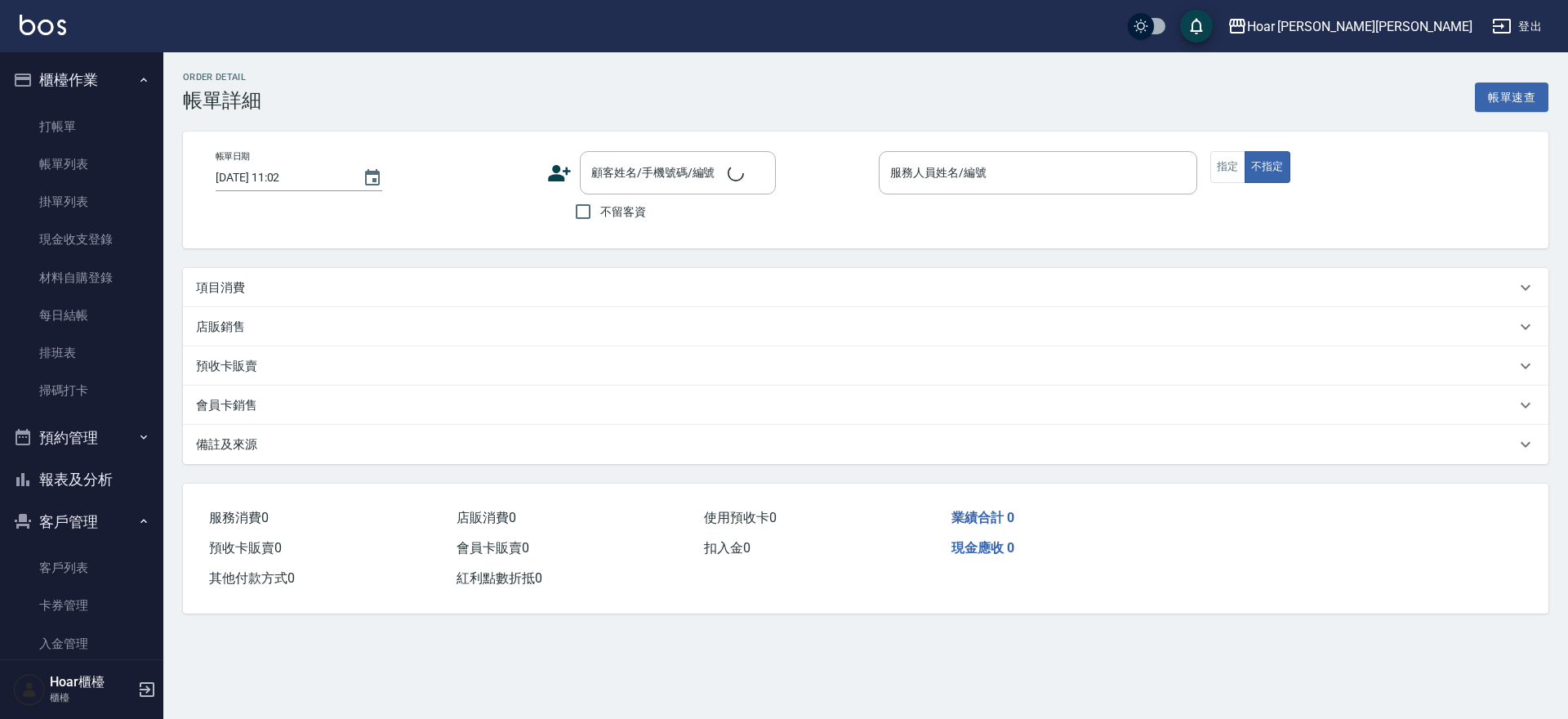
type input "2025/06/27 16:23"
type input "RIO-2"
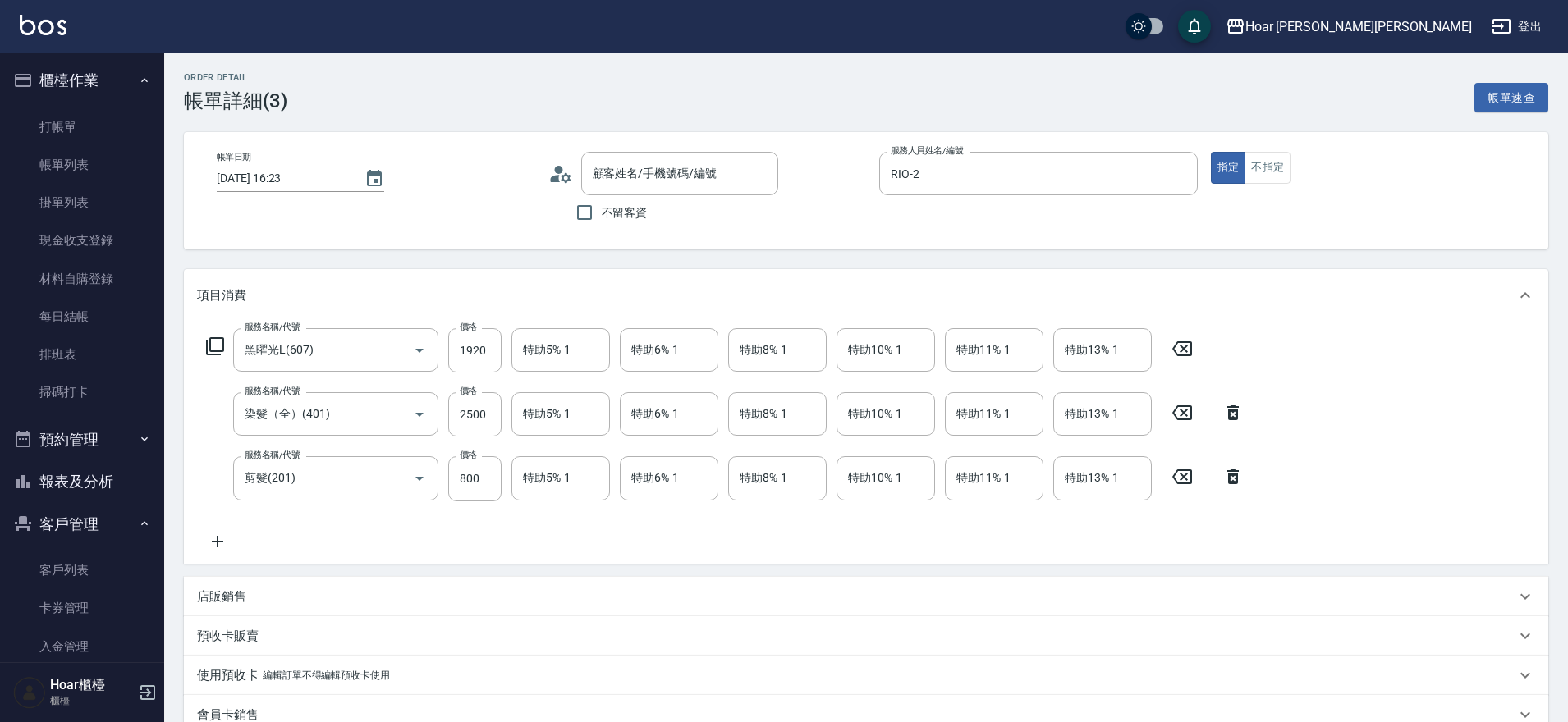
type input "彭渝晰/0983-162898/"
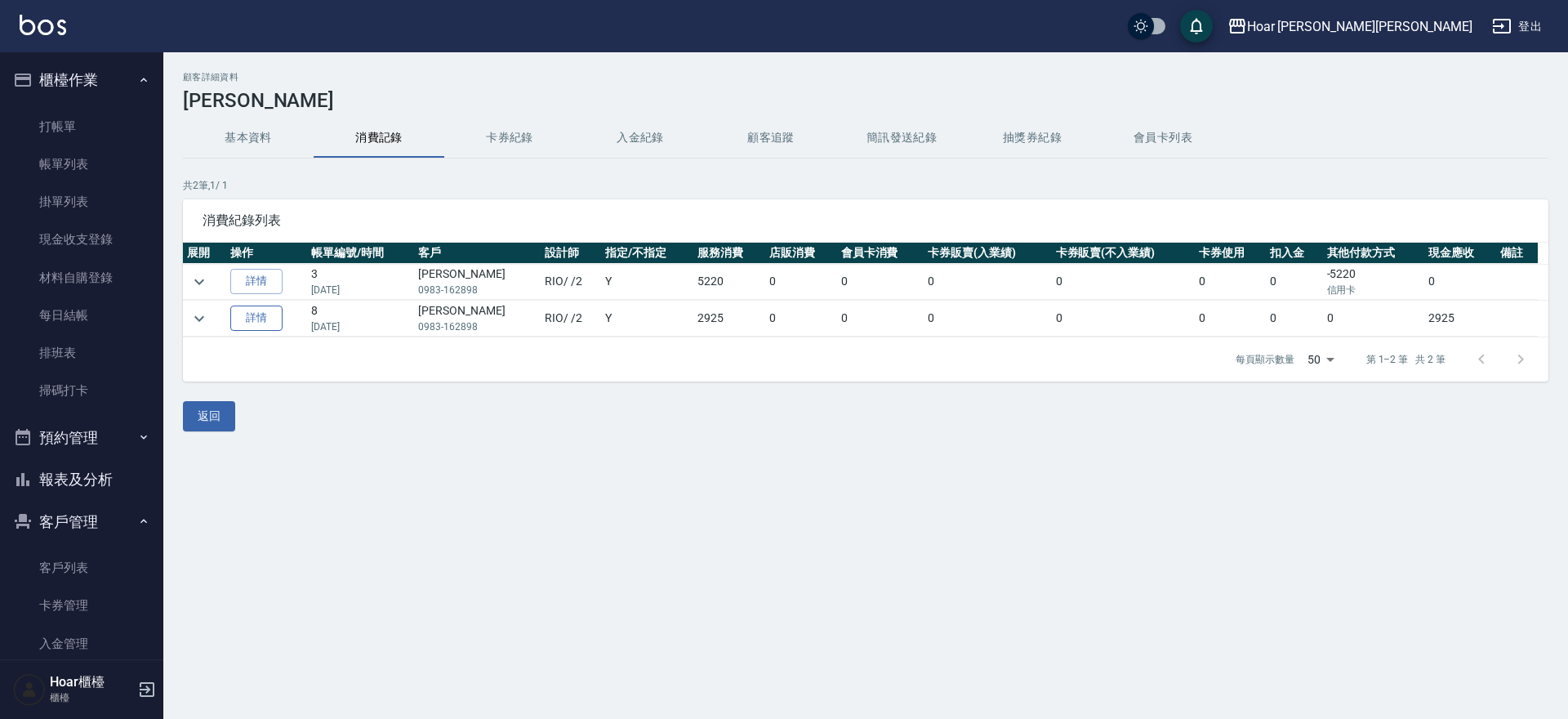
click at [267, 319] on link "詳情" at bounding box center [256, 319] width 52 height 25
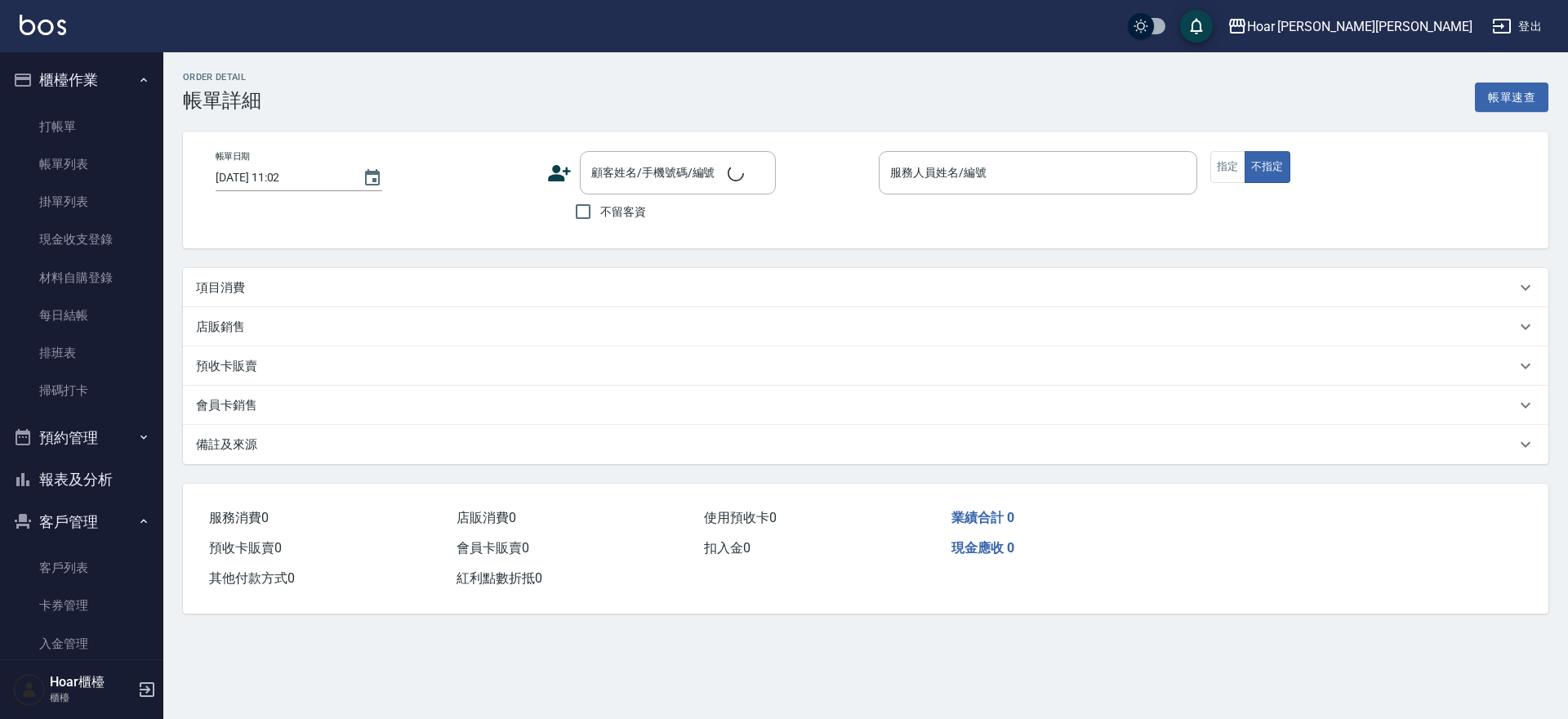
type input "2025/03/25 20:49"
type input "RIO-2"
type input "彭渝晰/0983-162898/"
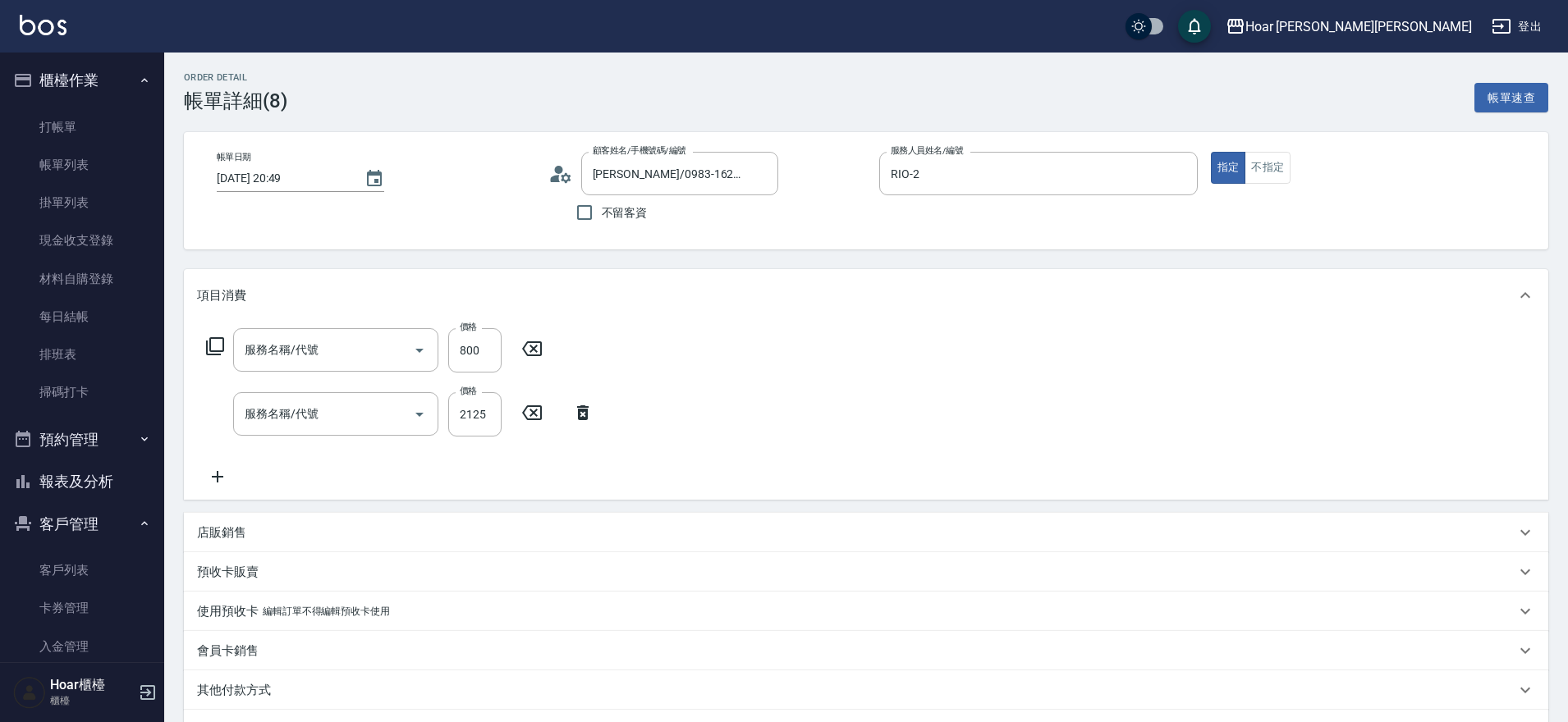
type input "剪髮(201)"
type input "燙髮（捲）(301)"
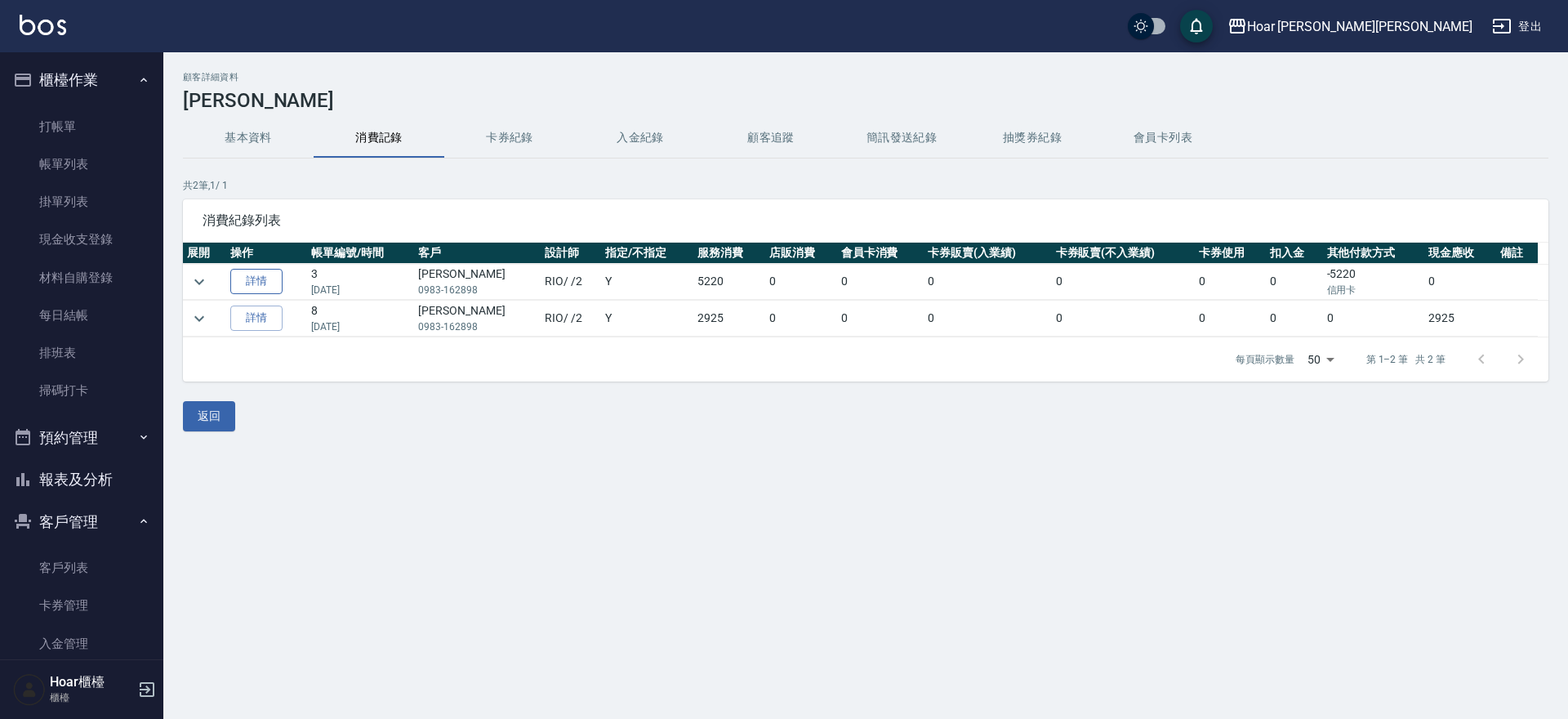
click at [254, 280] on link "詳情" at bounding box center [256, 281] width 52 height 25
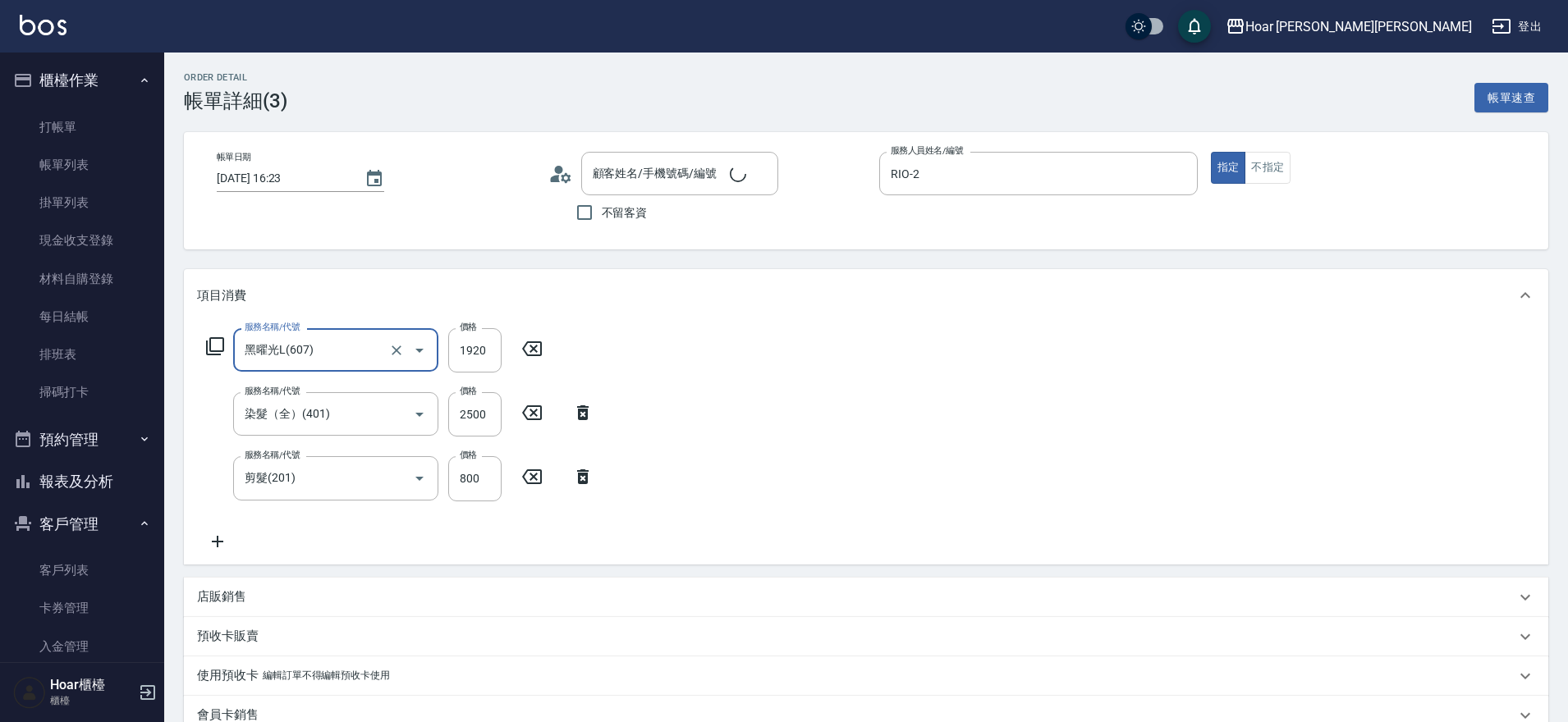
type input "彭渝晰/0983-162898/"
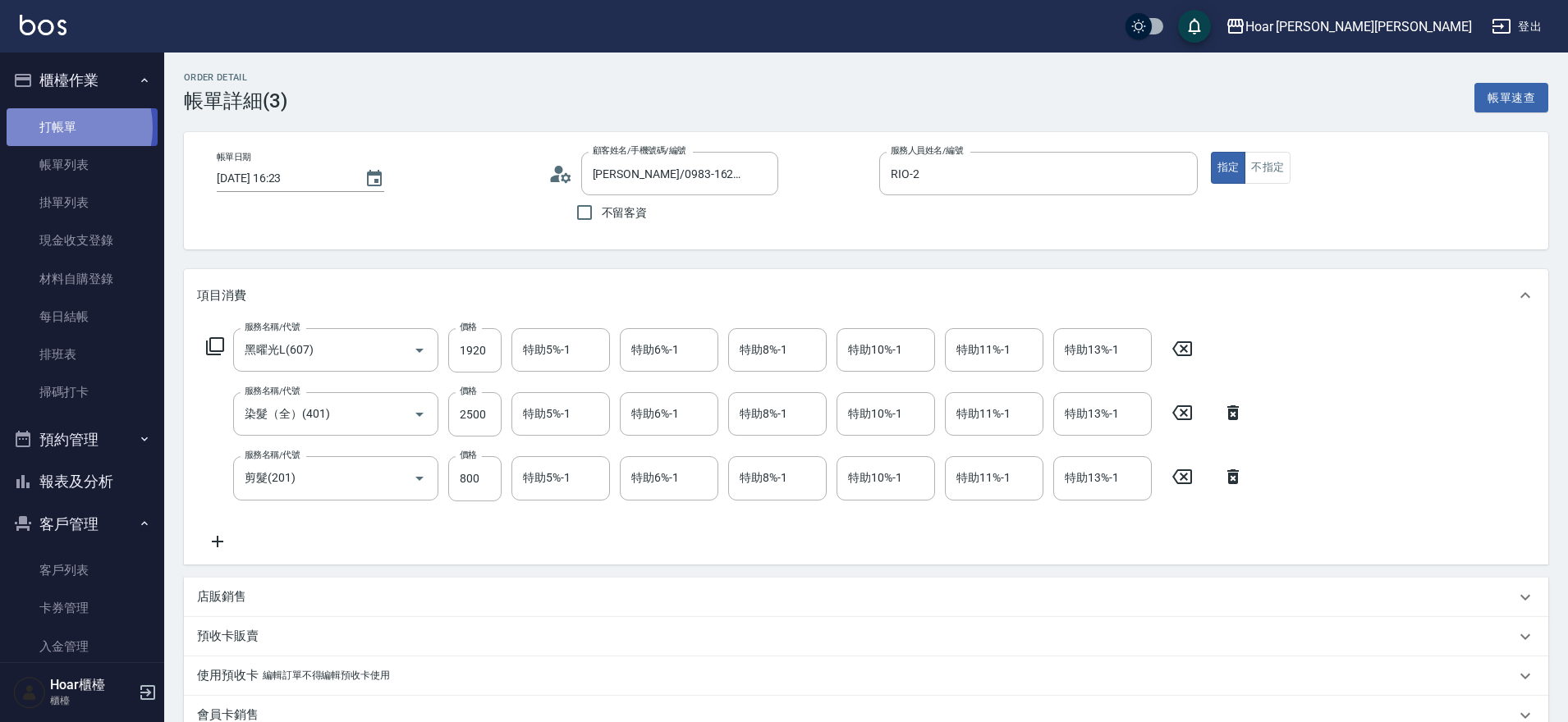
click at [52, 127] on link "打帳單" at bounding box center [81, 127] width 151 height 37
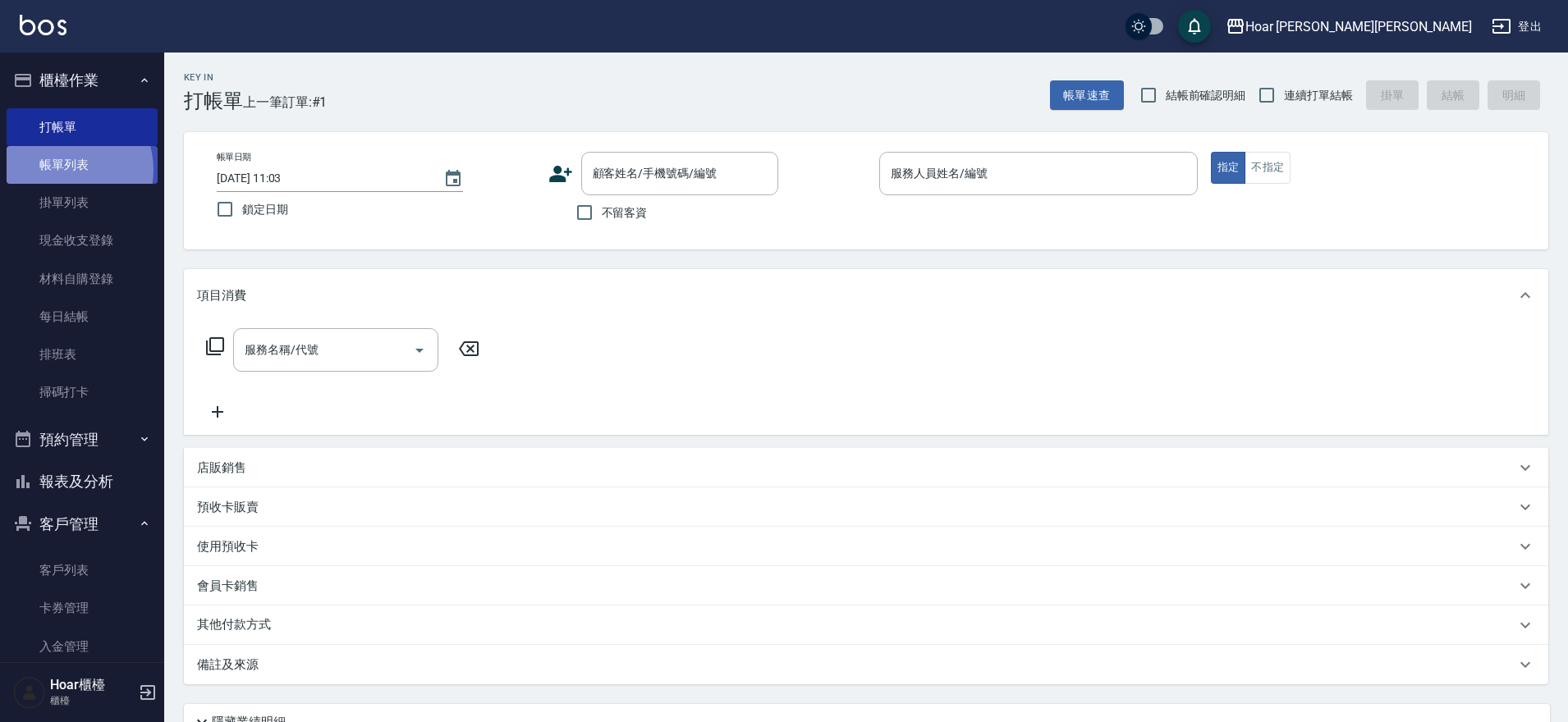
click at [68, 171] on link "帳單列表" at bounding box center [81, 165] width 151 height 37
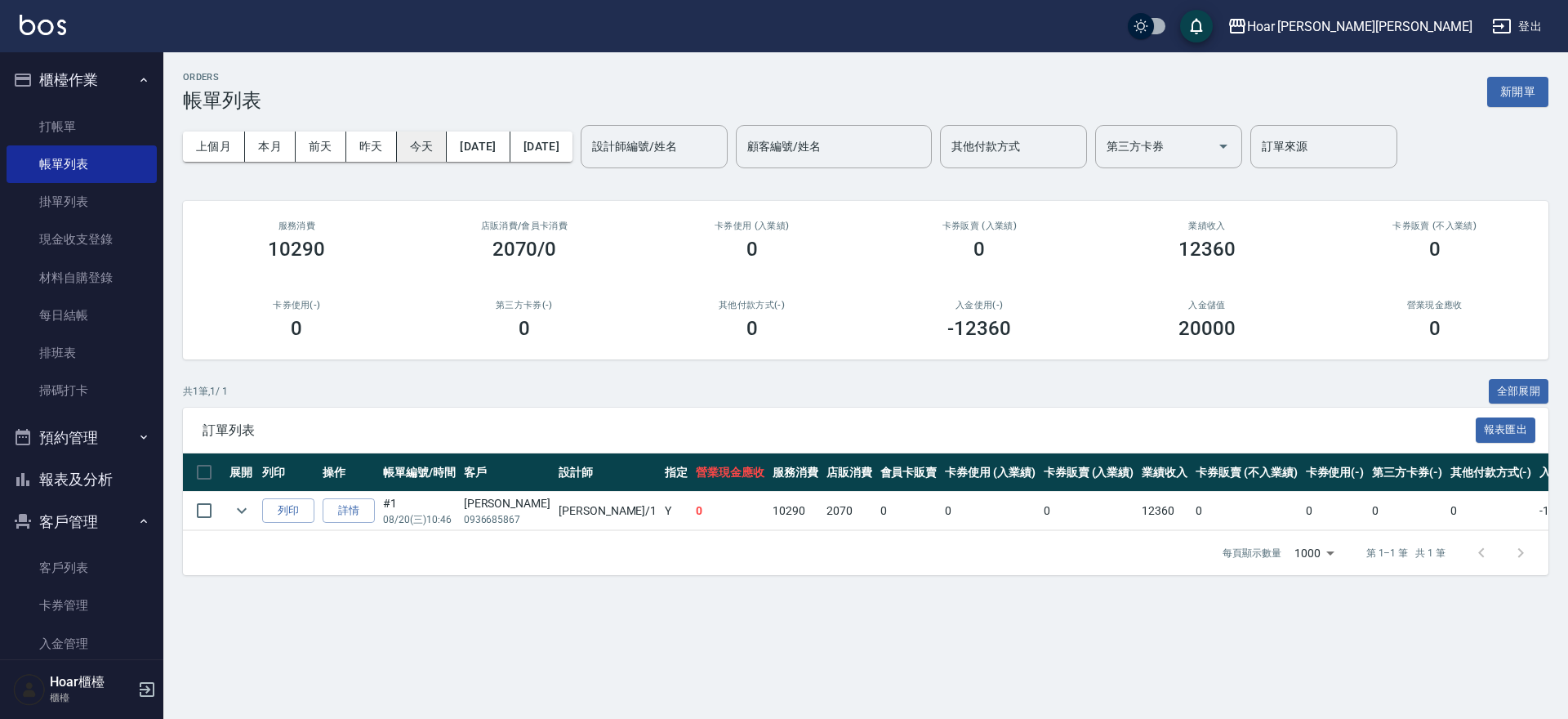
click at [408, 157] on button "今天" at bounding box center [422, 147] width 51 height 30
click at [1238, 329] on div "20000" at bounding box center [1207, 328] width 188 height 23
drag, startPoint x: 1234, startPoint y: 329, endPoint x: 1183, endPoint y: 334, distance: 51.2
click at [1183, 334] on h3 "20000" at bounding box center [1207, 328] width 57 height 23
